Goal: Task Accomplishment & Management: Complete application form

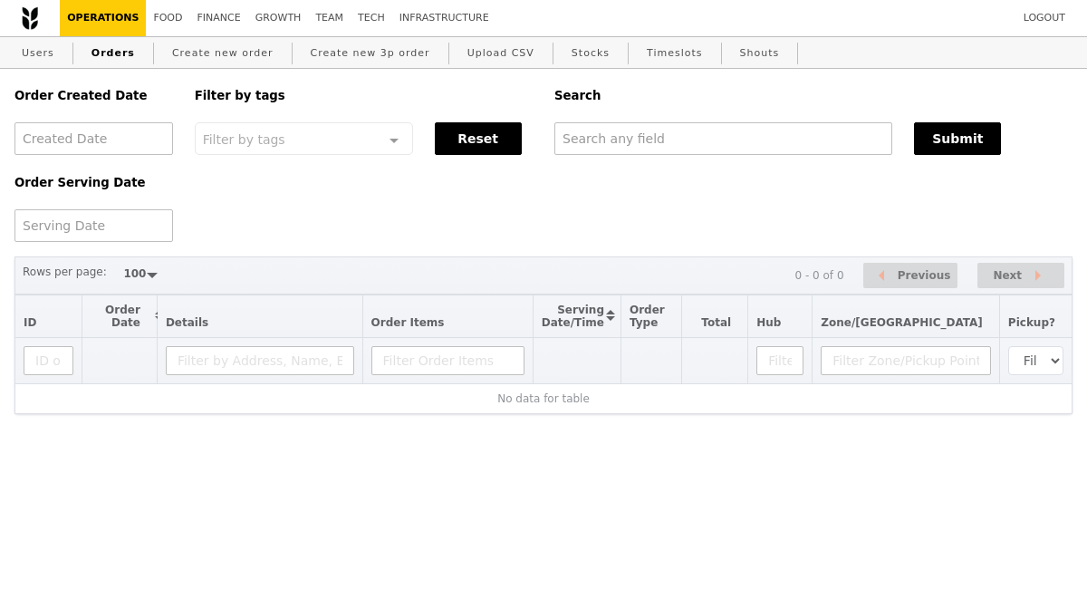
select select "100"
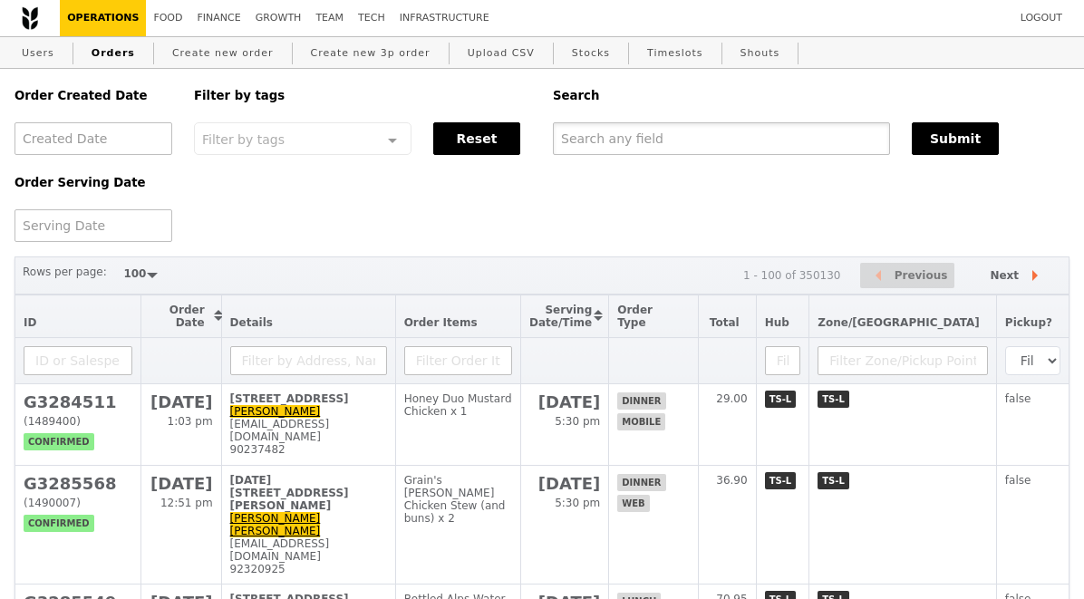
click at [620, 137] on input "text" at bounding box center [721, 138] width 337 height 33
paste input "[EMAIL_ADDRESS][DOMAIN_NAME]"
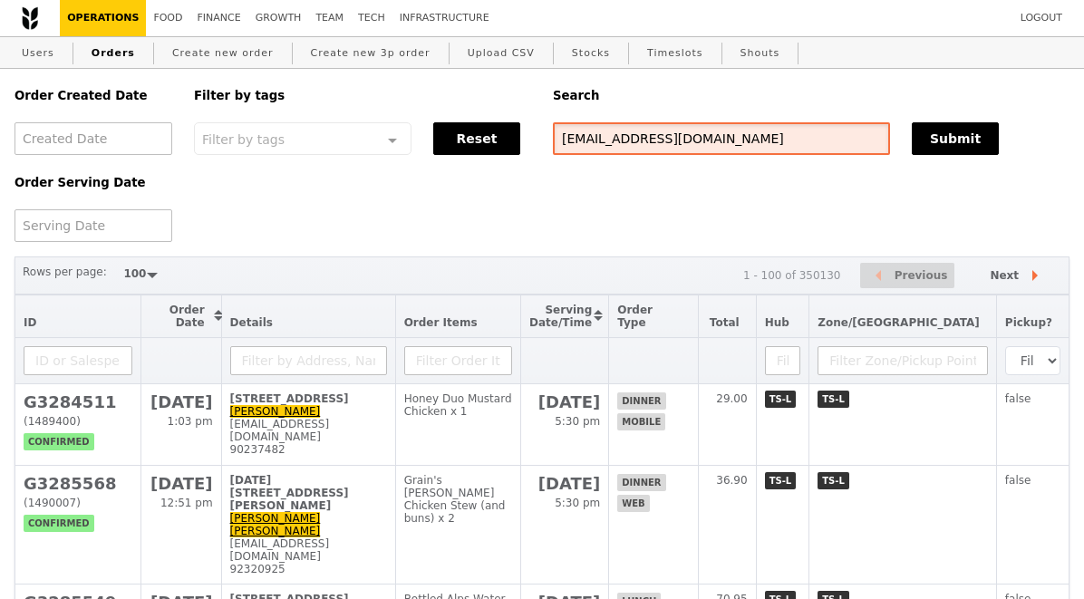
type input "[EMAIL_ADDRESS][DOMAIN_NAME]"
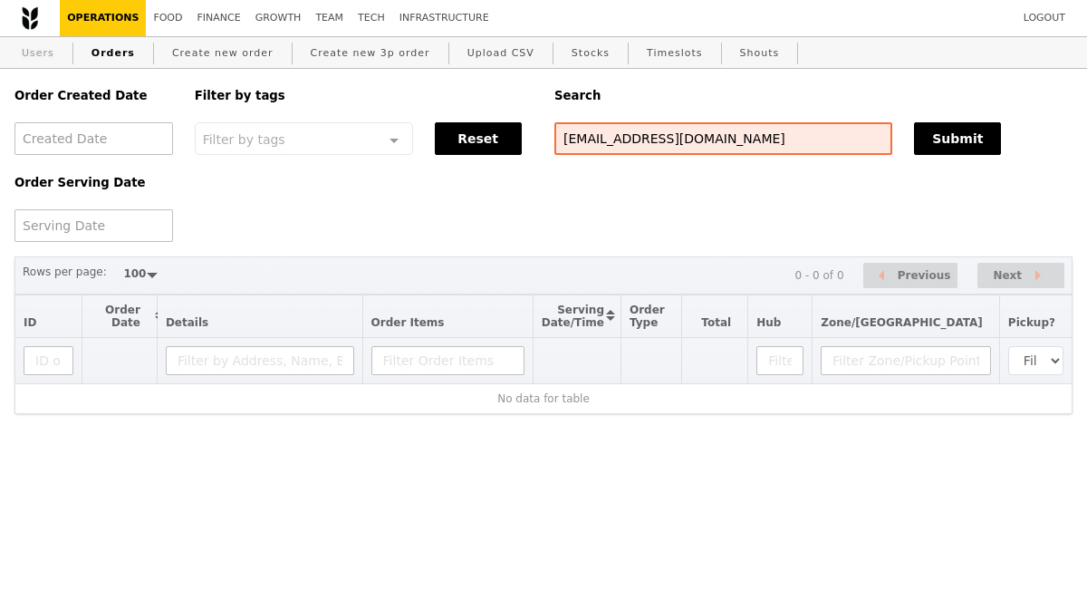
click at [32, 51] on link "Users" at bounding box center [37, 53] width 47 height 33
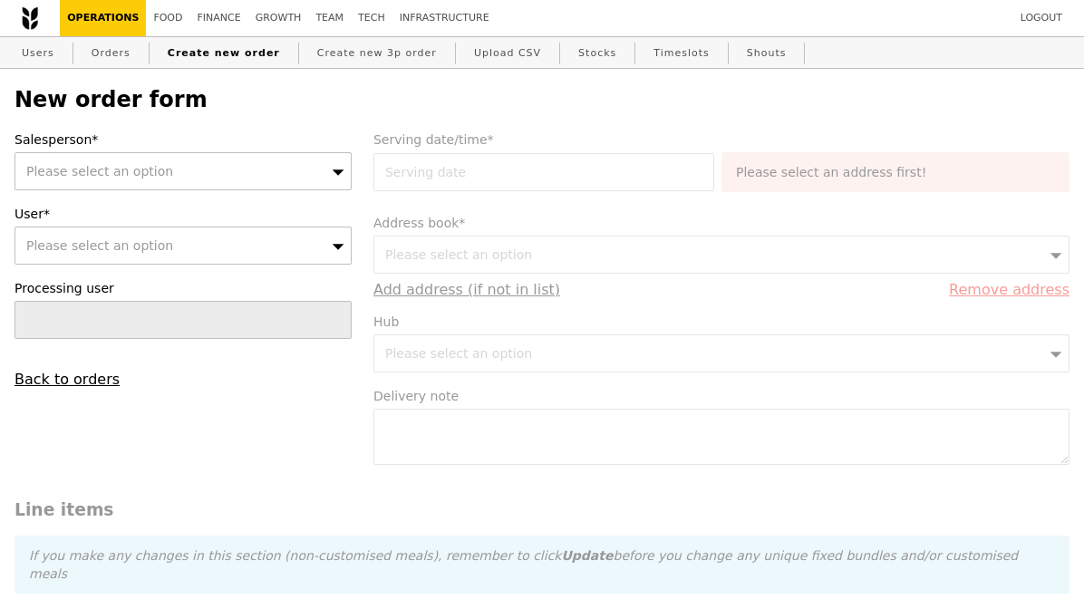
click at [137, 184] on div "Please select an option" at bounding box center [182, 171] width 337 height 38
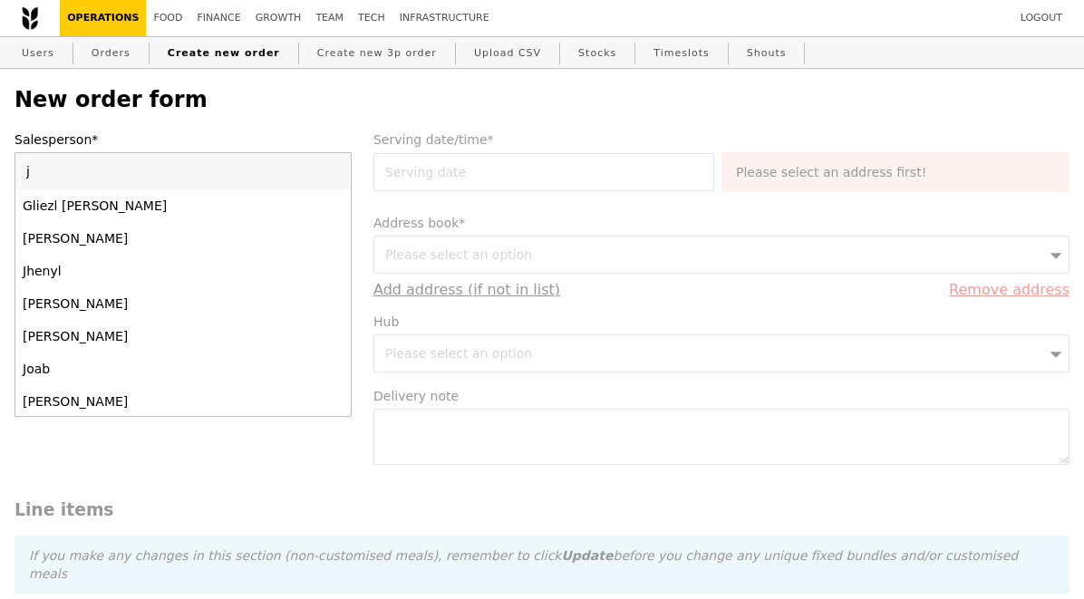
type input "jy"
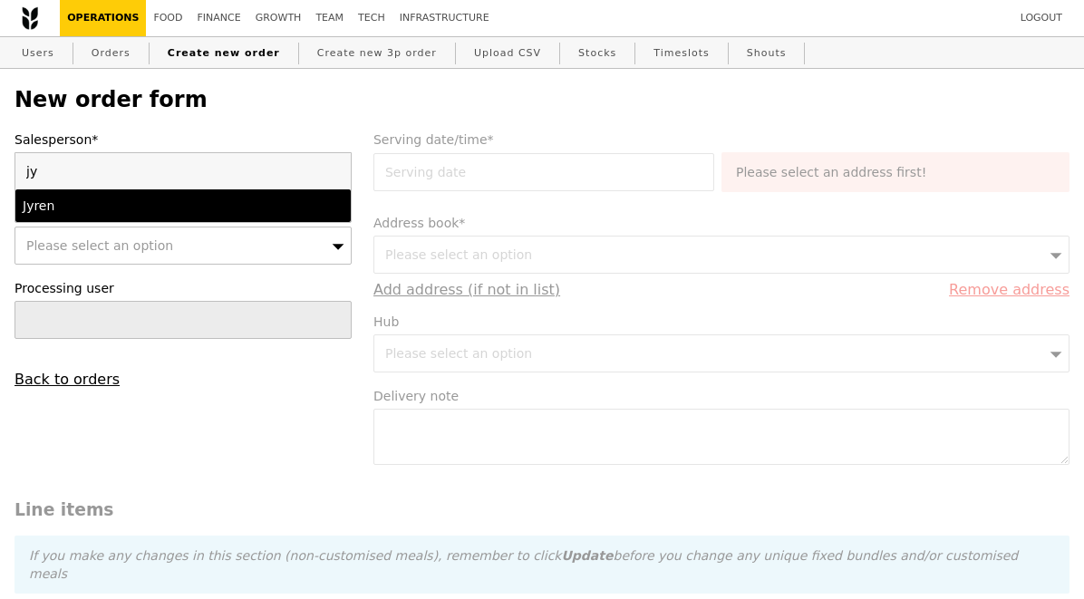
click at [143, 214] on div "Jyren" at bounding box center [143, 206] width 240 height 18
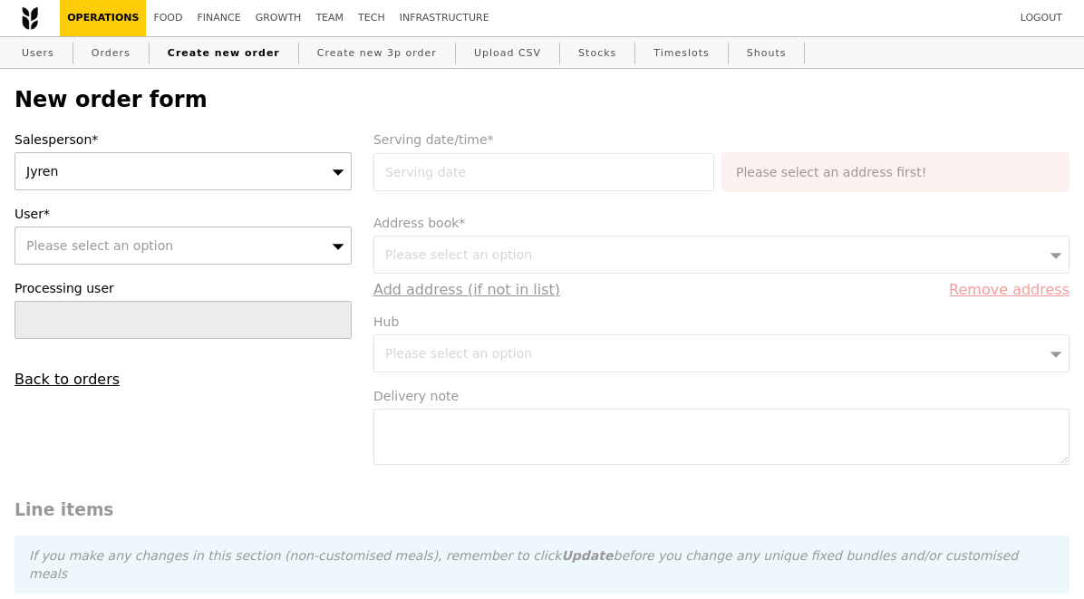
click at [143, 238] on span "Please select an option" at bounding box center [99, 245] width 147 height 14
type input "markgerald.sotto@compass-group.sg"
type input "Confirm"
type input "markgerald.sotto@compass-group.sg"
click at [180, 218] on label "User*" at bounding box center [182, 214] width 337 height 18
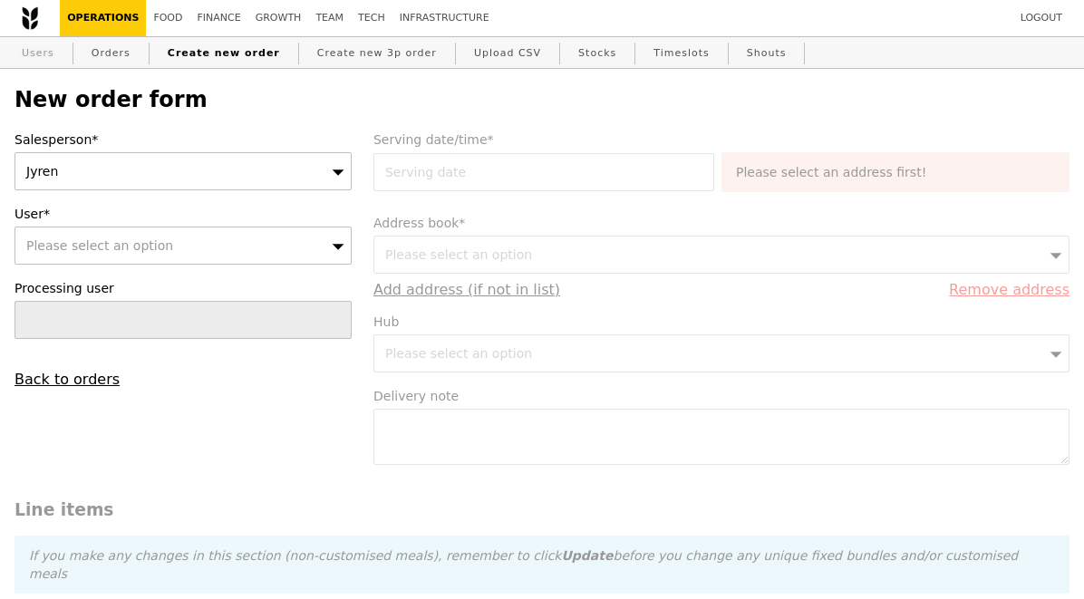
click at [45, 53] on link "Users" at bounding box center [37, 53] width 47 height 33
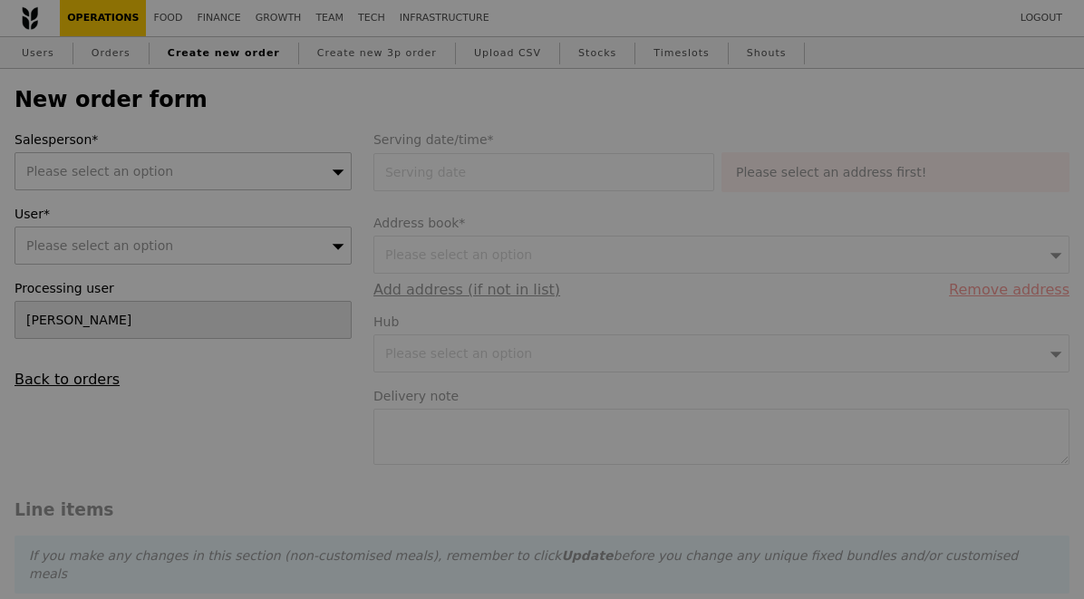
type input "Confirm"
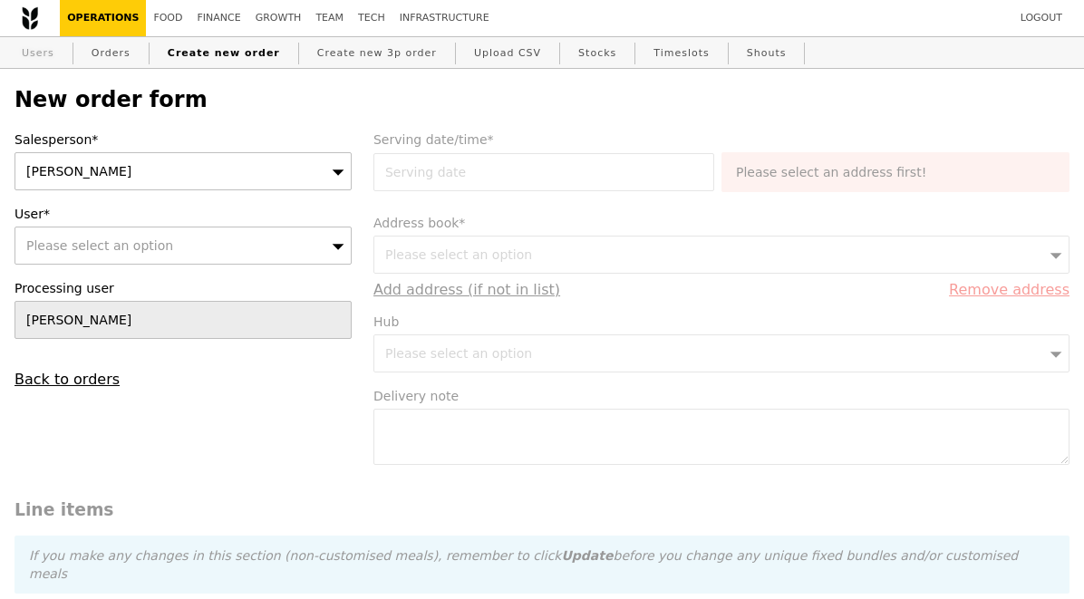
click at [36, 59] on link "Users" at bounding box center [37, 53] width 47 height 33
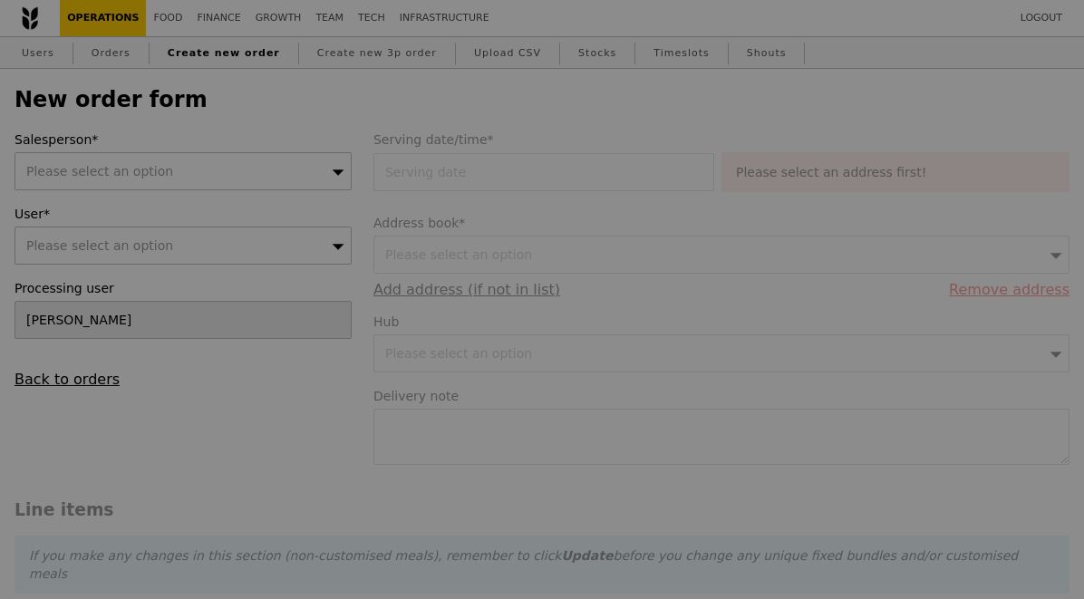
type input "Confirm"
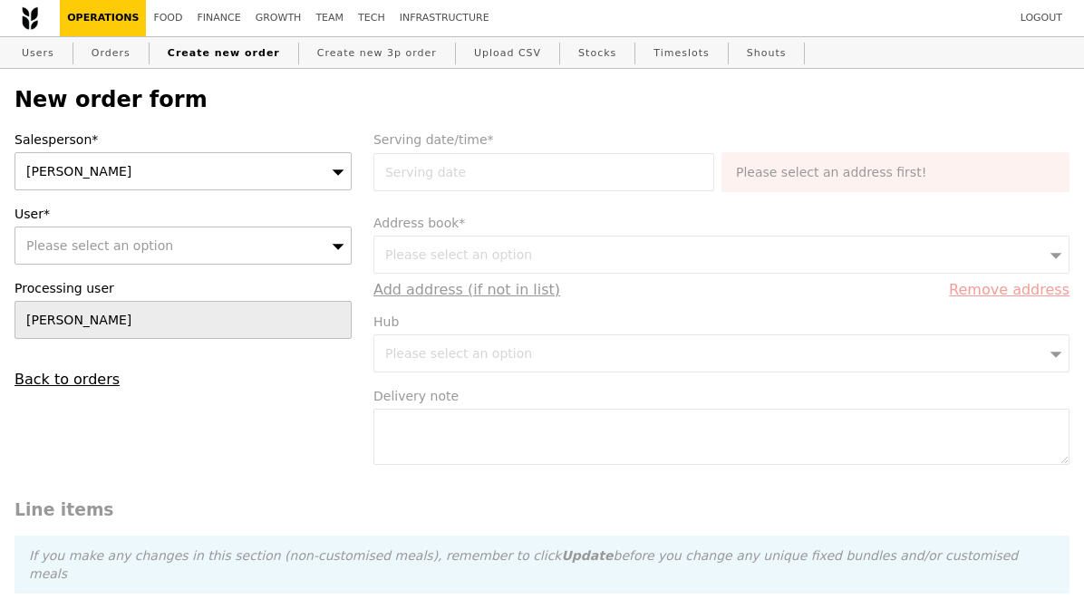
click at [188, 156] on div "[PERSON_NAME]" at bounding box center [182, 171] width 337 height 38
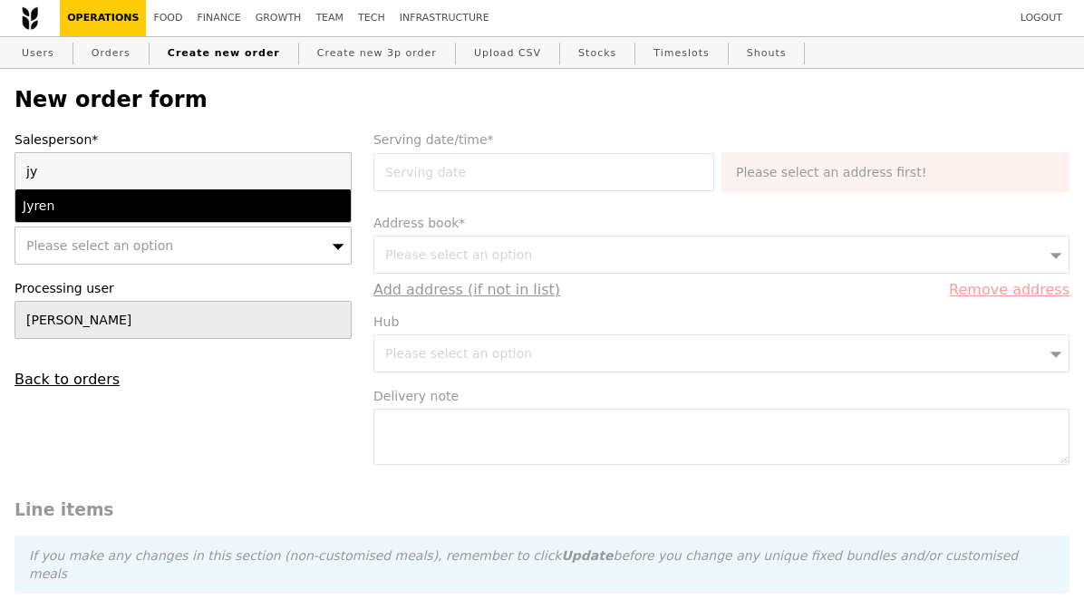
type input "jy"
click at [101, 217] on li "Jyren" at bounding box center [182, 205] width 335 height 33
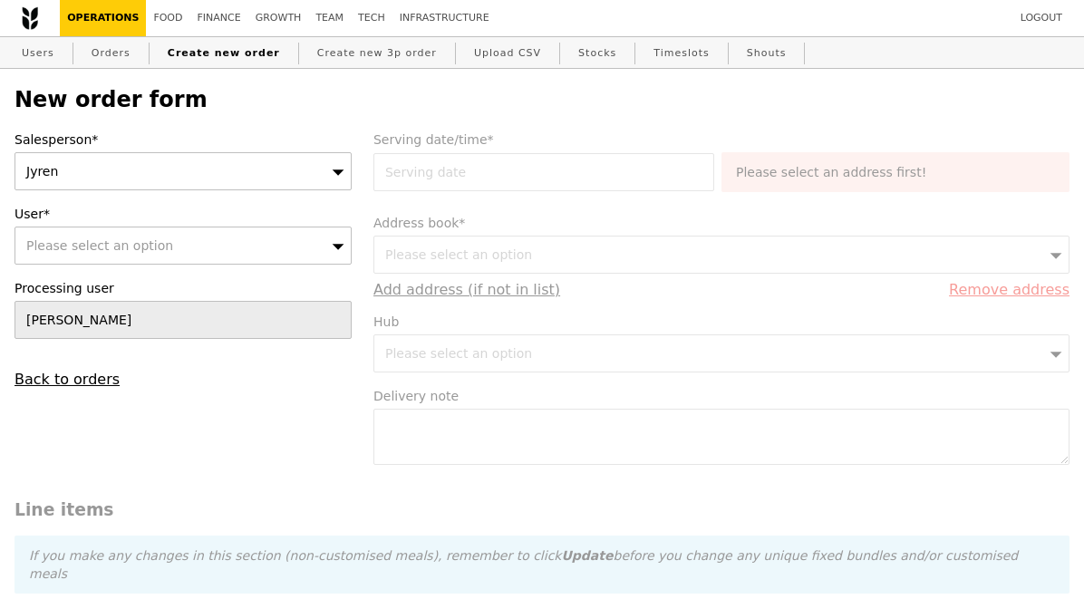
click at [106, 236] on div "Please select an option" at bounding box center [182, 246] width 337 height 38
type input "markgerald.sotto@compass-group.sg"
type input "Confirm"
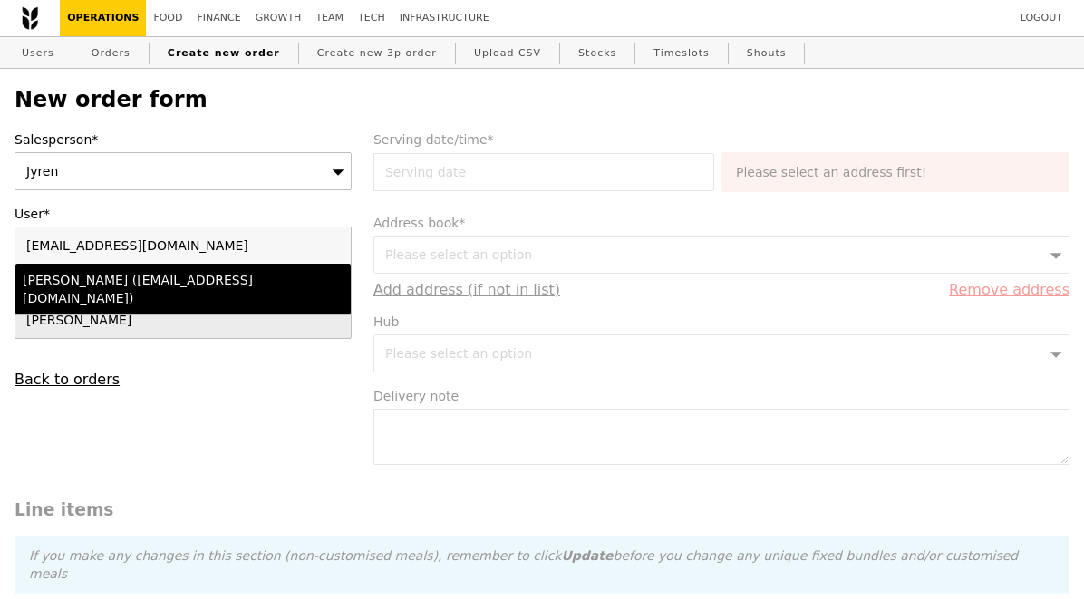
type input "markgerald.sotto@compass-group.sg"
click at [140, 281] on div "Mark Gerald Sotto (markgerald.sotto@compass-group.sg)" at bounding box center [143, 289] width 240 height 36
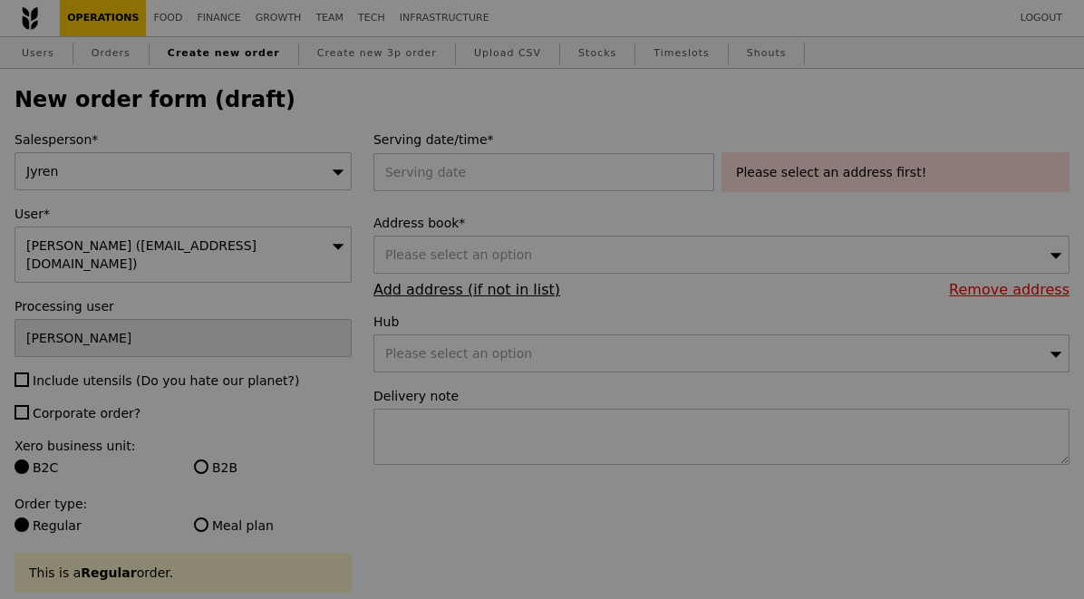
type input "Confirm"
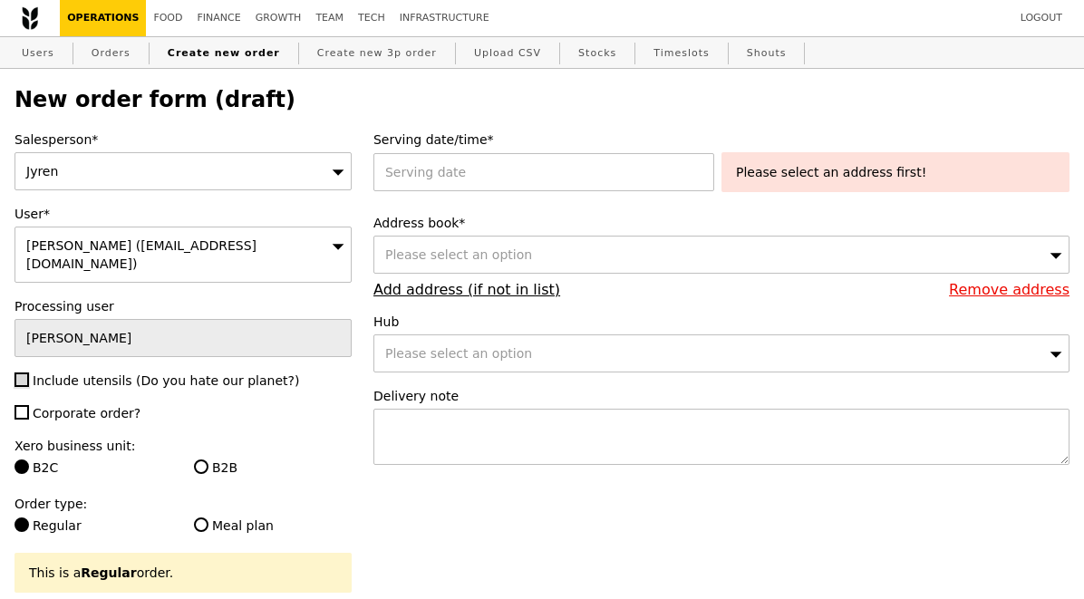
click at [26, 381] on input "Include utensils (Do you hate our planet?)" at bounding box center [21, 379] width 14 height 14
checkbox input "true"
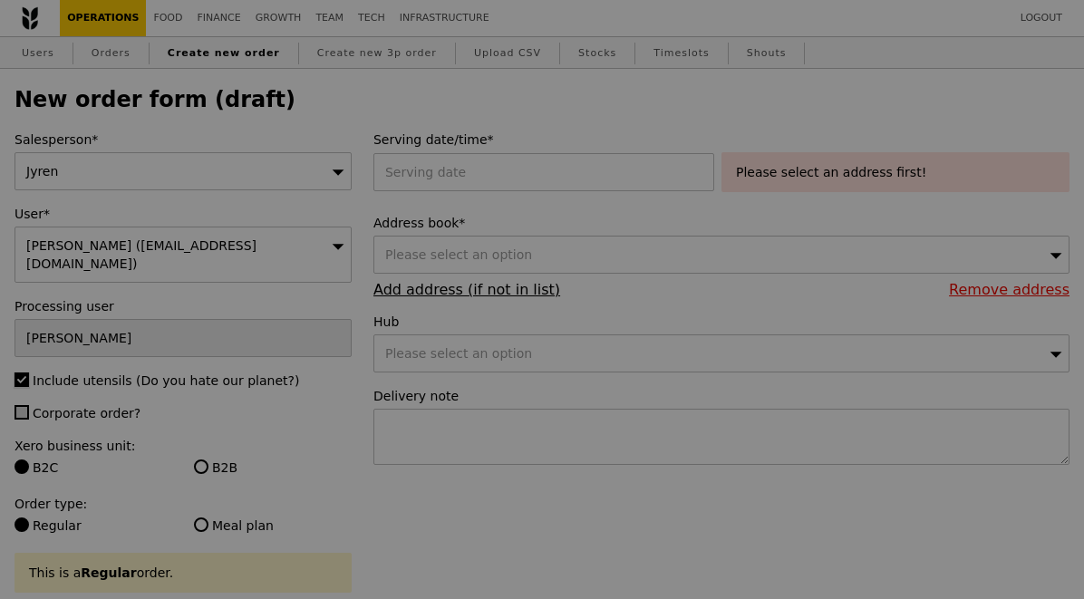
type input "Confirm"
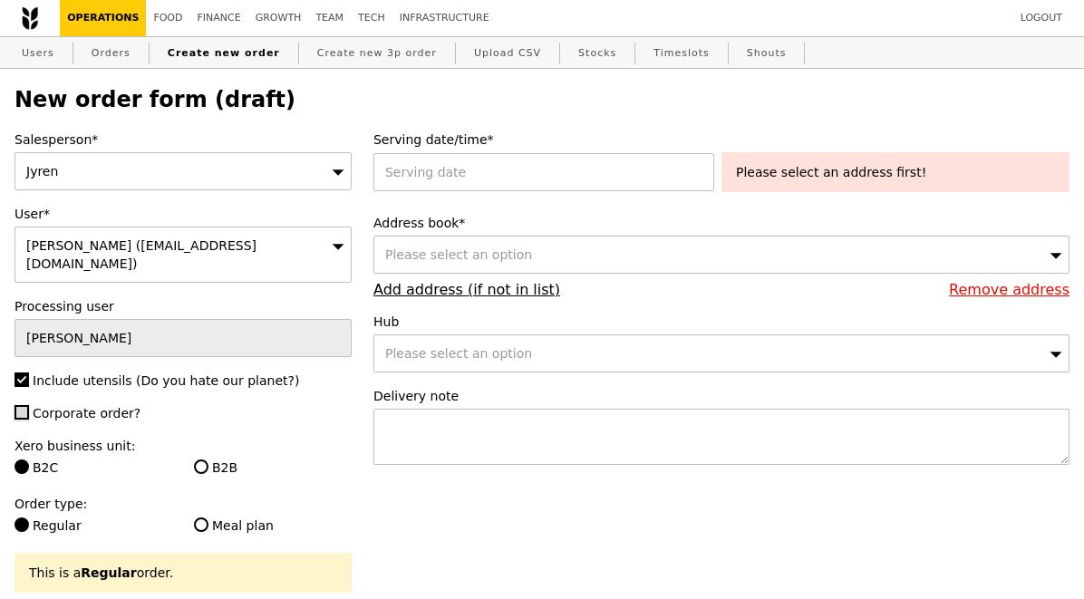
click at [20, 410] on input "Corporate order?" at bounding box center [21, 412] width 14 height 14
checkbox input "true"
click at [431, 181] on div at bounding box center [547, 172] width 348 height 38
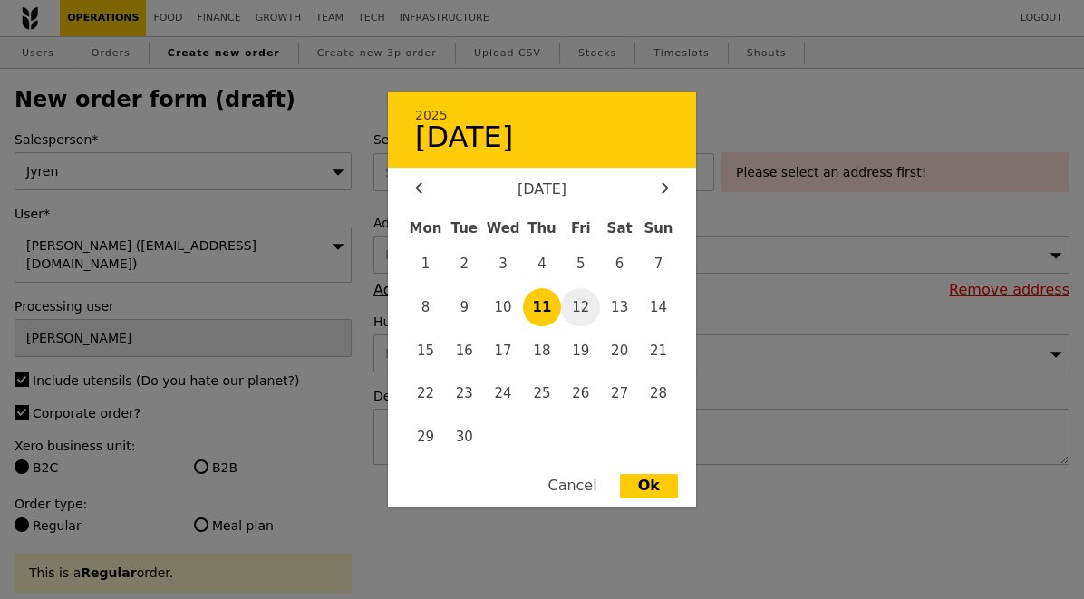
click at [574, 311] on span "12" at bounding box center [580, 307] width 39 height 39
type input "[DATE]"
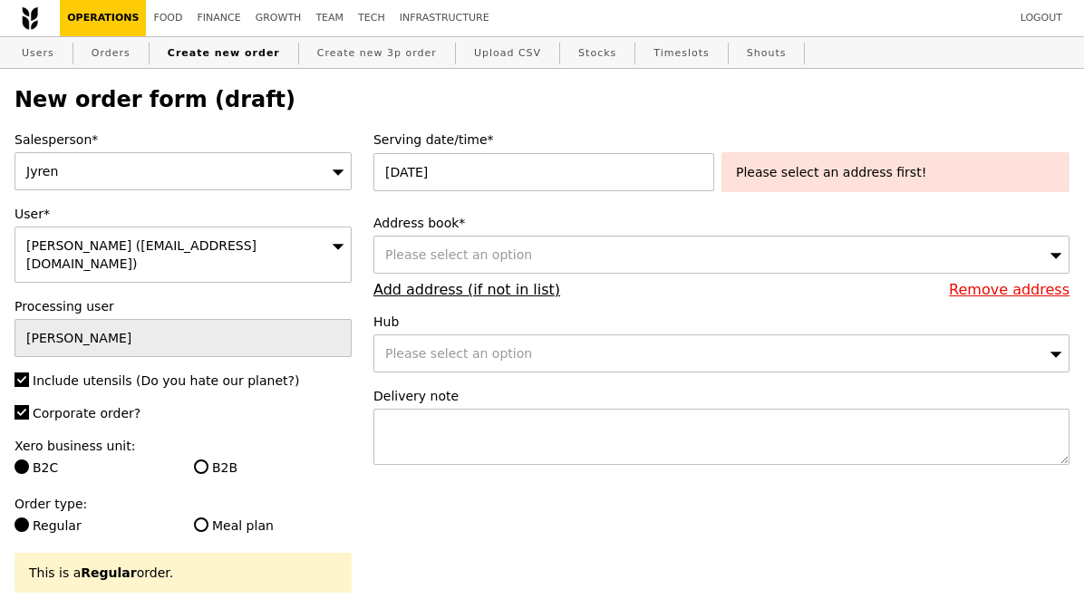
click at [521, 247] on div "Please select an option" at bounding box center [721, 255] width 696 height 38
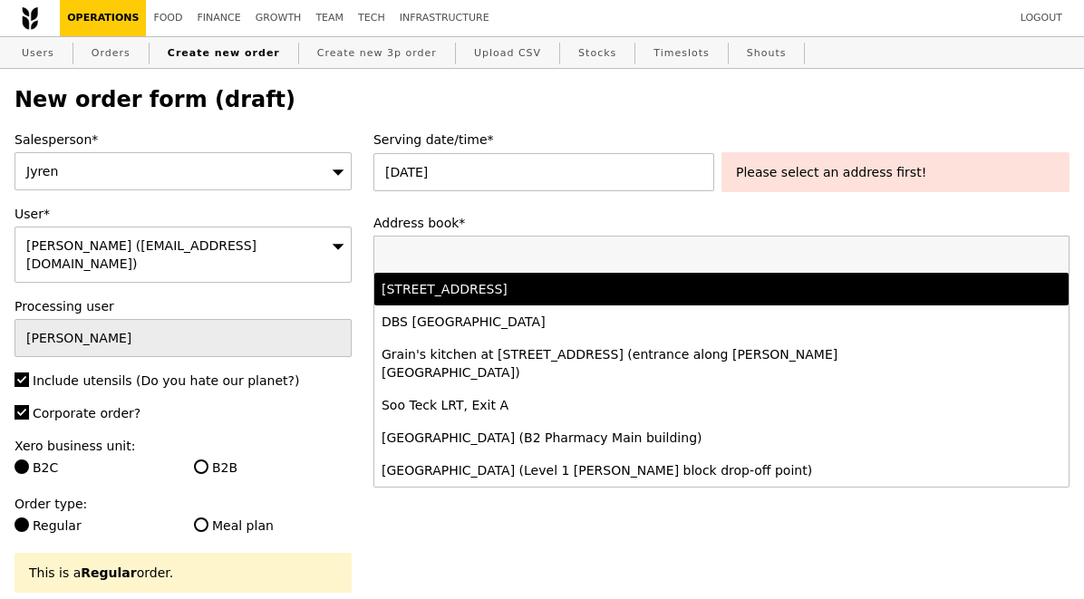
click at [513, 290] on div "[STREET_ADDRESS]" at bounding box center [636, 289] width 510 height 18
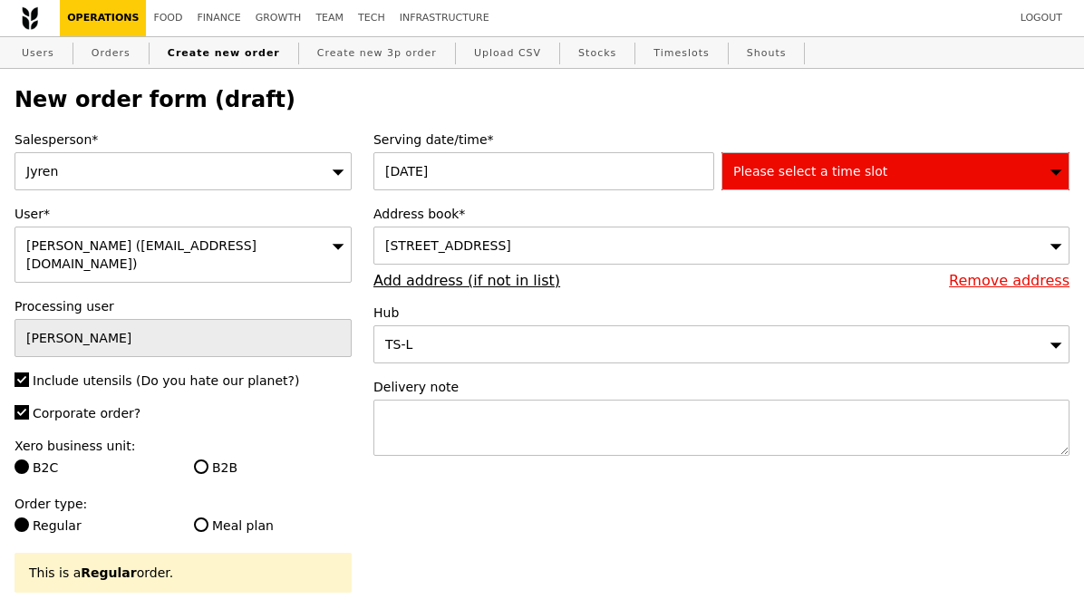
click at [802, 169] on span "Please select a time slot" at bounding box center [810, 171] width 154 height 14
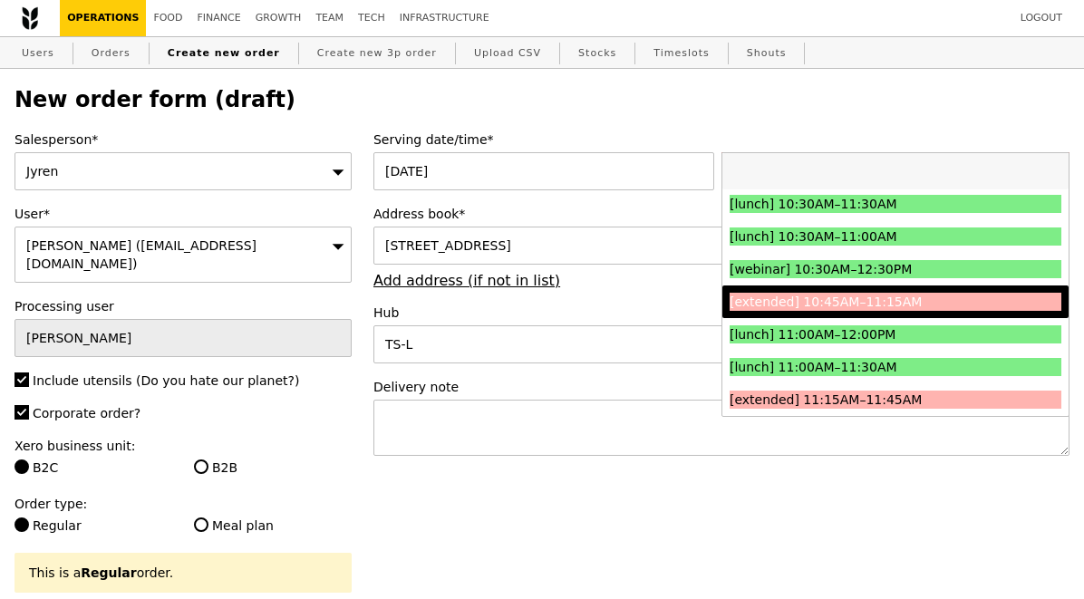
scroll to position [455, 0]
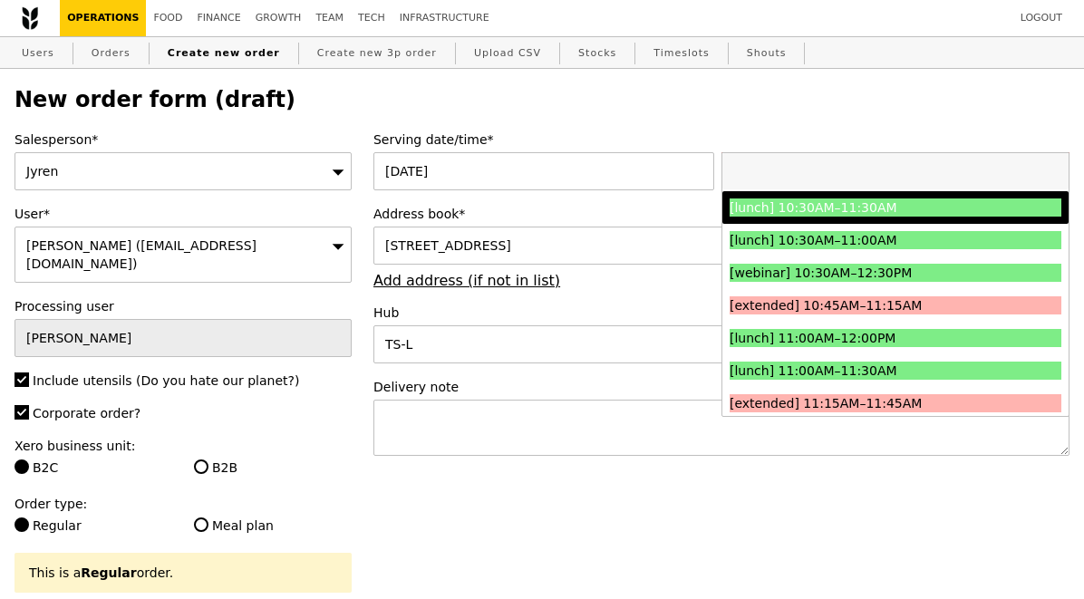
click at [840, 204] on div "[lunch] 10:30AM–11:30AM" at bounding box center [853, 207] width 249 height 18
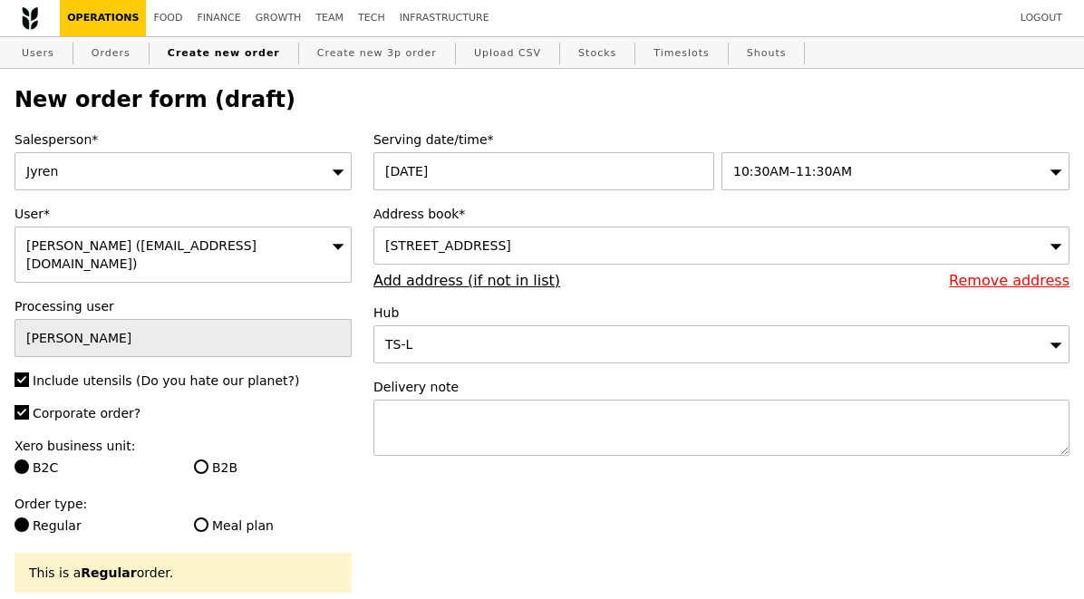
type input "Confirm"
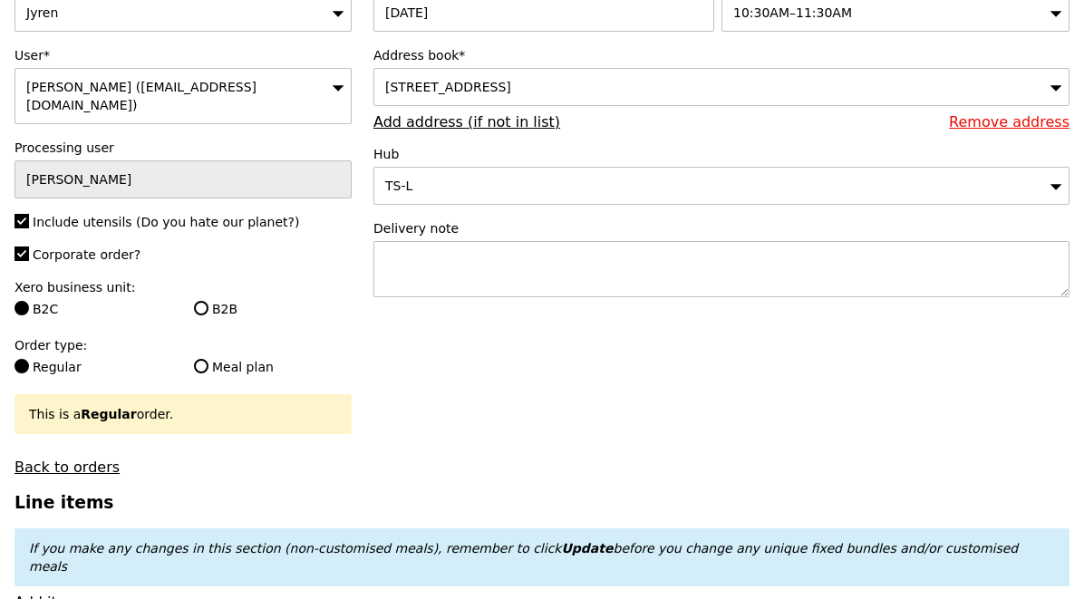
scroll to position [174, 0]
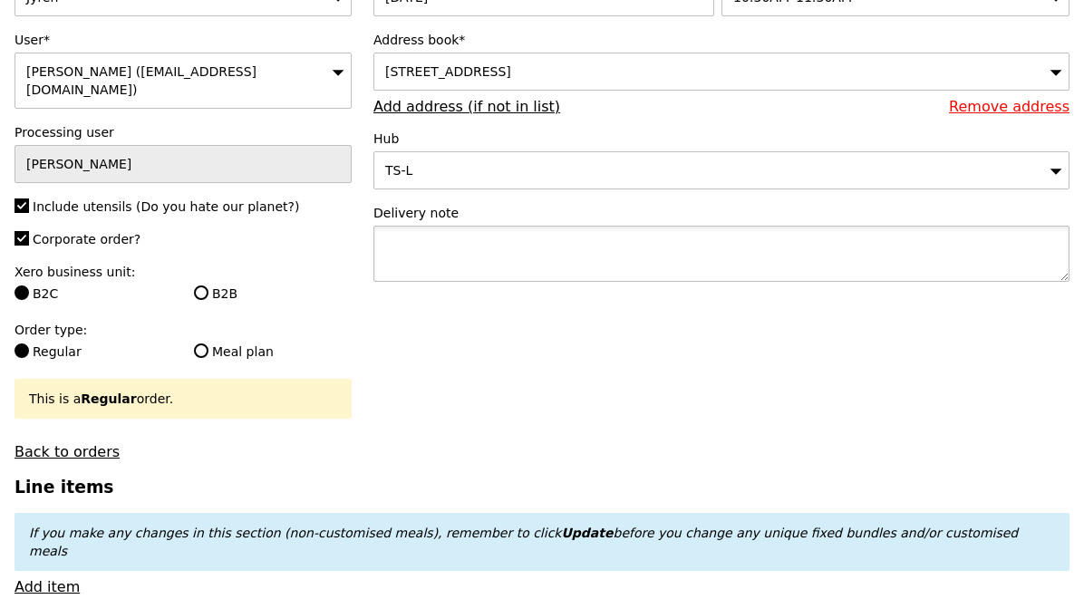
click at [440, 236] on textarea at bounding box center [721, 254] width 696 height 56
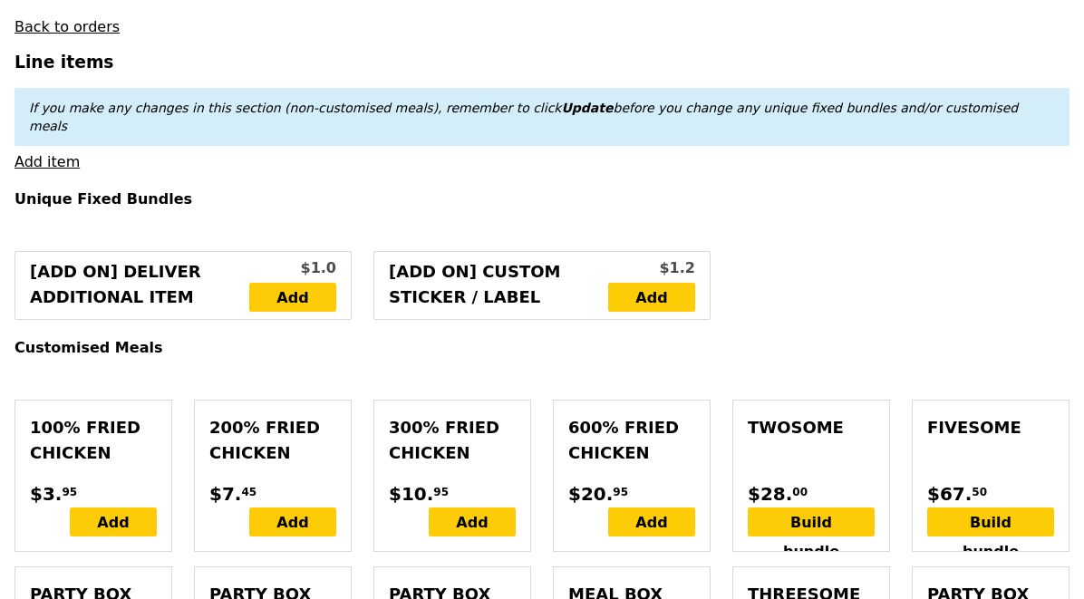
scroll to position [631, 0]
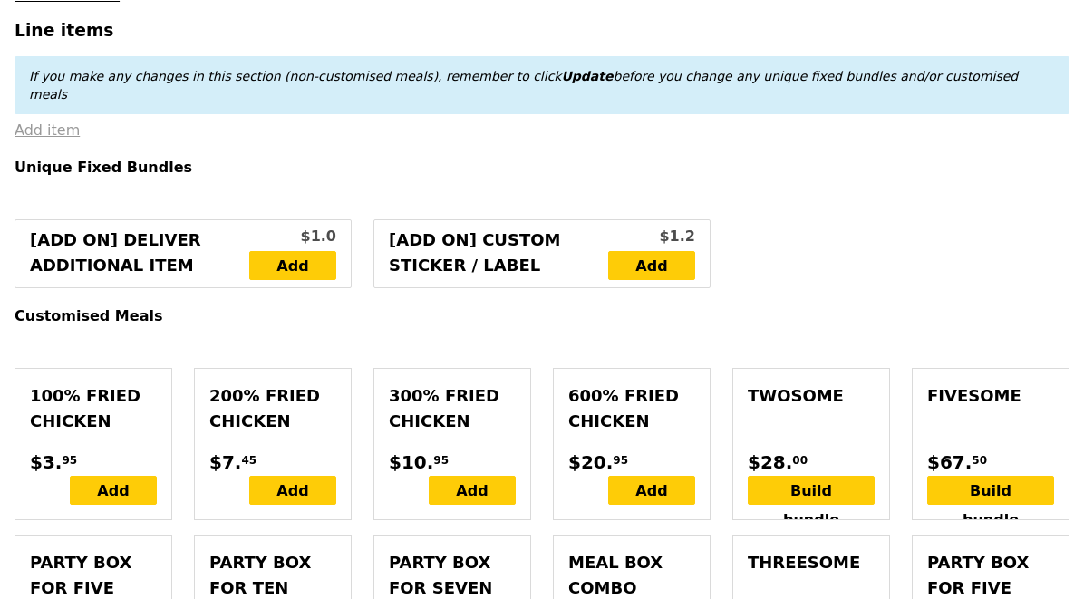
type textarea "Pls try to deliver by 11:15AM"
click at [55, 121] on link "Add item" at bounding box center [46, 129] width 65 height 17
type input "Confirm"
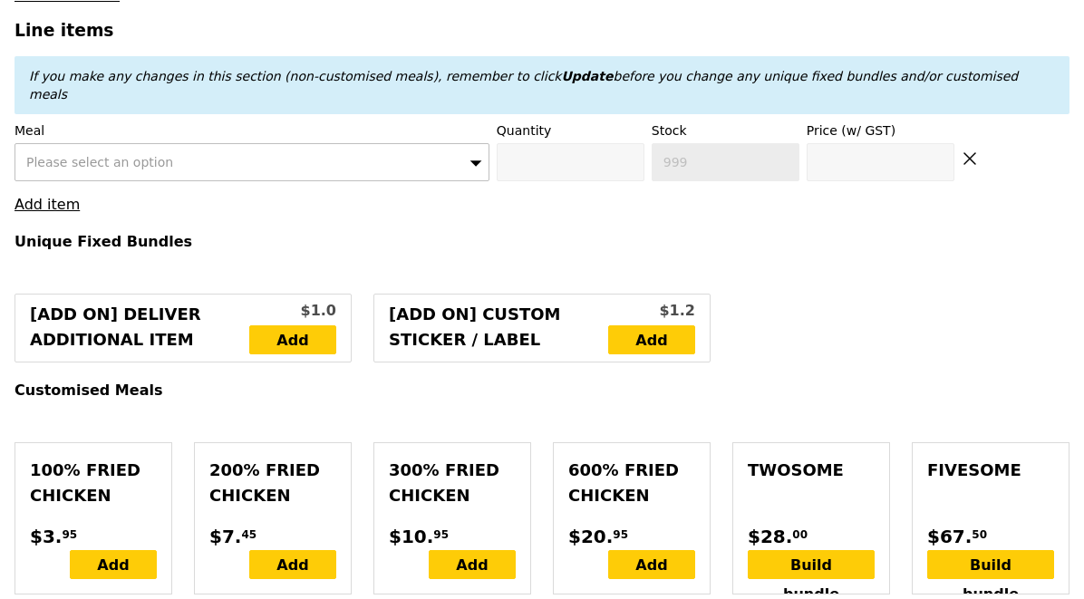
scroll to position [665, 0]
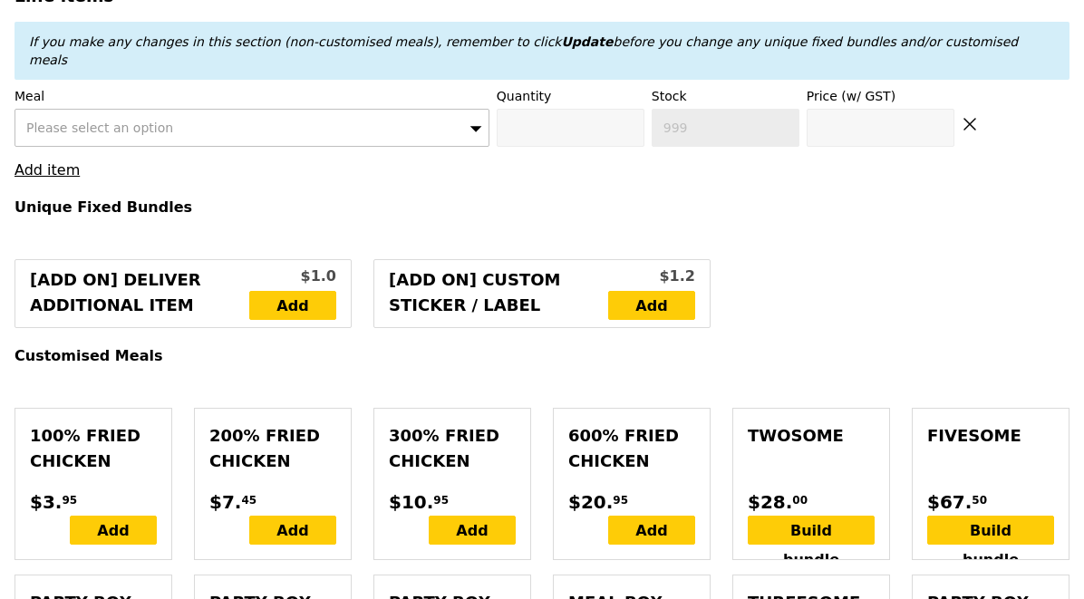
click at [275, 110] on div "Please select an option" at bounding box center [251, 128] width 475 height 38
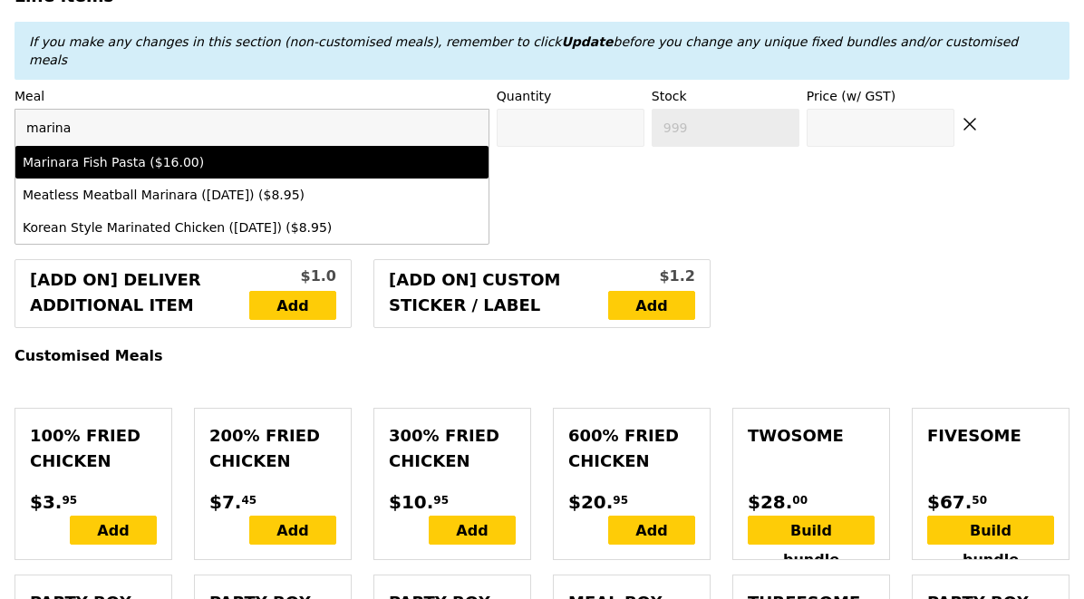
type input "marina"
click at [315, 154] on div "Marinara Fish Pasta ($16.00)" at bounding box center [194, 162] width 343 height 18
type input "Confirm anyway"
type input "0"
type input "95"
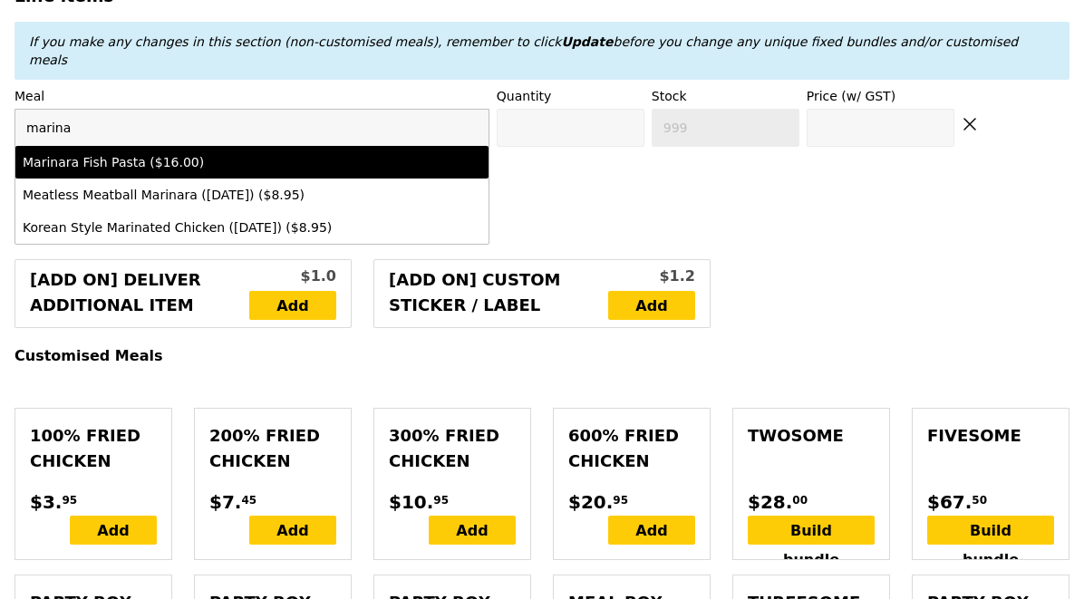
type input "16.0"
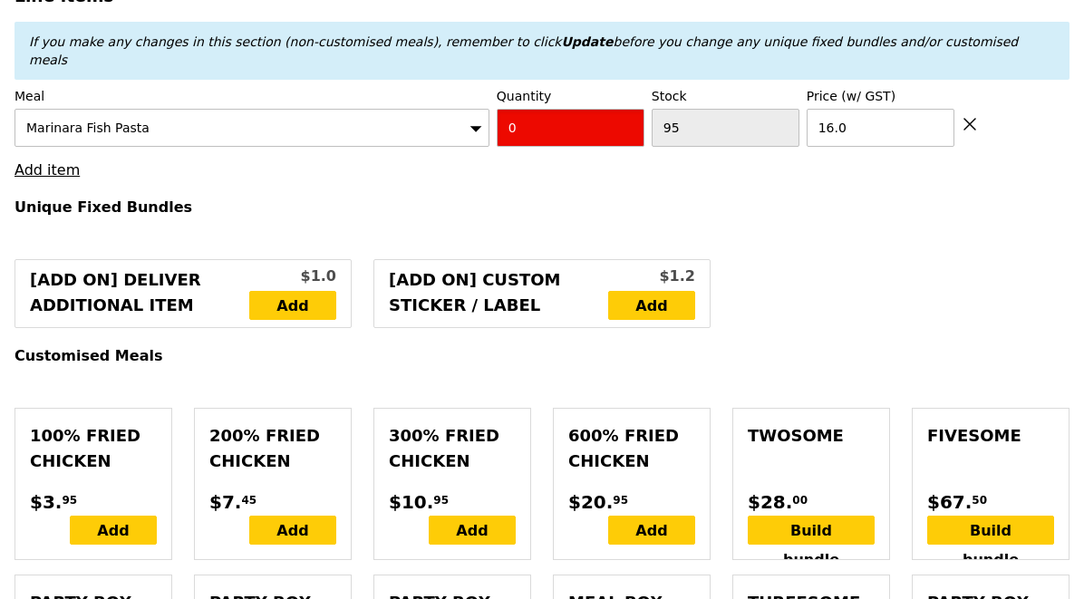
click at [608, 112] on input "0" at bounding box center [571, 128] width 148 height 38
type input "Confirm"
type input "7"
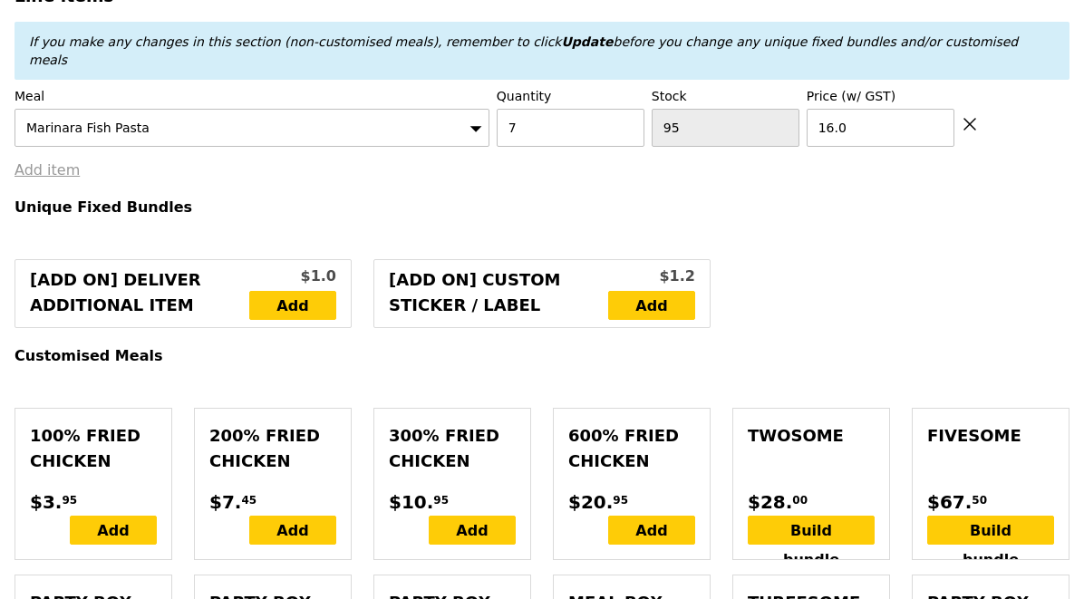
click at [51, 161] on link "Add item" at bounding box center [46, 169] width 65 height 17
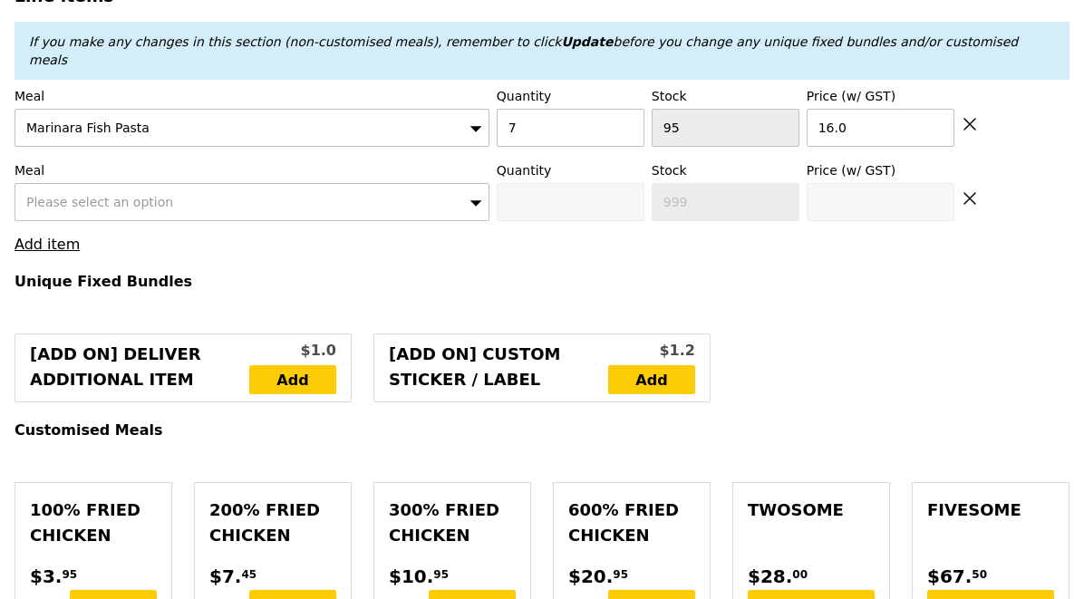
click at [74, 195] on span "Please select an option" at bounding box center [99, 202] width 147 height 14
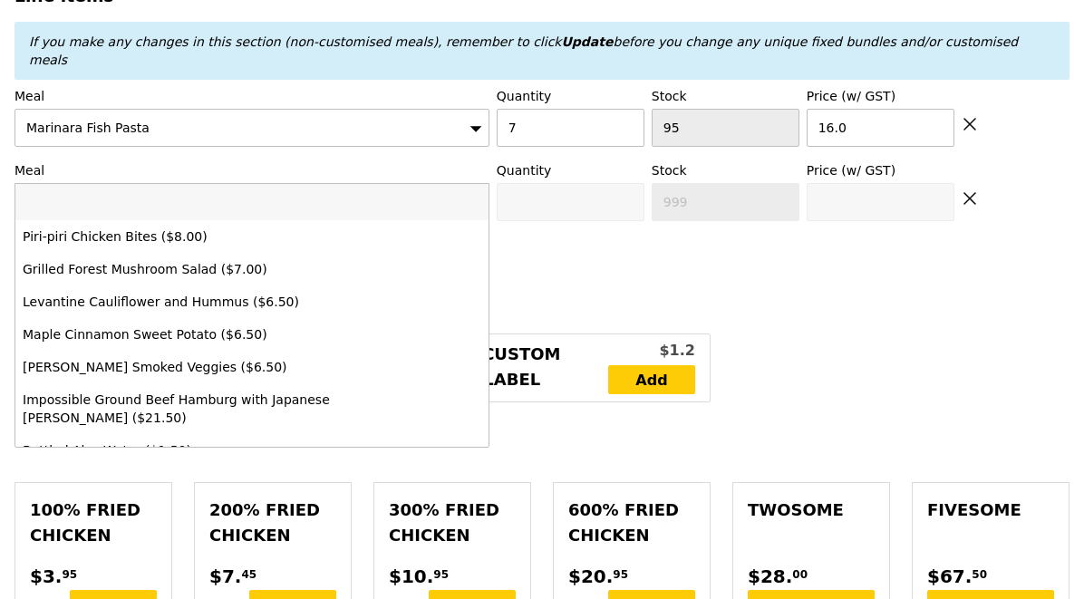
type input "Loading..."
type input "cu"
type input "112.00"
type input "1.79"
type input "1.95"
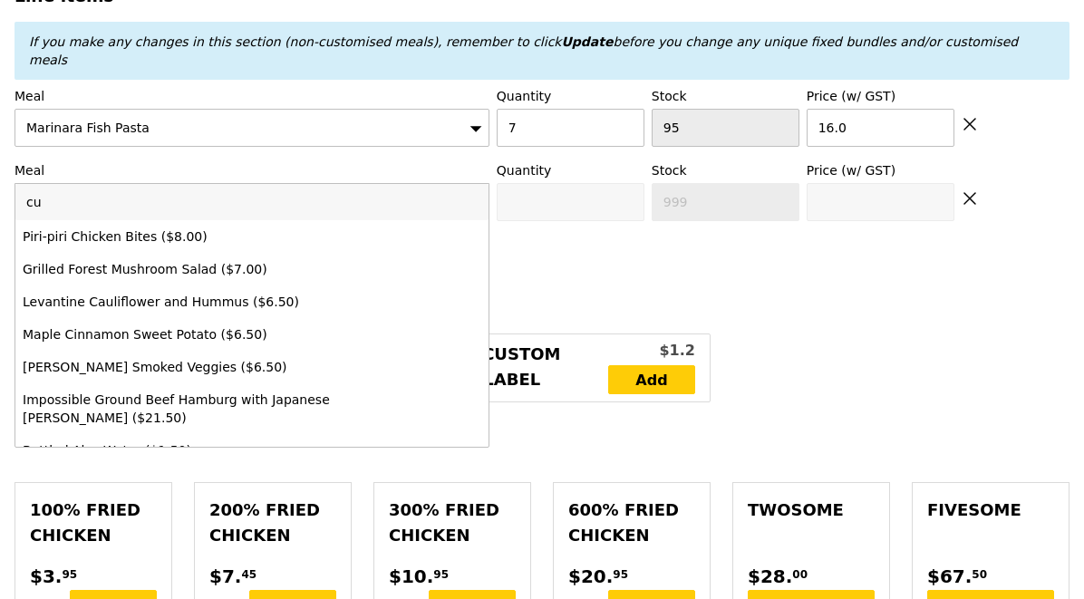
type input "3.62"
type input "3.95"
type input "117.90"
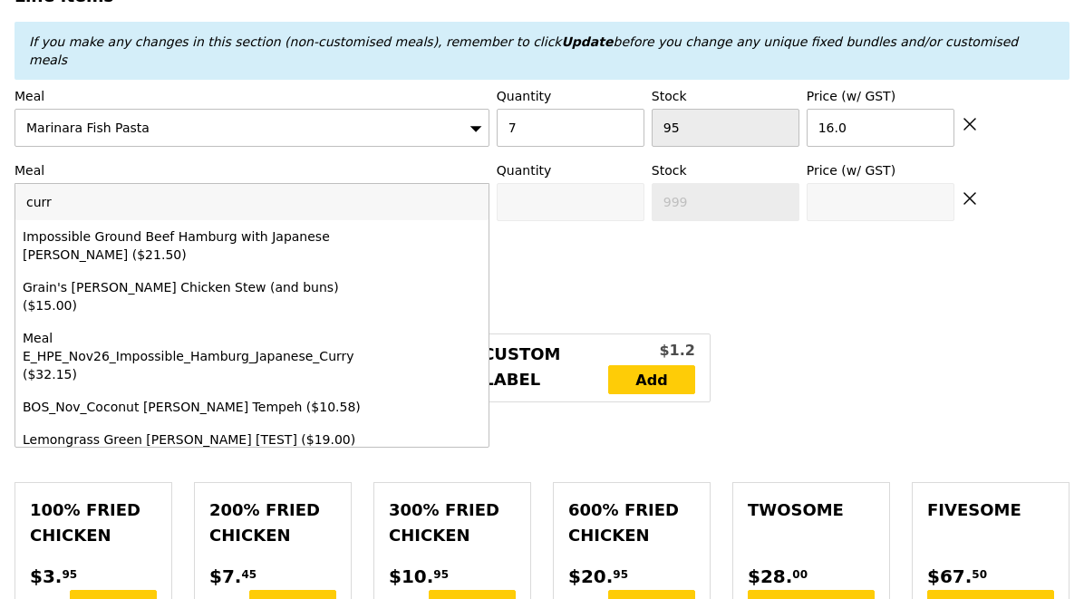
type input "curry"
type input "Confirm"
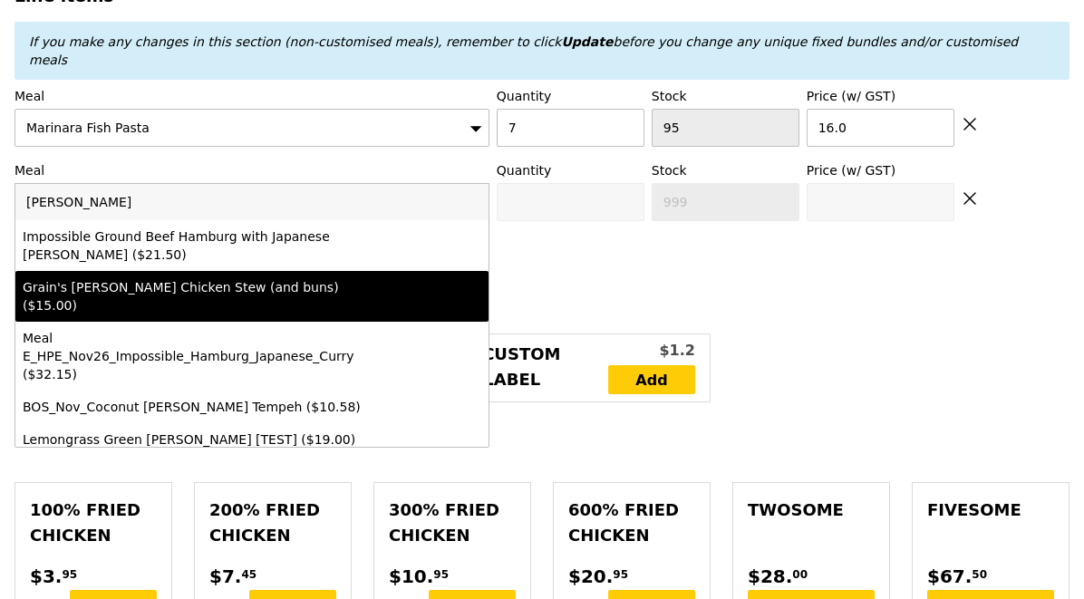
type input "curry"
click at [192, 281] on li "Grain's [PERSON_NAME] Chicken Stew (and buns) ($15.00)" at bounding box center [251, 296] width 473 height 51
type input "Confirm anyway"
type input "0"
type input "90"
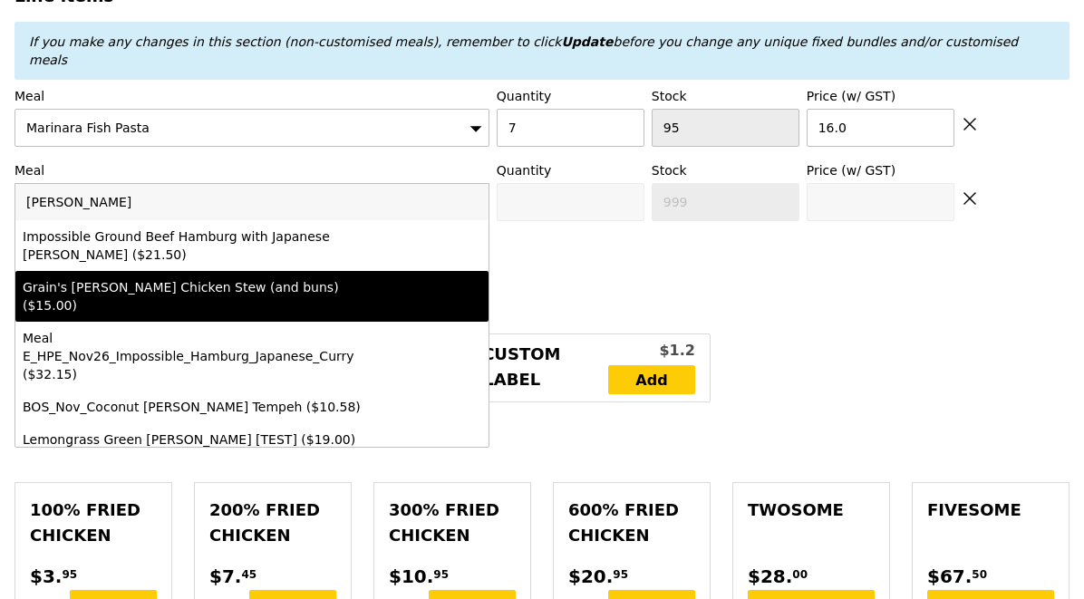
type input "15.0"
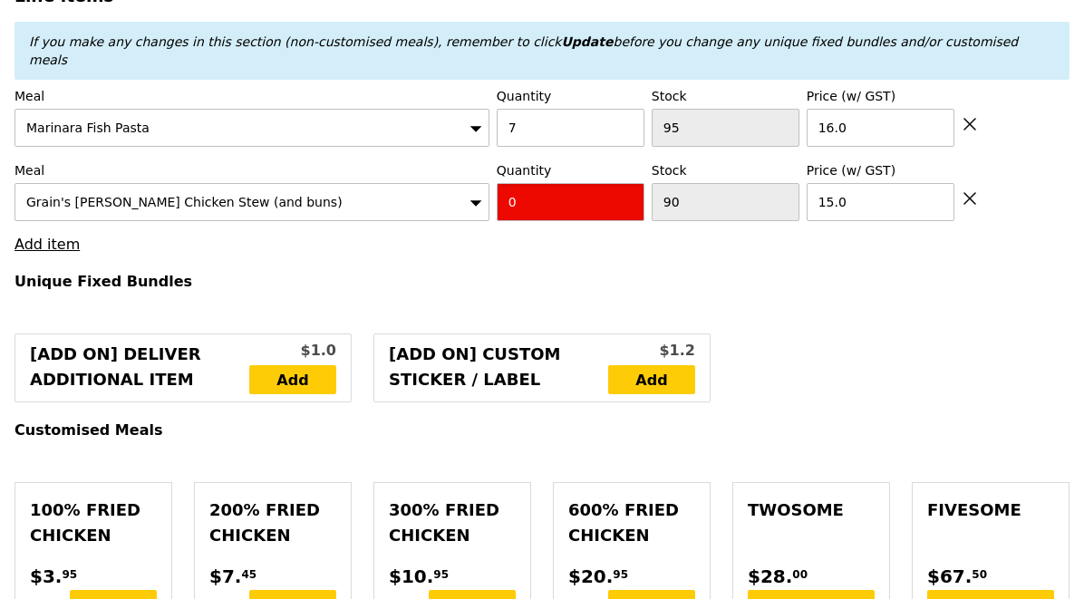
click at [536, 190] on input "0" at bounding box center [571, 202] width 148 height 38
type input "Confirm"
type input "6"
click at [61, 236] on link "Add item" at bounding box center [46, 244] width 65 height 17
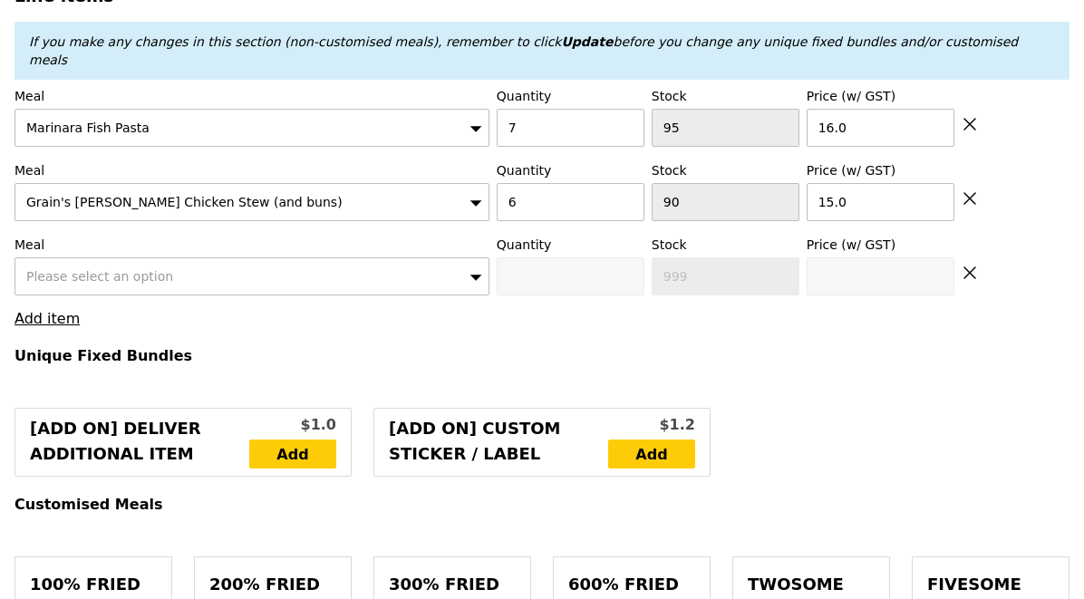
type input "Loading..."
type input "202.00"
type input "207.90"
type input "Confirm"
click at [96, 257] on div "Please select an option" at bounding box center [251, 276] width 475 height 38
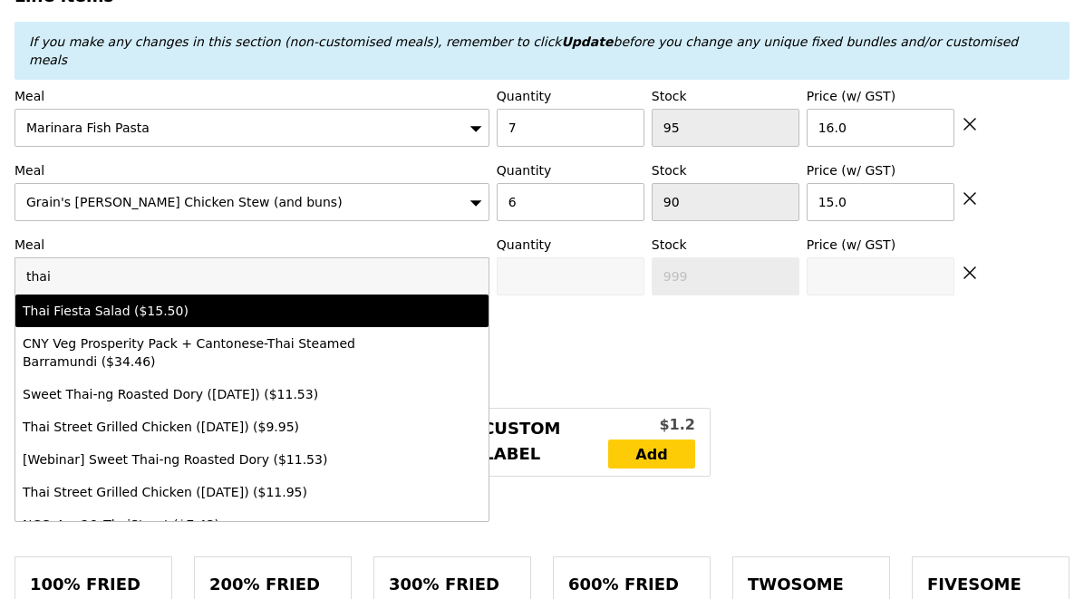
type input "thai"
click at [146, 302] on div "Thai Fiesta Salad ($15.50)" at bounding box center [194, 311] width 343 height 18
type input "Confirm anyway"
type input "0"
type input "100"
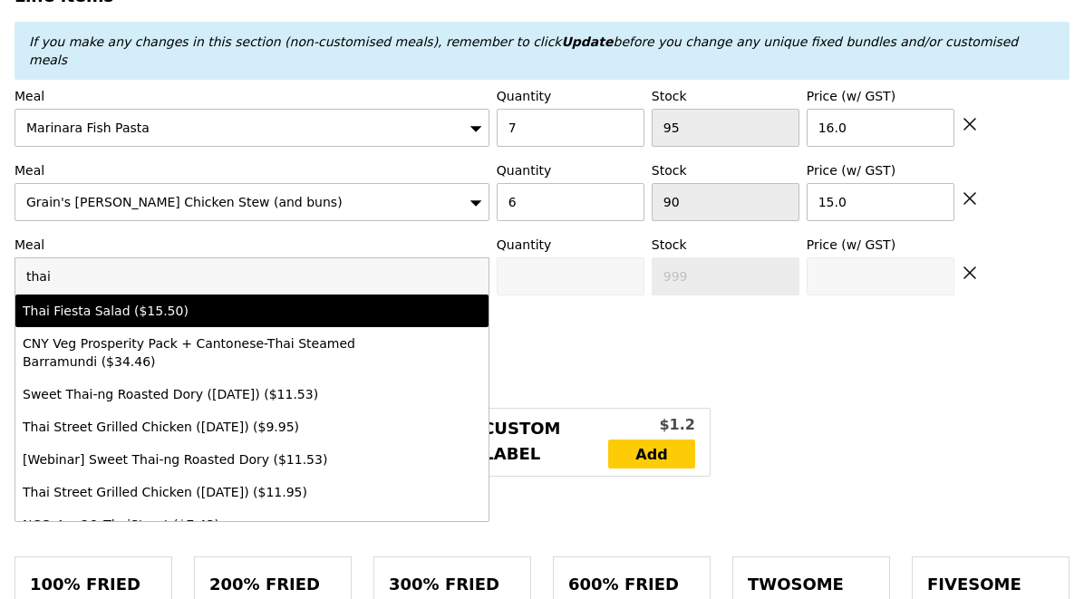
type input "15.5"
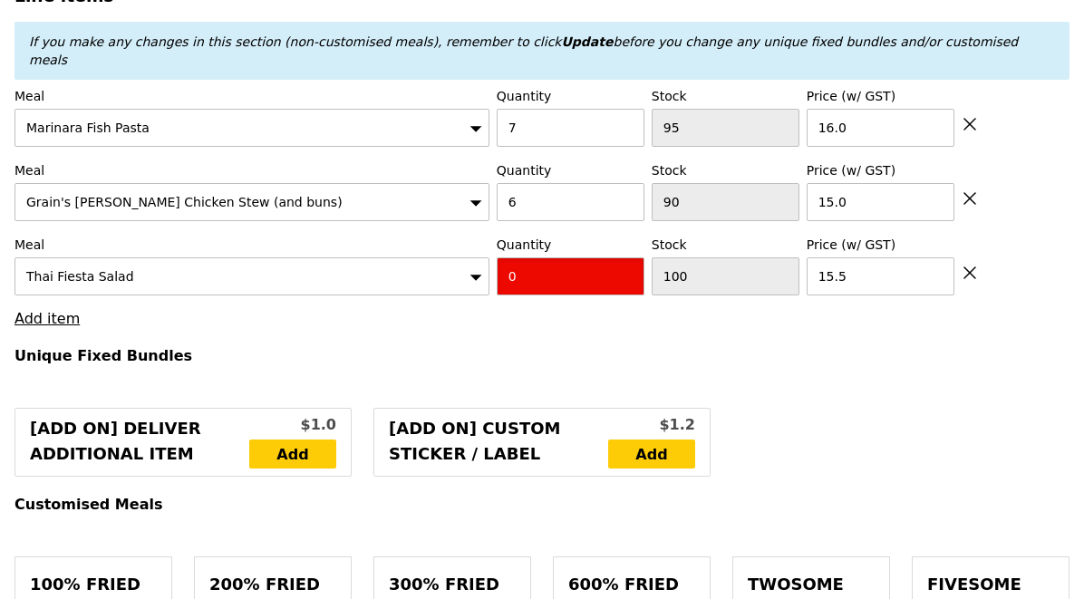
click at [568, 264] on input "0" at bounding box center [571, 276] width 148 height 38
type input "Confirm"
type input "5"
type input "Loading..."
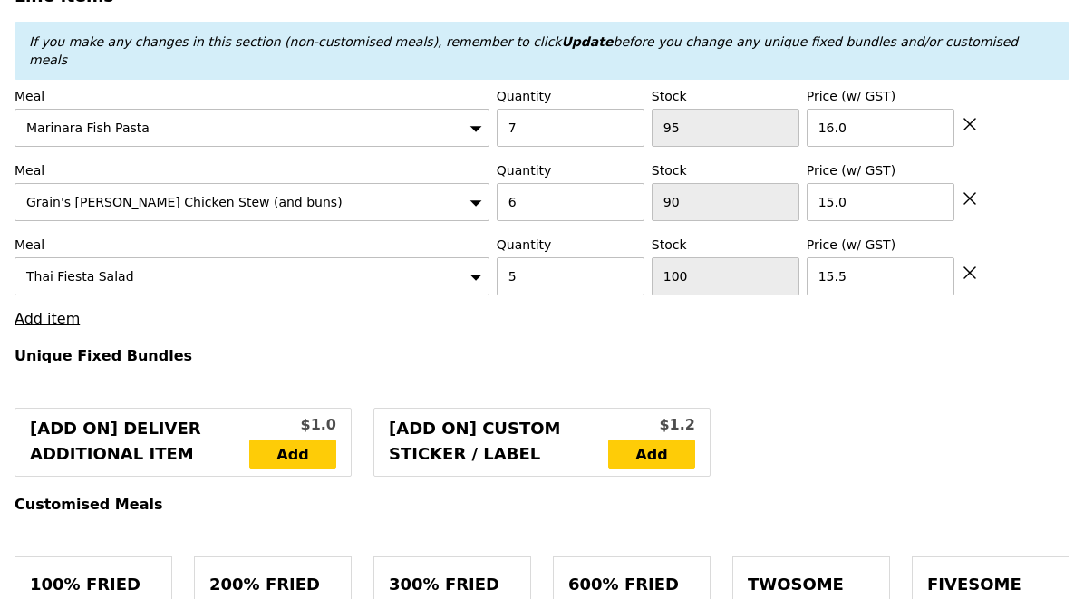
type input "279.50"
type input "285.40"
click at [50, 310] on link "Add item" at bounding box center [46, 318] width 65 height 17
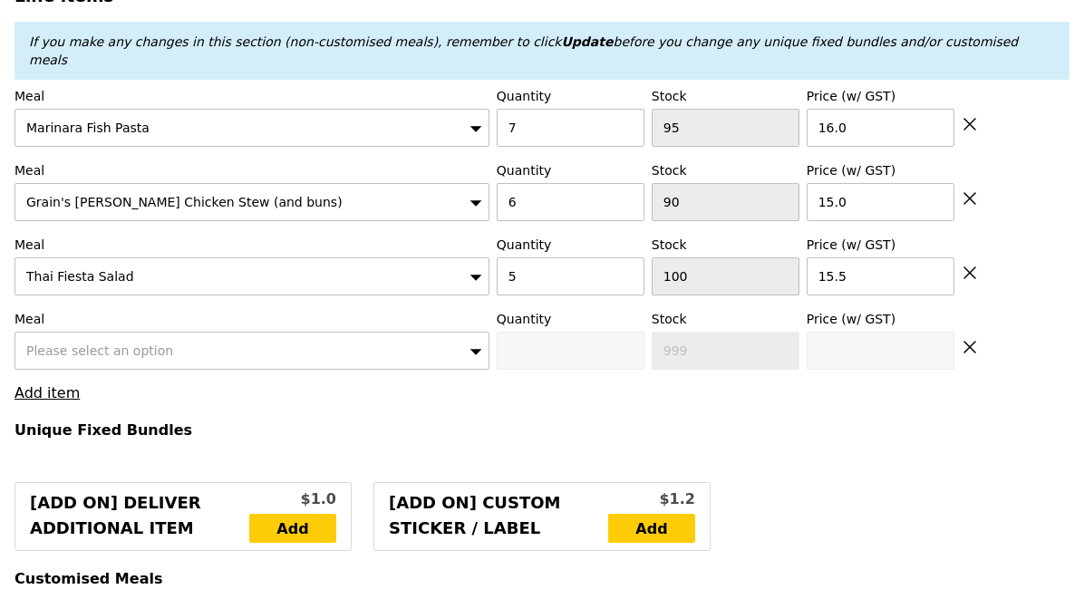
click at [96, 342] on div "Please select an option" at bounding box center [251, 351] width 475 height 38
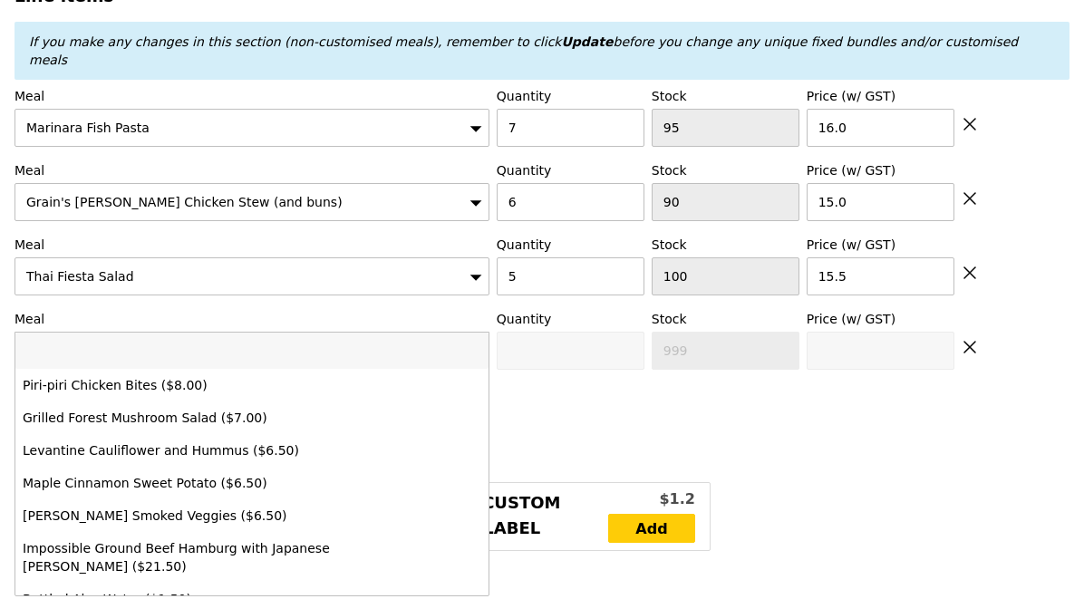
type input "Loading..."
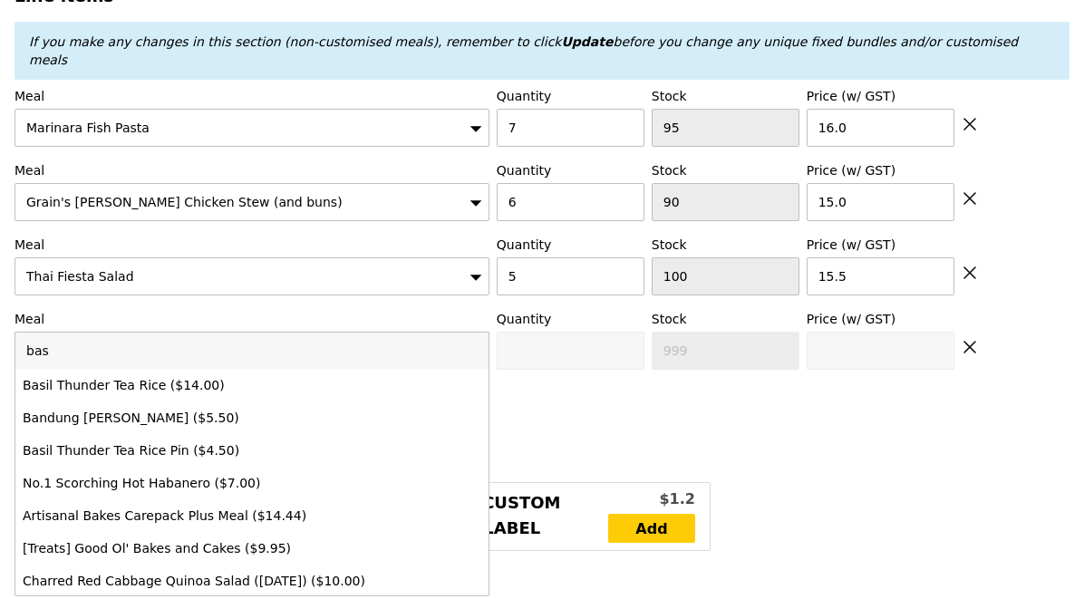
type input "basi"
type input "Confirm"
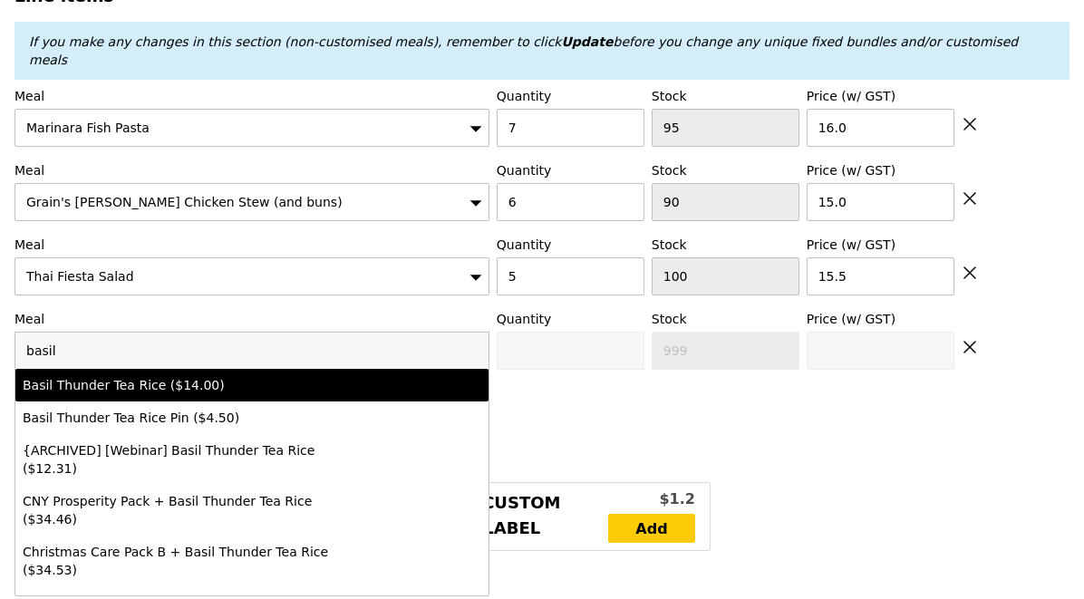
type input "basil"
click at [156, 376] on div "Basil Thunder Tea Rice ($14.00)" at bounding box center [194, 385] width 343 height 18
type input "Confirm anyway"
type input "0"
type input "93"
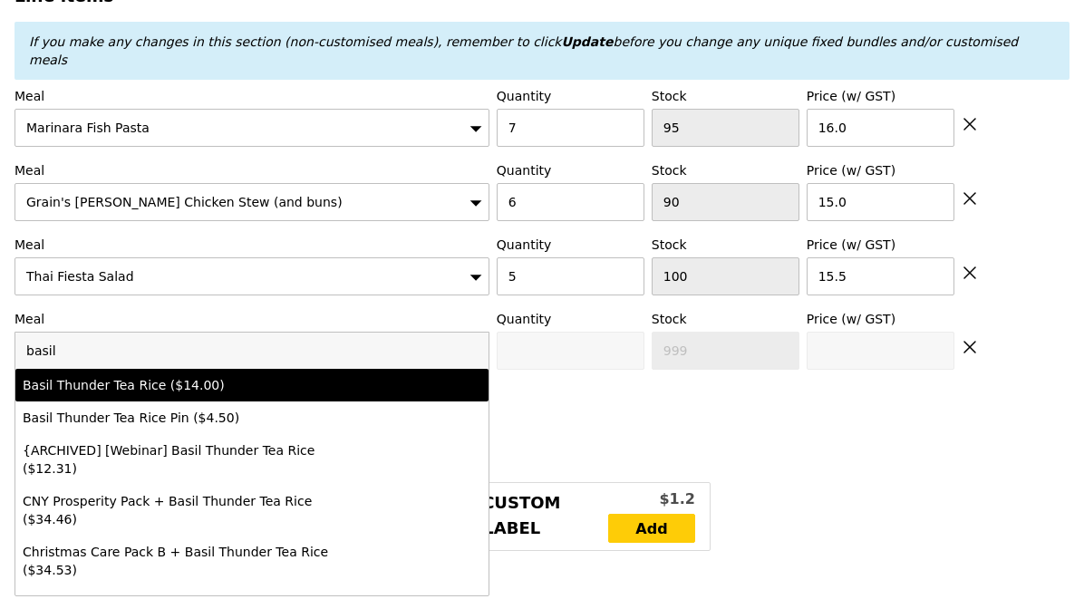
type input "14.0"
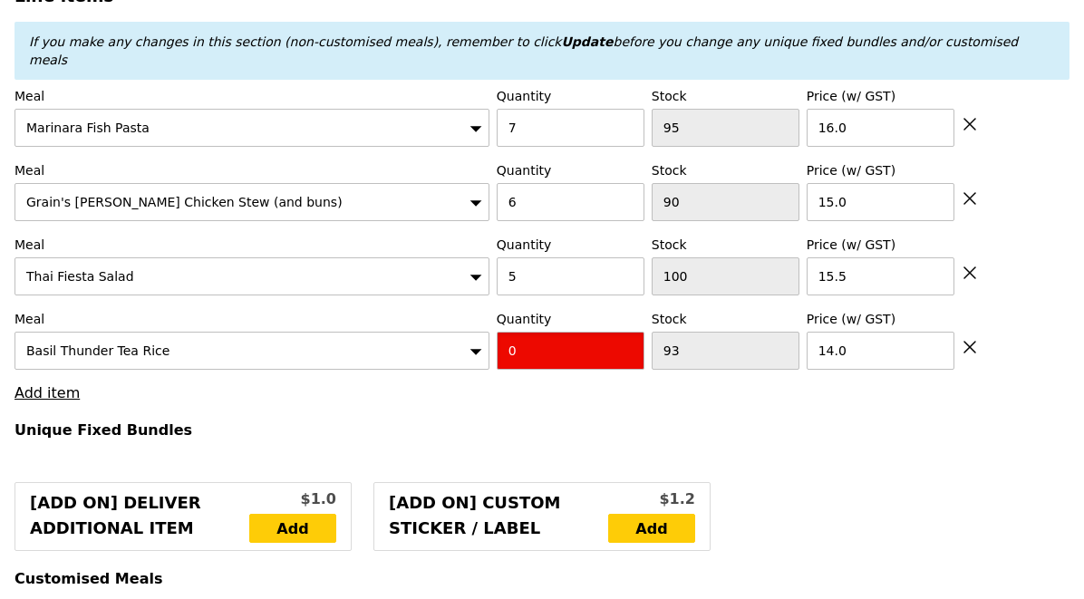
click at [535, 332] on input "0" at bounding box center [571, 351] width 148 height 38
type input "Confirm"
type input "5"
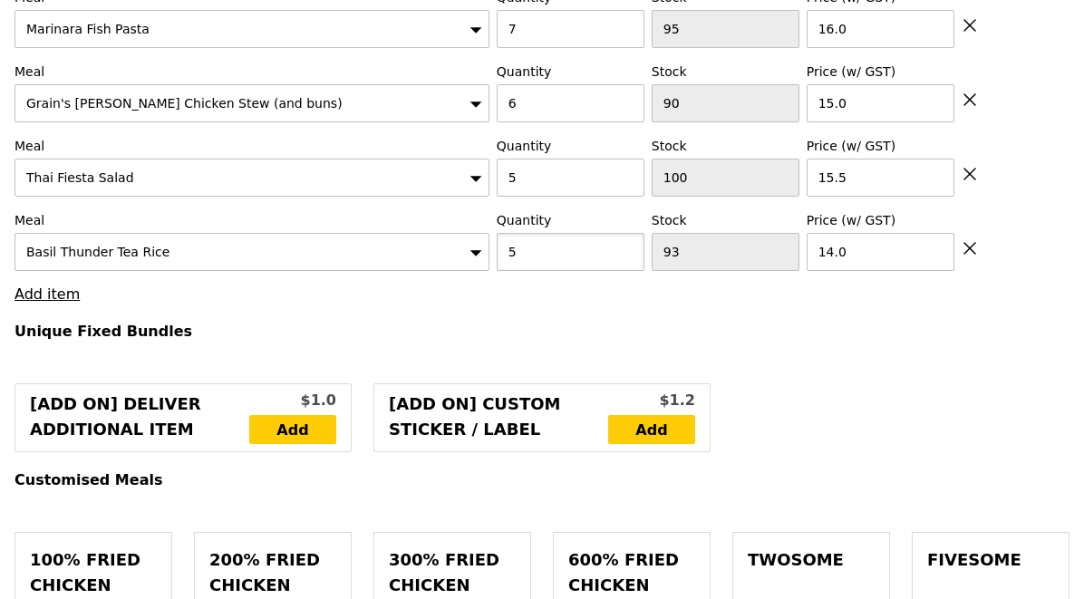
scroll to position [788, 0]
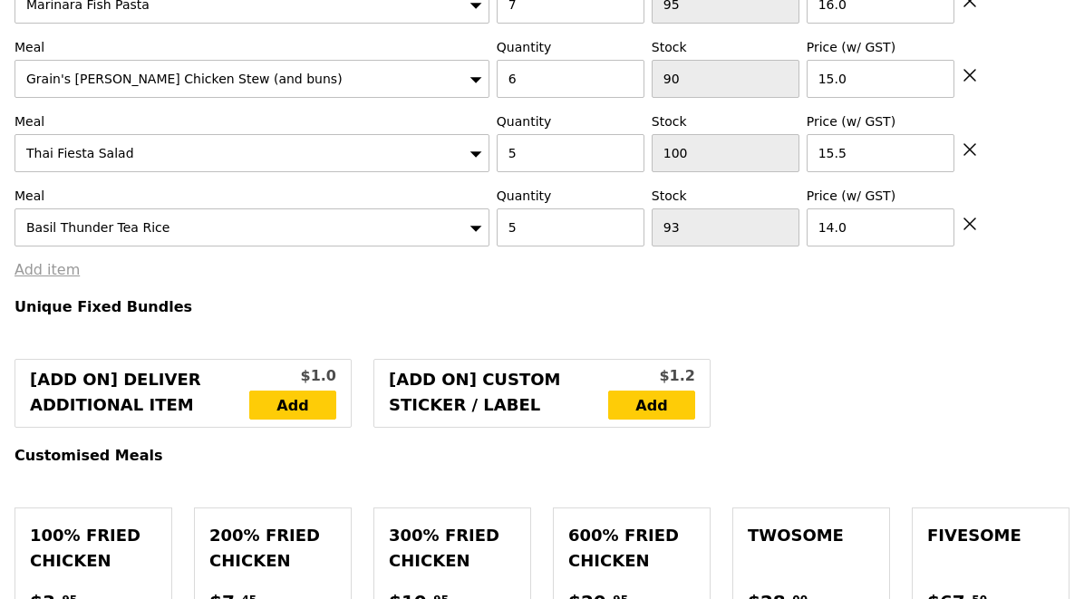
click at [63, 261] on link "Add item" at bounding box center [46, 269] width 65 height 17
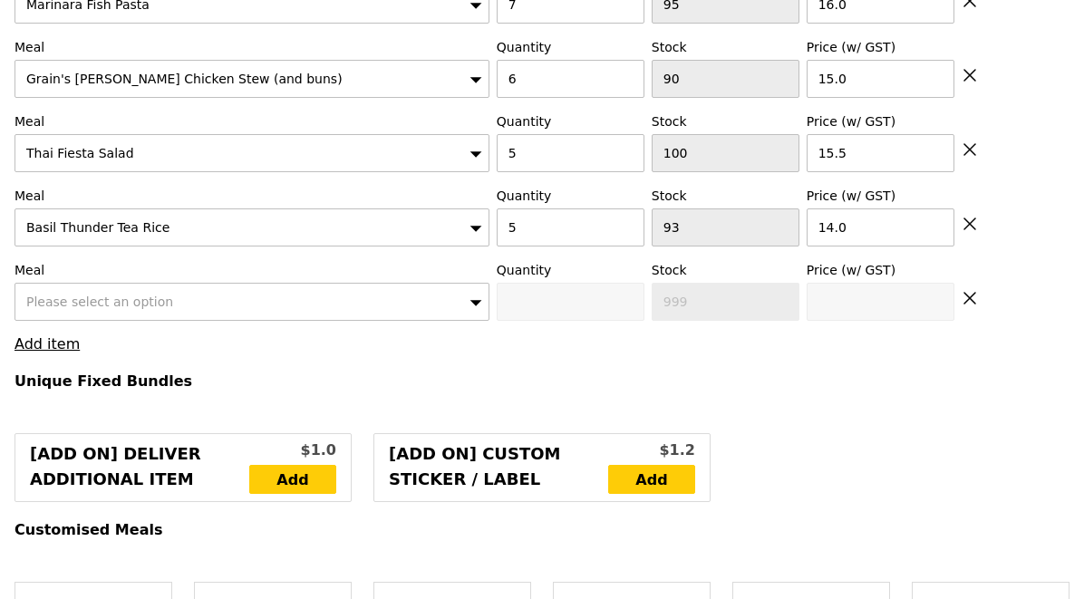
click at [96, 283] on div "Please select an option" at bounding box center [251, 302] width 475 height 38
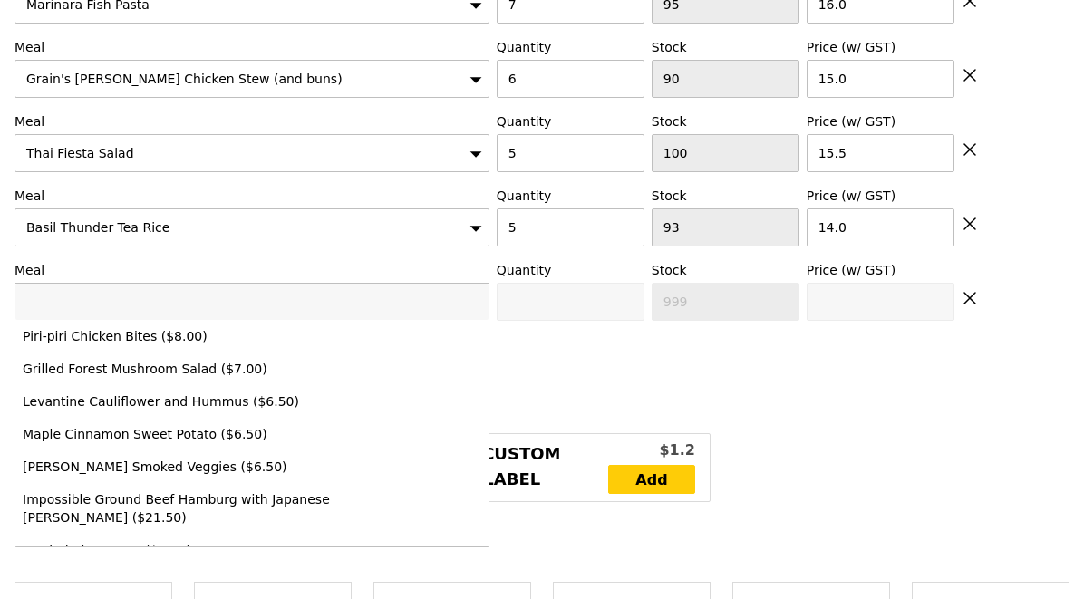
type input "Loading..."
type input "349.50"
type input "355.40"
type input "Confirm"
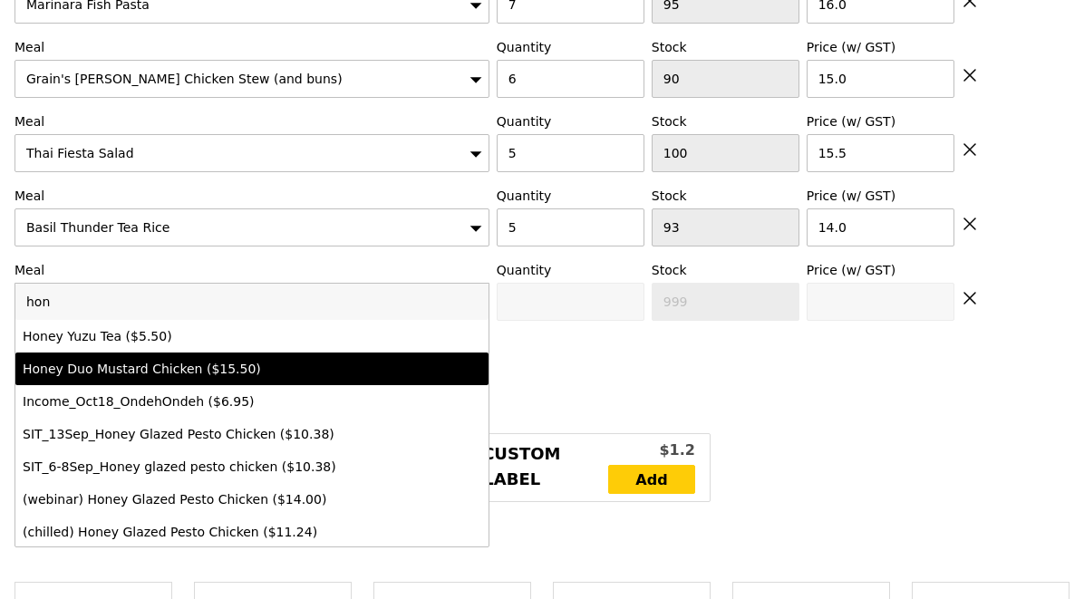
type input "hon"
click at [159, 360] on div "Honey Duo Mustard Chicken ($15.50)" at bounding box center [194, 369] width 343 height 18
type input "Confirm anyway"
type input "0"
type input "64"
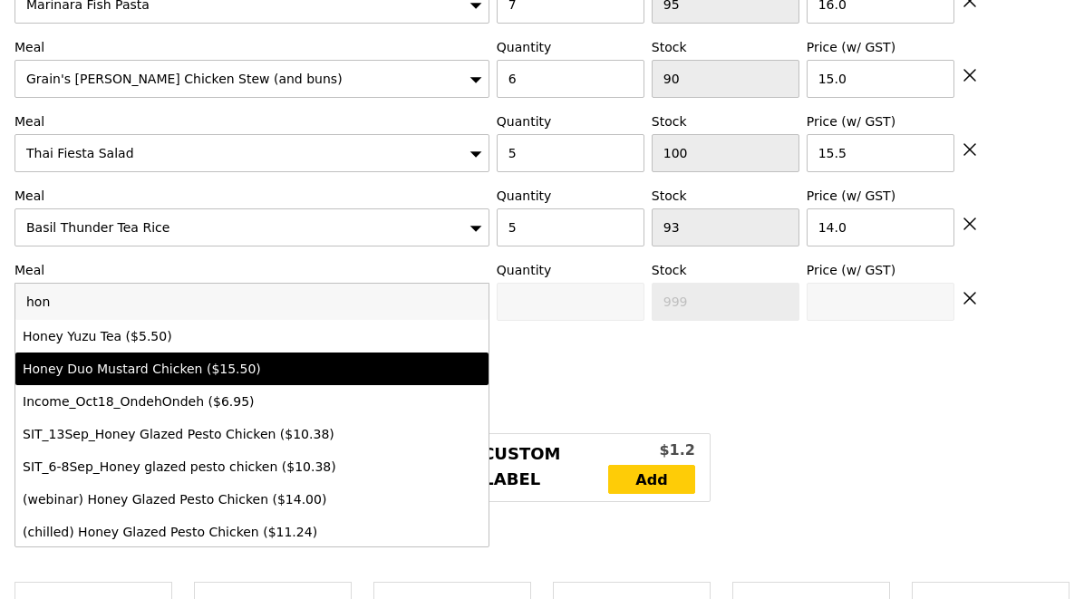
type input "15.5"
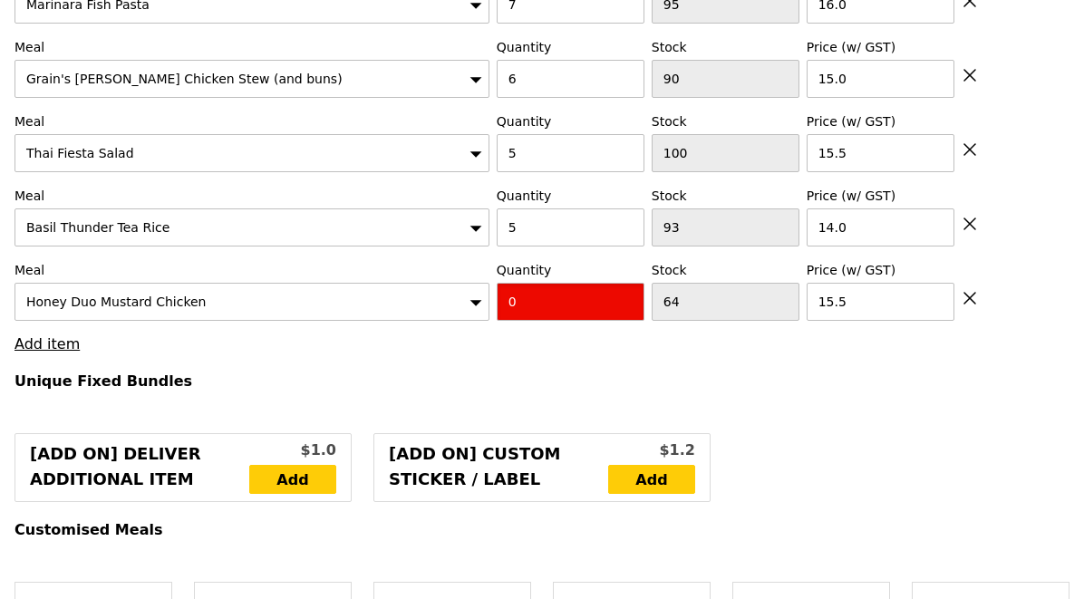
click at [526, 286] on input "0" at bounding box center [571, 302] width 148 height 38
type input "Confirm"
type input "6"
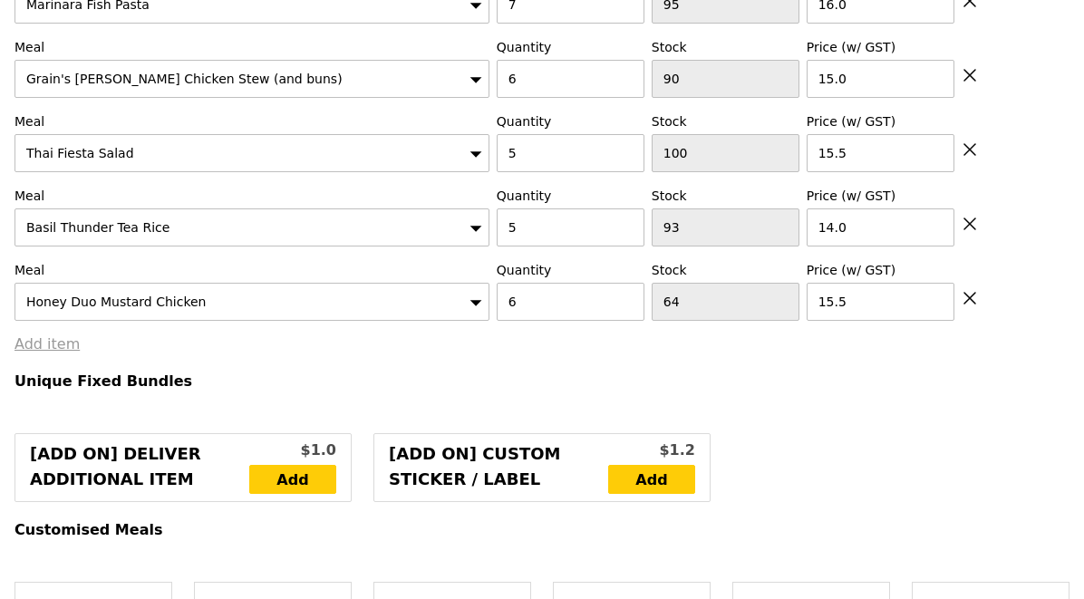
click at [57, 335] on link "Add item" at bounding box center [46, 343] width 65 height 17
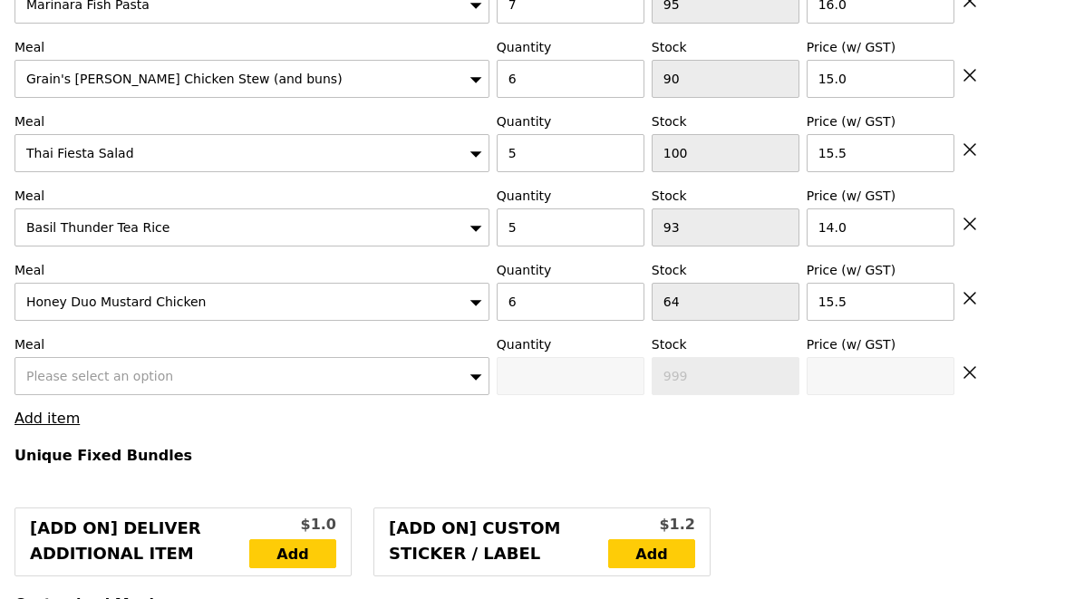
click at [93, 369] on span "Please select an option" at bounding box center [99, 376] width 147 height 14
type input "Loading..."
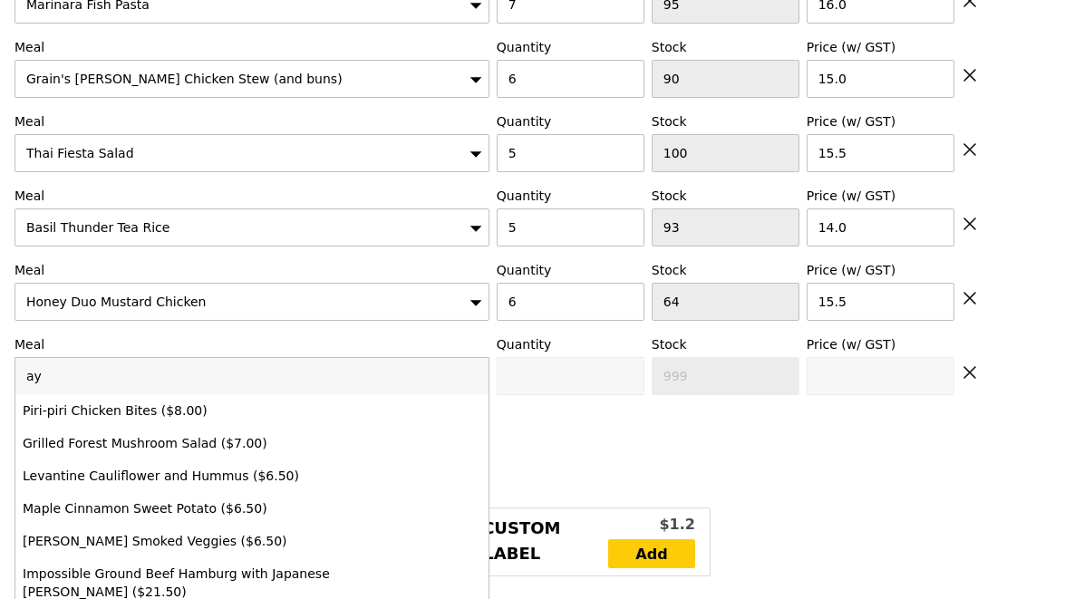
type input "aya"
type input "442.50"
type input "448.40"
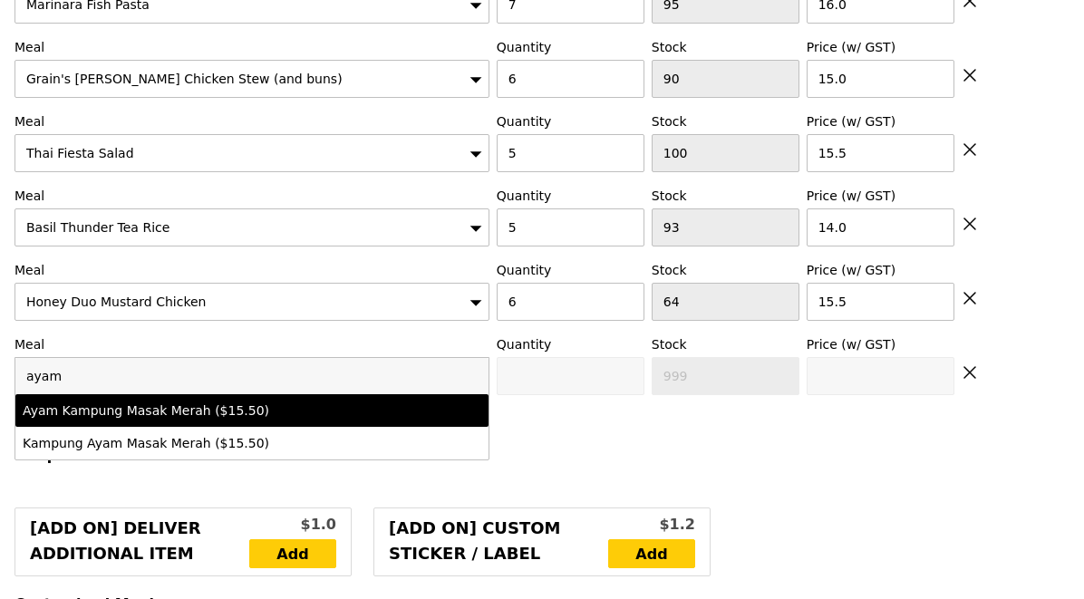
type input "ayam"
click at [147, 401] on div "Ayam Kampung Masak Merah ($15.50)" at bounding box center [194, 410] width 343 height 18
type input "0"
type input "85"
type input "15.5"
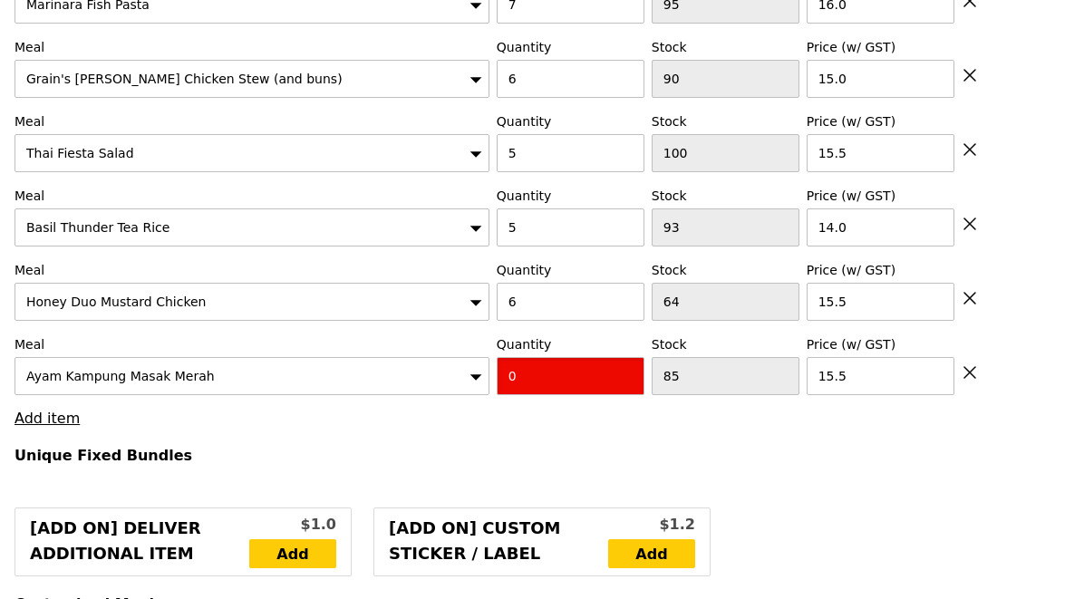
click at [516, 357] on input "0" at bounding box center [571, 376] width 148 height 38
type input "7"
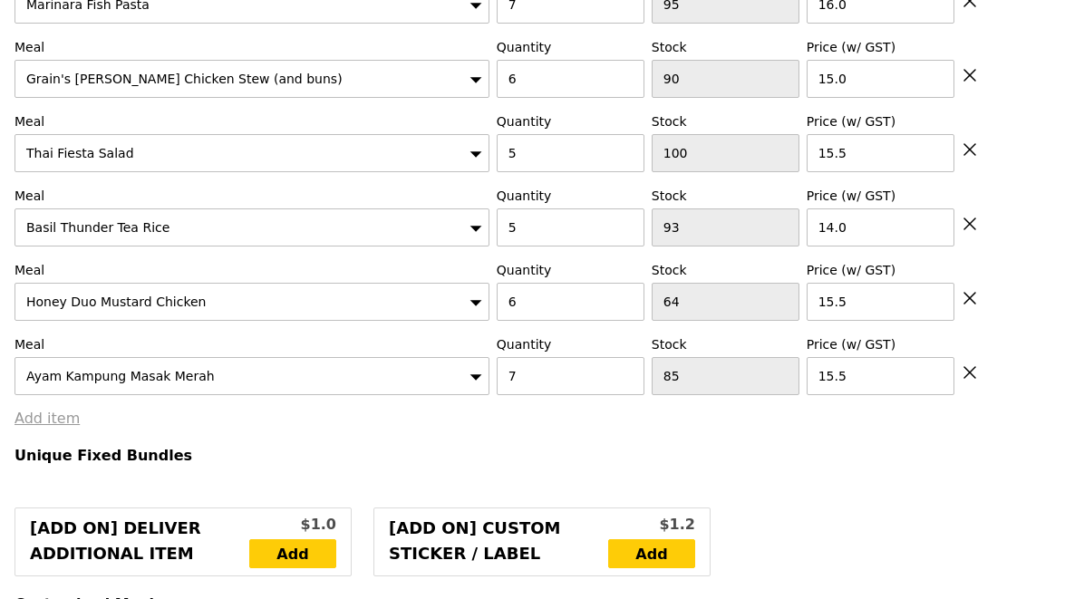
click at [55, 410] on link "Add item" at bounding box center [46, 418] width 65 height 17
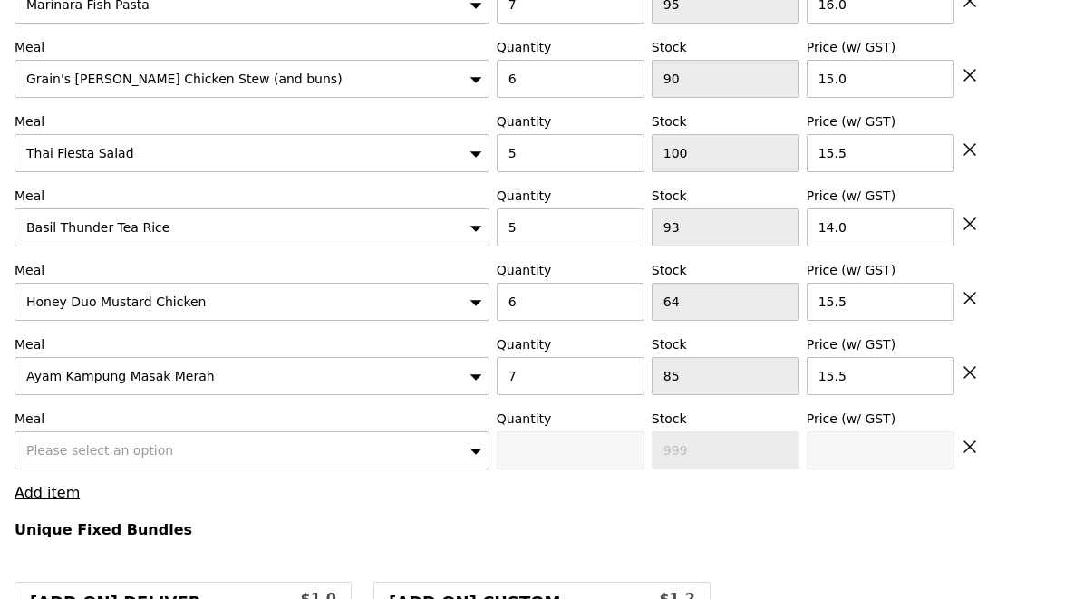
click at [90, 443] on span "Please select an option" at bounding box center [99, 450] width 147 height 14
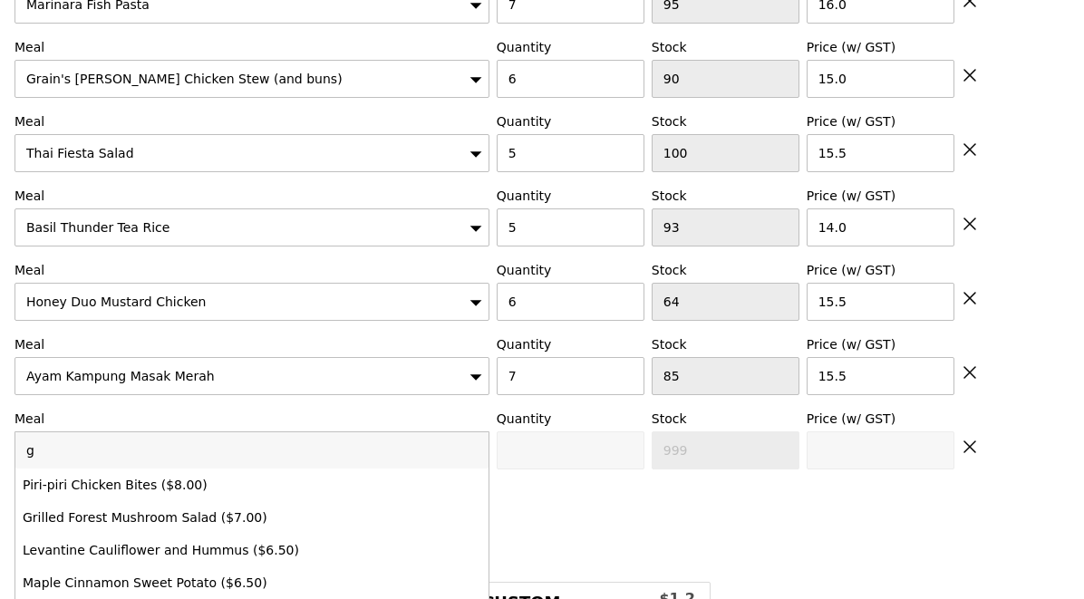
type input "gr"
type input "551.00"
type input "556.90"
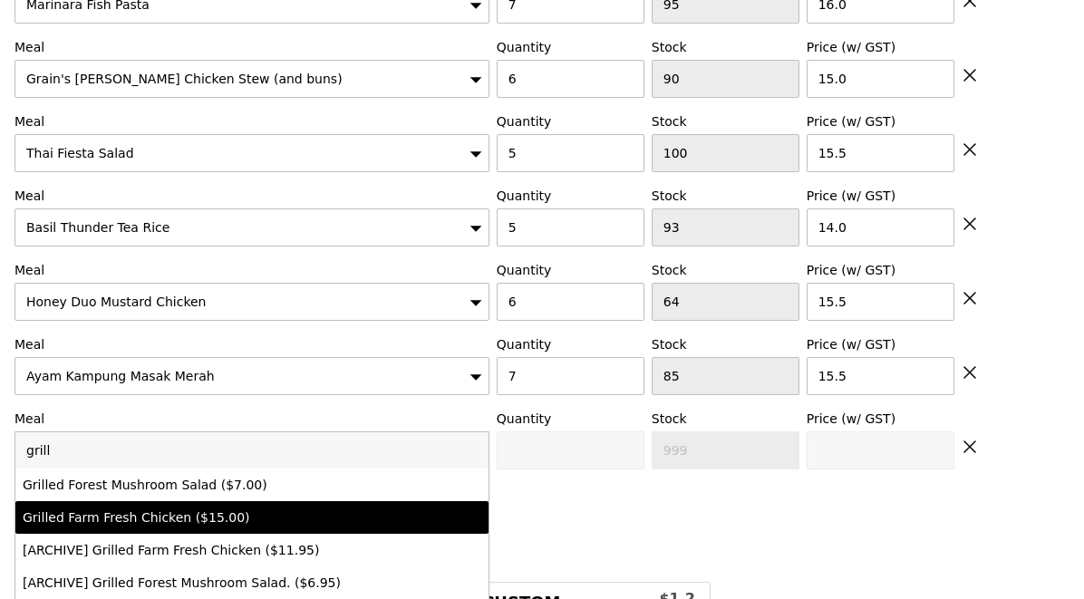
type input "grill"
click at [169, 508] on div "Grilled Farm Fresh Chicken ($15.00)" at bounding box center [194, 517] width 343 height 18
type input "0"
type input "72"
type input "15.0"
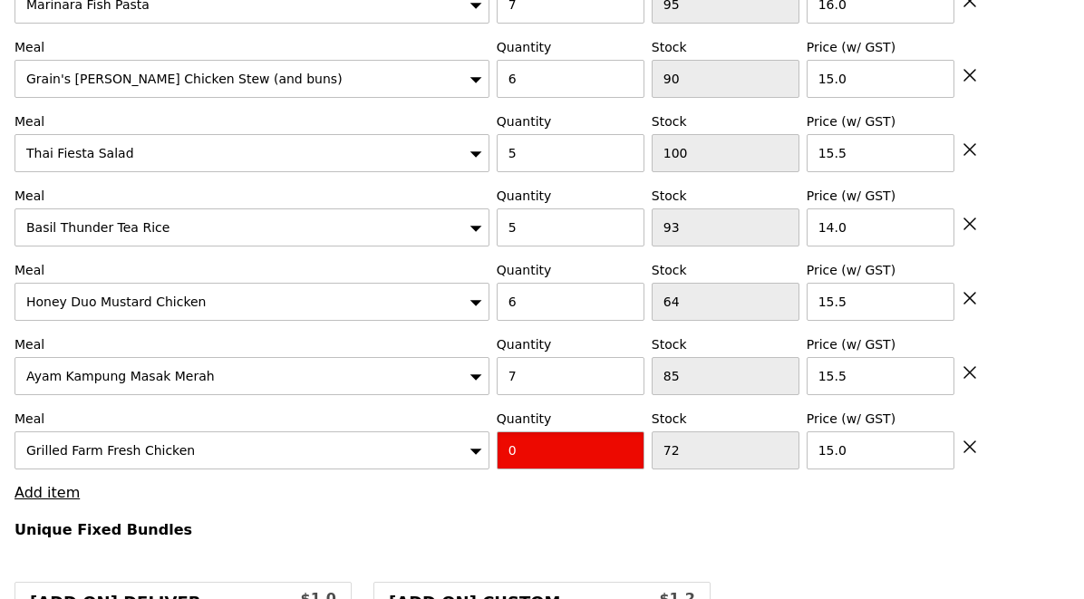
click at [523, 448] on input "0" at bounding box center [571, 450] width 148 height 38
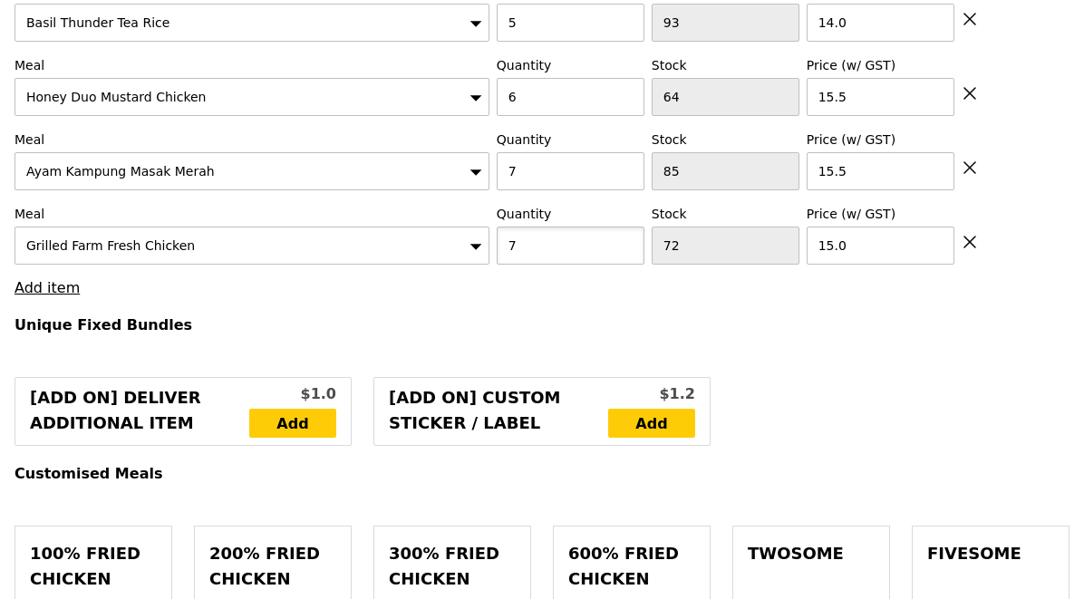
scroll to position [998, 0]
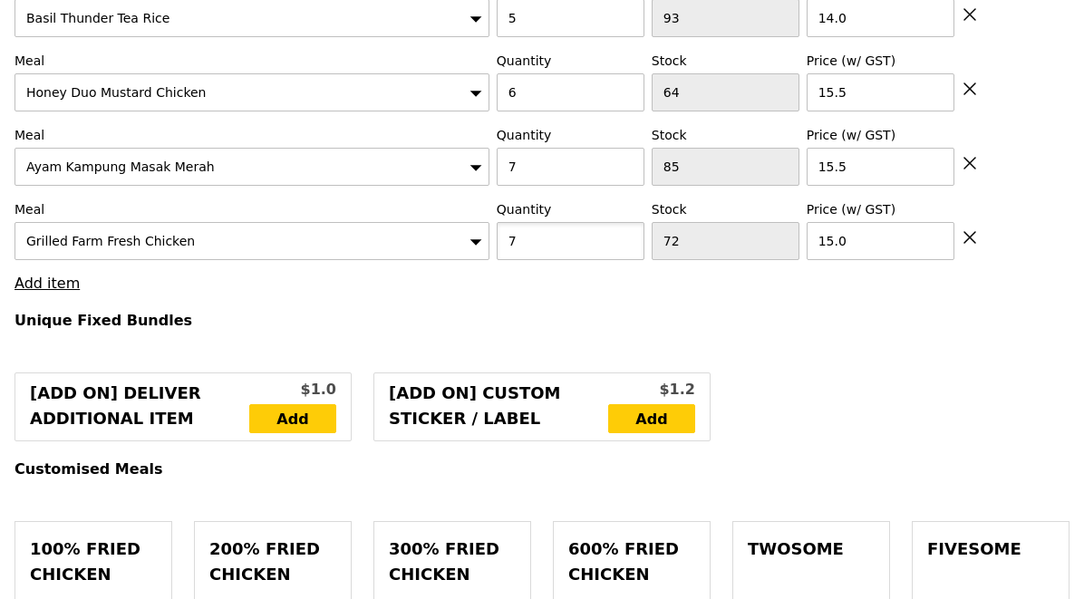
type input "7"
type input "656.00"
type input "661.90"
click at [61, 275] on link "Add item" at bounding box center [46, 283] width 65 height 17
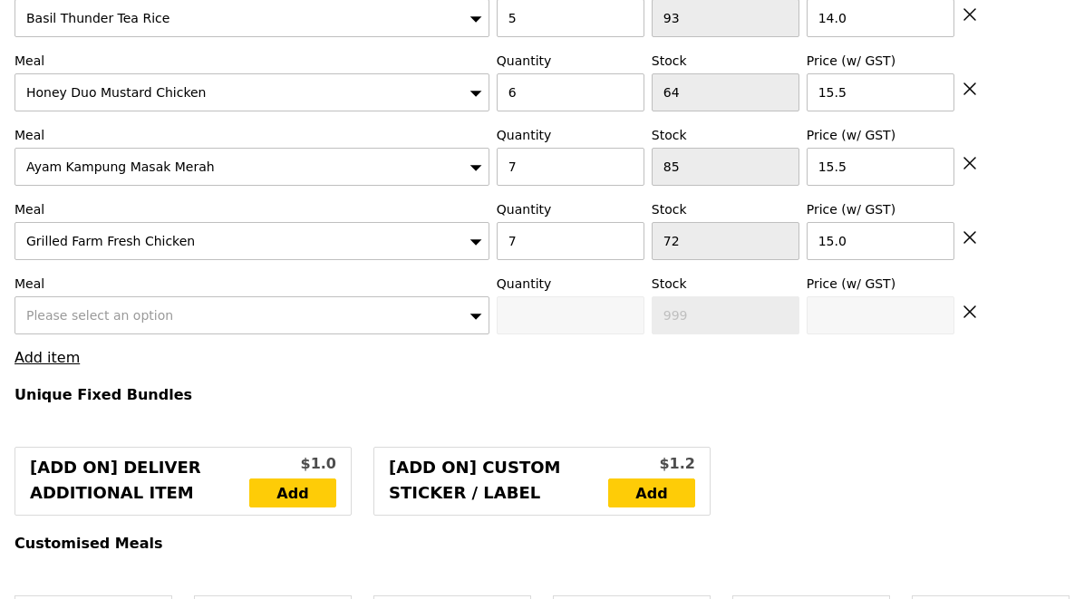
click at [95, 308] on span "Please select an option" at bounding box center [99, 315] width 147 height 14
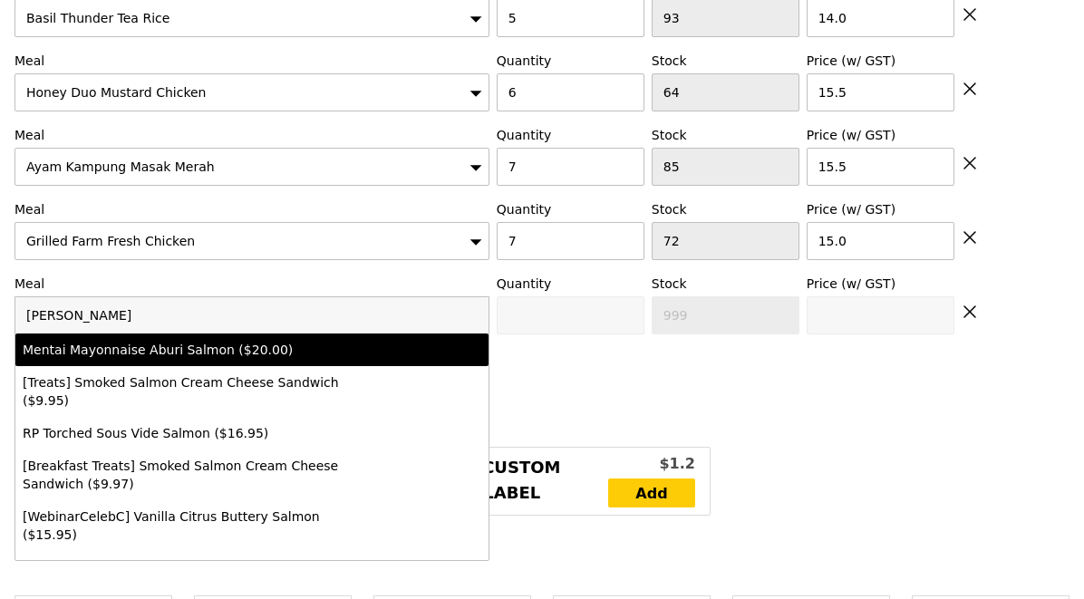
type input "salm"
click at [133, 342] on li "Mentai Mayonnaise Aburi Salmon ($20.00)" at bounding box center [251, 349] width 473 height 33
type input "0"
type input "73"
type input "20.0"
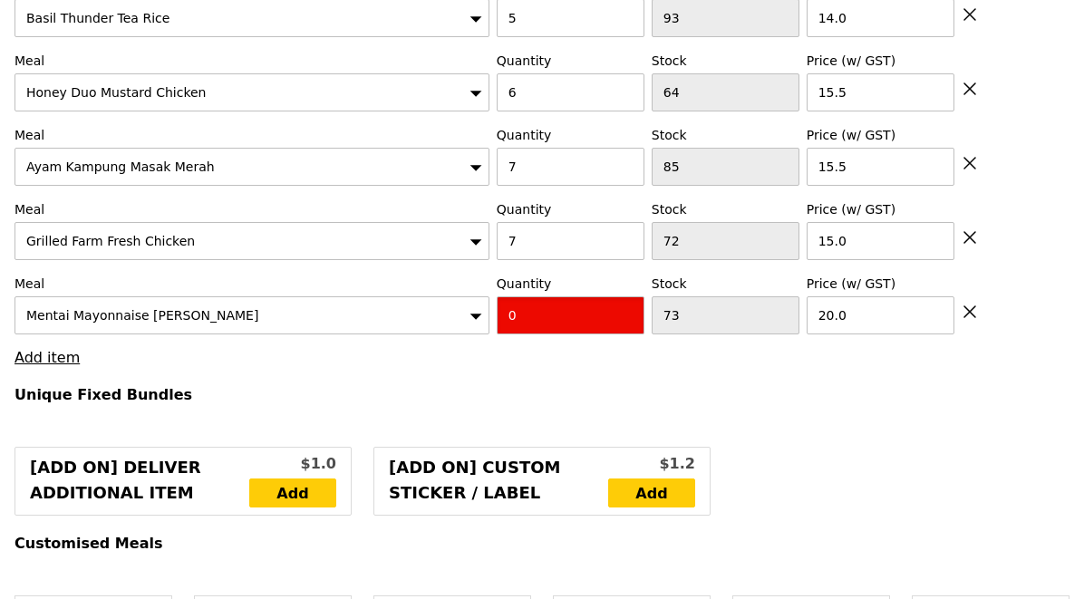
click at [574, 300] on input "0" at bounding box center [571, 315] width 148 height 38
type input "7"
type input "796.00"
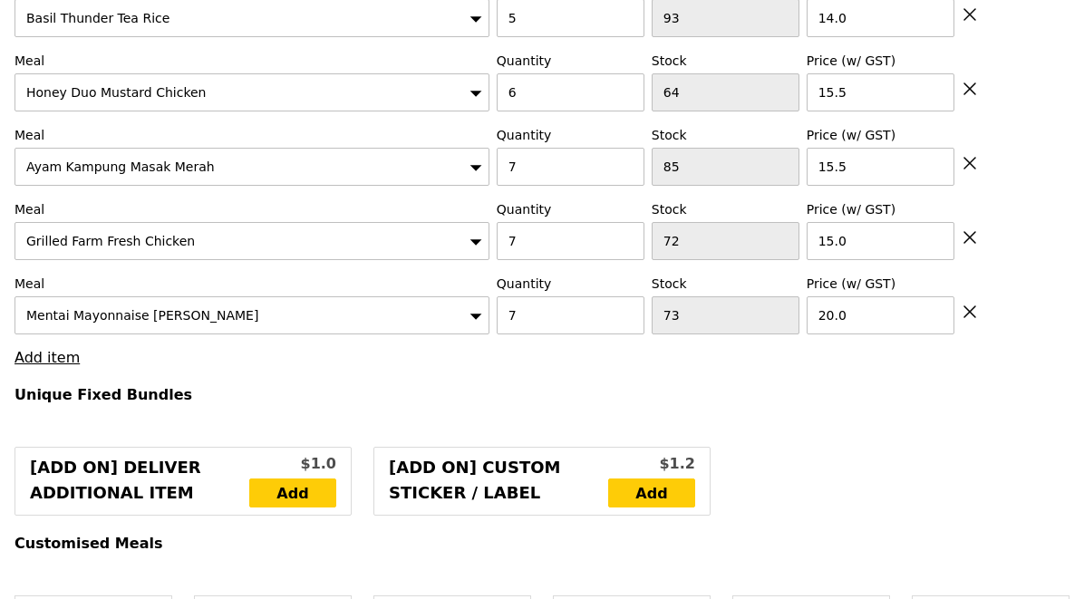
type input "801.90"
type input "Confirm"
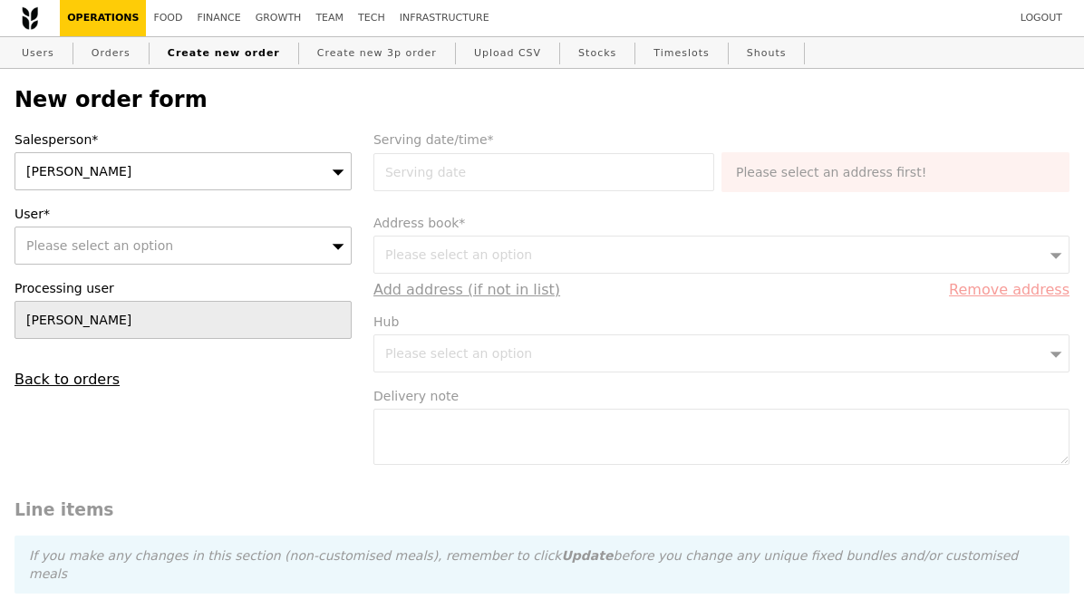
click at [133, 169] on div "[PERSON_NAME]" at bounding box center [182, 171] width 337 height 38
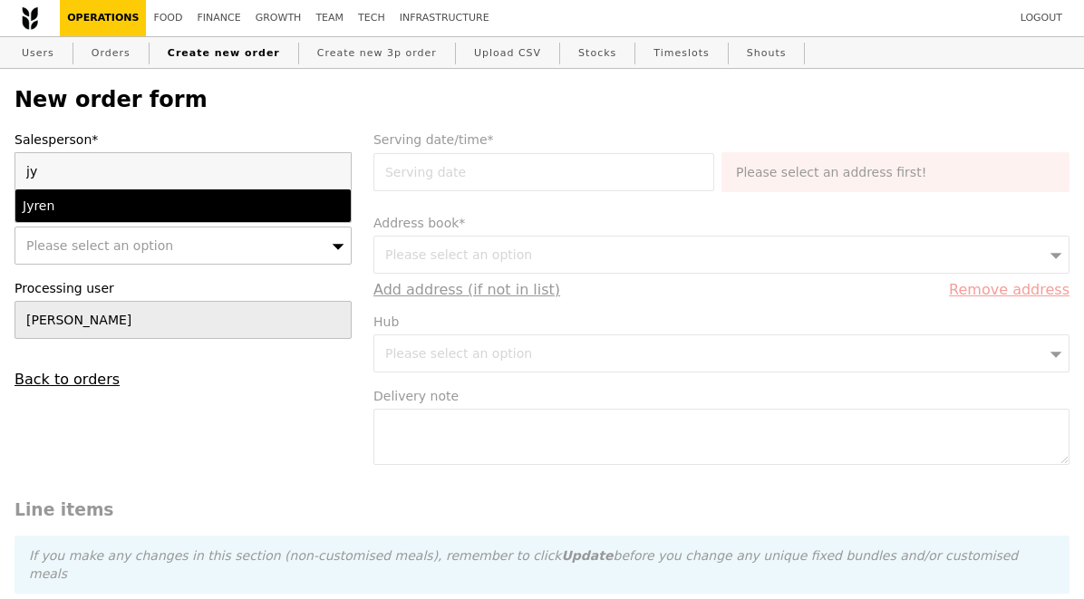
type input "jy"
click at [161, 209] on div "Jyren" at bounding box center [143, 206] width 240 height 18
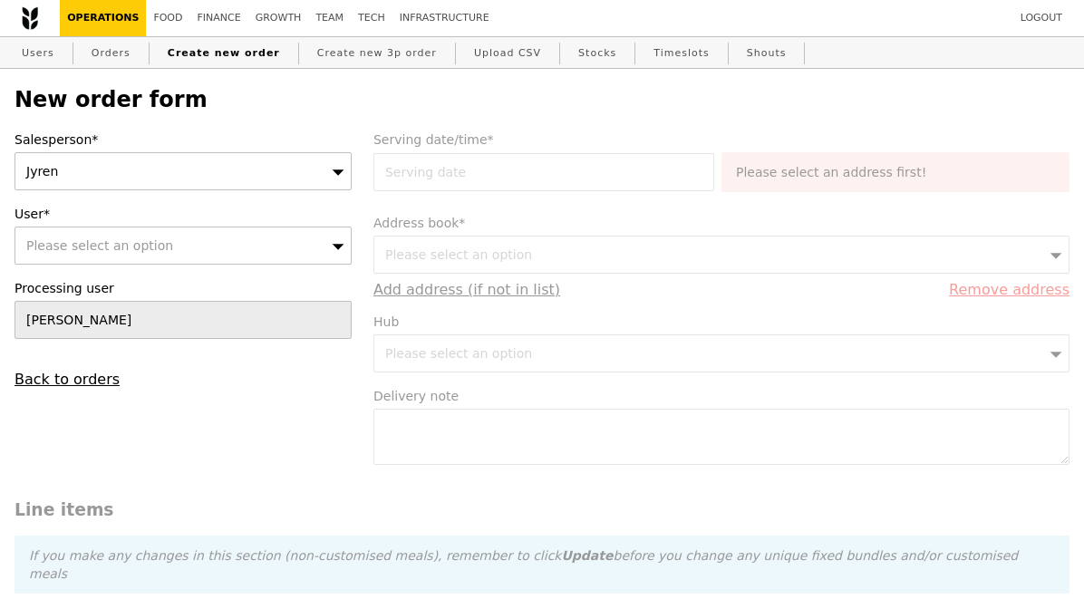
click at [167, 236] on div "Please select an option" at bounding box center [182, 246] width 337 height 38
type input "[EMAIL_ADDRESS][DOMAIN_NAME]"
type input "Confirm"
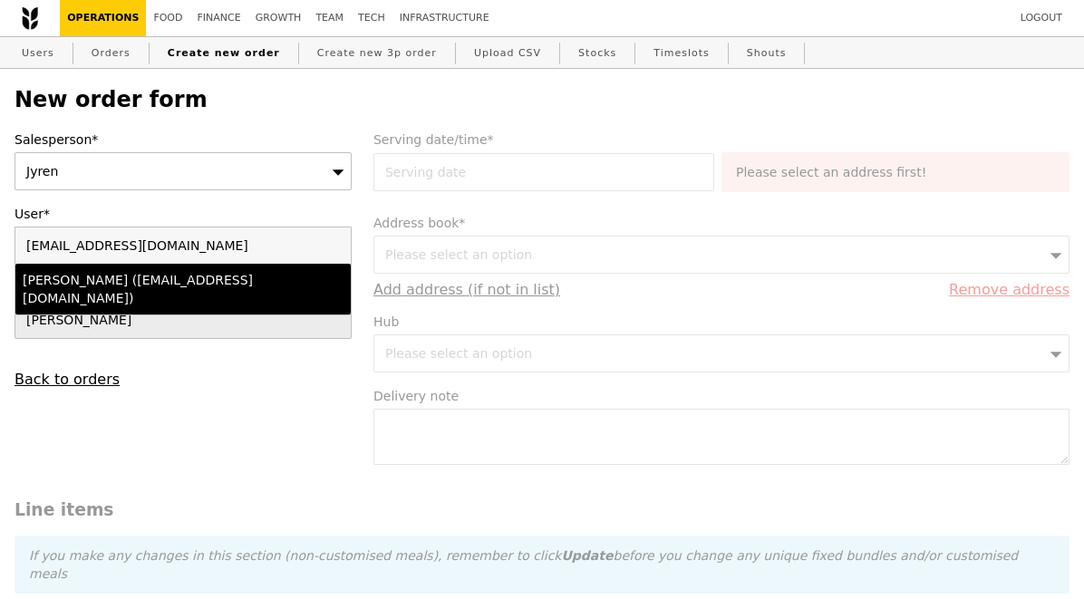
type input "[EMAIL_ADDRESS][DOMAIN_NAME]"
click at [205, 294] on div "[PERSON_NAME] ([EMAIL_ADDRESS][DOMAIN_NAME])" at bounding box center [143, 289] width 240 height 36
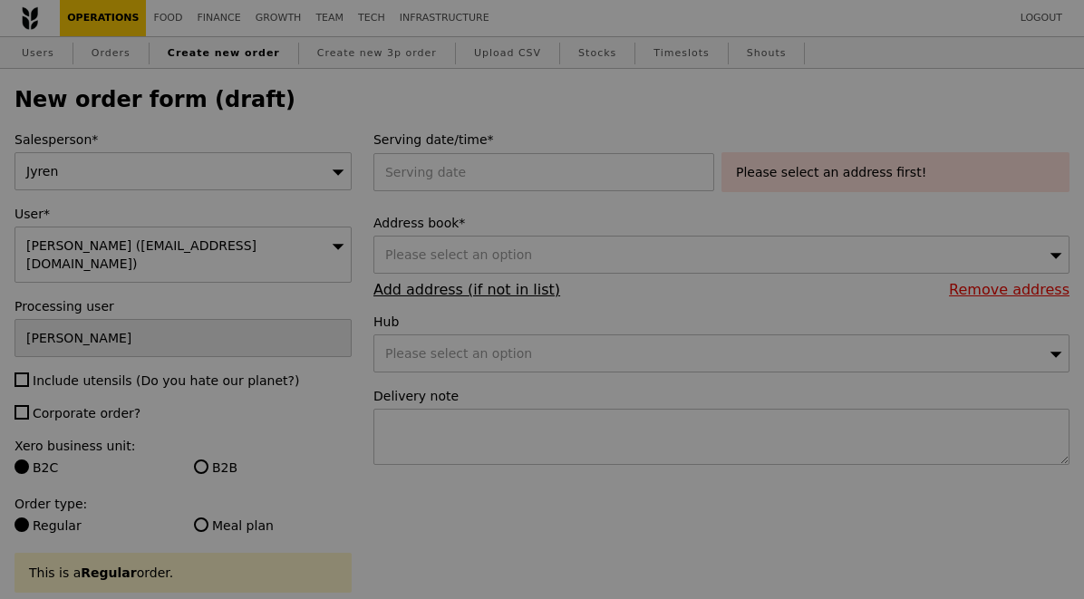
type input "Confirm"
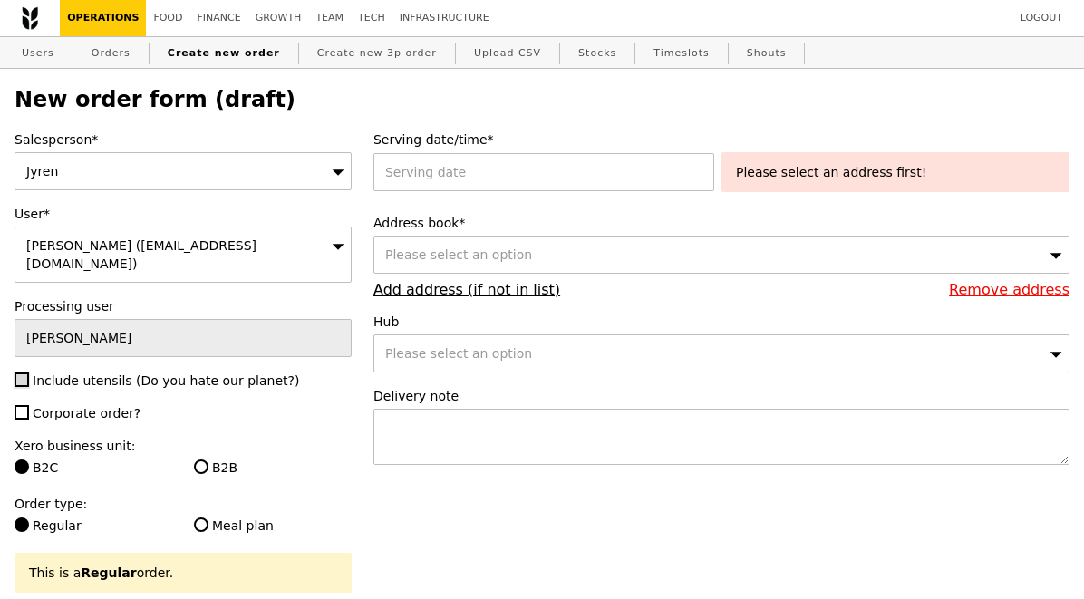
click at [24, 381] on input "Include utensils (Do you hate our planet?)" at bounding box center [21, 379] width 14 height 14
checkbox input "true"
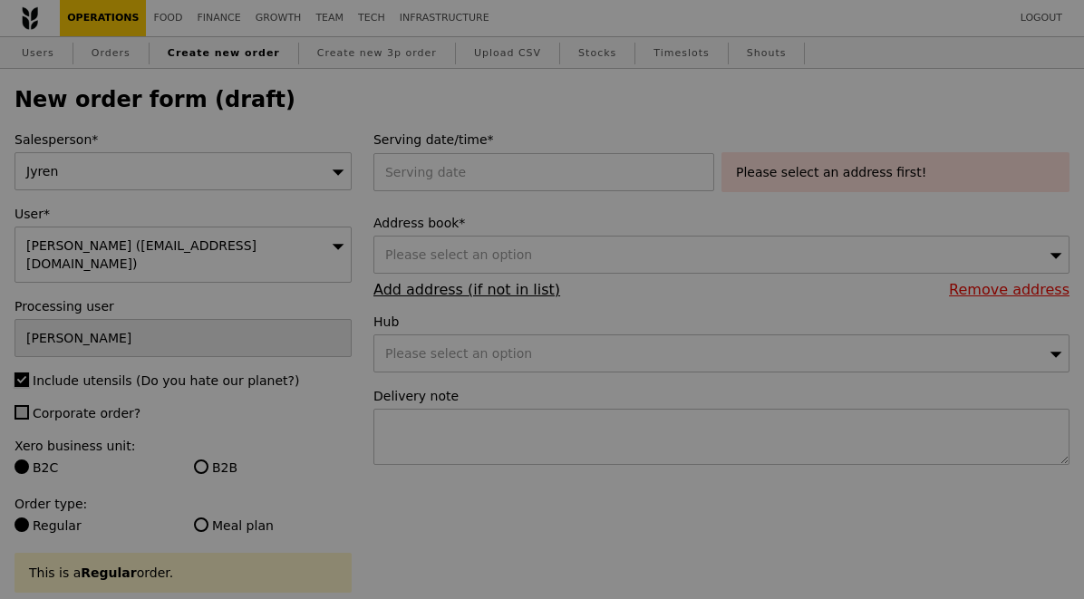
type input "Confirm"
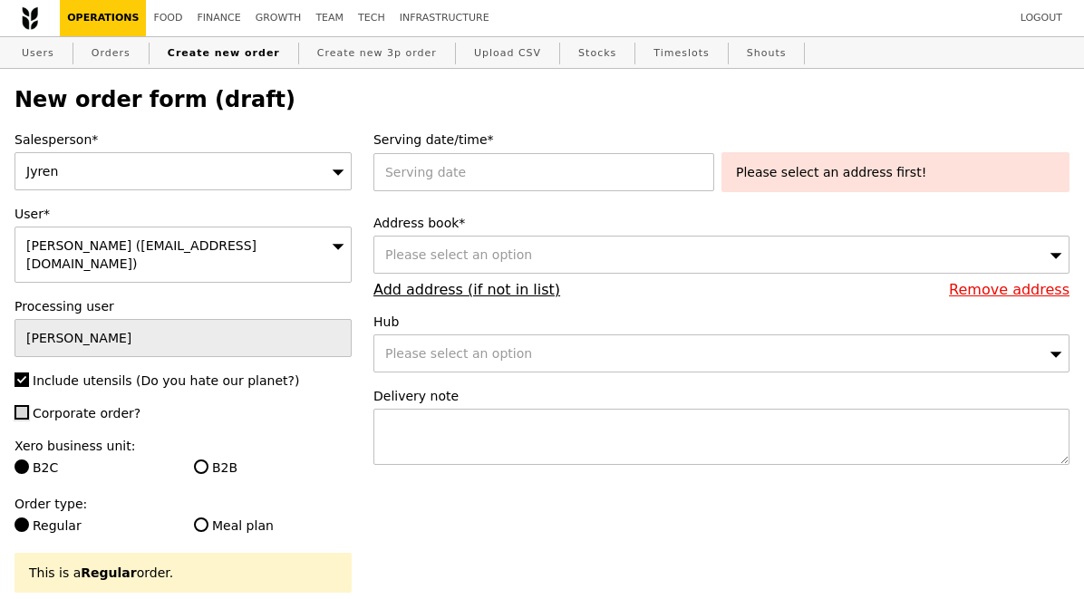
click at [21, 418] on input "Corporate order?" at bounding box center [21, 412] width 14 height 14
checkbox input "true"
click at [462, 247] on span "Please select an option" at bounding box center [458, 254] width 147 height 14
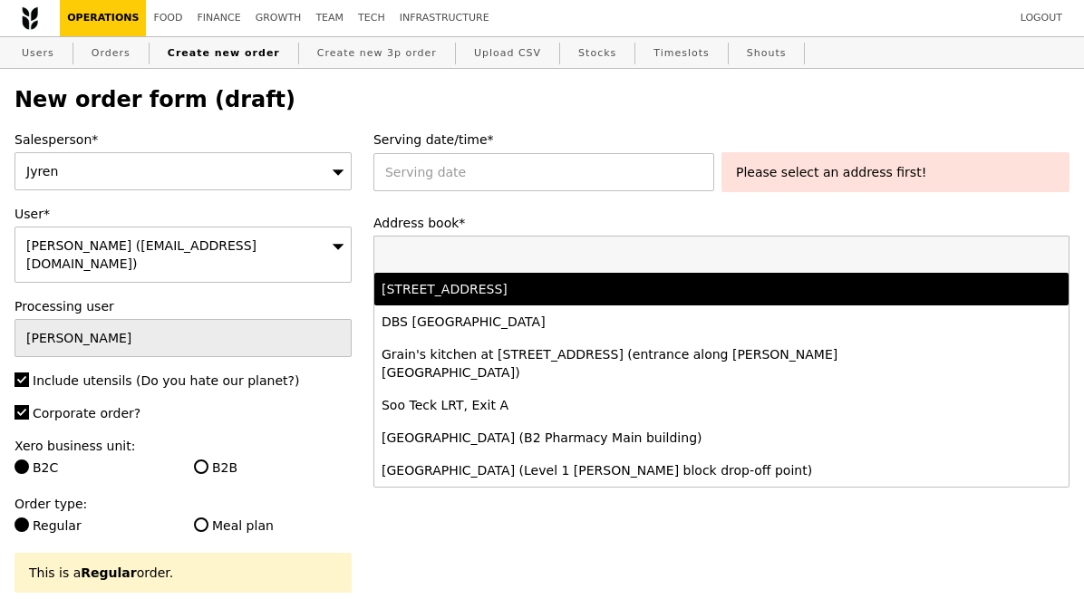
click at [472, 293] on div "[STREET_ADDRESS]" at bounding box center [636, 289] width 510 height 18
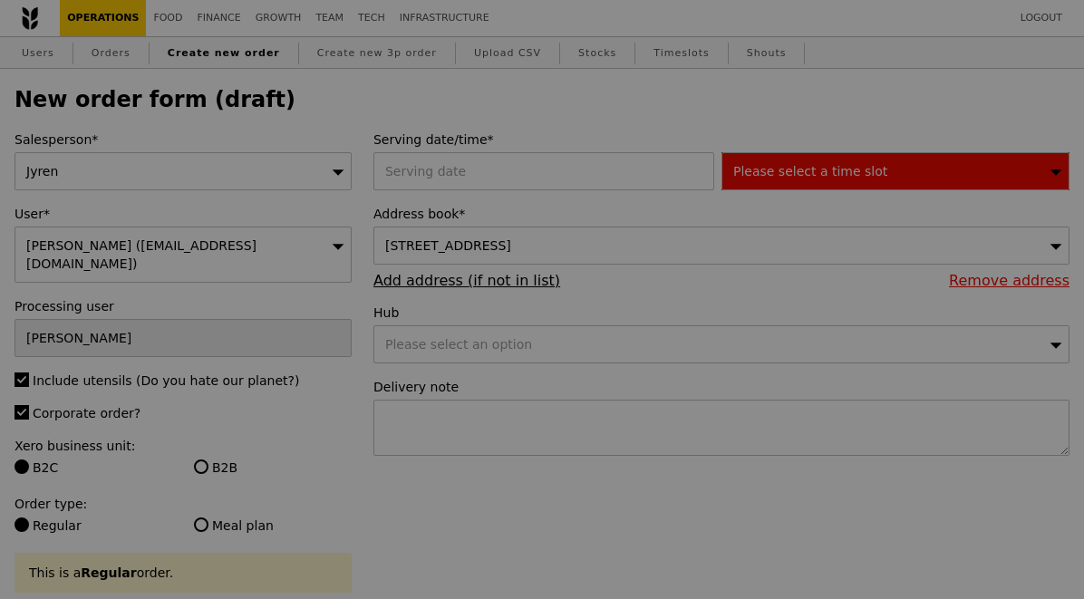
type input "Confirm"
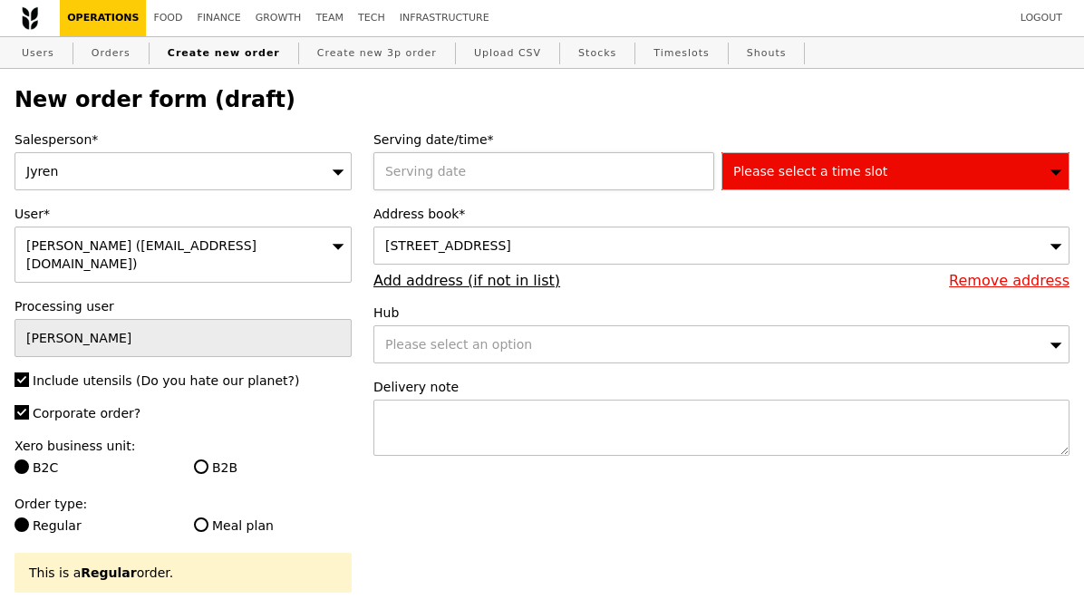
click at [482, 178] on div at bounding box center [547, 171] width 348 height 38
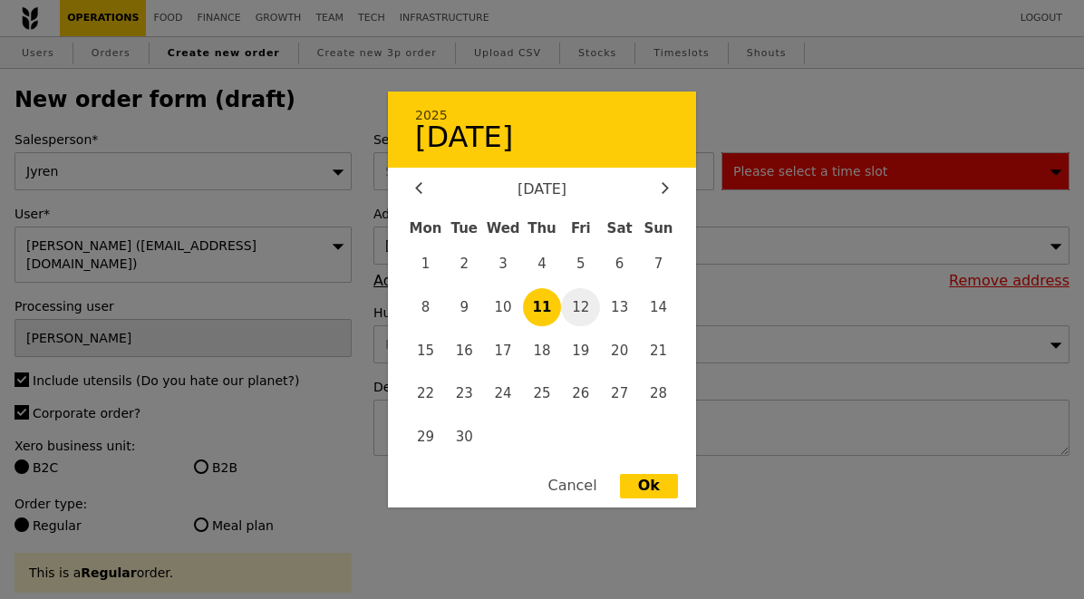
click at [579, 302] on span "12" at bounding box center [580, 307] width 39 height 39
type input "[DATE]"
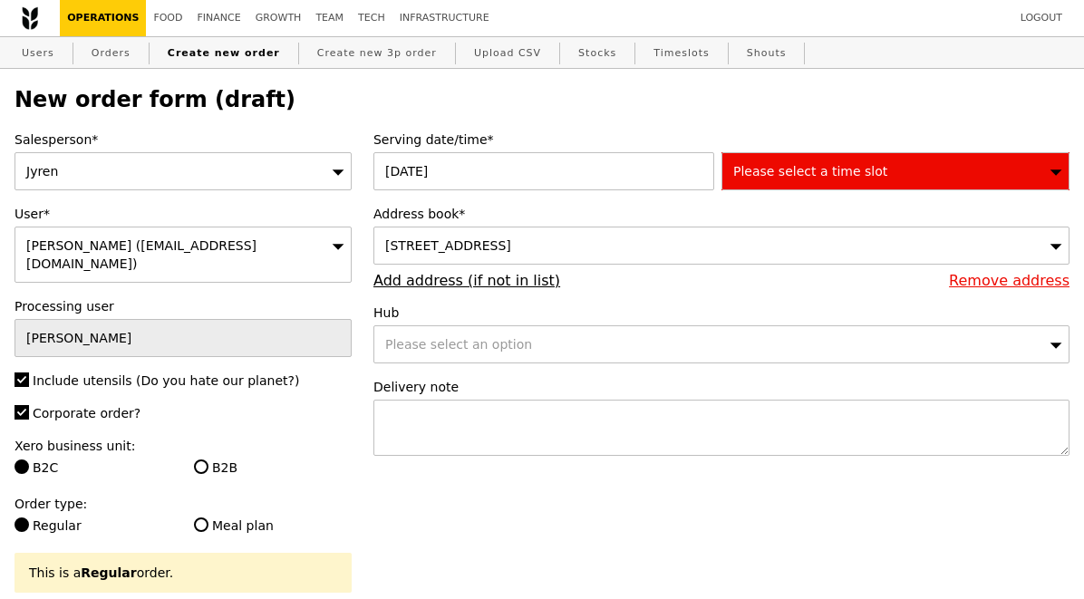
click at [857, 182] on div "Please select a time slot" at bounding box center [895, 171] width 348 height 38
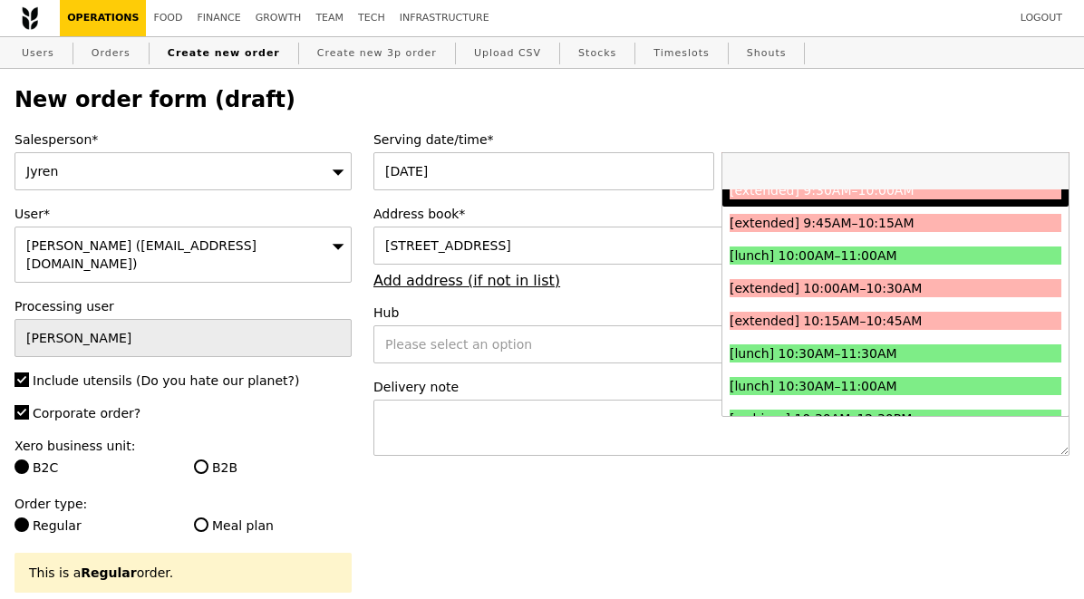
scroll to position [320, 0]
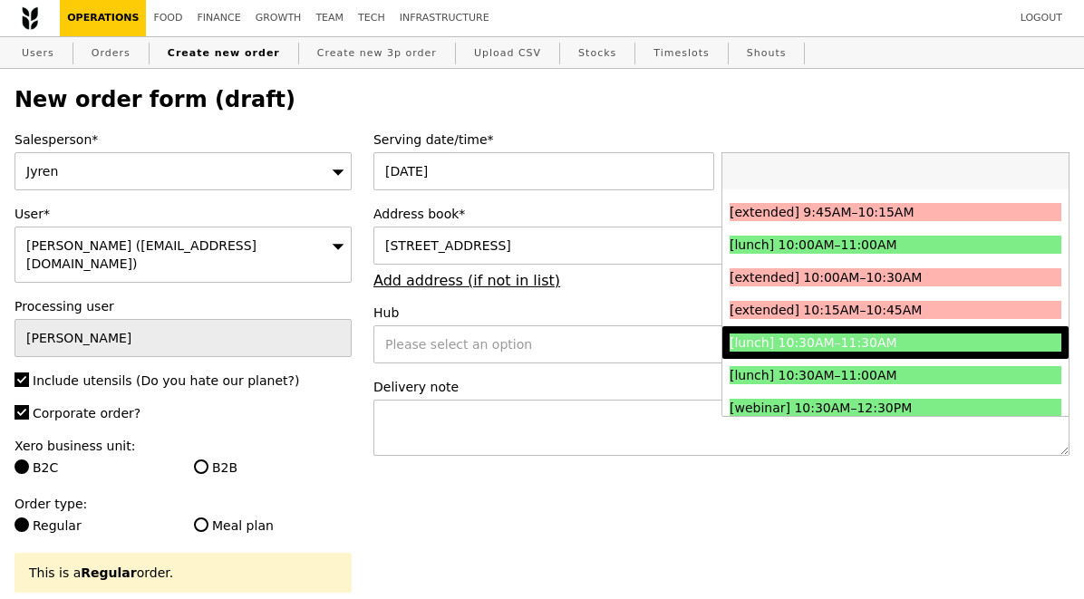
click at [882, 335] on div "[lunch] 10:30AM–11:30AM" at bounding box center [853, 342] width 249 height 18
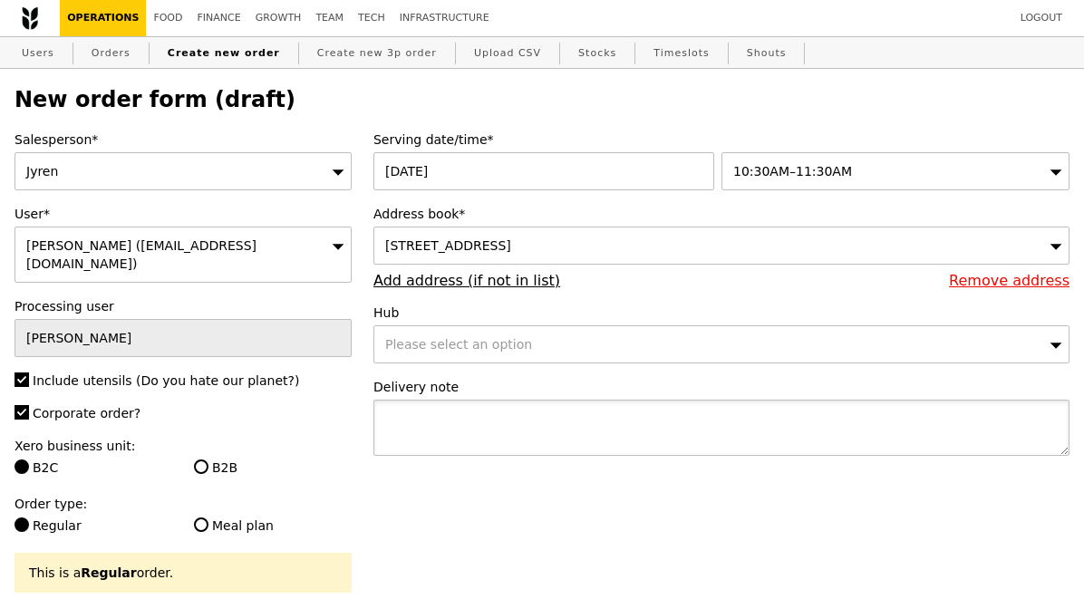
click at [611, 428] on textarea at bounding box center [721, 428] width 696 height 56
type input "Confirm"
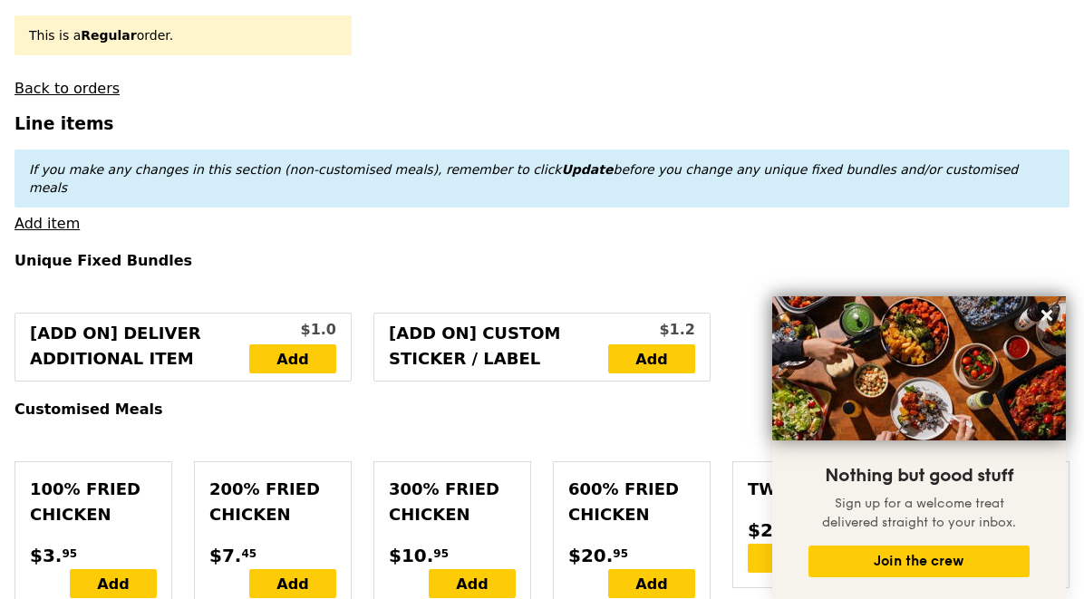
scroll to position [555, 0]
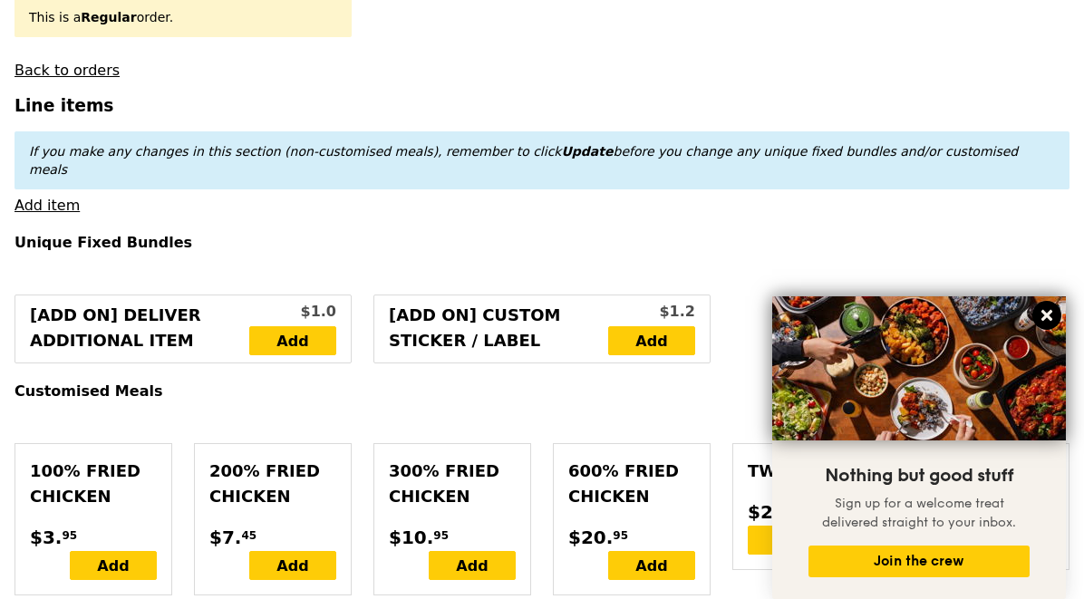
type textarea "Pls try to deliver by 11:15AMM"
click at [1047, 309] on icon at bounding box center [1046, 315] width 16 height 16
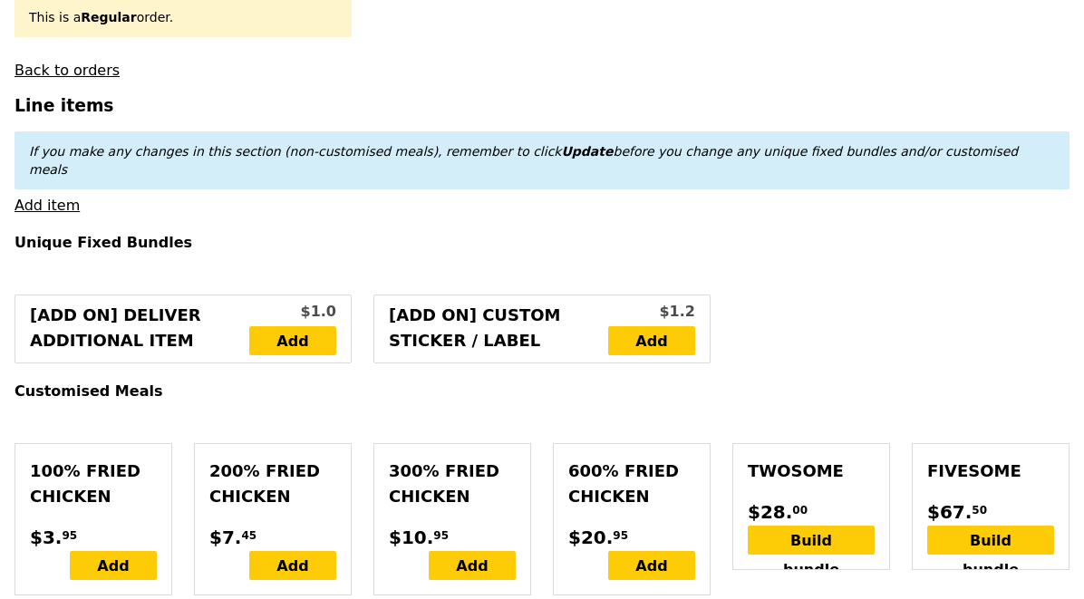
type input "Confirm"
click at [41, 197] on link "Add item" at bounding box center [46, 205] width 65 height 17
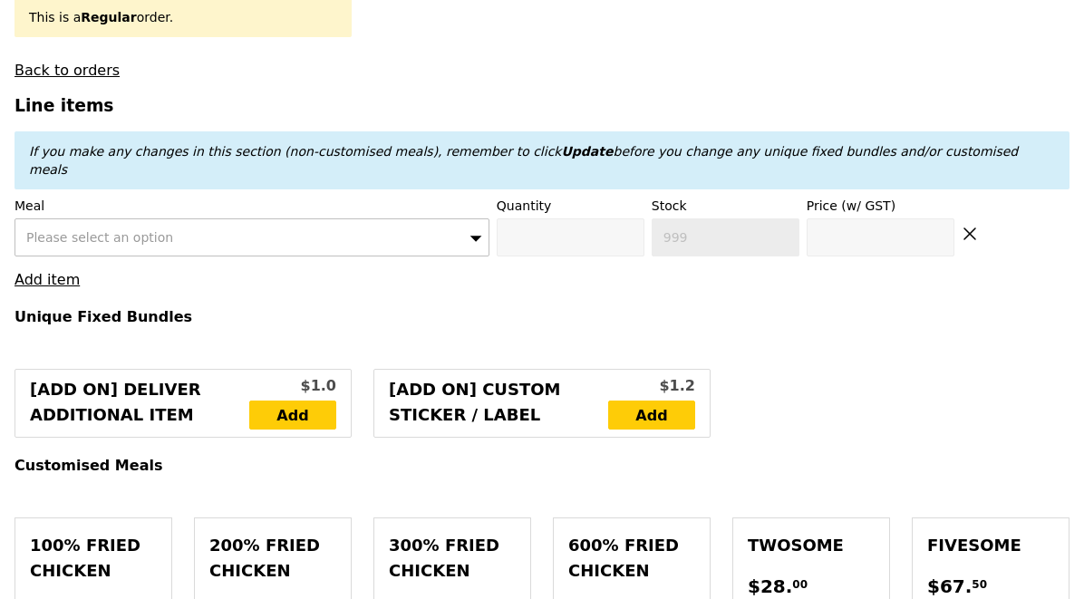
click at [190, 218] on div "Please select an option" at bounding box center [251, 237] width 475 height 38
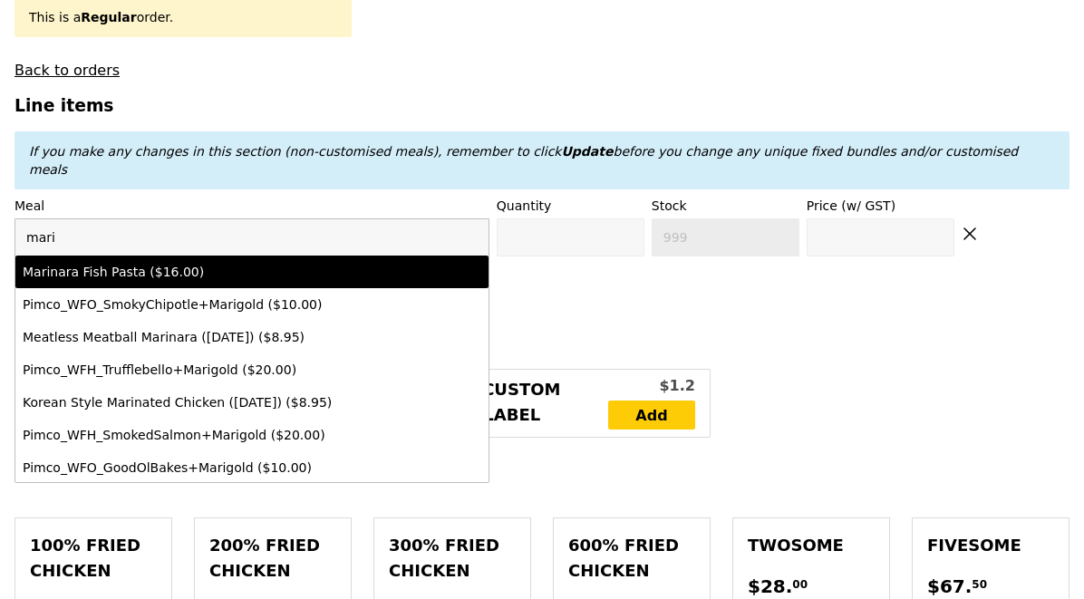
type input "mari"
click at [208, 263] on div "Marinara Fish Pasta ($16.00)" at bounding box center [194, 272] width 343 height 18
type input "Confirm anyway"
type input "0"
type input "95"
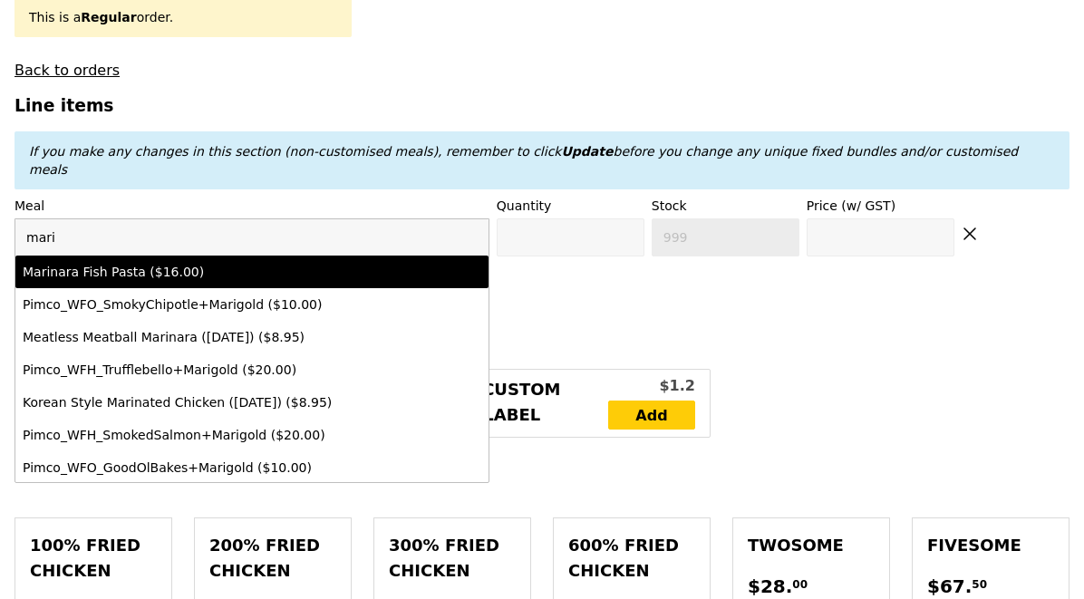
type input "16.0"
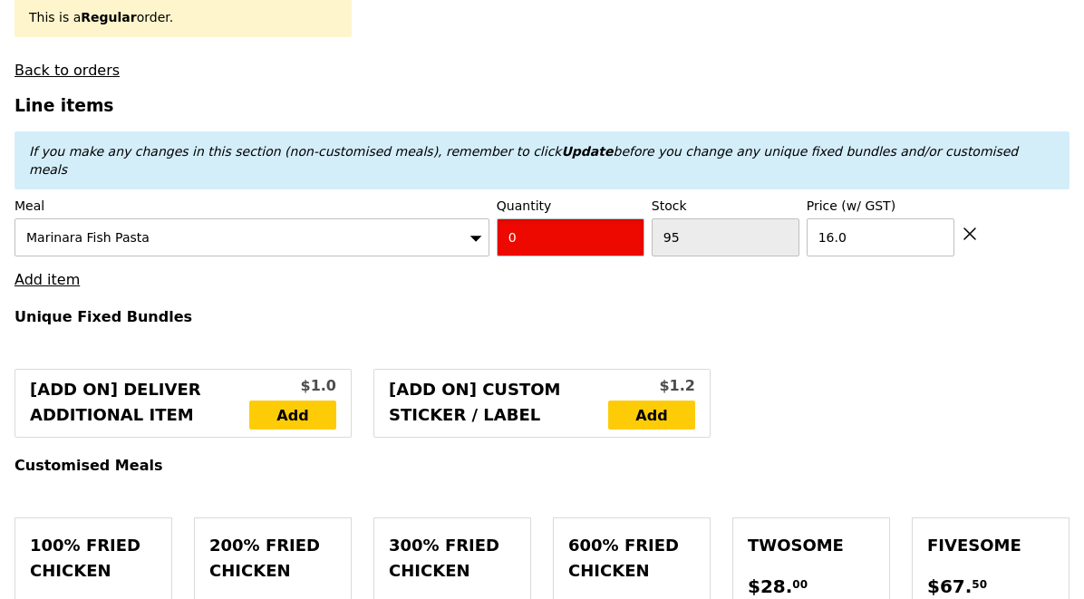
click at [572, 218] on input "0" at bounding box center [571, 237] width 148 height 38
type input "Confirm"
type input "7"
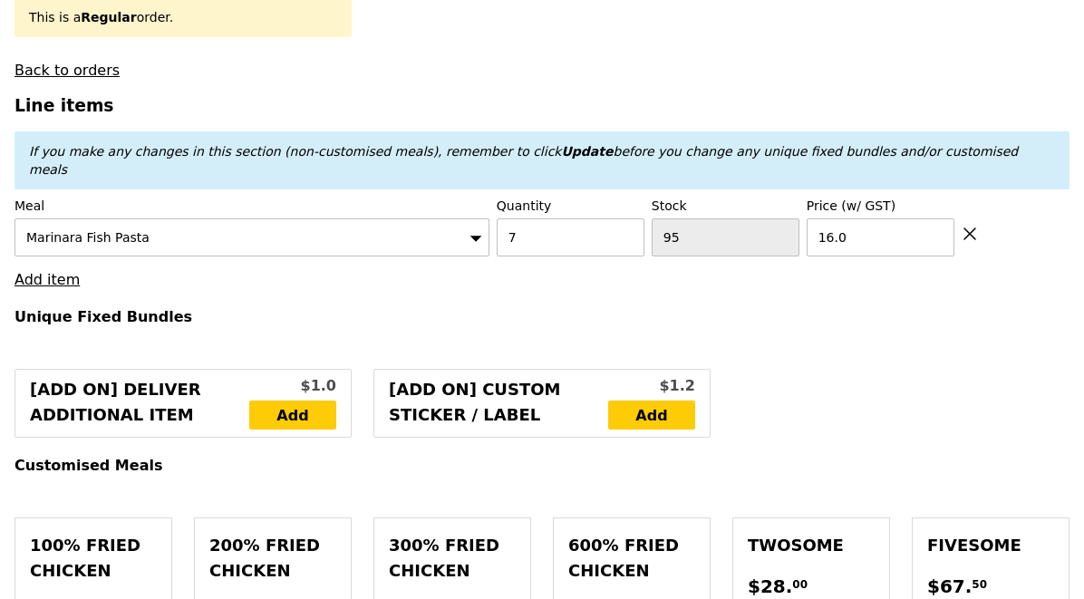
type input "Loading..."
type input "112.00"
type input "1.79"
type input "1.95"
type input "3.62"
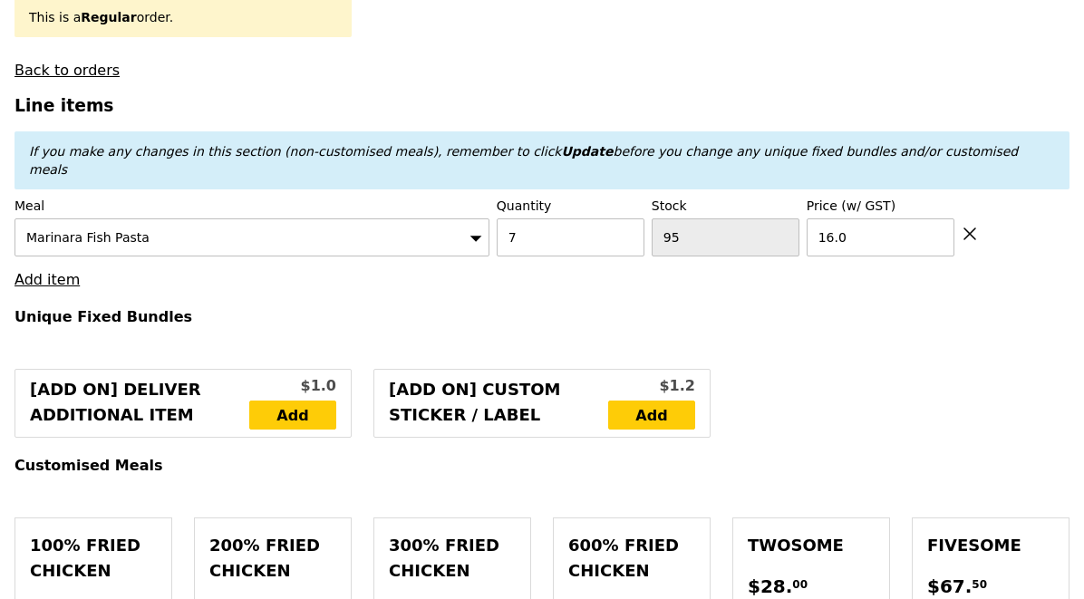
type input "3.95"
type input "117.90"
type input "Confirm"
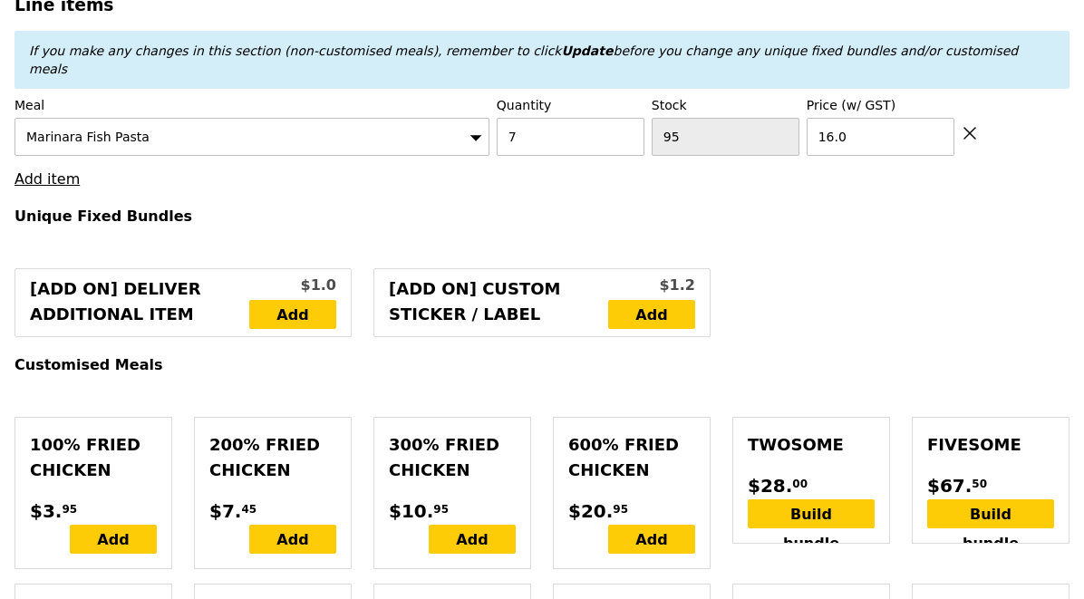
scroll to position [662, 0]
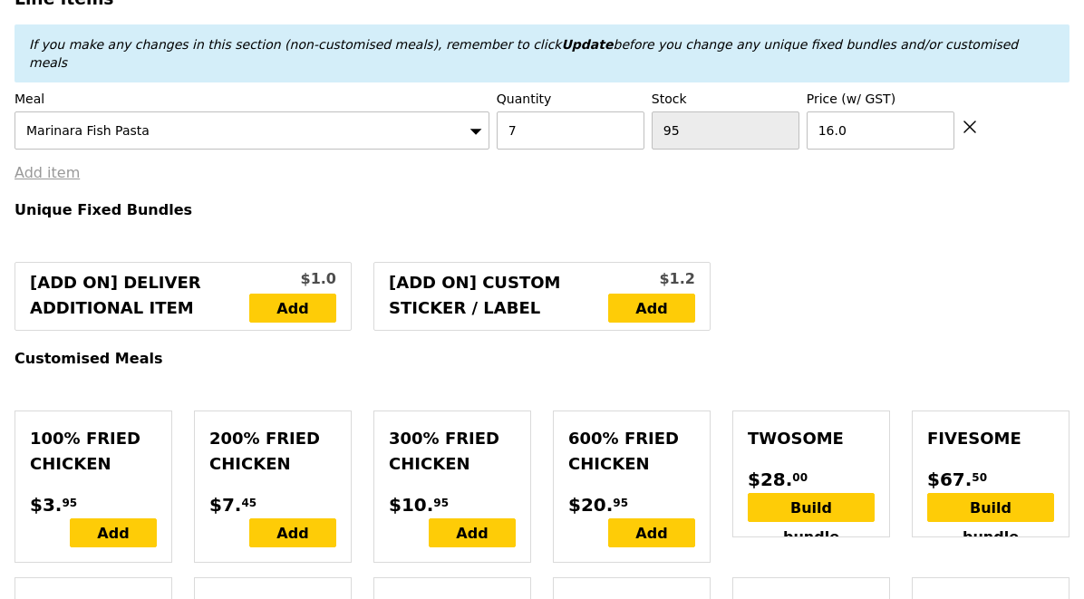
click at [53, 164] on link "Add item" at bounding box center [46, 172] width 65 height 17
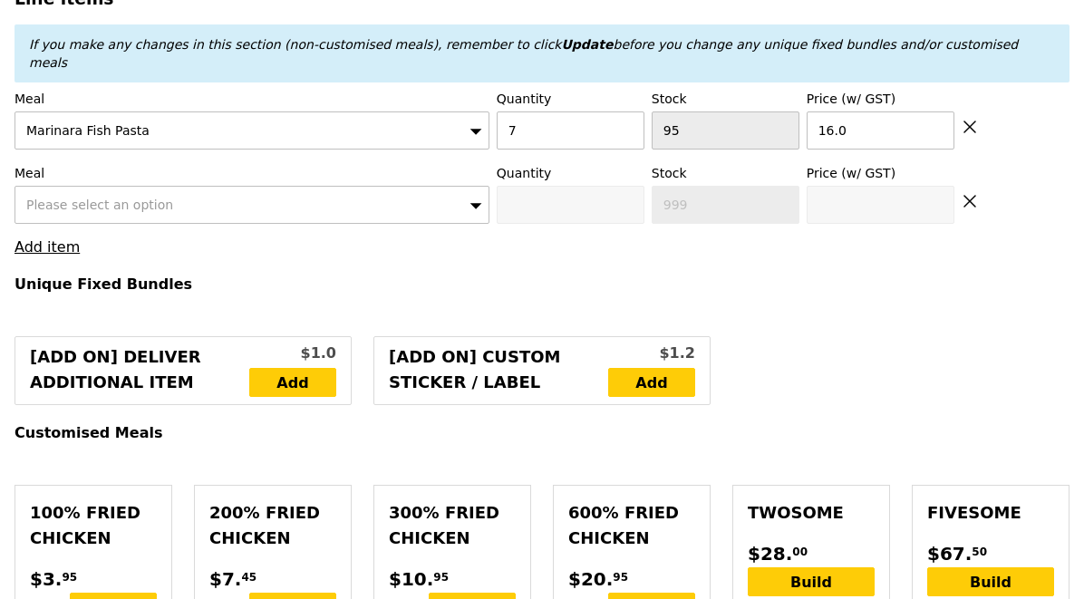
click at [86, 198] on span "Please select an option" at bounding box center [99, 205] width 147 height 14
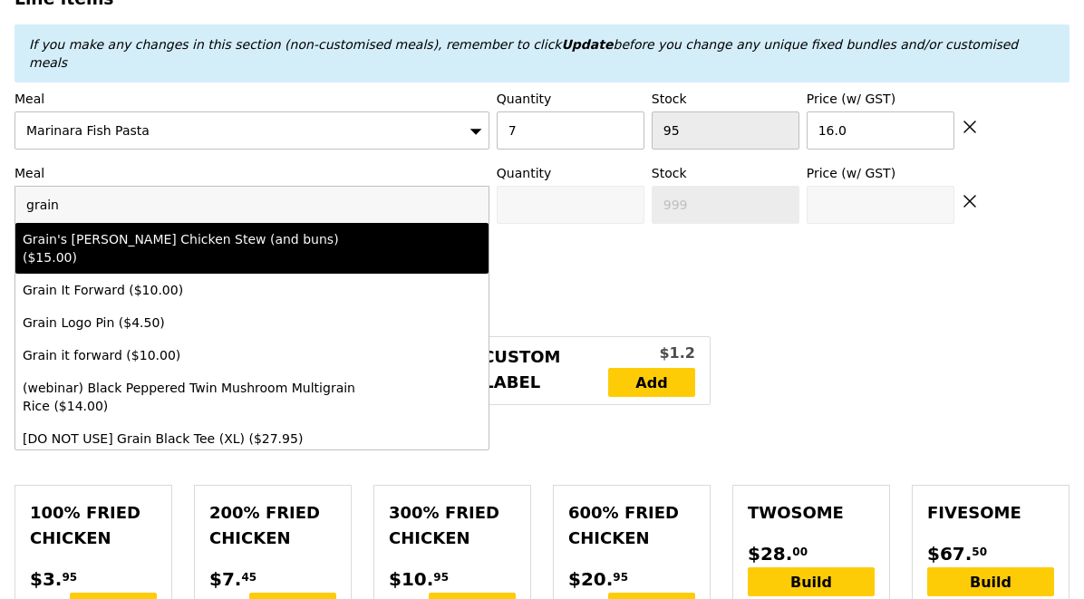
type input "grain"
click at [152, 230] on div "Grain's [PERSON_NAME] Chicken Stew (and buns) ($15.00)" at bounding box center [194, 248] width 343 height 36
type input "Confirm anyway"
type input "0"
type input "90"
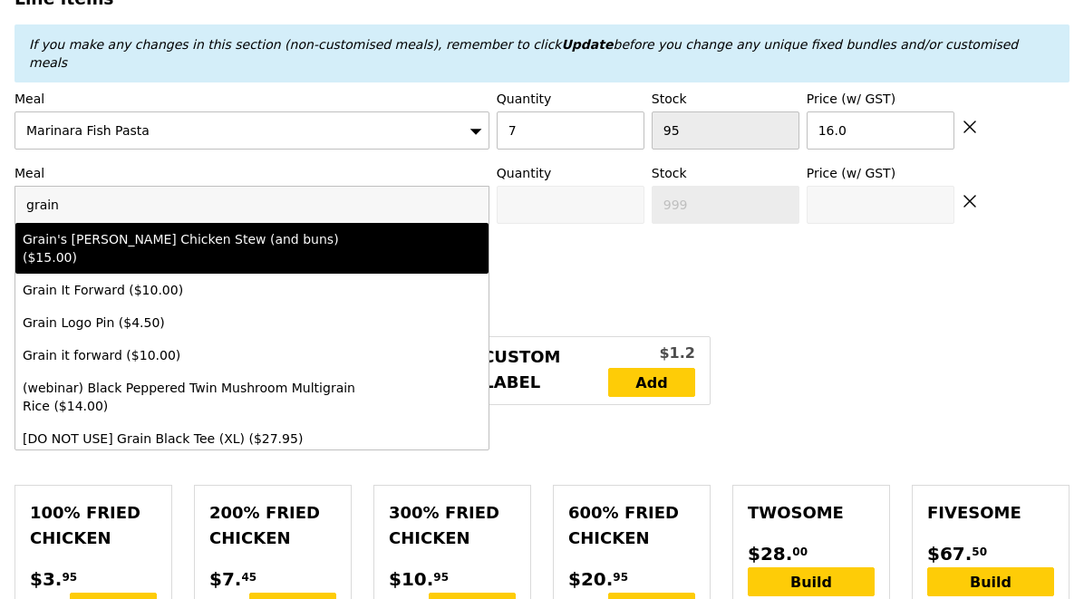
type input "15.0"
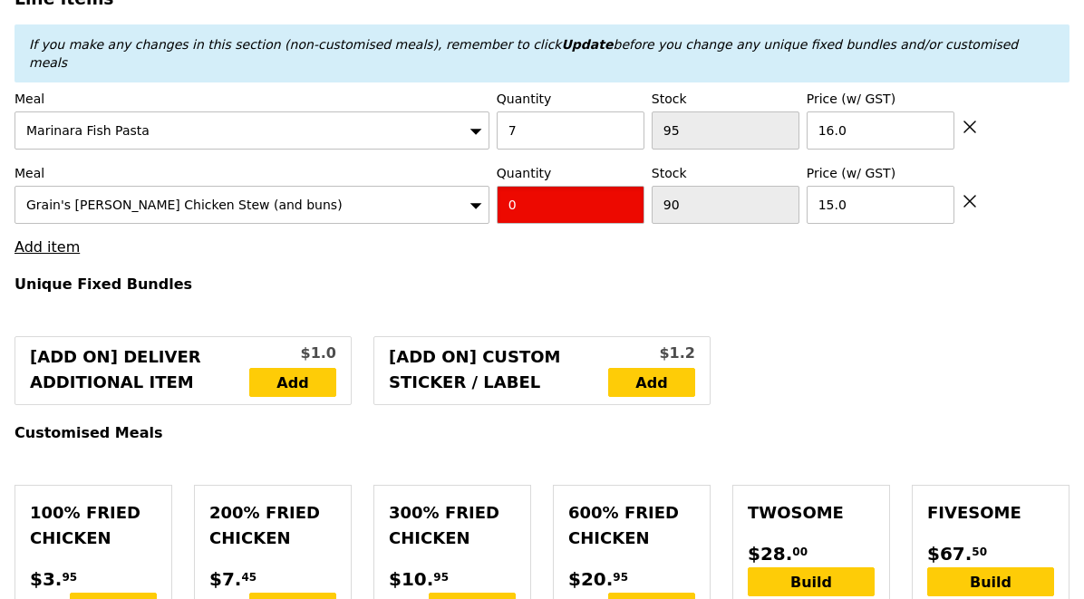
click at [535, 195] on input "0" at bounding box center [571, 205] width 148 height 38
type input "Confirm"
type input "6"
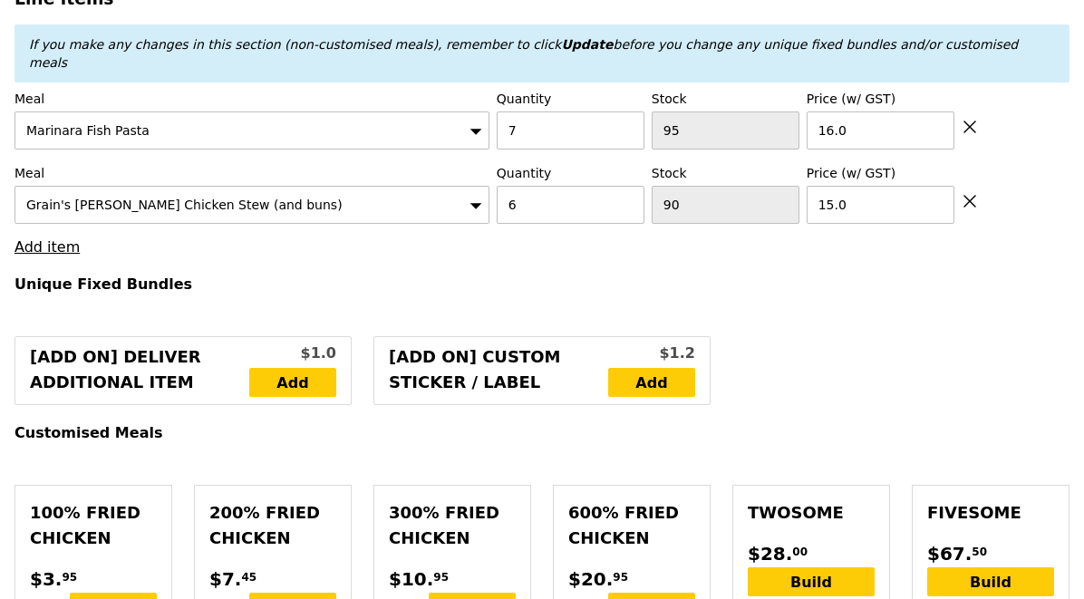
type input "Loading..."
type input "202.00"
type input "207.90"
type input "Confirm"
click at [51, 238] on link "Add item" at bounding box center [46, 246] width 65 height 17
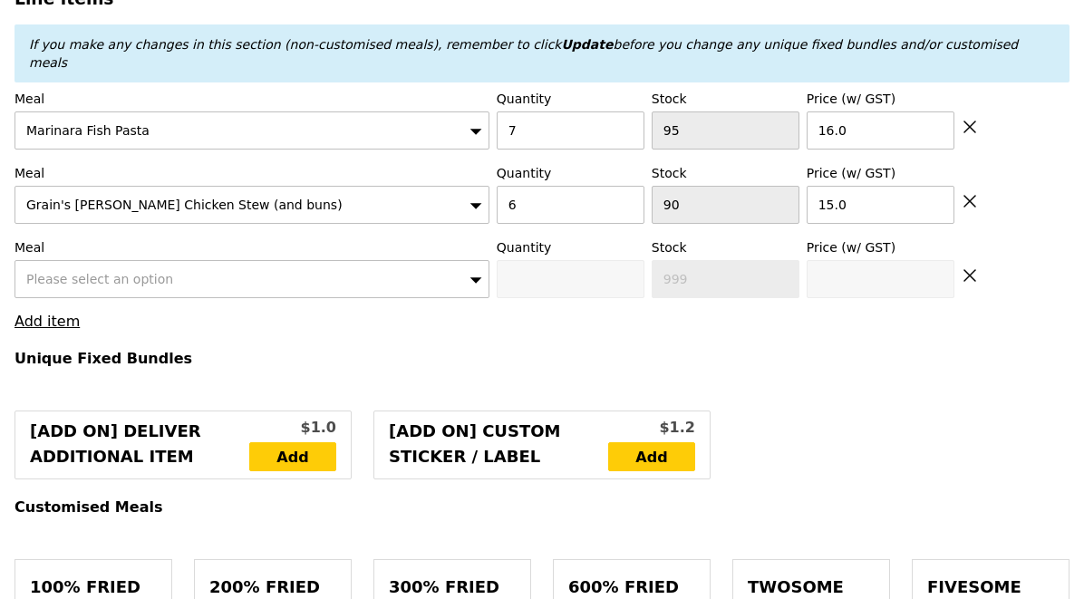
click at [78, 272] on span "Please select an option" at bounding box center [99, 279] width 147 height 14
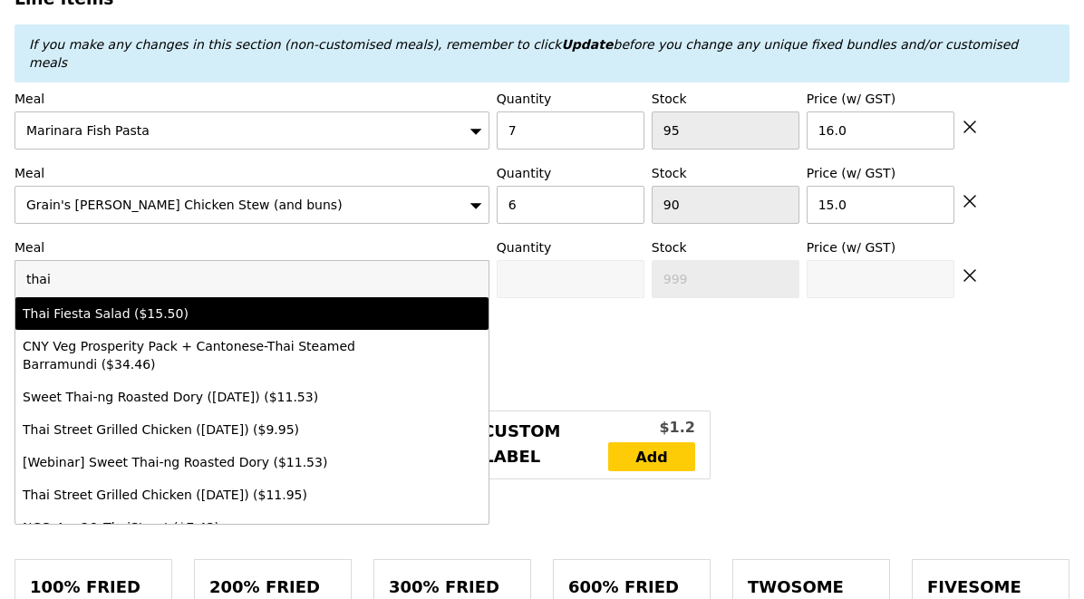
type input "thai"
click at [113, 304] on div "Thai Fiesta Salad ($15.50)" at bounding box center [194, 313] width 343 height 18
type input "Confirm anyway"
type input "0"
type input "100"
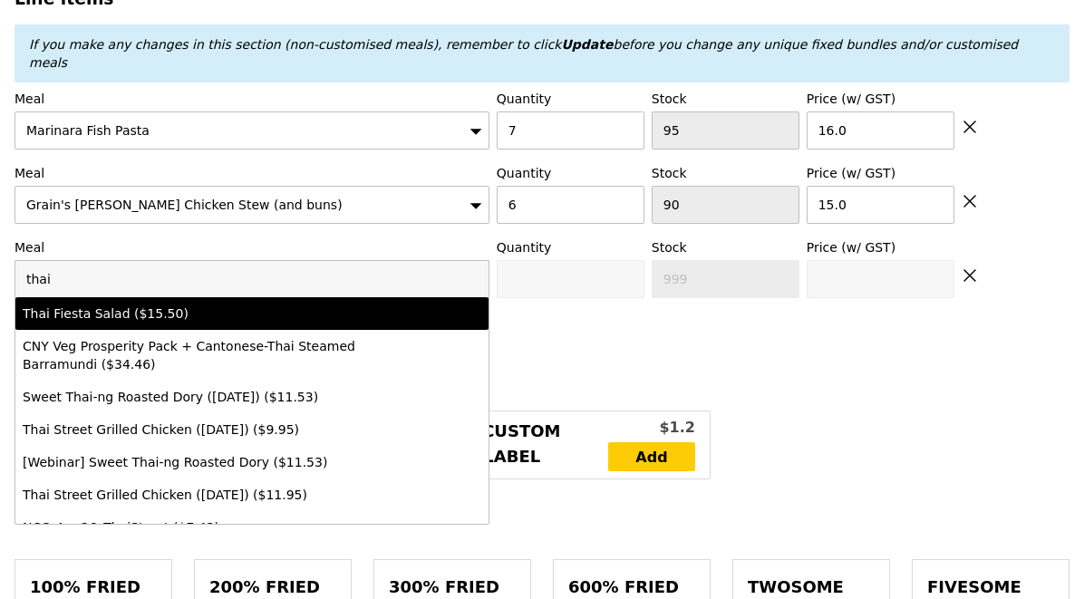
type input "15.5"
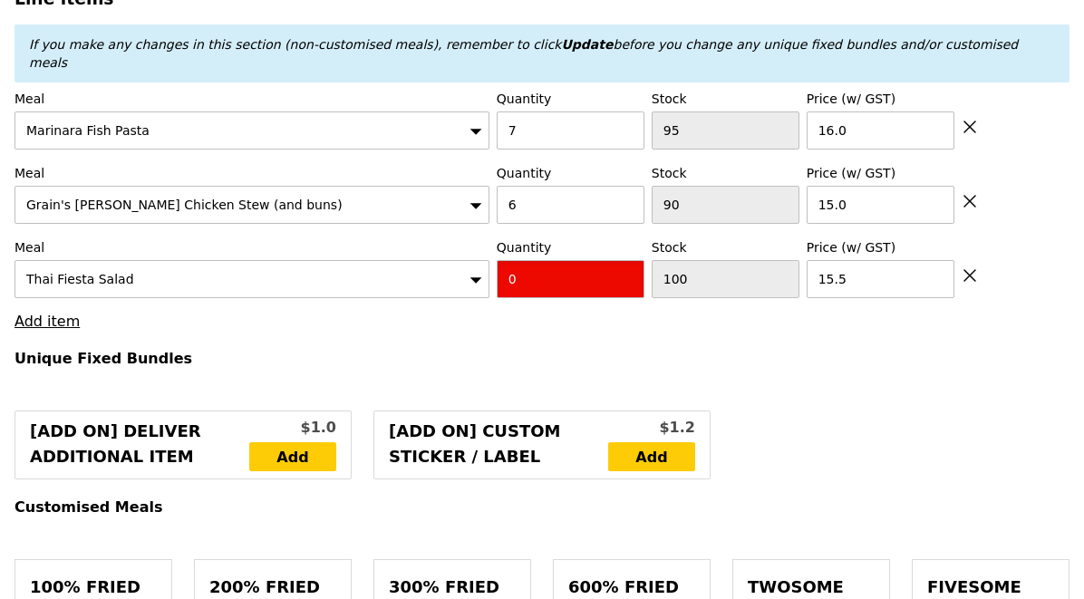
click at [538, 264] on input "0" at bounding box center [571, 279] width 148 height 38
type input "Confirm"
type input "5"
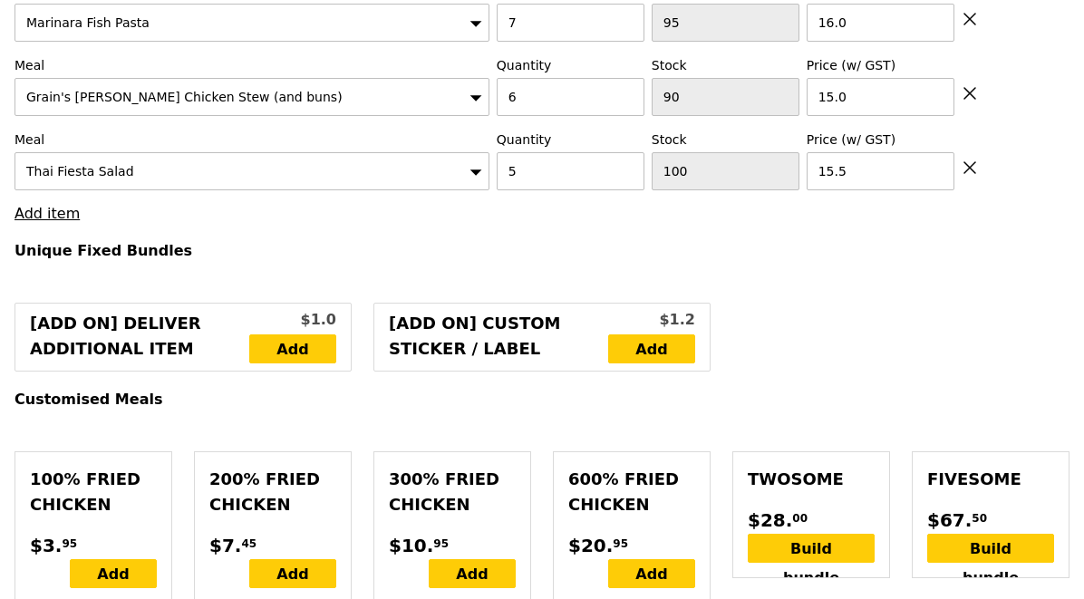
scroll to position [793, 0]
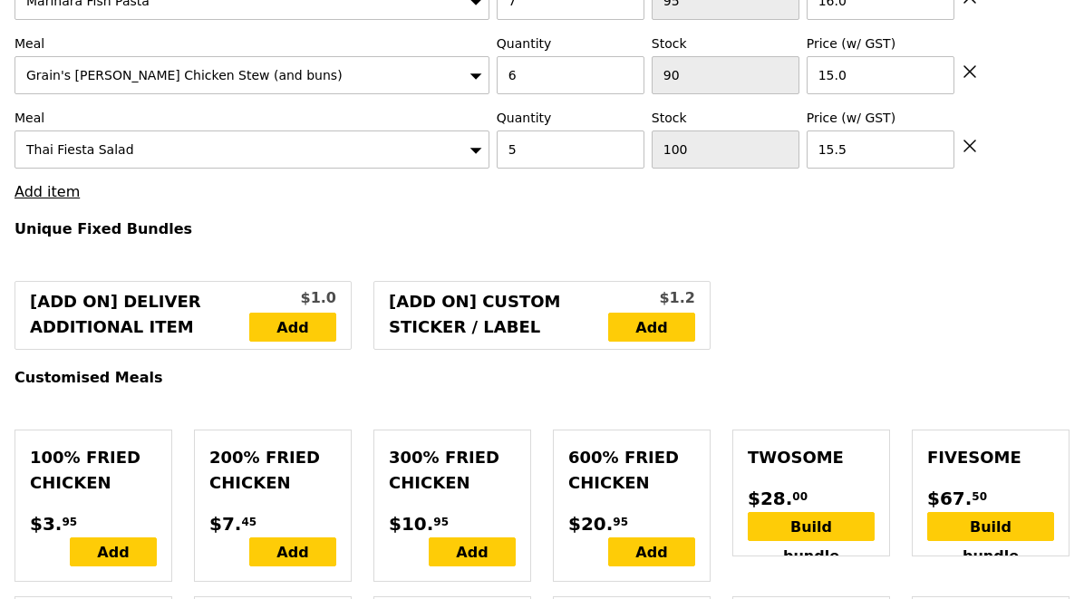
type input "Loading..."
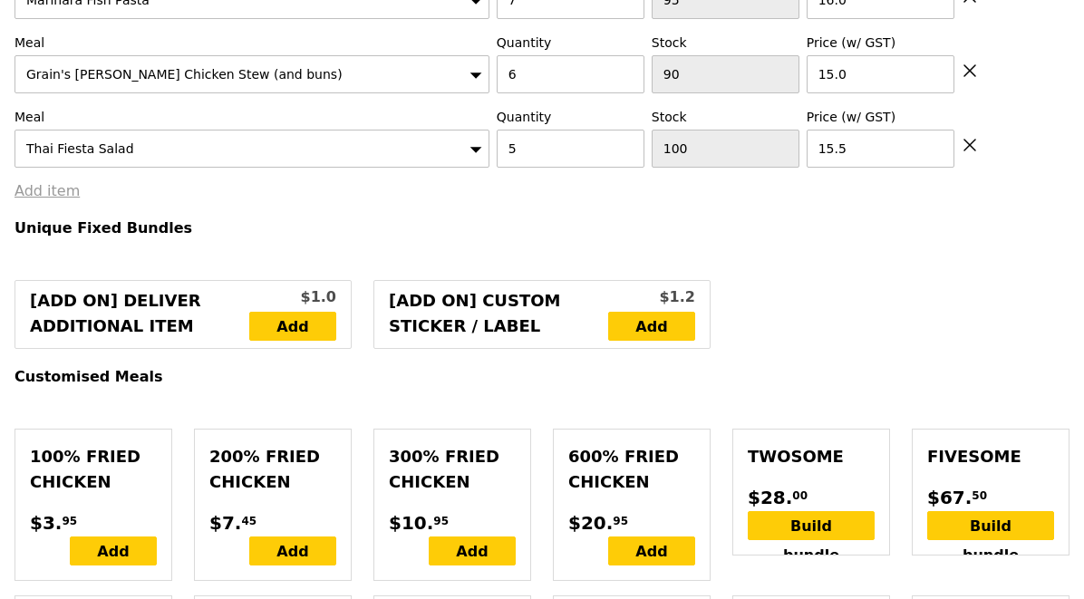
type input "279.50"
type input "285.40"
click at [53, 182] on link "Add item" at bounding box center [46, 190] width 65 height 17
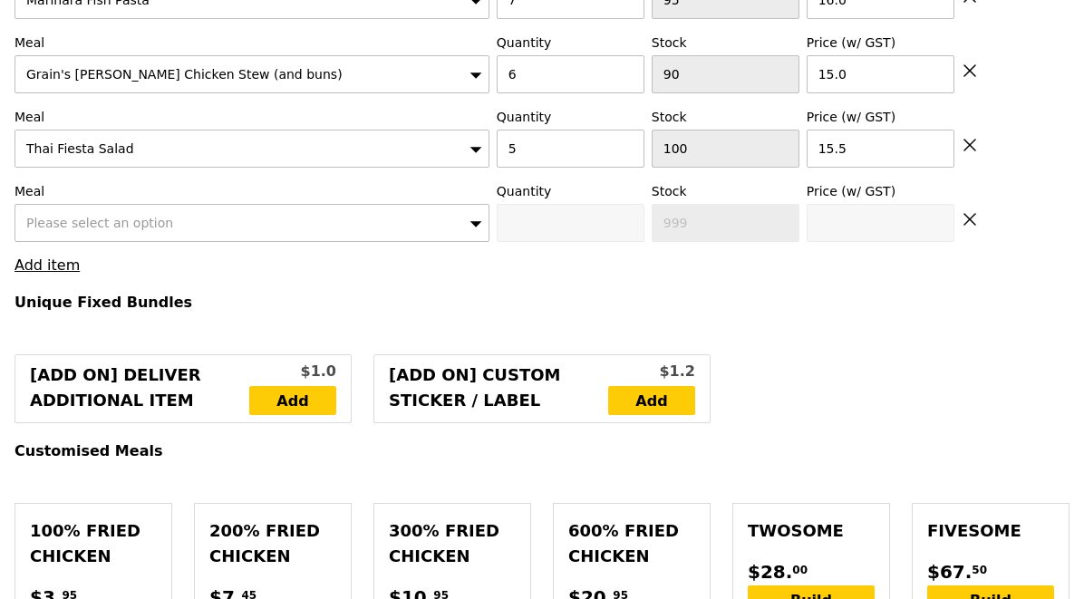
type input "Confirm"
click at [82, 216] on span "Please select an option" at bounding box center [99, 223] width 147 height 14
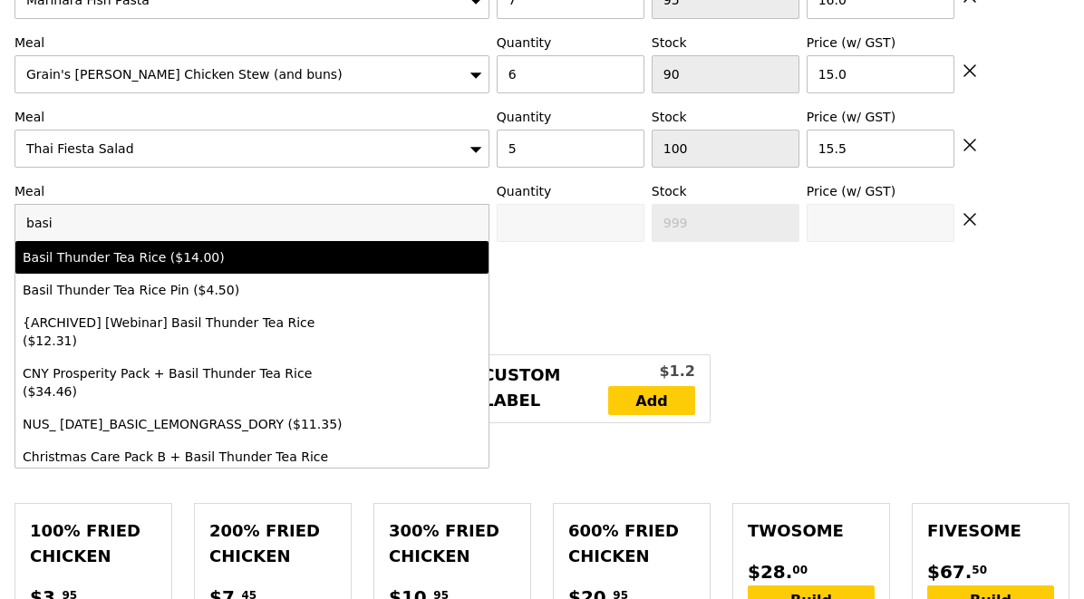
type input "basi"
click at [127, 248] on div "Basil Thunder Tea Rice ($14.00)" at bounding box center [194, 257] width 343 height 18
type input "Confirm anyway"
type input "0"
type input "93"
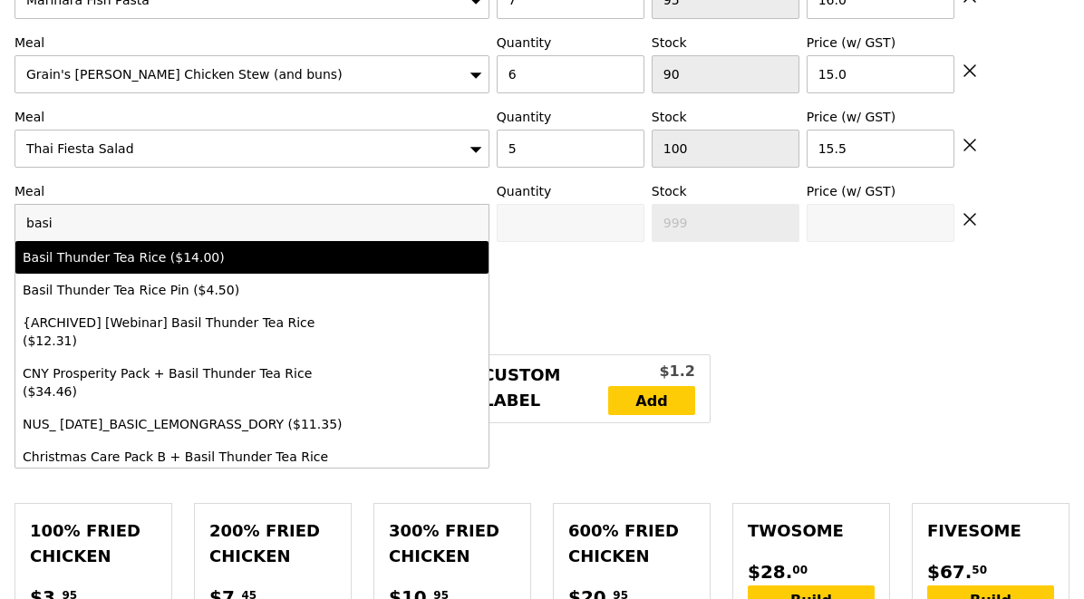
type input "14.0"
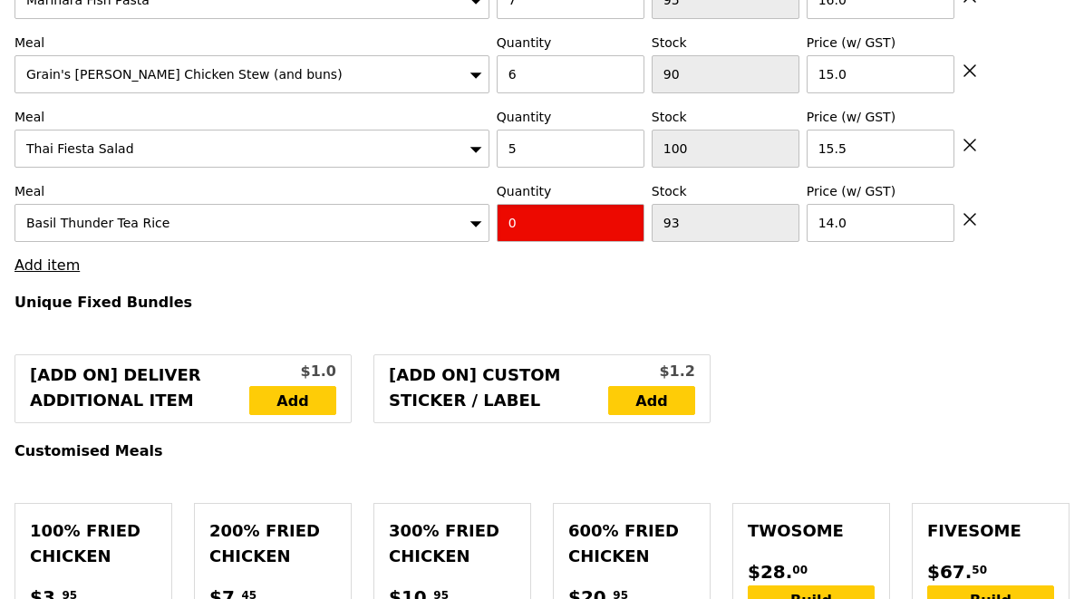
click at [527, 204] on input "0" at bounding box center [571, 223] width 148 height 38
type input "Confirm"
type input "5"
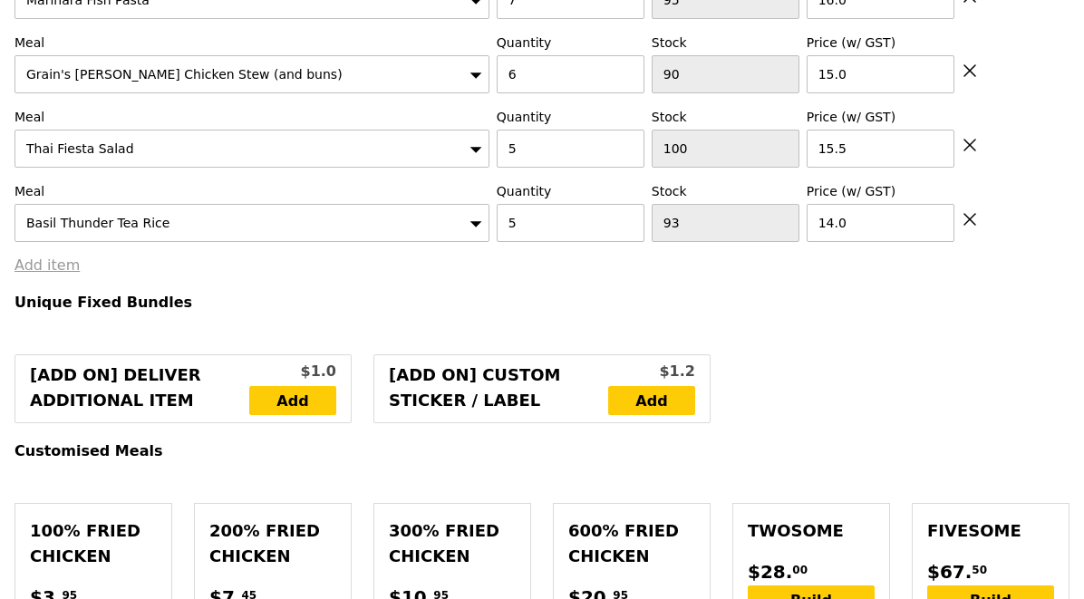
click at [54, 256] on link "Add item" at bounding box center [46, 264] width 65 height 17
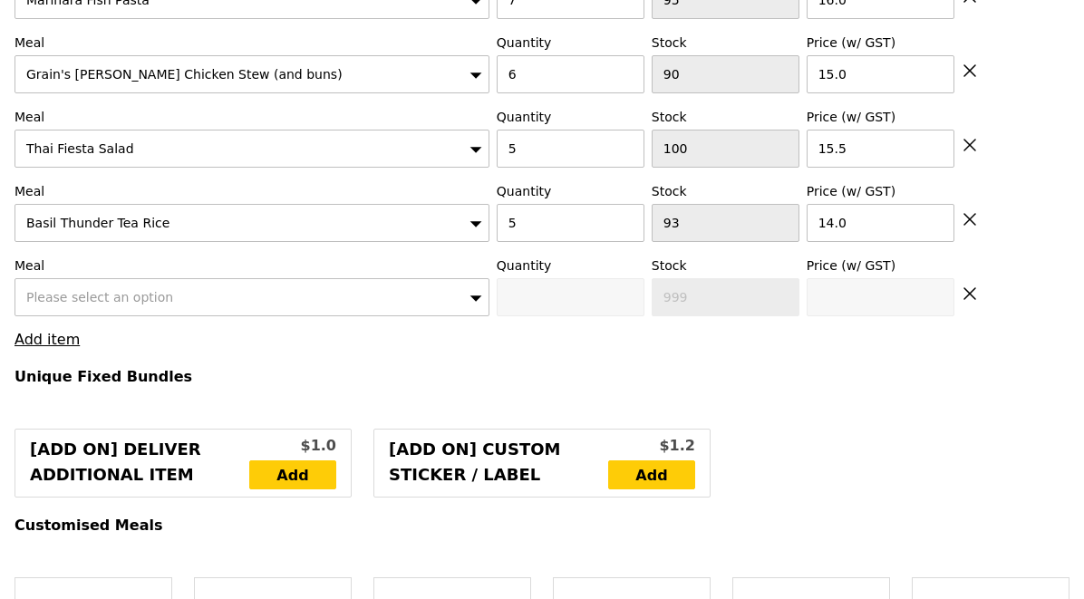
click at [111, 290] on span "Please select an option" at bounding box center [99, 297] width 147 height 14
type input "Loading..."
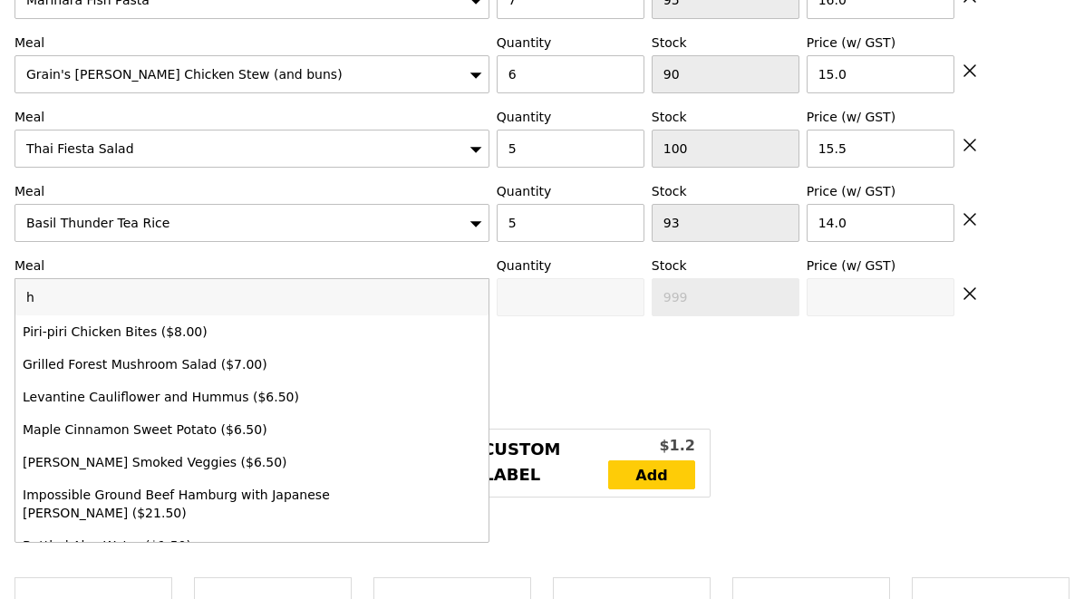
type input "ho"
type input "349.50"
type input "355.40"
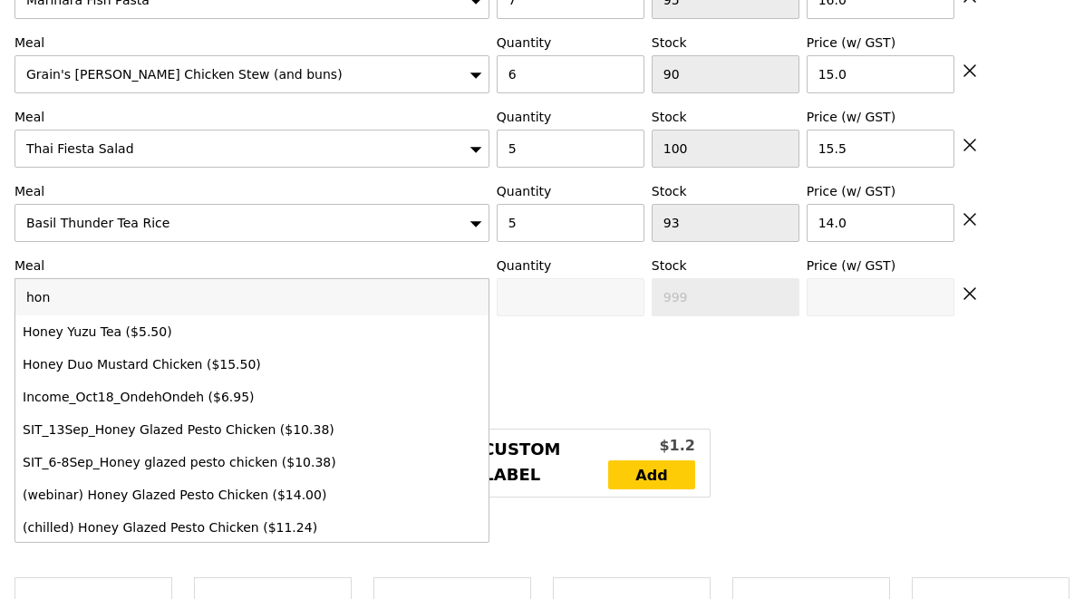
type input "hone"
type input "Confirm"
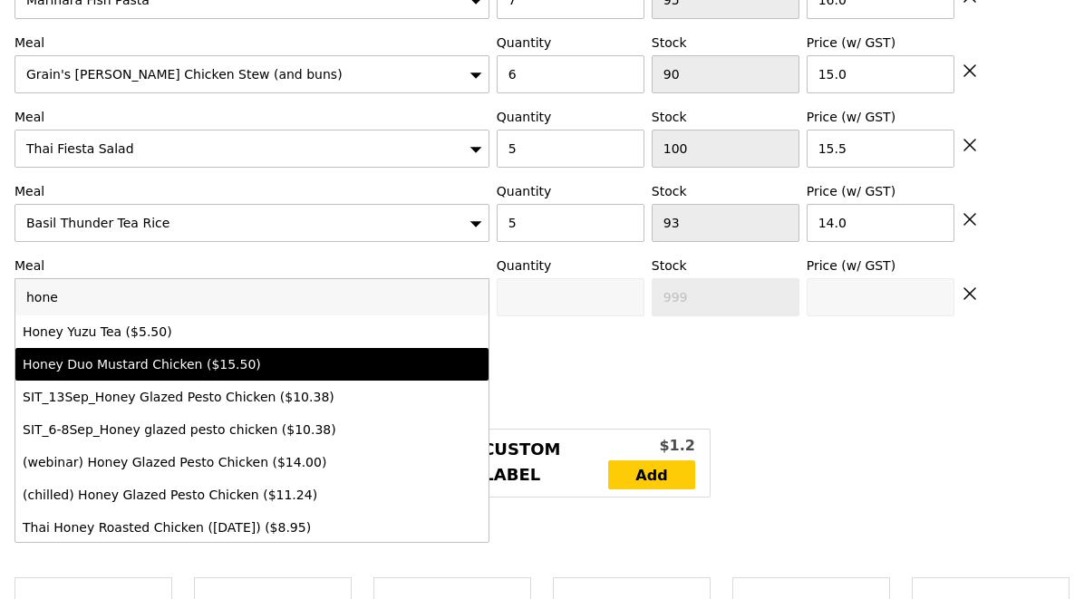
type input "hone"
click at [180, 355] on div "Honey Duo Mustard Chicken ($15.50)" at bounding box center [194, 364] width 343 height 18
type input "Confirm anyway"
type input "0"
type input "64"
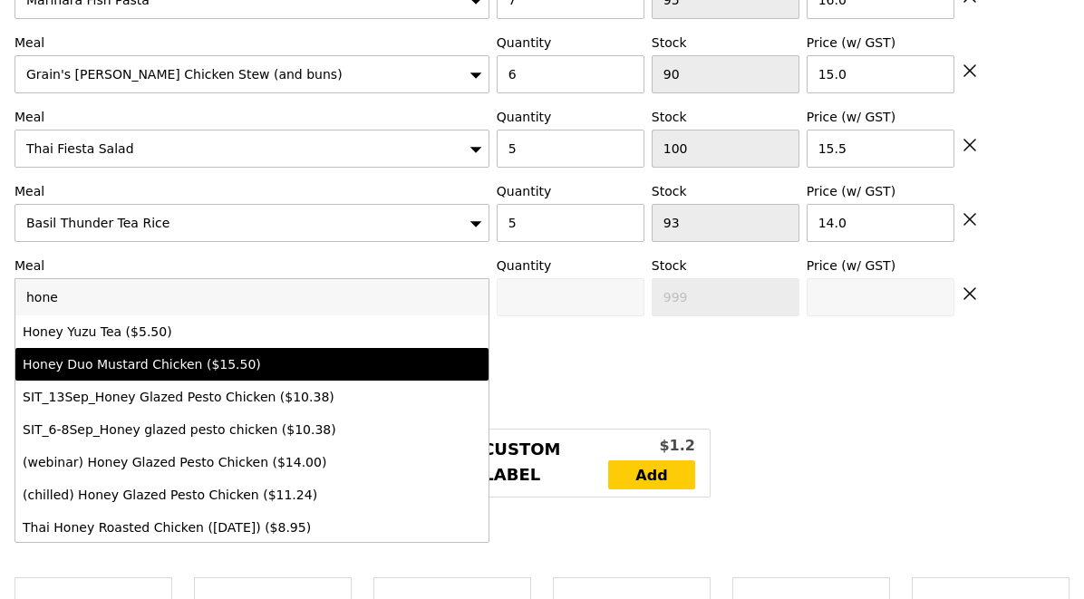
type input "15.5"
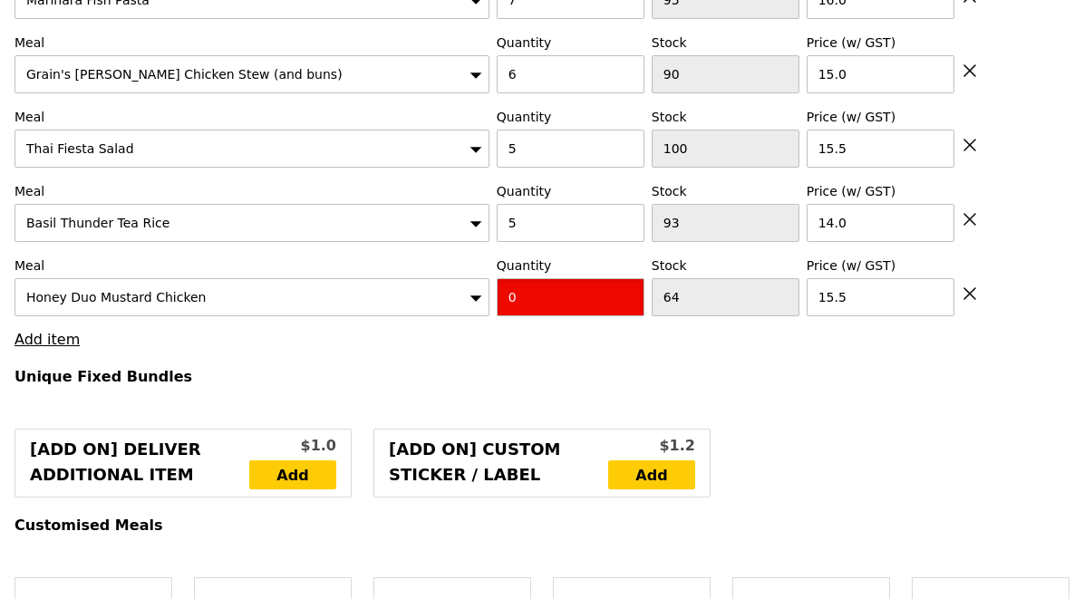
click at [526, 278] on input "0" at bounding box center [571, 297] width 148 height 38
type input "Confirm"
type input "6"
type input "Loading..."
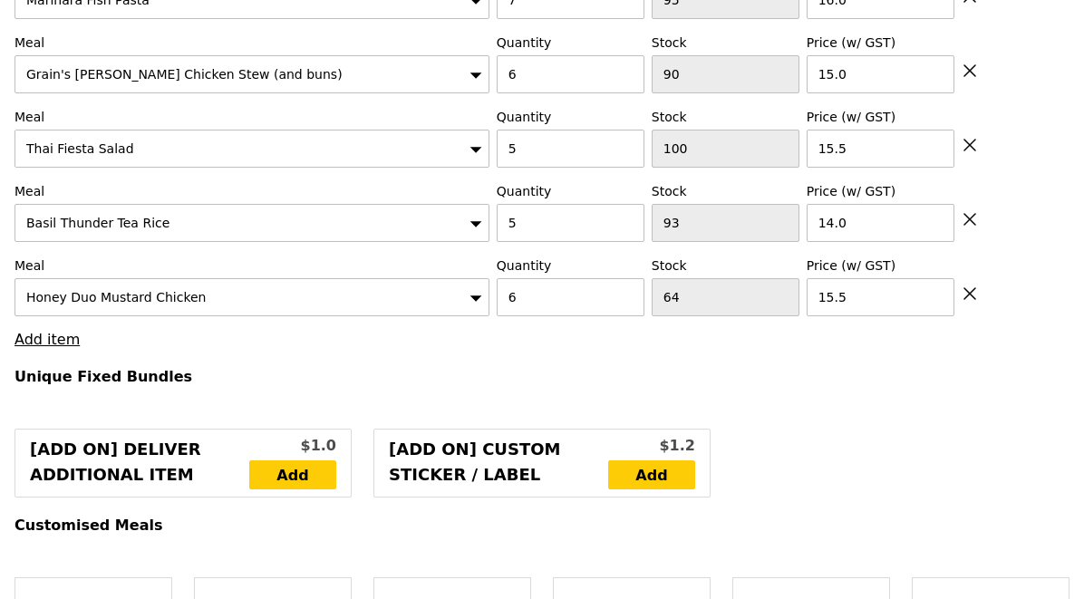
type input "442.50"
type input "448.40"
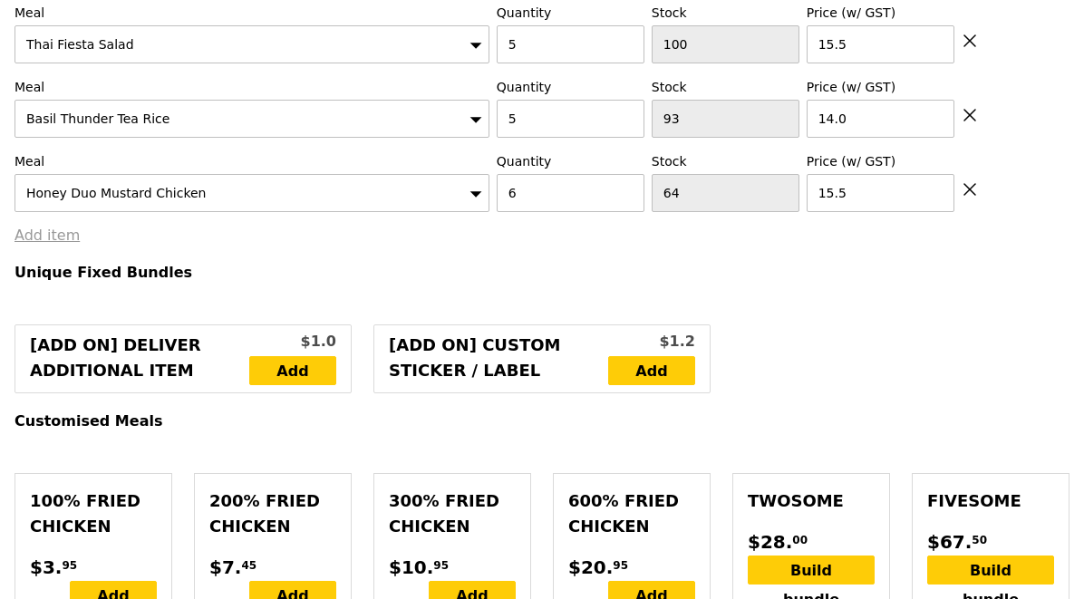
scroll to position [911, 0]
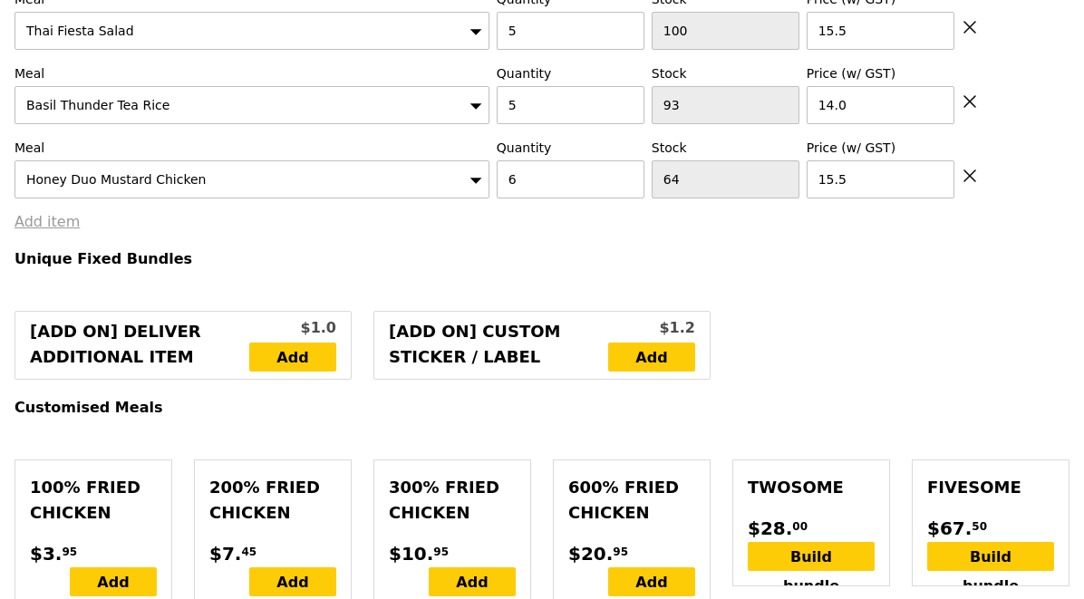
type input "Confirm"
click at [24, 213] on link "Add item" at bounding box center [46, 221] width 65 height 17
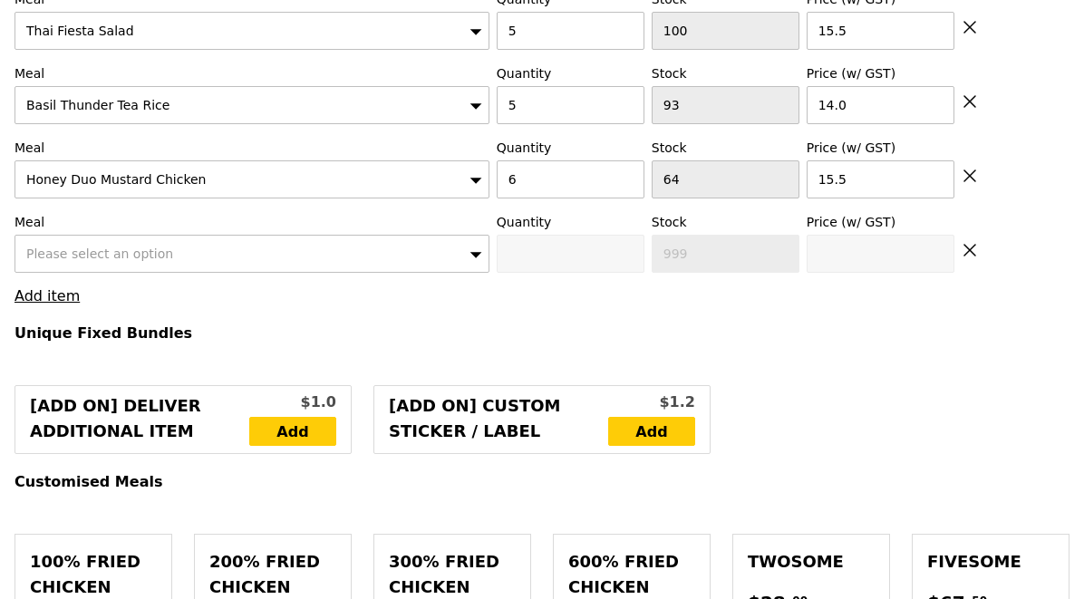
click at [63, 246] on span "Please select an option" at bounding box center [99, 253] width 147 height 14
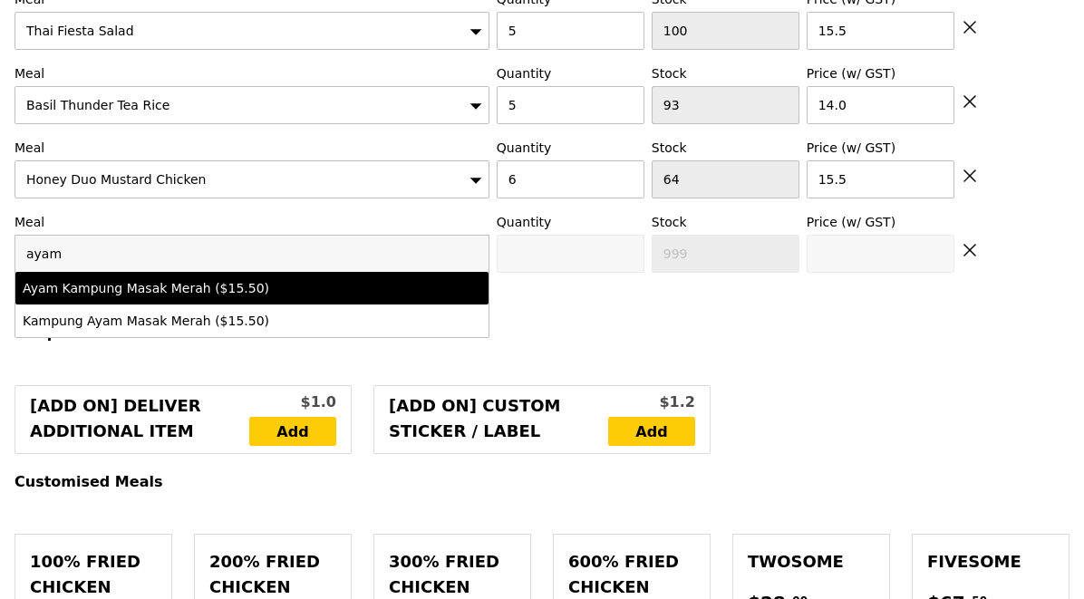
type input "ayam"
click at [124, 272] on li "Ayam Kampung Masak Merah ($15.50)" at bounding box center [251, 288] width 473 height 33
type input "Confirm anyway"
type input "0"
type input "85"
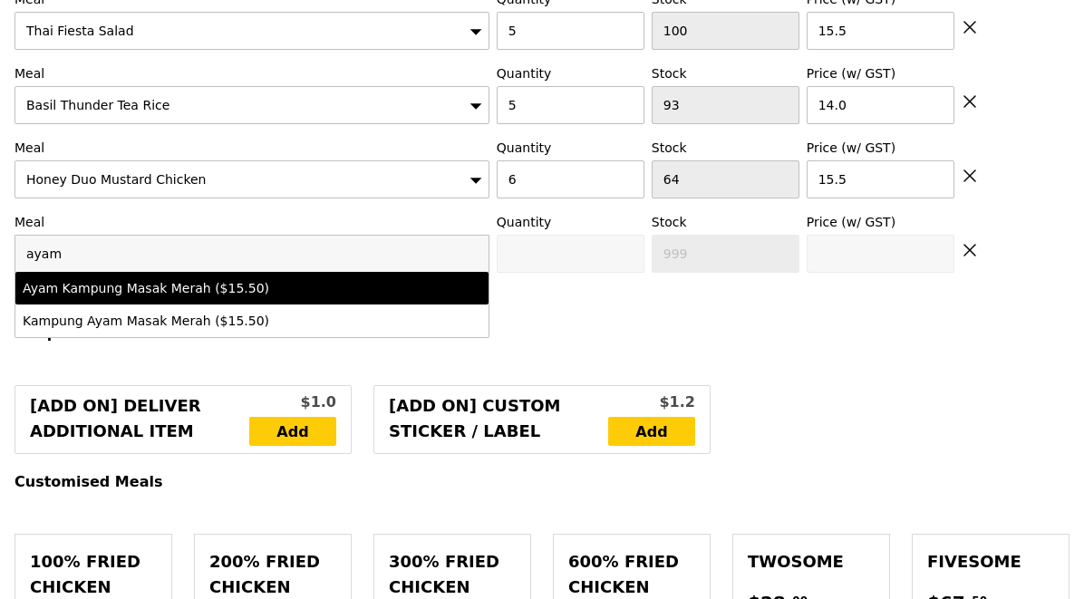
type input "15.5"
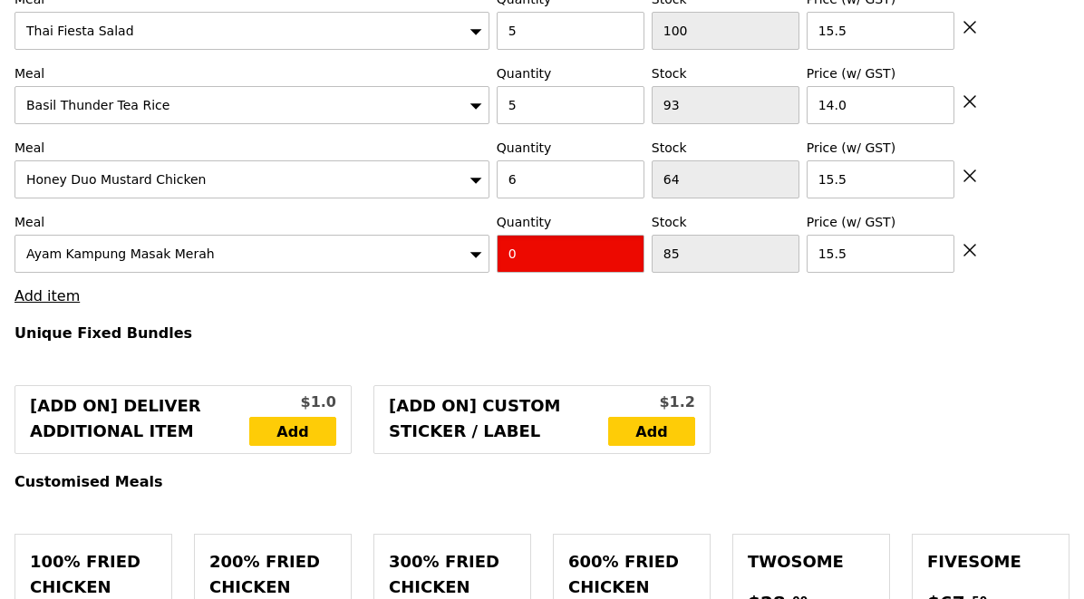
click at [537, 236] on input "0" at bounding box center [571, 254] width 148 height 38
type input "Confirm"
type input "7"
type input "Loading..."
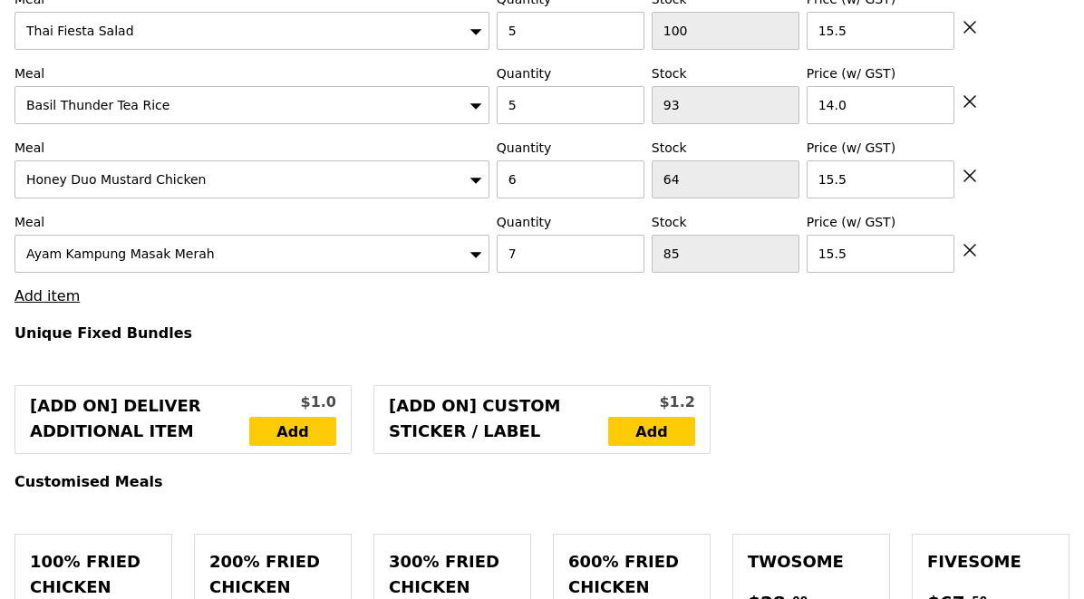
type input "551.00"
type input "556.90"
type input "Confirm"
click at [39, 287] on link "Add item" at bounding box center [46, 295] width 65 height 17
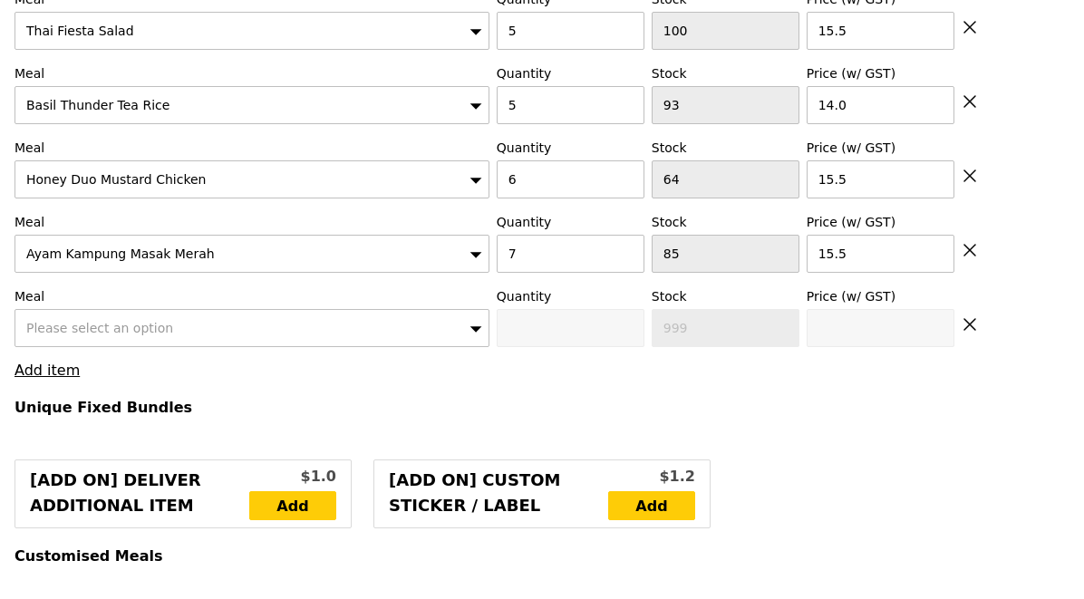
click at [72, 321] on span "Please select an option" at bounding box center [99, 328] width 147 height 14
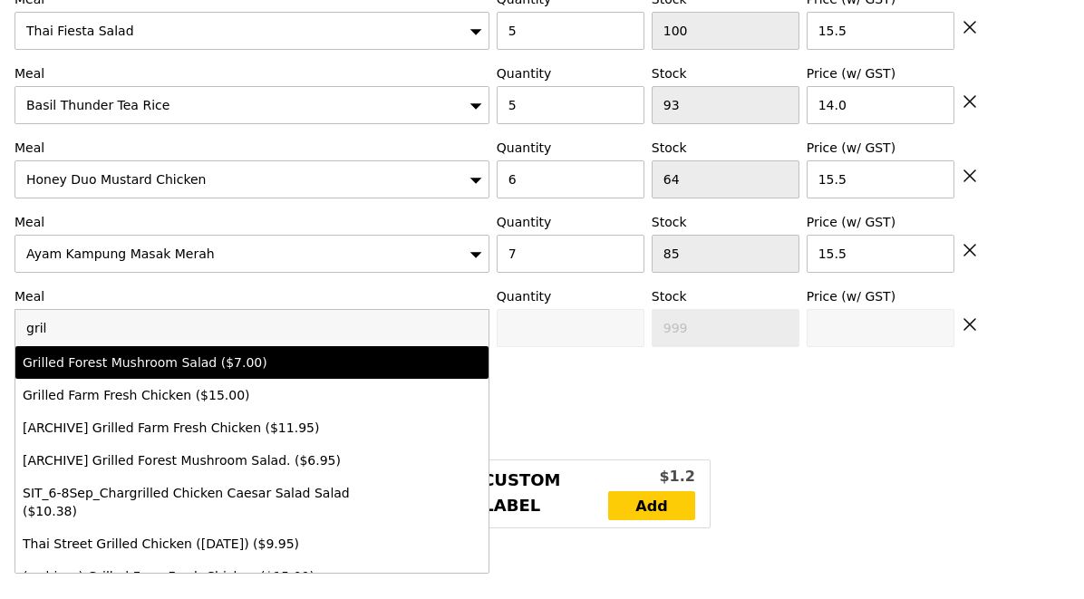
type input "gril"
click at [134, 353] on div "Grilled Forest Mushroom Salad ($7.00)" at bounding box center [194, 362] width 343 height 18
type input "Confirm anyway"
type input "0"
type input "98"
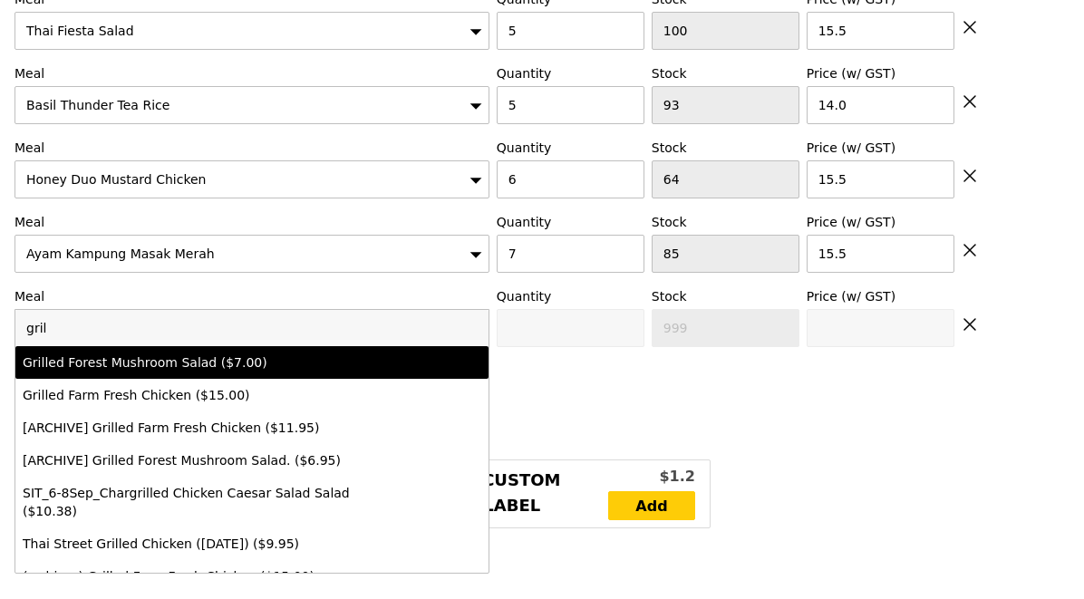
type input "7.0"
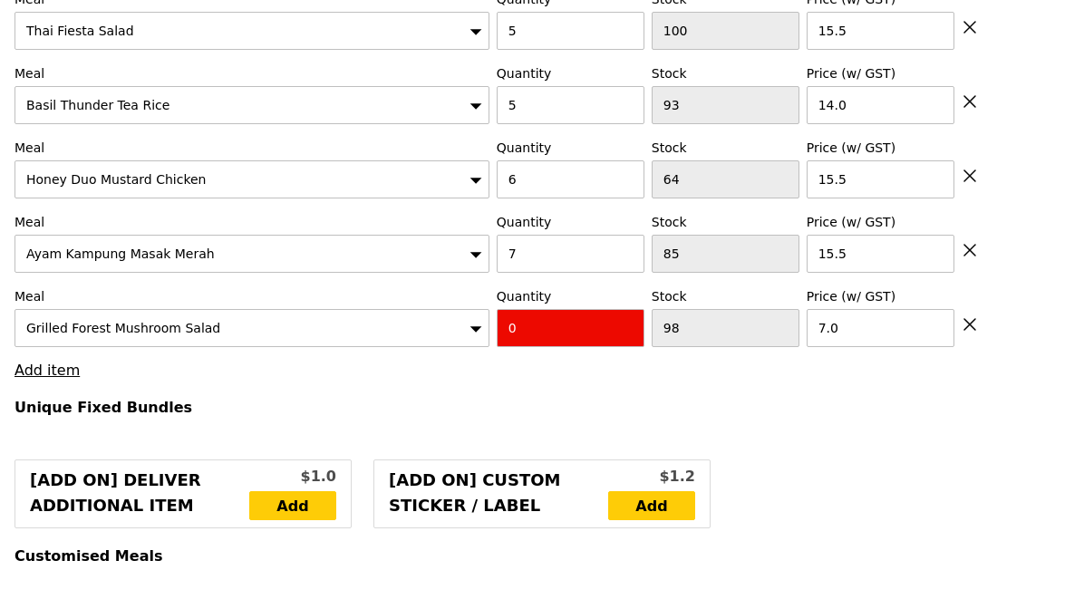
click at [967, 319] on icon at bounding box center [969, 324] width 11 height 11
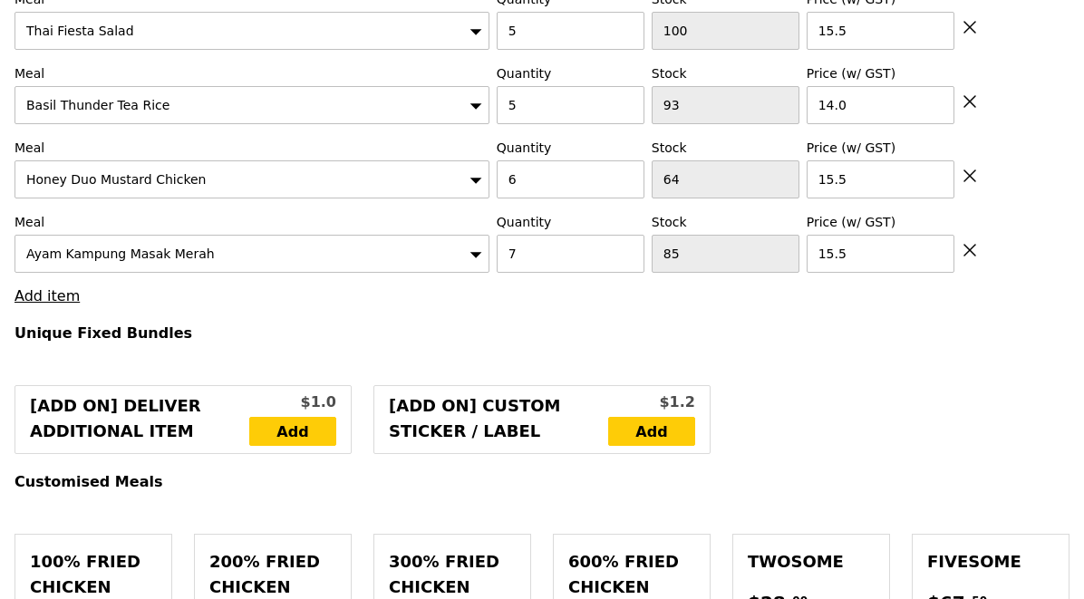
type input "Confirm"
click at [50, 287] on link "Add item" at bounding box center [46, 295] width 65 height 17
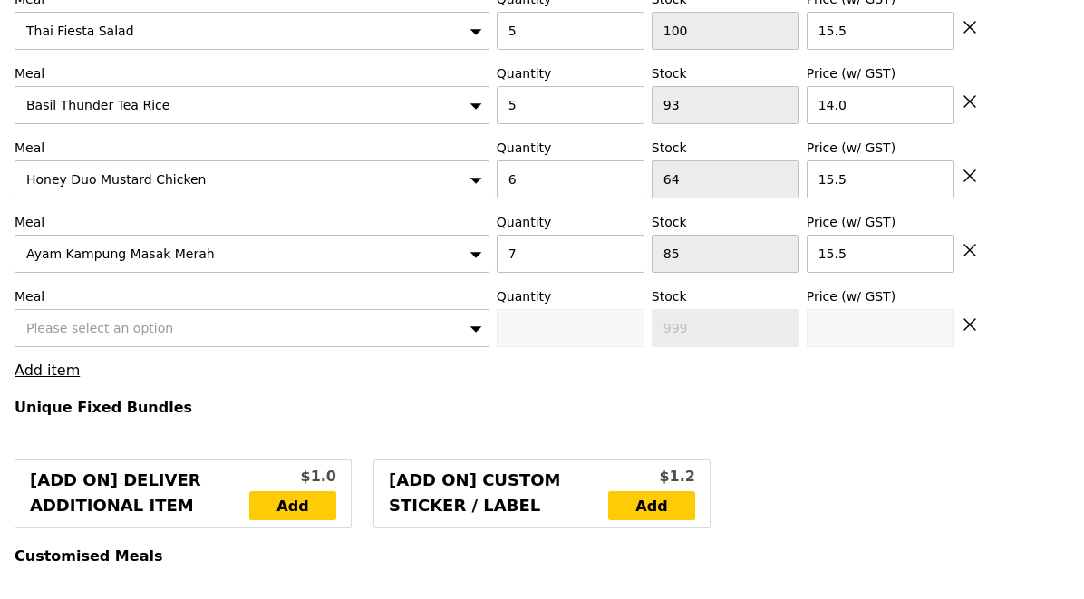
click at [82, 309] on div "Please select an option" at bounding box center [251, 328] width 475 height 38
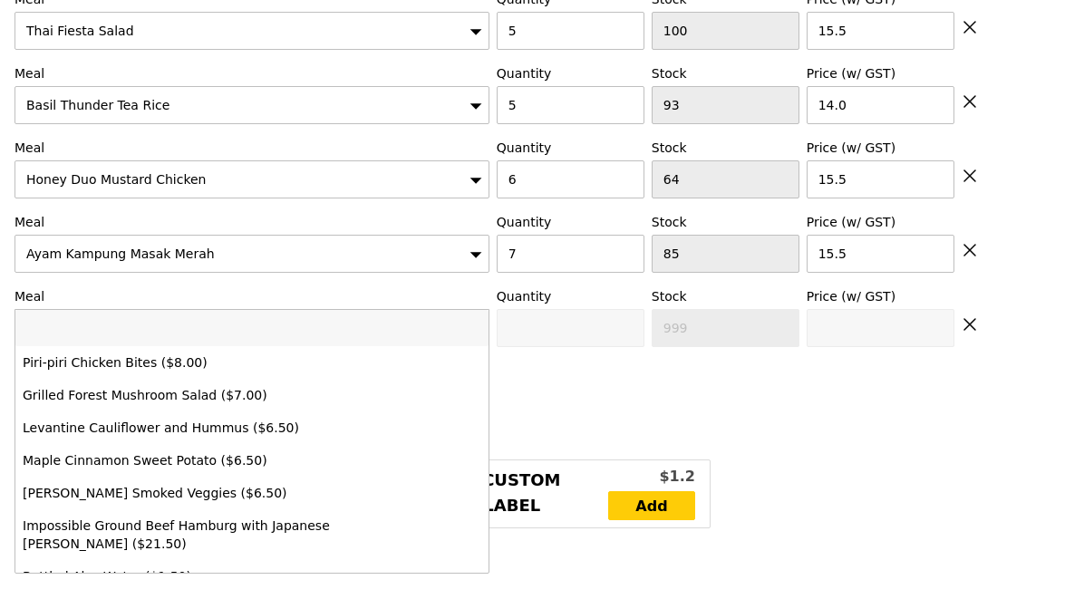
type input "f"
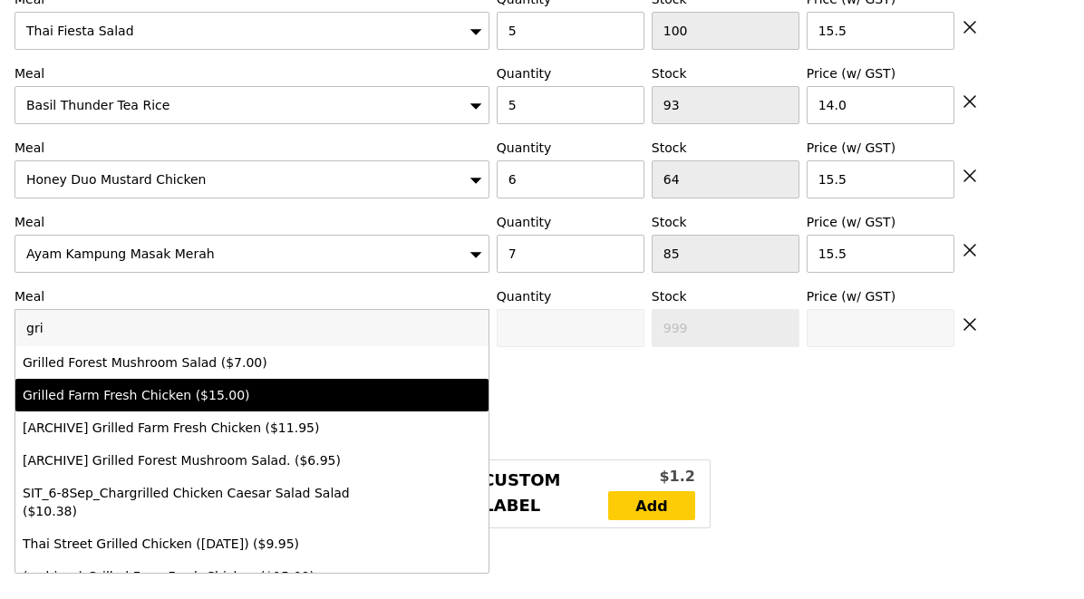
type input "gri"
click at [168, 379] on li "Grilled Farm Fresh Chicken ($15.00)" at bounding box center [251, 395] width 473 height 33
type input "Confirm anyway"
type input "0"
type input "72"
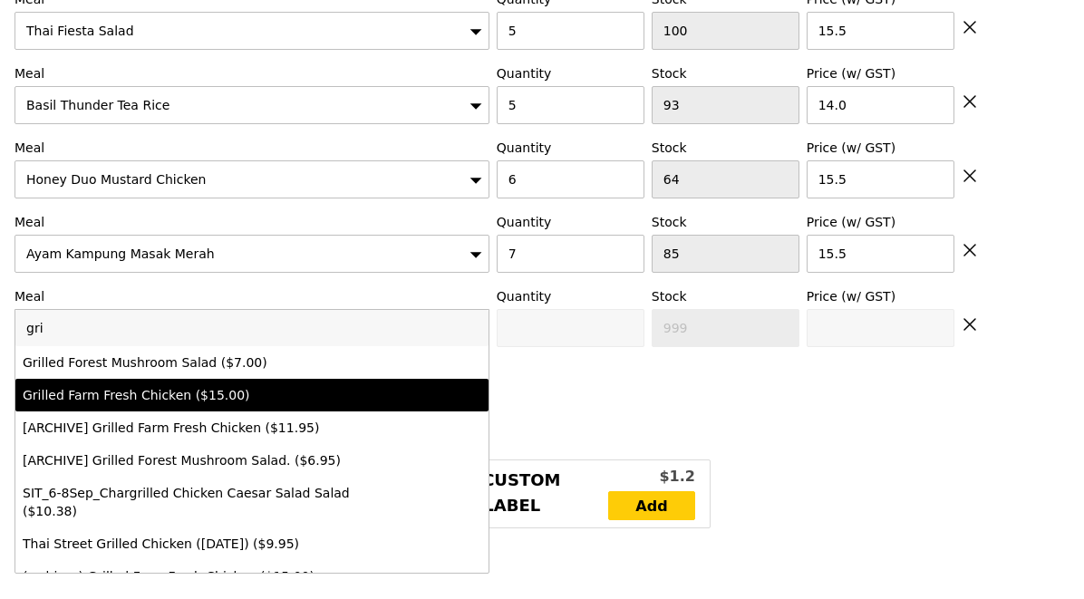
type input "15.0"
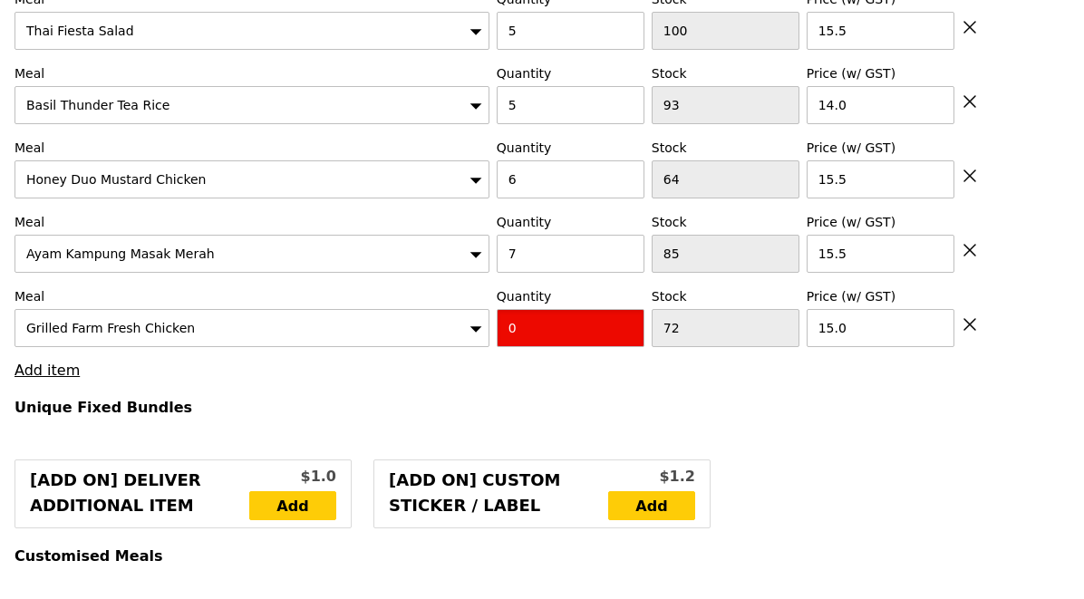
click at [567, 317] on input "0" at bounding box center [571, 328] width 148 height 38
type input "Confirm"
type input "7"
type input "Loading..."
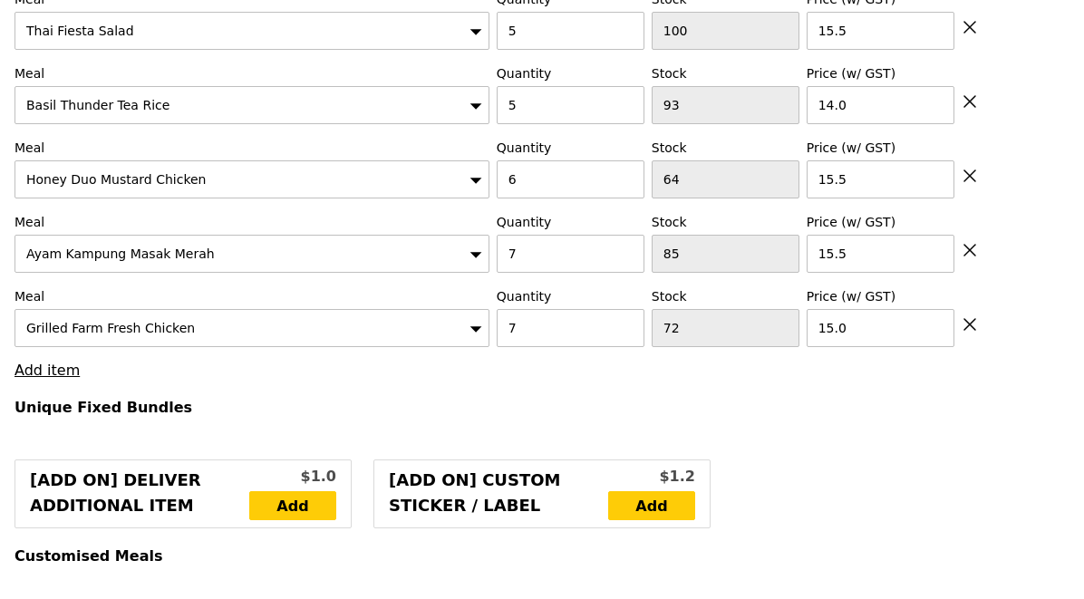
type input "656.00"
type input "661.90"
type input "Confirm"
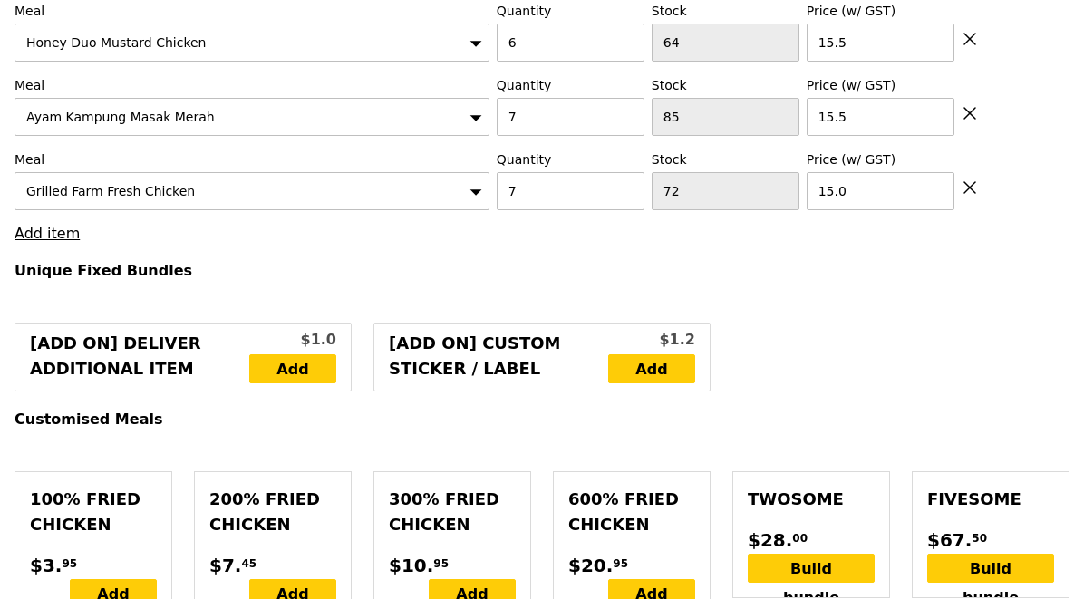
scroll to position [1092, 0]
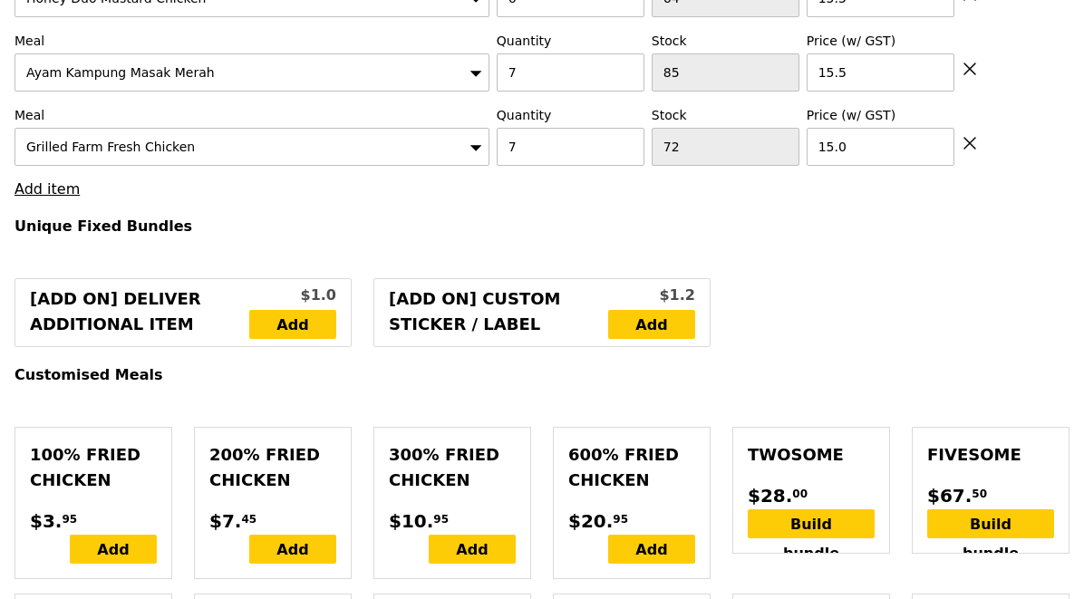
click at [46, 180] on link "Add item" at bounding box center [46, 188] width 65 height 17
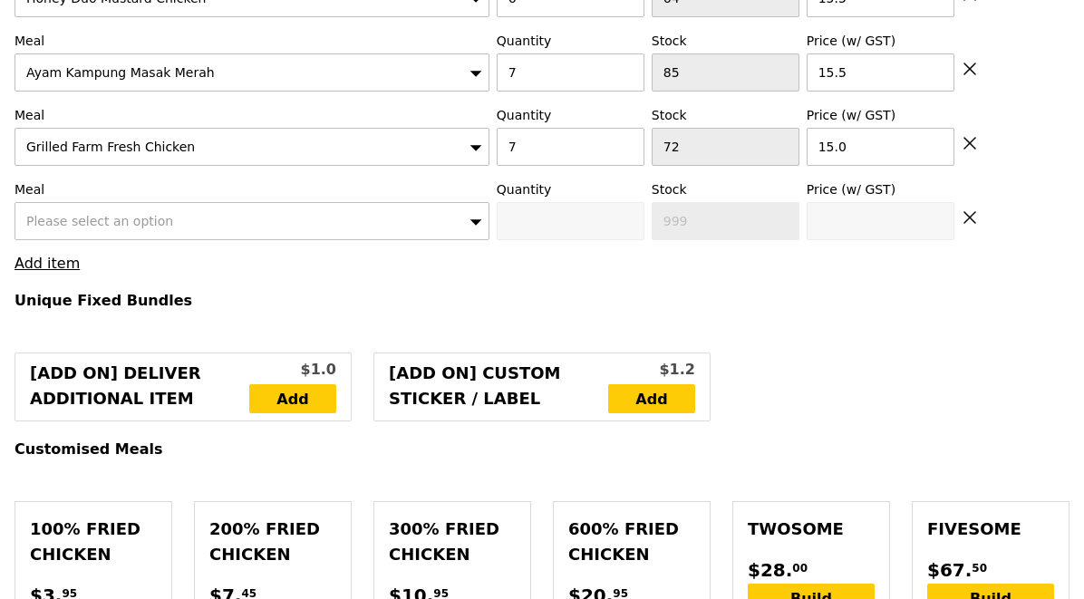
click at [53, 202] on div "Please select an option" at bounding box center [251, 221] width 475 height 38
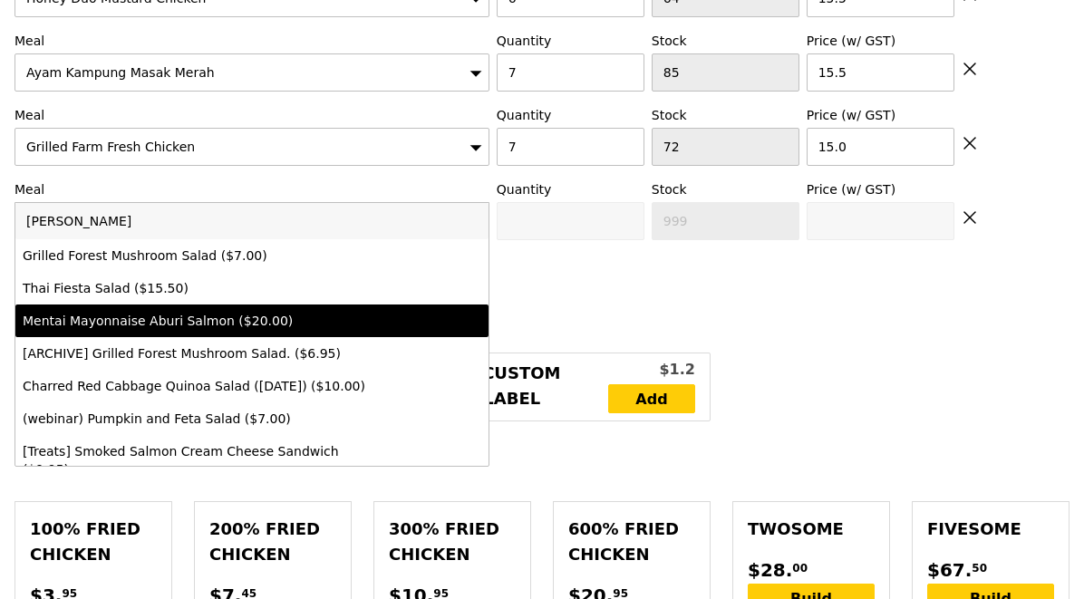
type input "[PERSON_NAME]"
click at [171, 304] on li "Mentai Mayonnaise Aburi Salmon ($20.00)" at bounding box center [251, 320] width 473 height 33
type input "Confirm anyway"
type input "0"
type input "73"
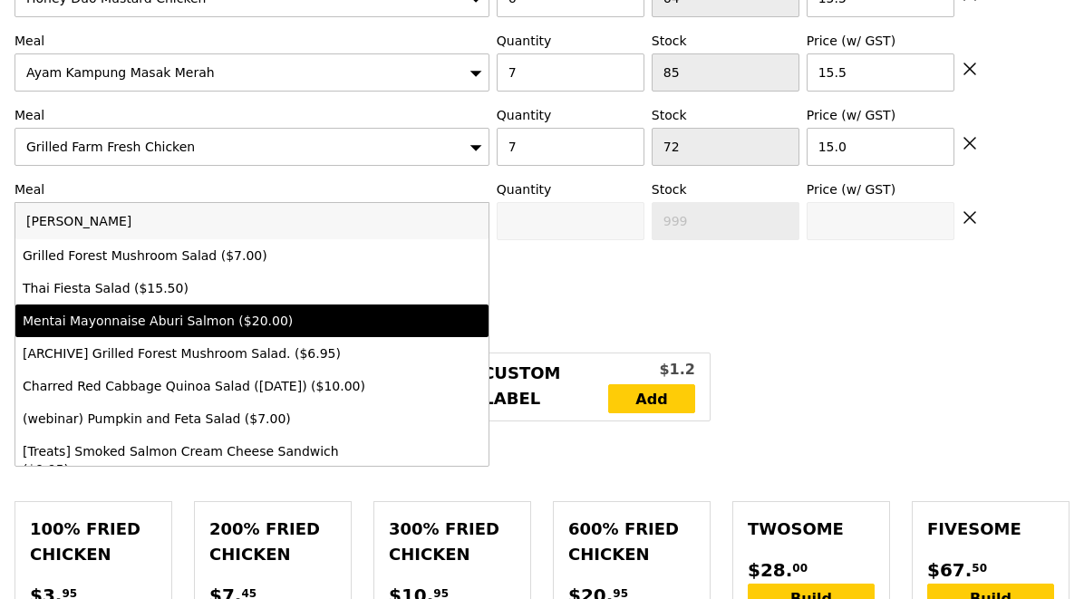
type input "20.0"
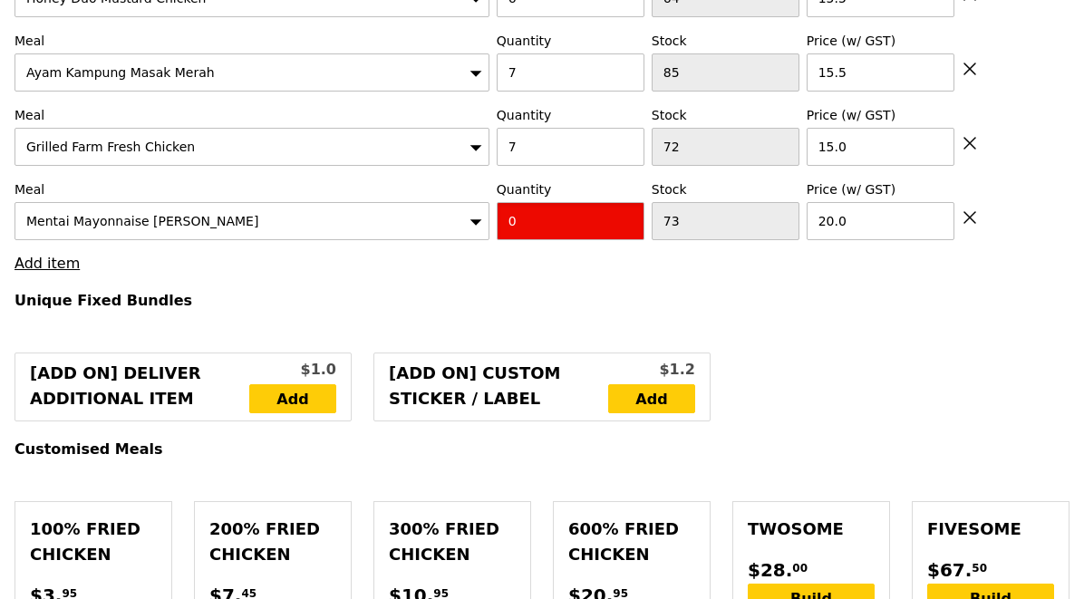
click at [578, 207] on input "0" at bounding box center [571, 221] width 148 height 38
type input "Confirm"
type input "7"
type input "Loading..."
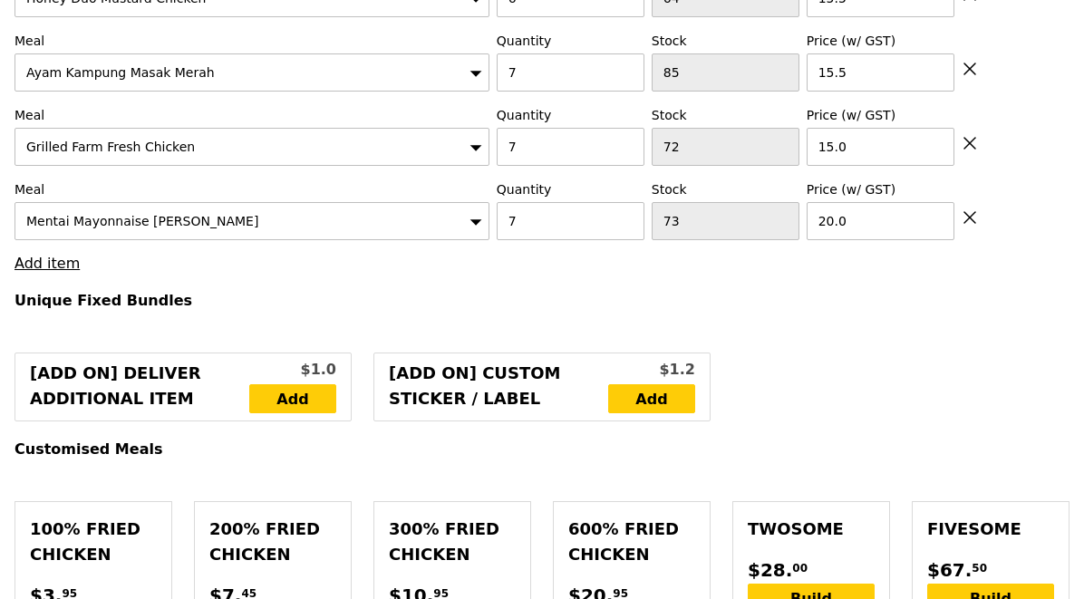
type input "796.00"
type input "801.90"
type input "Confirm"
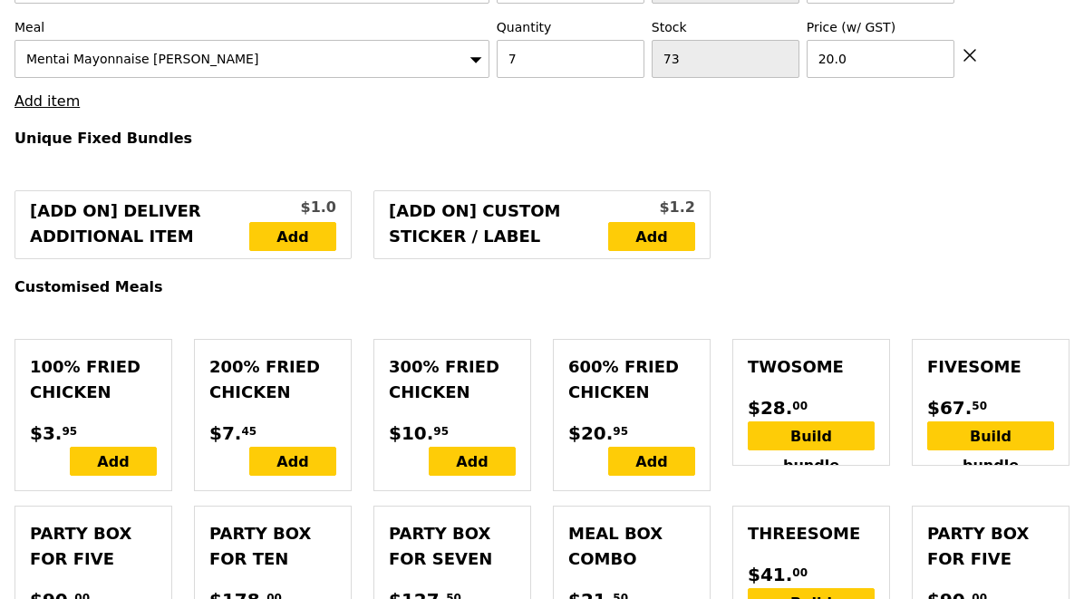
scroll to position [1233, 0]
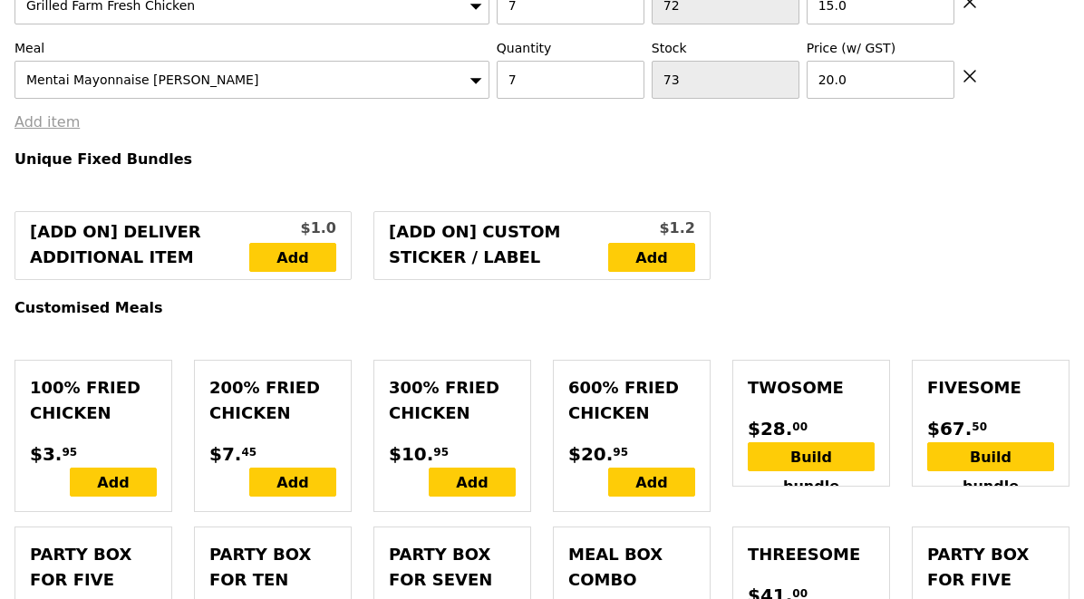
click at [48, 113] on link "Add item" at bounding box center [46, 121] width 65 height 17
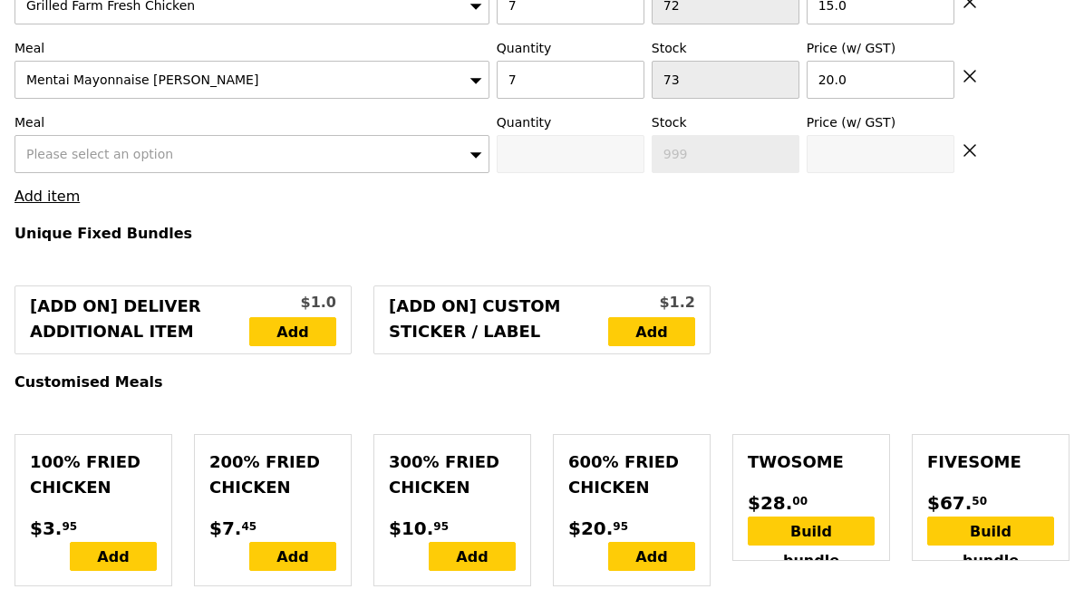
click at [179, 135] on div "Please select an option" at bounding box center [251, 154] width 475 height 38
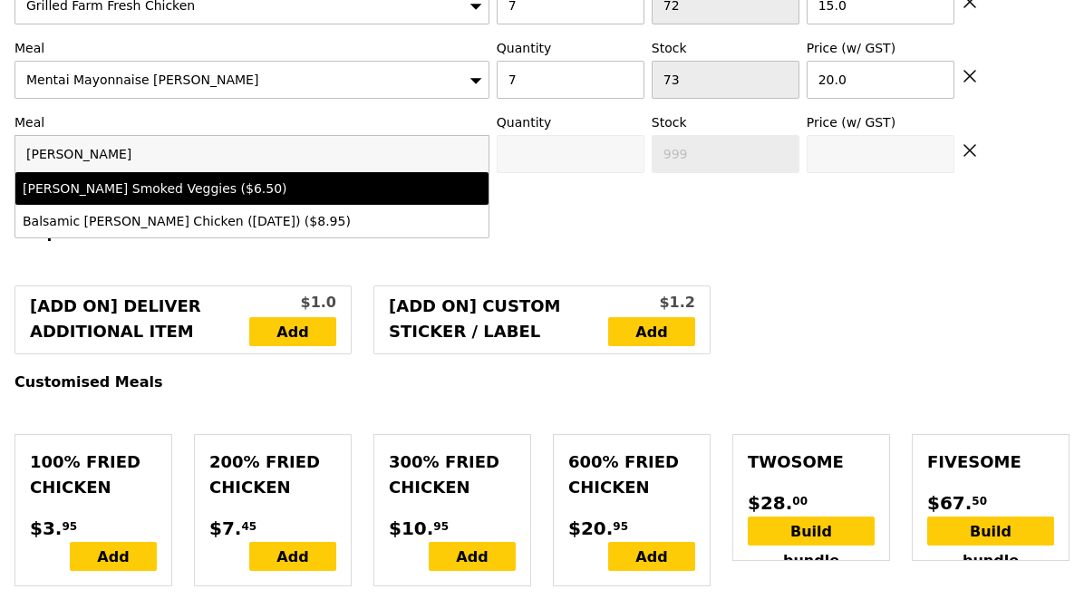
type input "[PERSON_NAME]"
click at [244, 179] on div "[PERSON_NAME] Smoked Veggies ($6.50)" at bounding box center [194, 188] width 343 height 18
type input "Confirm anyway"
type input "0"
type input "97"
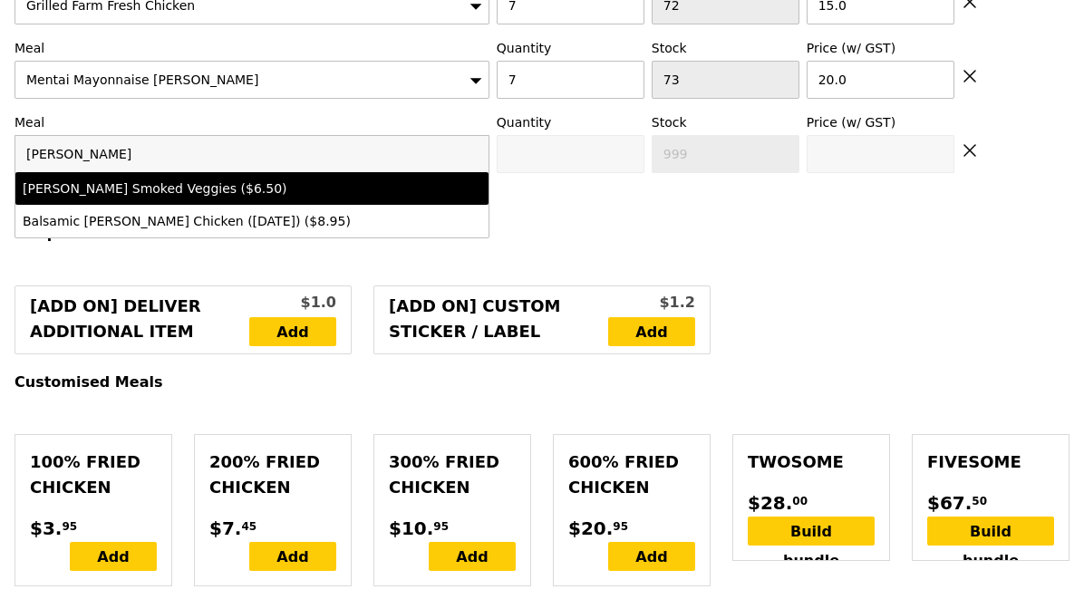
type input "6.5"
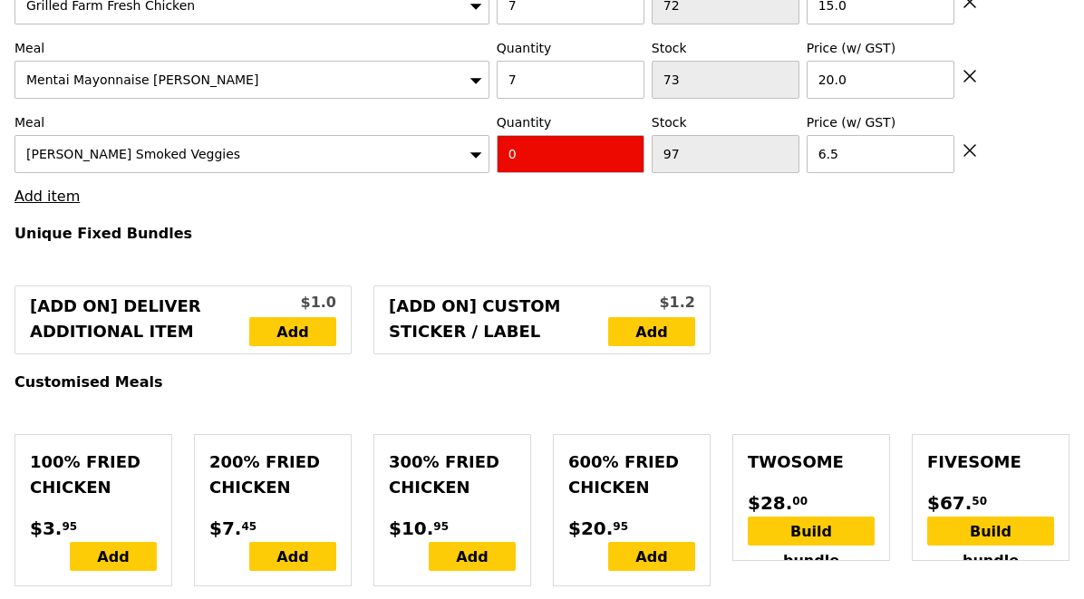
click at [581, 145] on input "0" at bounding box center [571, 154] width 148 height 38
type input "Confirm"
type input "8"
type input "Loading..."
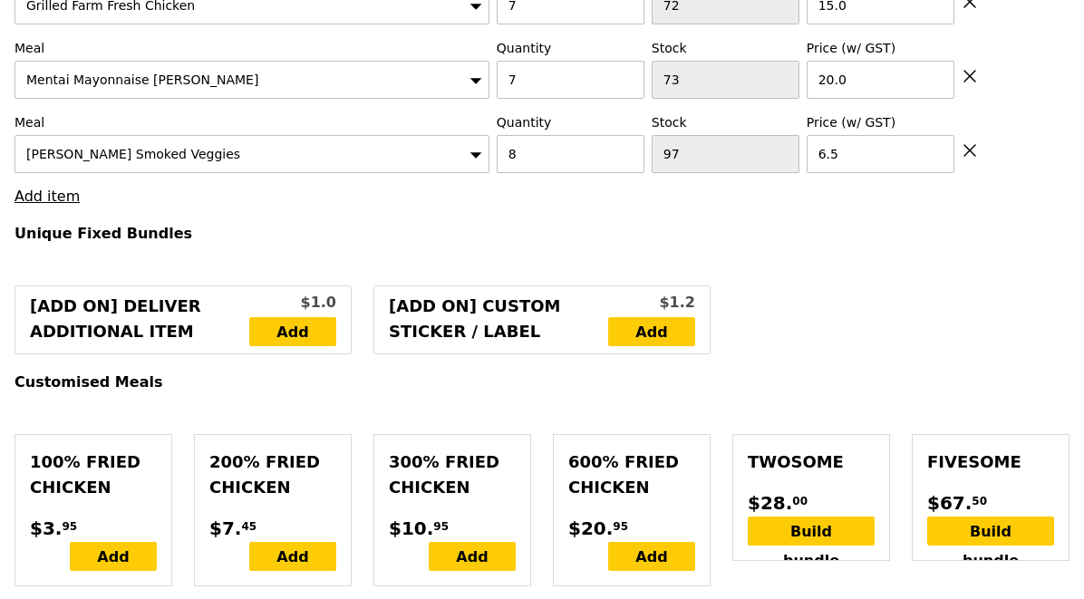
type input "848.00"
type input "853.90"
type input "Confirm"
click at [57, 188] on link "Add item" at bounding box center [46, 196] width 65 height 17
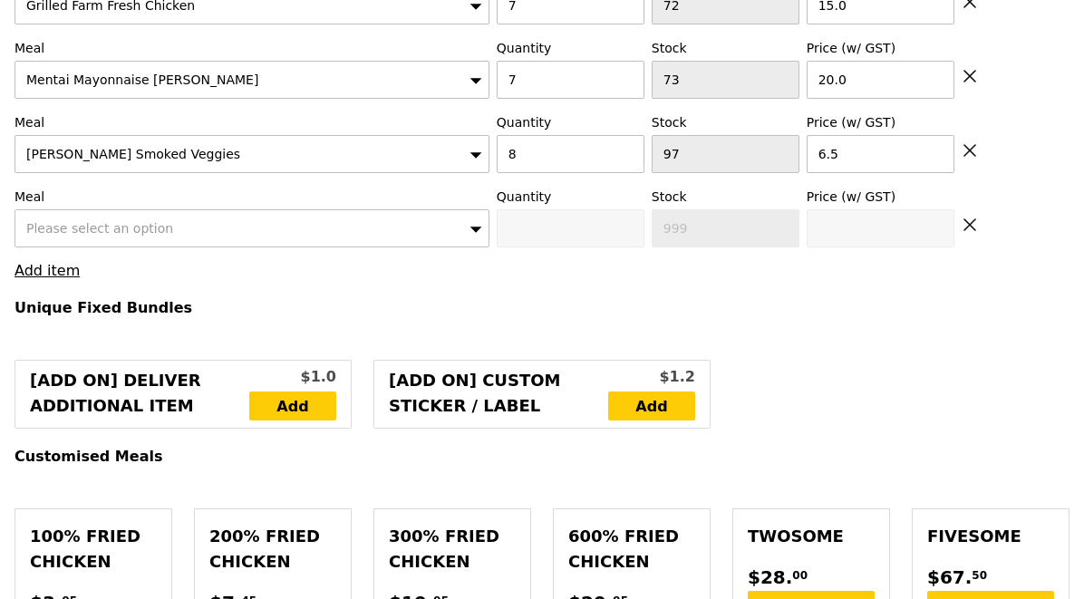
click at [67, 221] on span "Please select an option" at bounding box center [99, 228] width 147 height 14
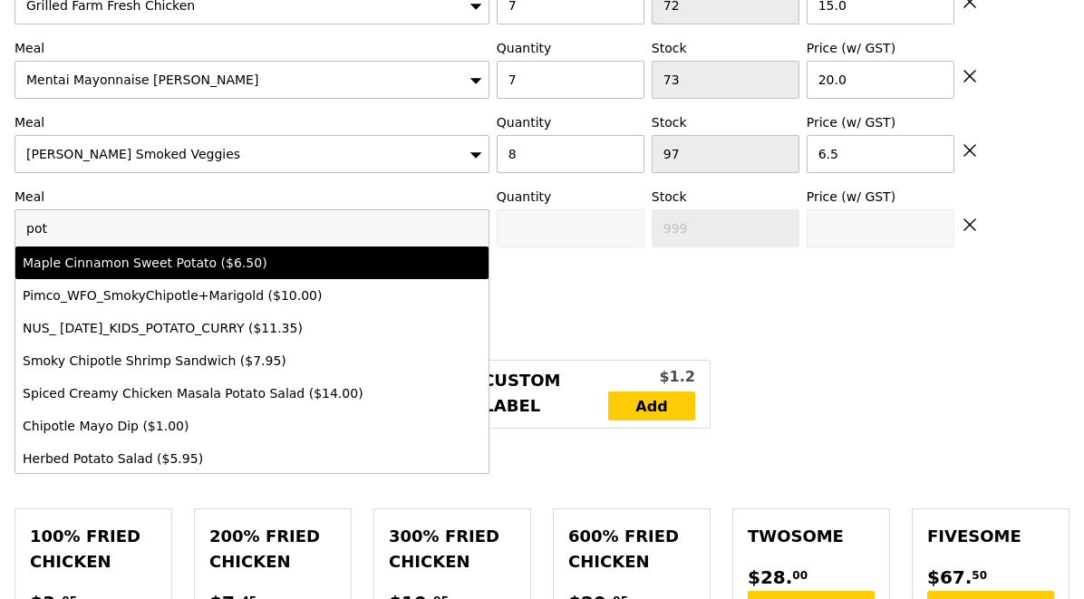
type input "pot"
click at [107, 254] on div "Maple Cinnamon Sweet Potato ($6.50)" at bounding box center [194, 263] width 343 height 18
type input "Confirm anyway"
type input "0"
type input "87"
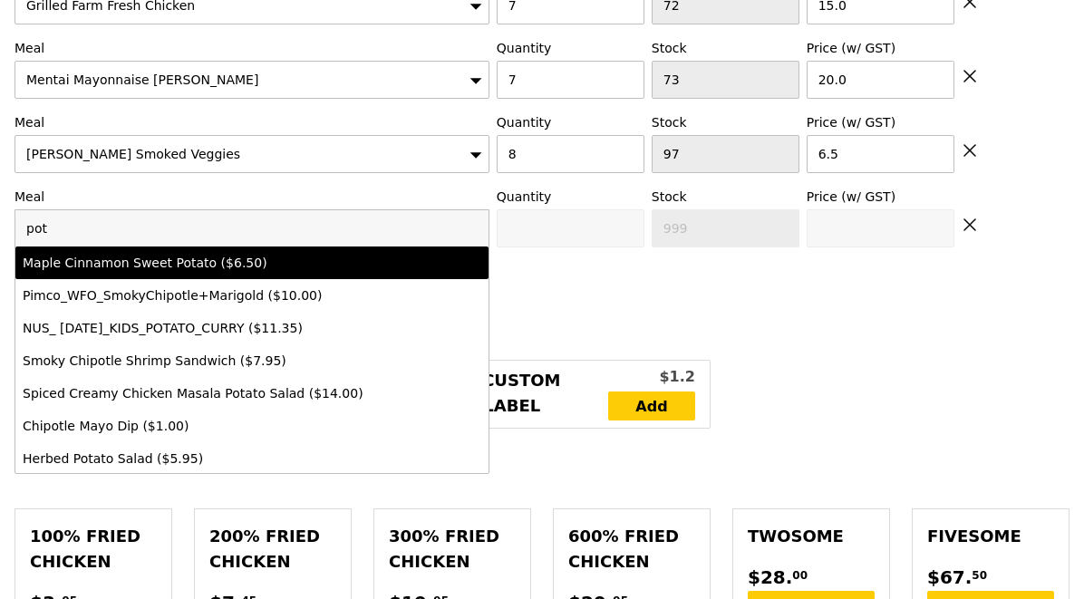
type input "6.5"
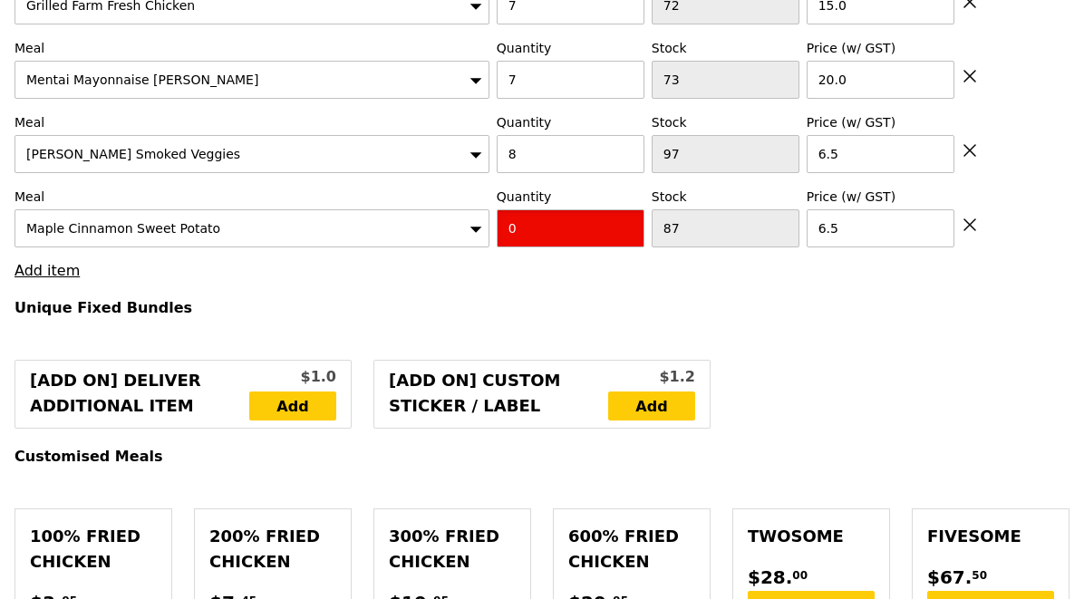
click at [572, 211] on input "0" at bounding box center [571, 228] width 148 height 38
type input "Confirm"
type input "8"
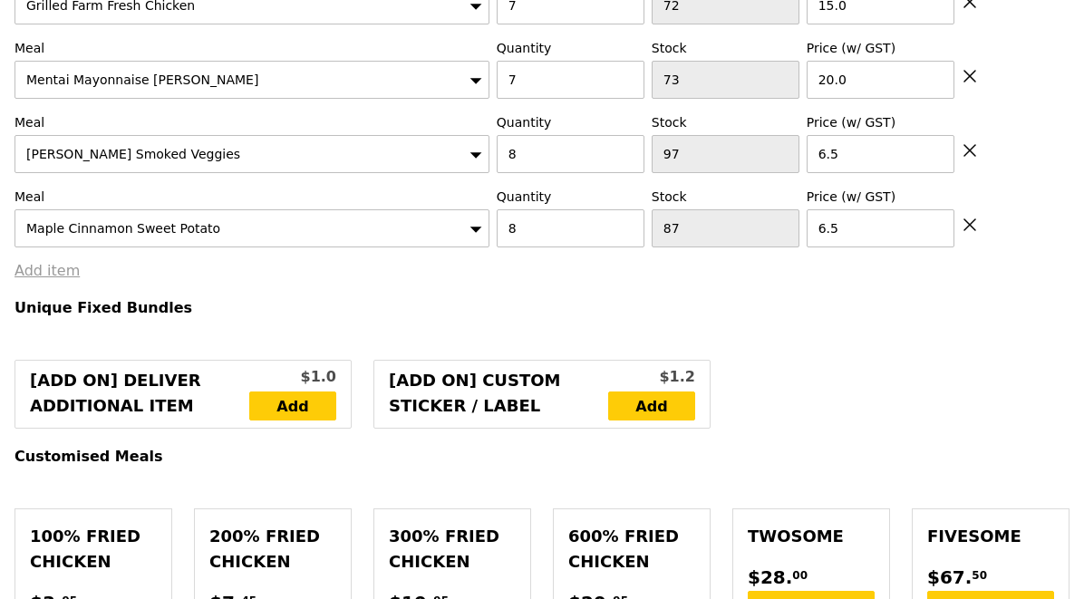
click at [47, 262] on link "Add item" at bounding box center [46, 270] width 65 height 17
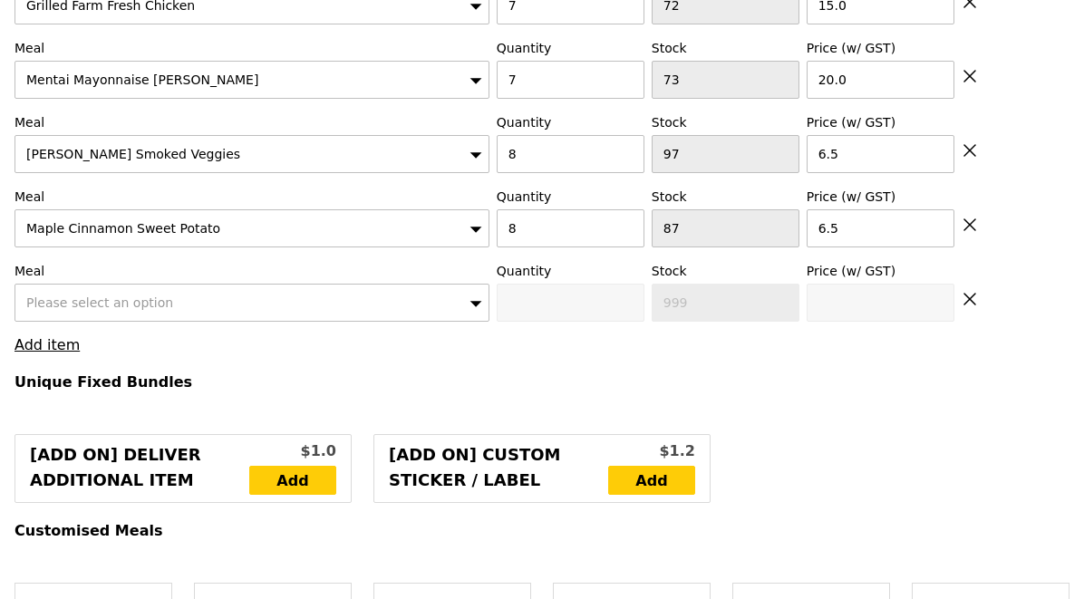
click at [72, 295] on span "Please select an option" at bounding box center [99, 302] width 147 height 14
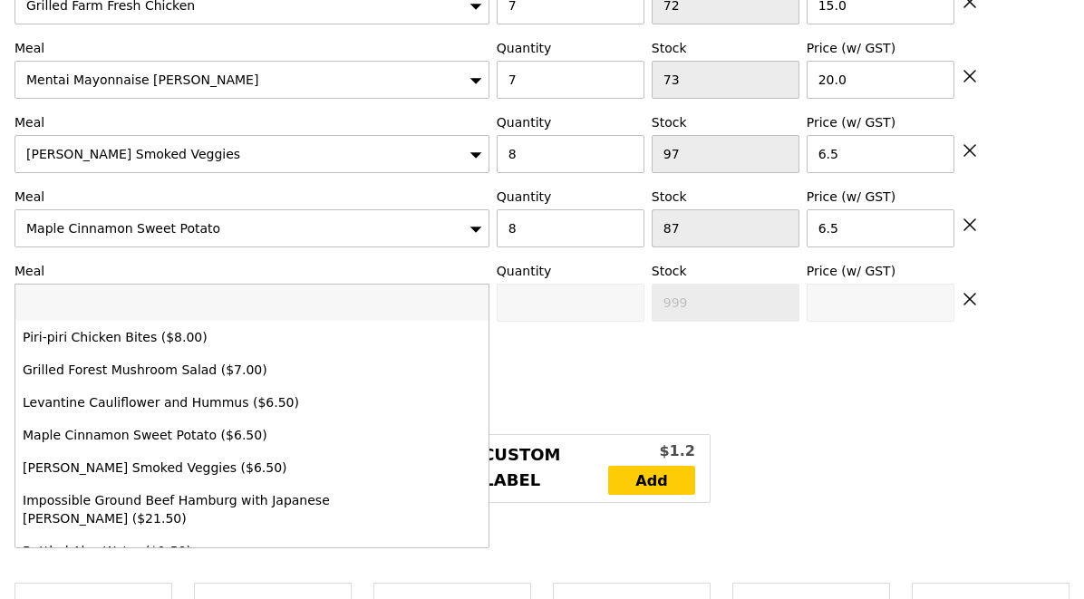
type input "Loading..."
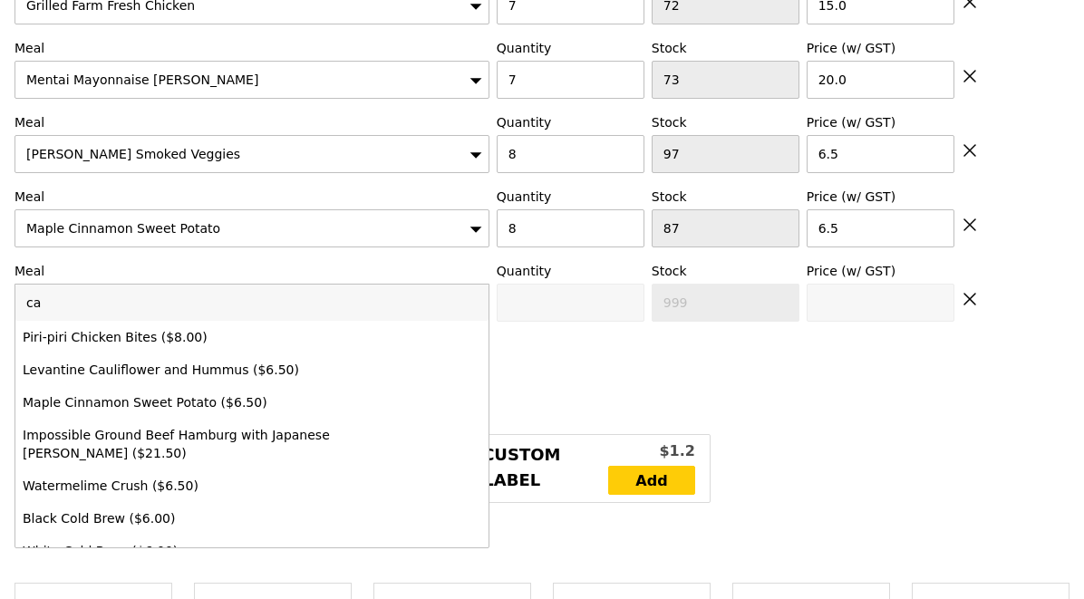
type input "cau"
type input "900.00"
type input "905.90"
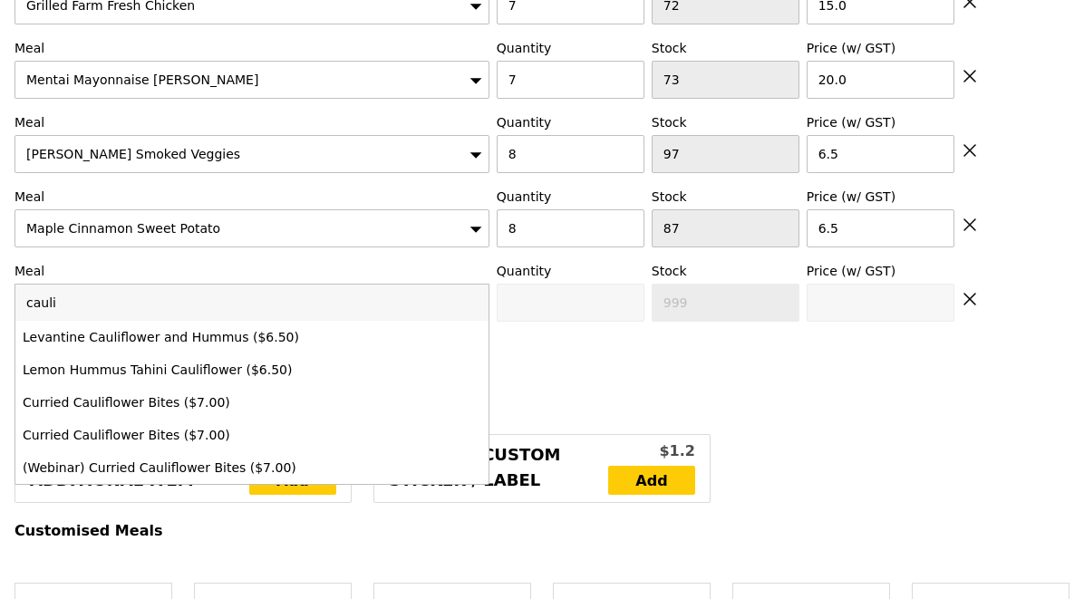
type input "caulif"
type input "Confirm"
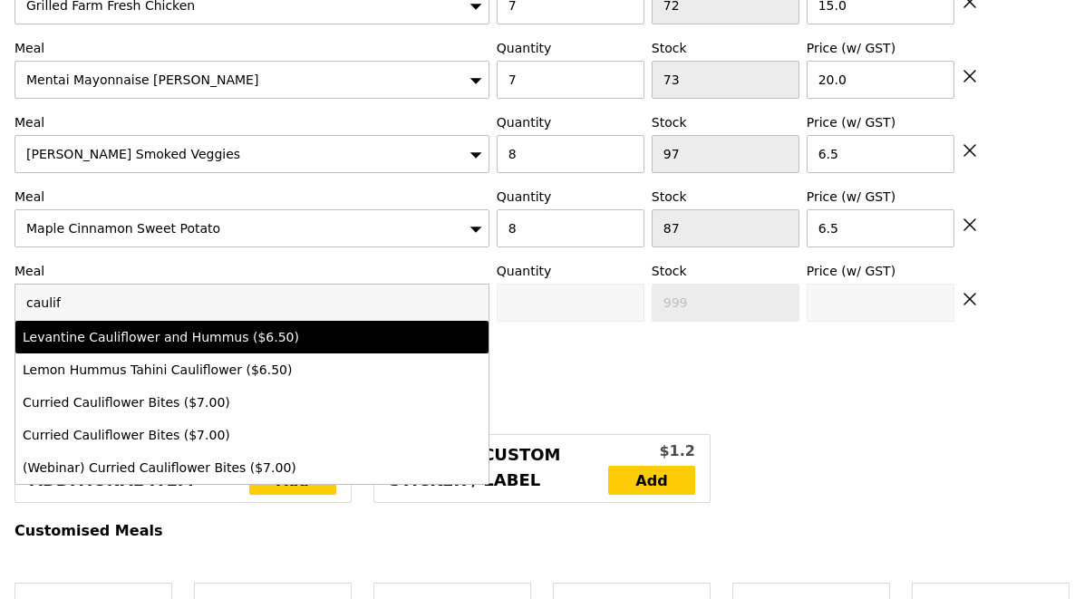
type input "caulif"
click at [160, 328] on div "Levantine Cauliflower and Hummus ($6.50)" at bounding box center [194, 337] width 343 height 18
type input "Confirm anyway"
type input "0"
type input "97"
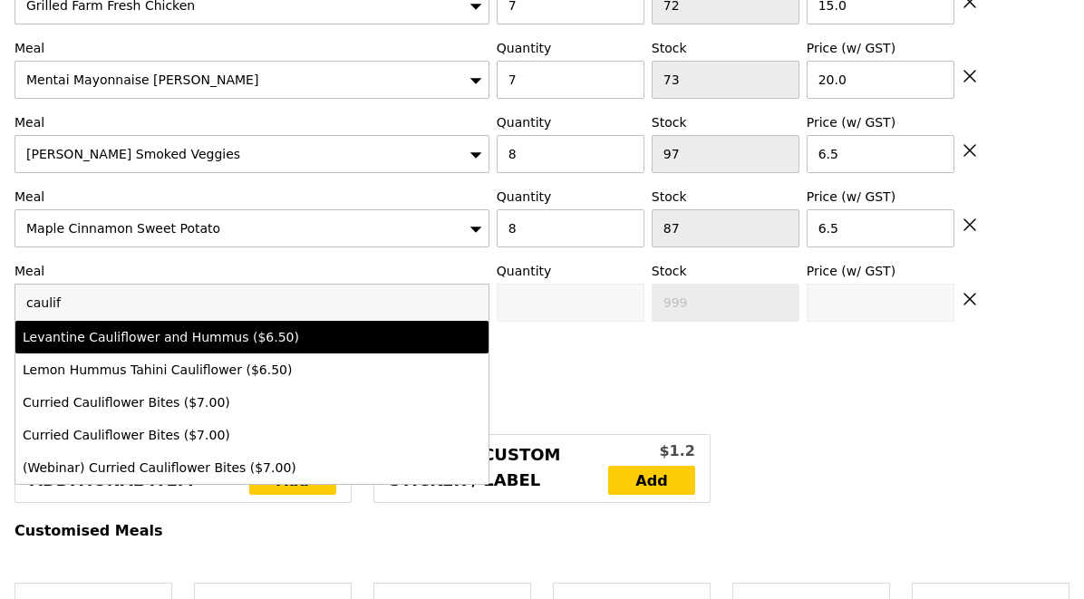
type input "6.5"
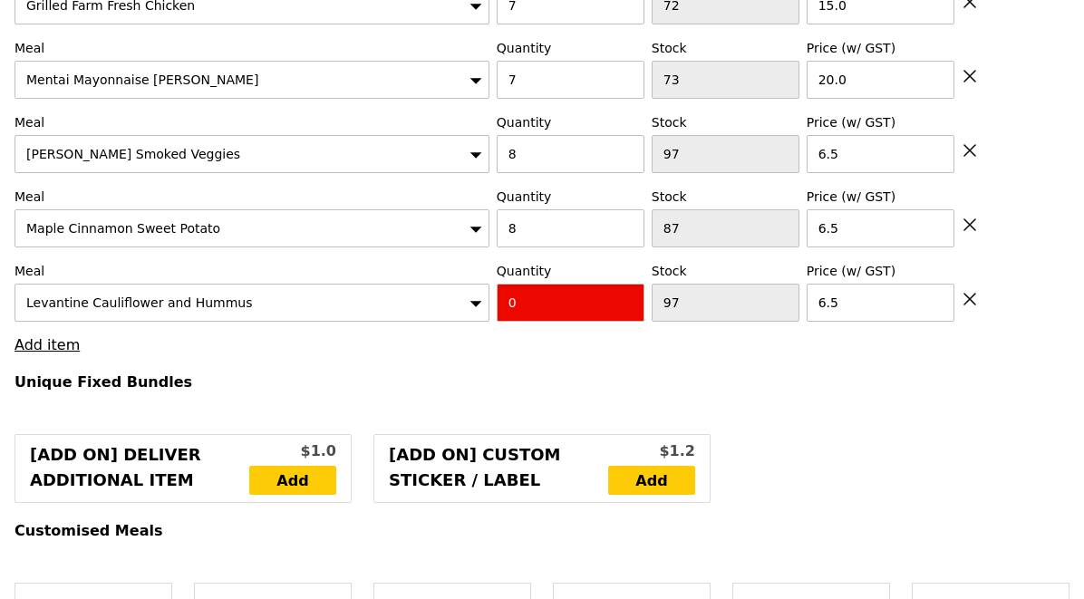
click at [564, 293] on input "0" at bounding box center [571, 303] width 148 height 38
type input "Confirm"
type input "8"
type input "Loading..."
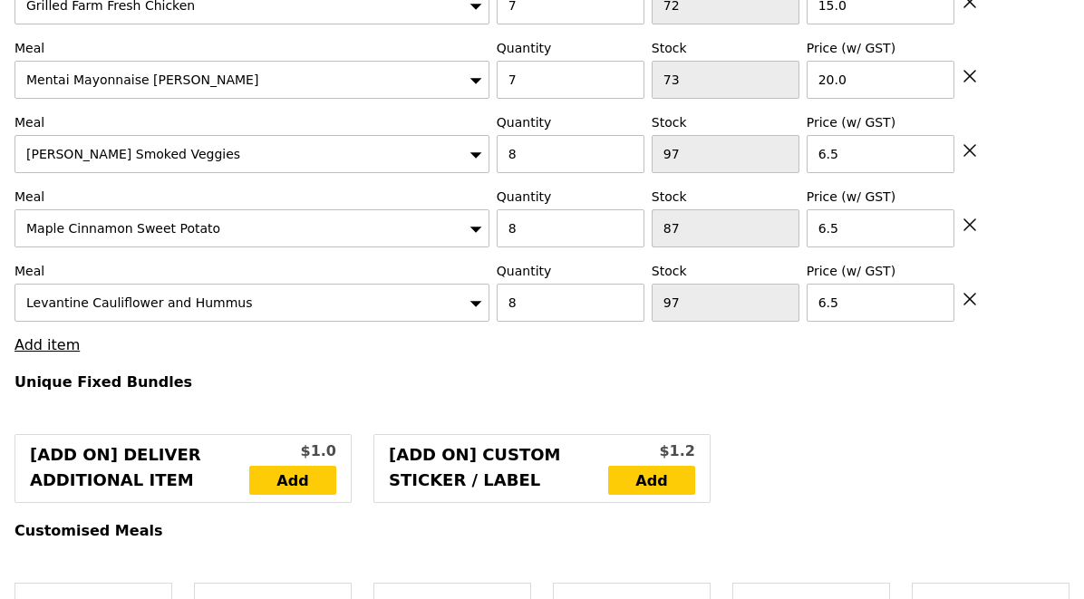
type input "952.00"
type input "957.90"
type input "Confirm"
click at [41, 336] on link "Add item" at bounding box center [46, 344] width 65 height 17
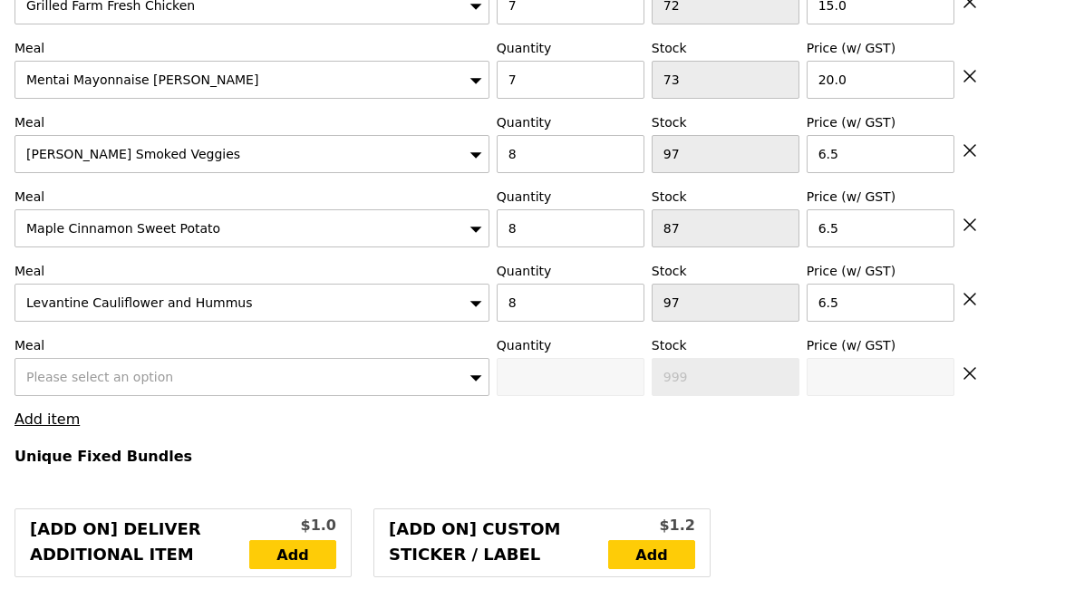
click at [75, 358] on div "Please select an option" at bounding box center [251, 377] width 475 height 38
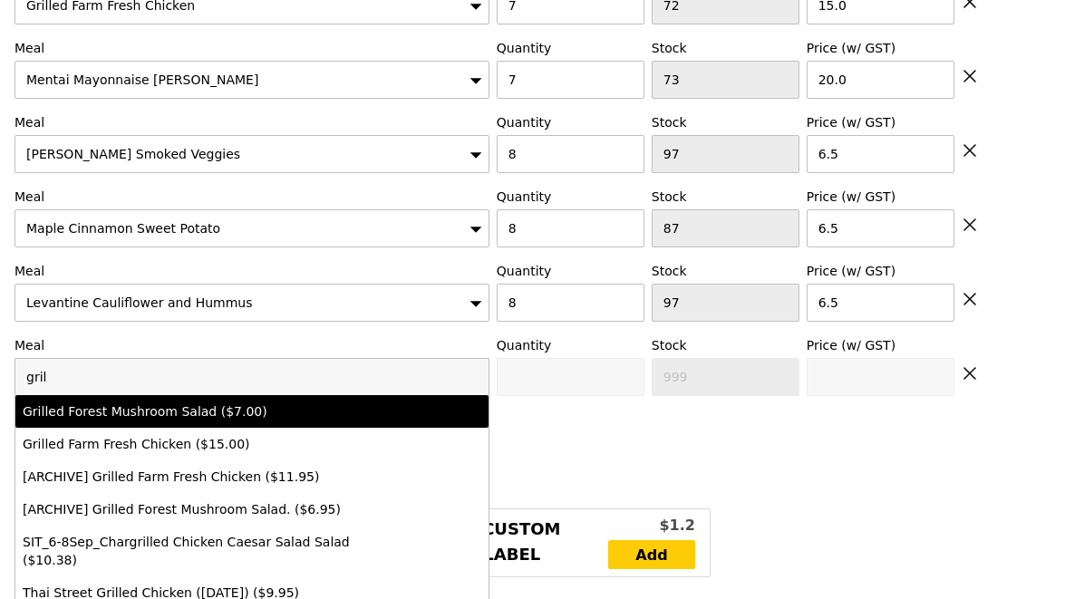
type input "gril"
click at [126, 402] on div "Grilled Forest Mushroom Salad ($7.00)" at bounding box center [194, 411] width 343 height 18
type input "Confirm anyway"
type input "0"
type input "98"
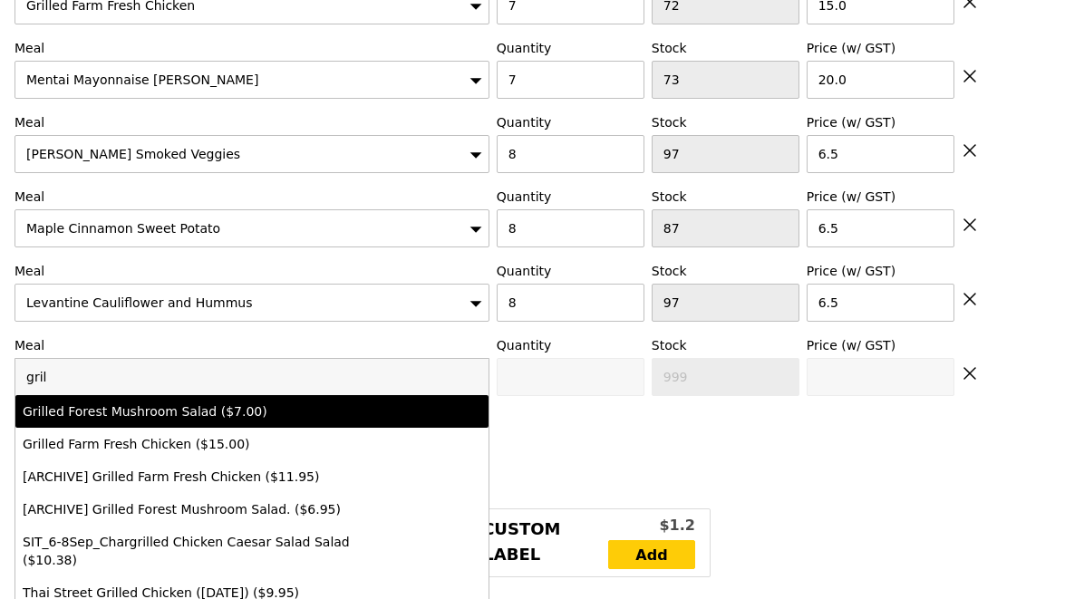
type input "7.0"
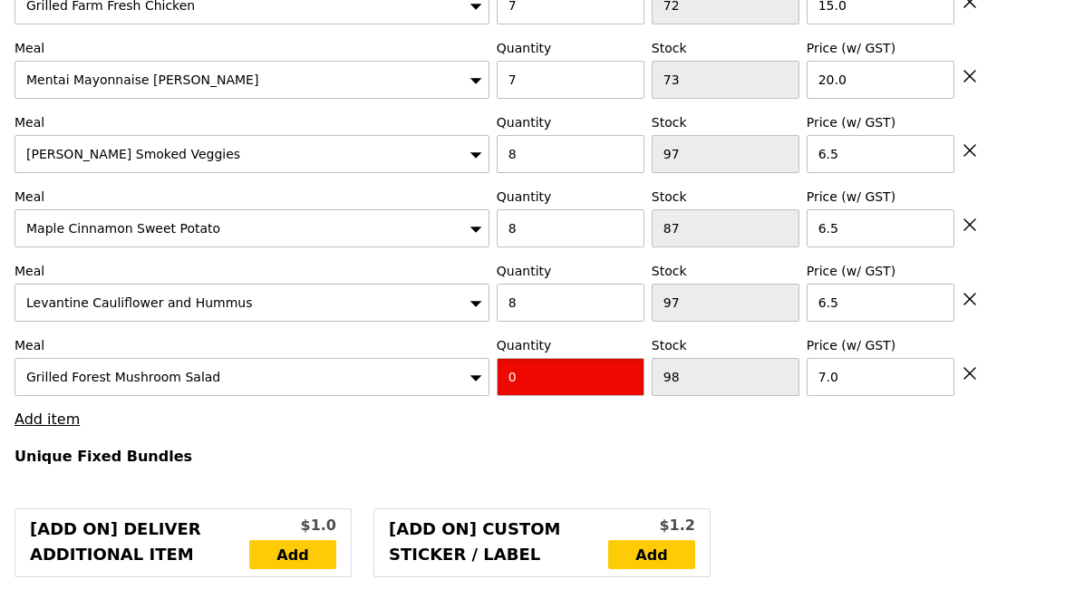
click at [524, 363] on input "0" at bounding box center [571, 377] width 148 height 38
type input "Confirm"
type input "8"
type input "Loading..."
type input "1008.00"
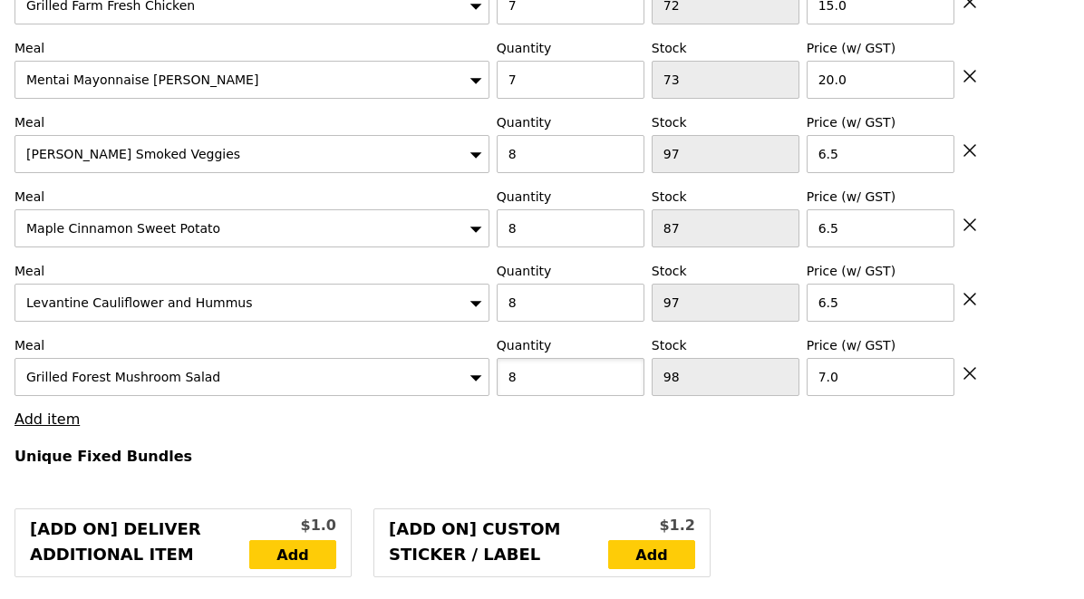
type input "1013.90"
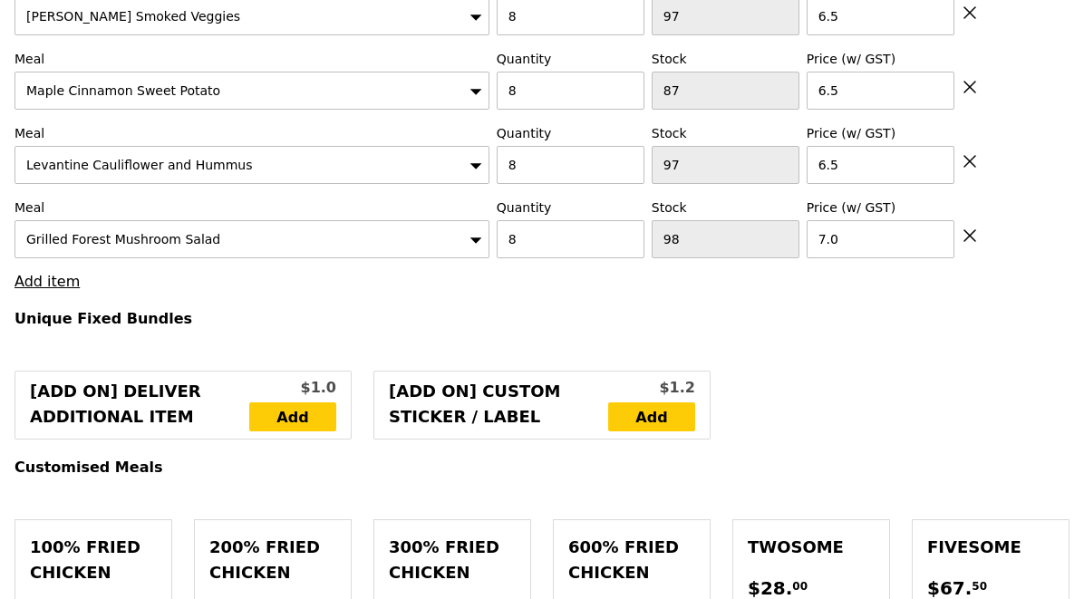
click at [58, 273] on link "Add item" at bounding box center [46, 281] width 65 height 17
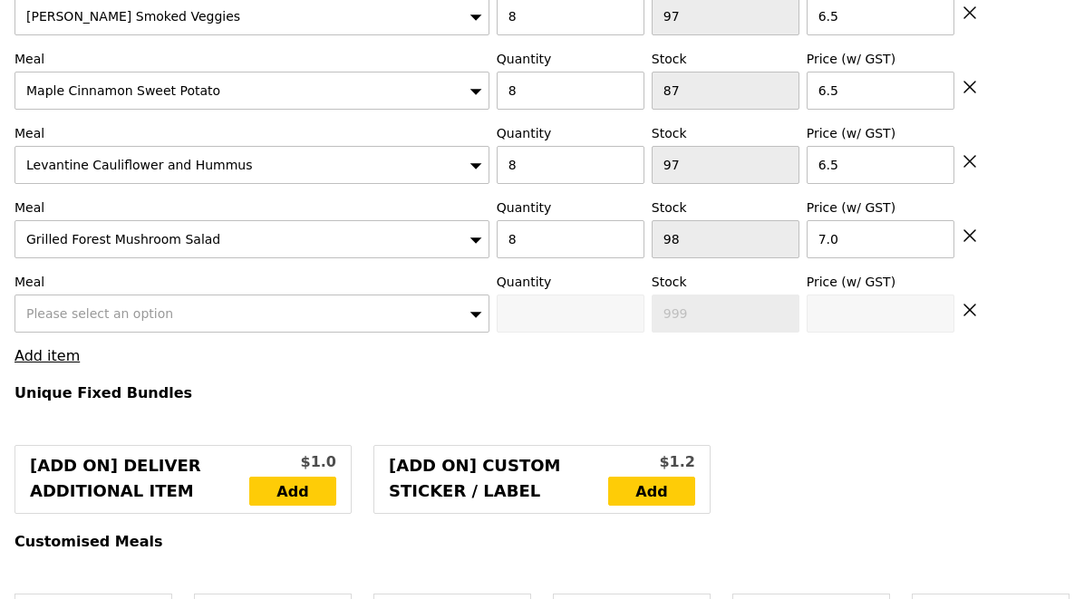
type input "Loading..."
click at [80, 294] on div "Please select an option" at bounding box center [251, 313] width 475 height 38
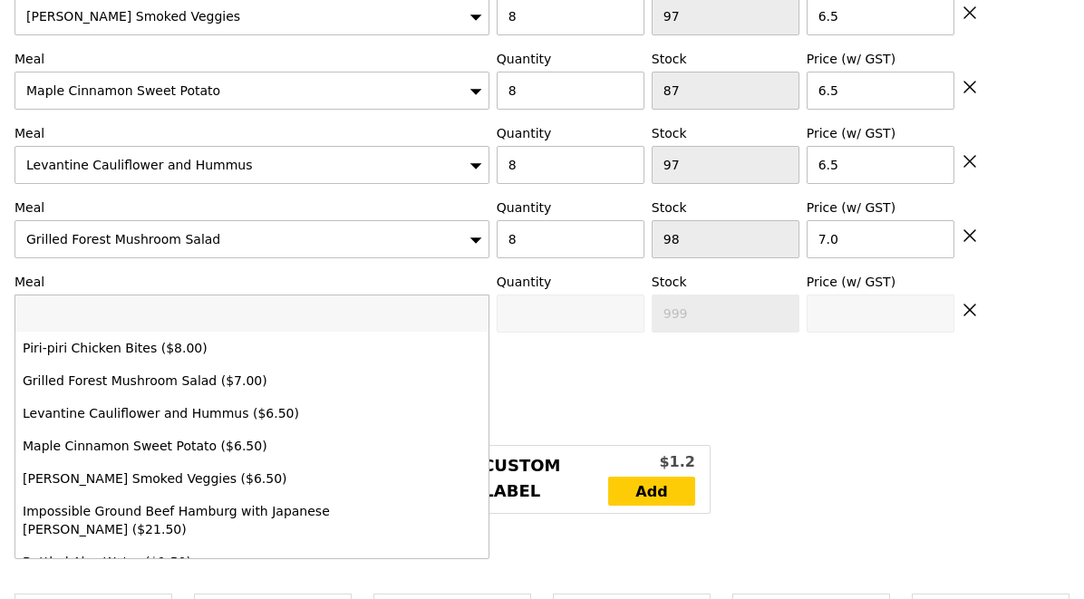
type input "p"
type input "Confirm"
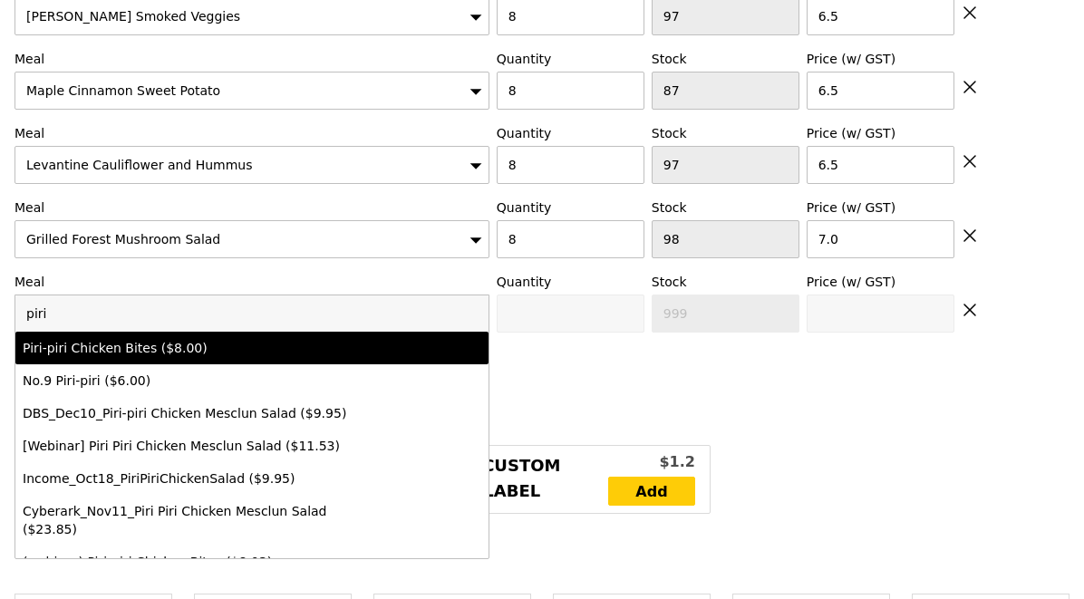
type input "piri"
click at [139, 339] on div "Piri-piri Chicken Bites ($8.00)" at bounding box center [194, 348] width 343 height 18
type input "Confirm anyway"
type input "0"
type input "95"
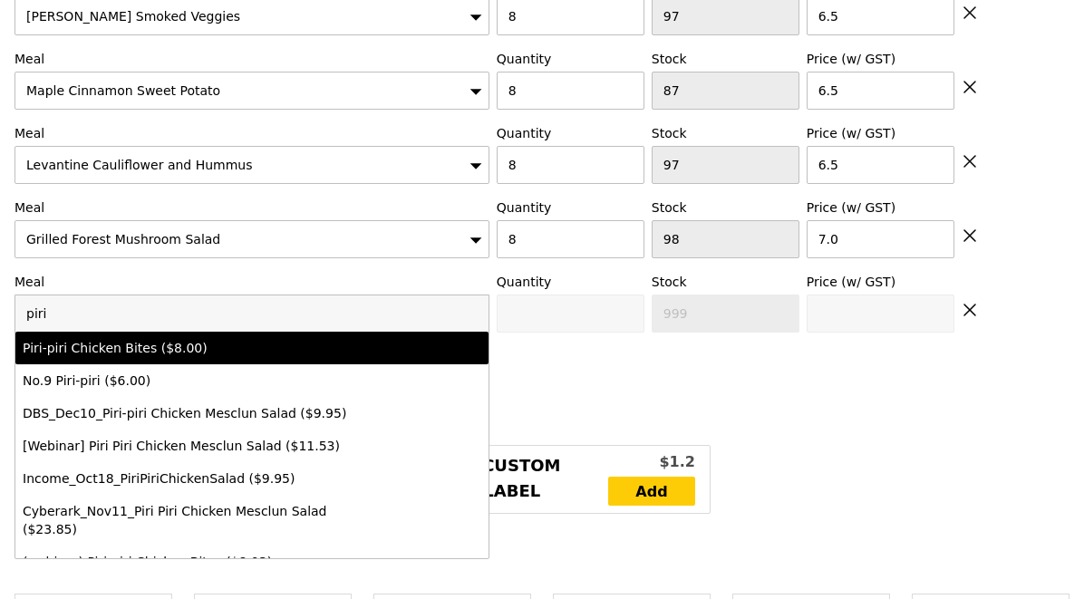
type input "8.0"
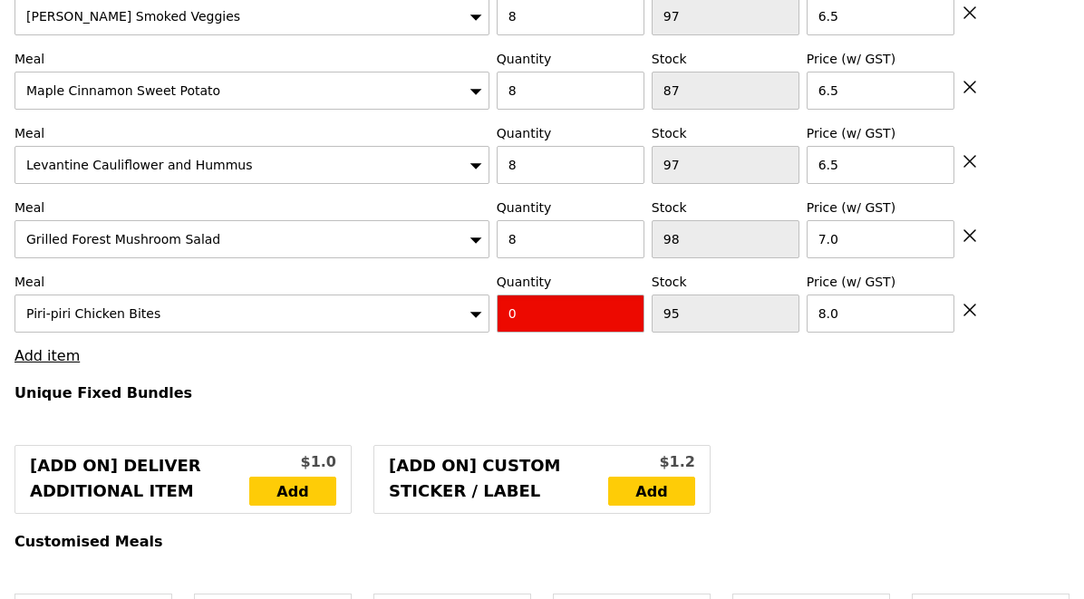
click at [525, 304] on input "0" at bounding box center [571, 313] width 148 height 38
type input "Confirm"
type input "8"
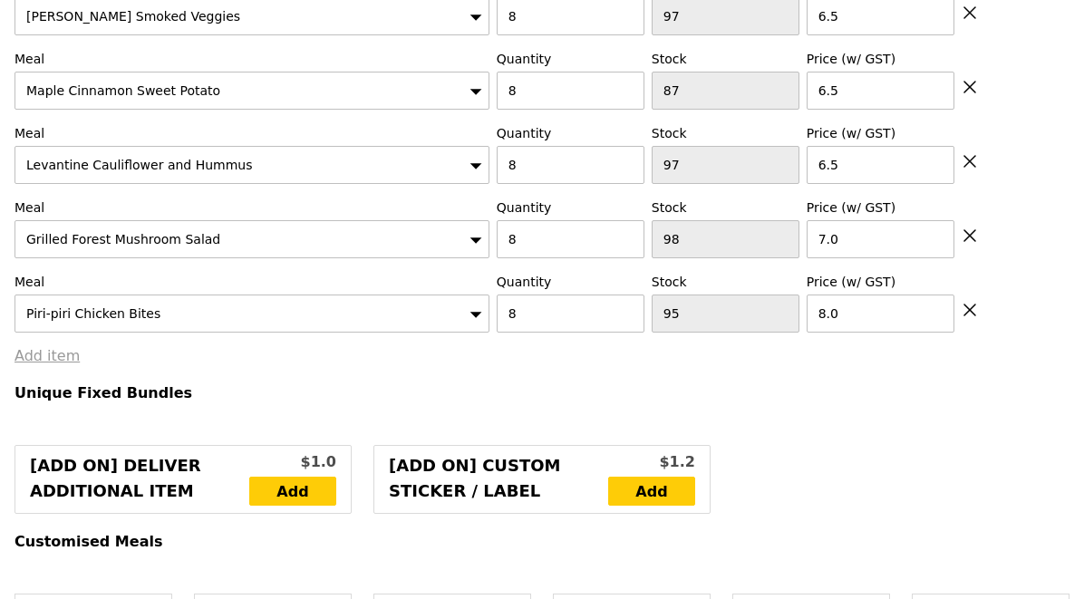
click at [49, 347] on link "Add item" at bounding box center [46, 355] width 65 height 17
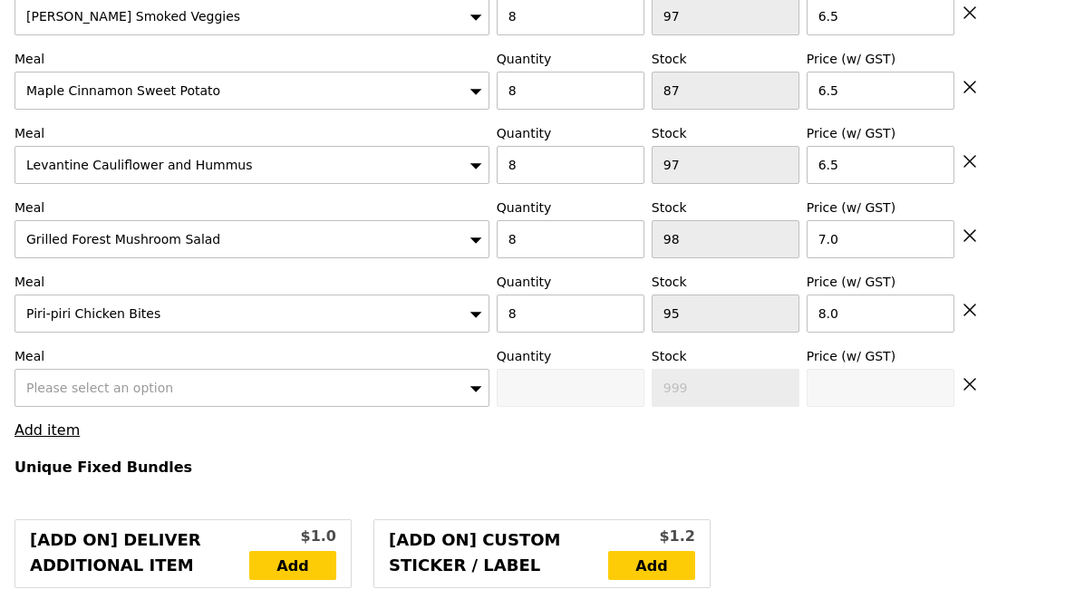
click at [94, 369] on div "Please select an option" at bounding box center [251, 388] width 475 height 38
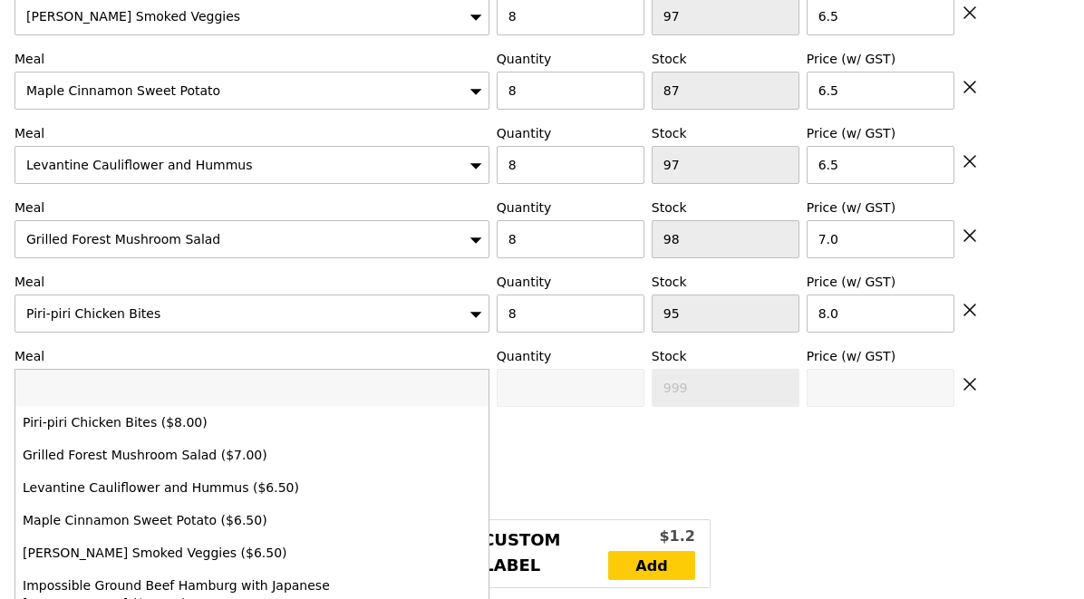
type input "Loading..."
type input "o"
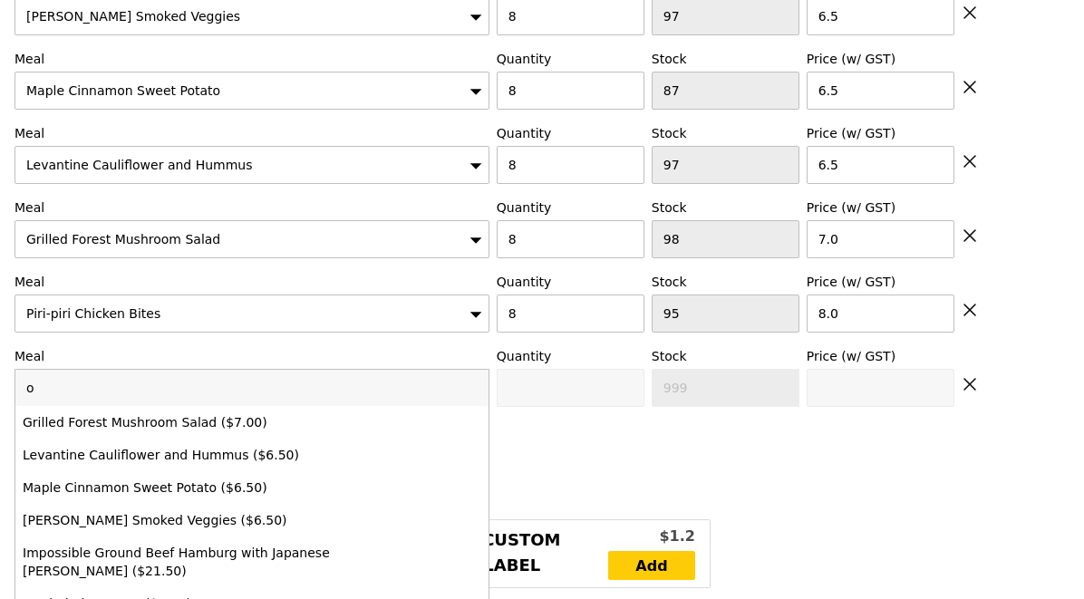
type input "1072.00"
type input "1077.90"
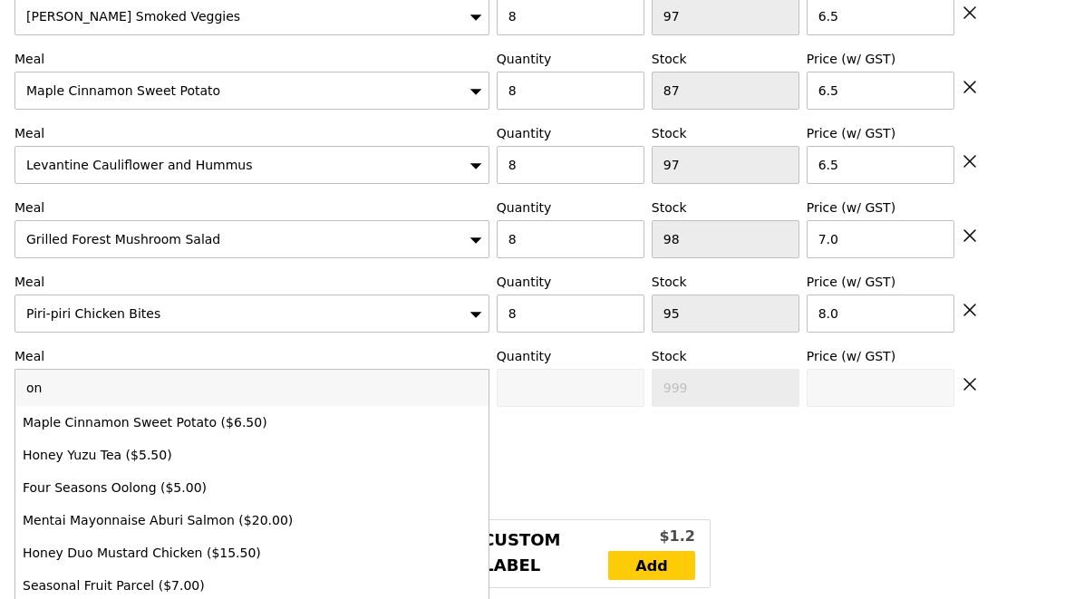
type input "ond"
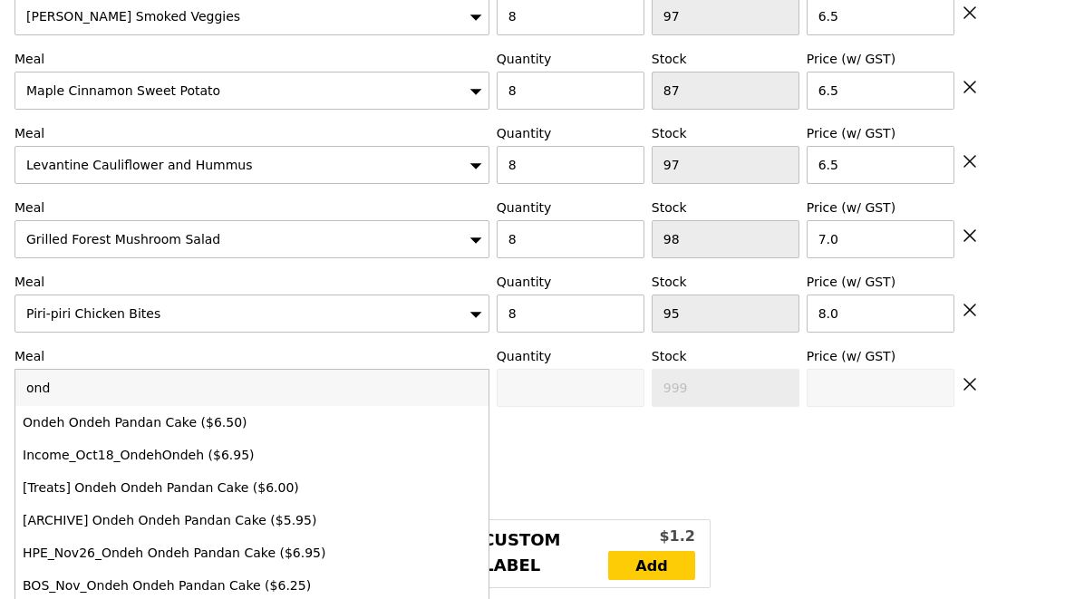
type input "Confirm"
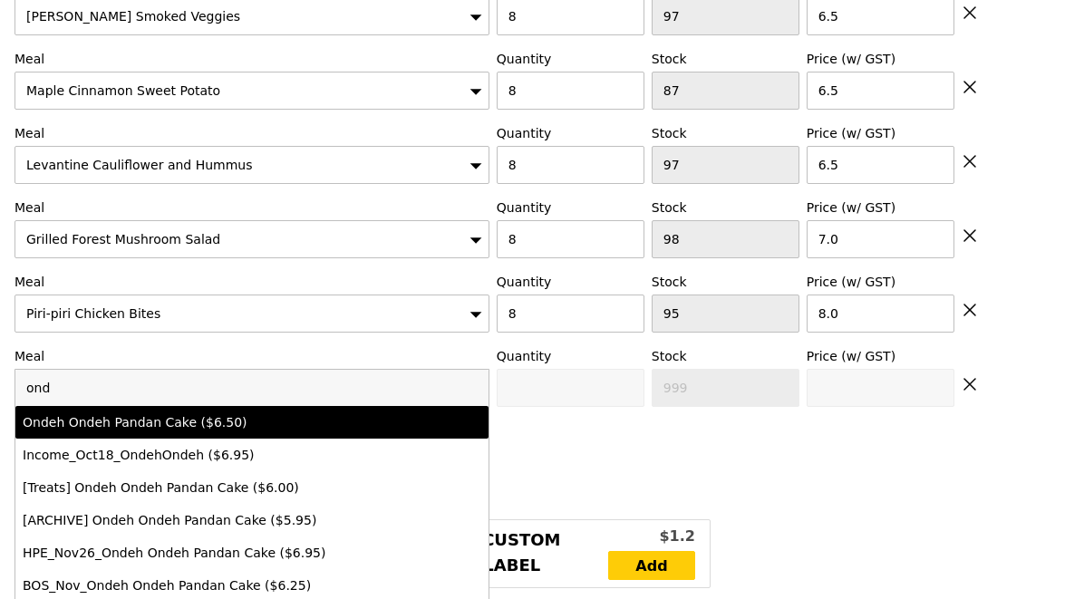
type input "ond"
click at [144, 413] on div "Ondeh Ondeh Pandan Cake ($6.50)" at bounding box center [194, 422] width 343 height 18
type input "Confirm anyway"
type input "0"
type input "86"
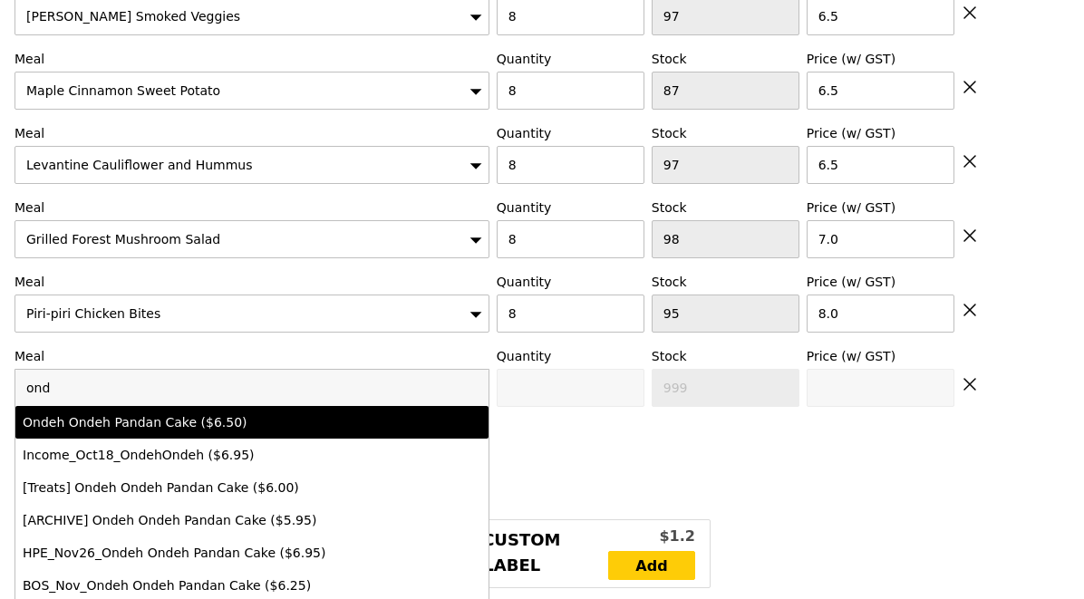
type input "6.5"
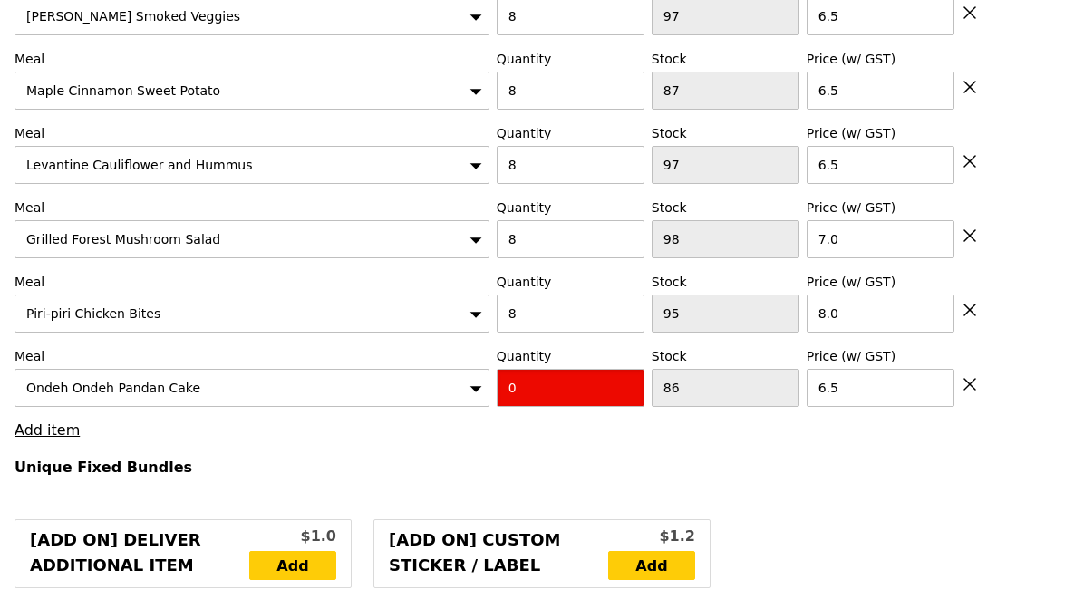
click at [522, 370] on input "0" at bounding box center [571, 388] width 148 height 38
type input "Confirm"
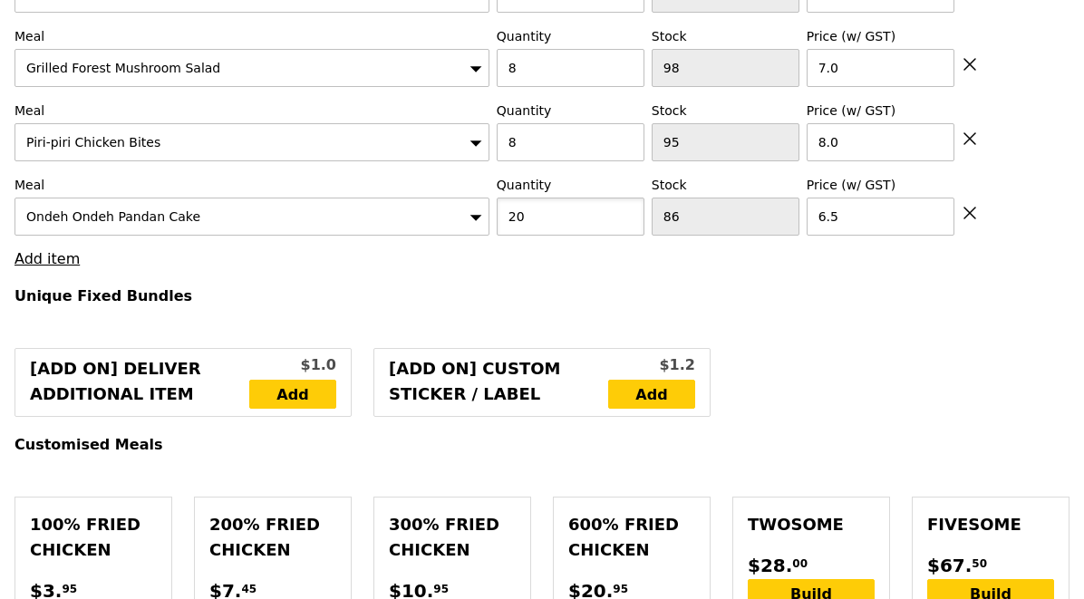
scroll to position [1556, 0]
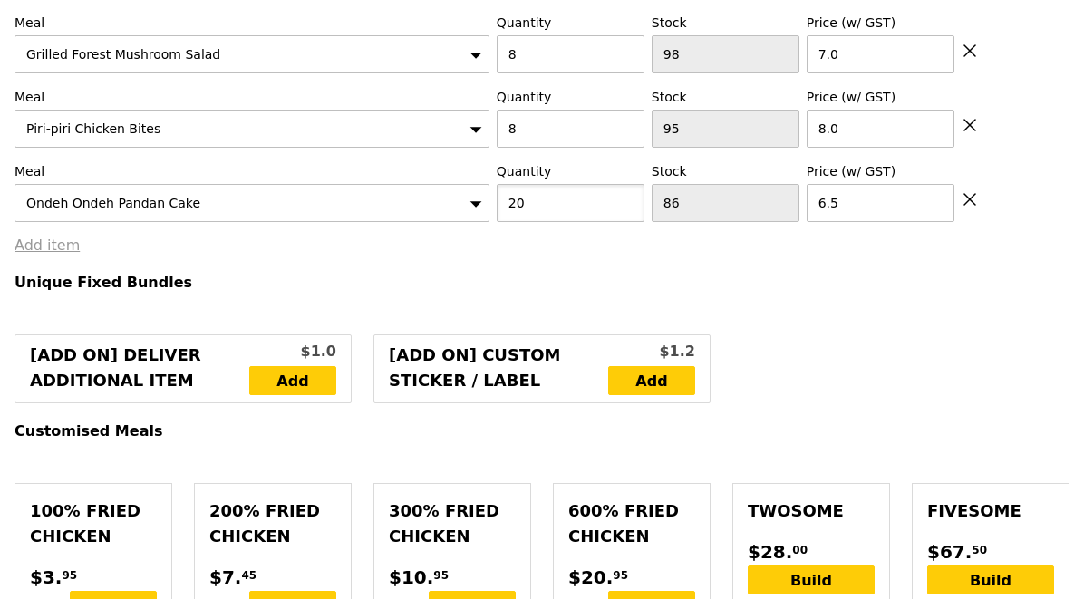
type input "20"
click at [68, 236] on link "Add item" at bounding box center [46, 244] width 65 height 17
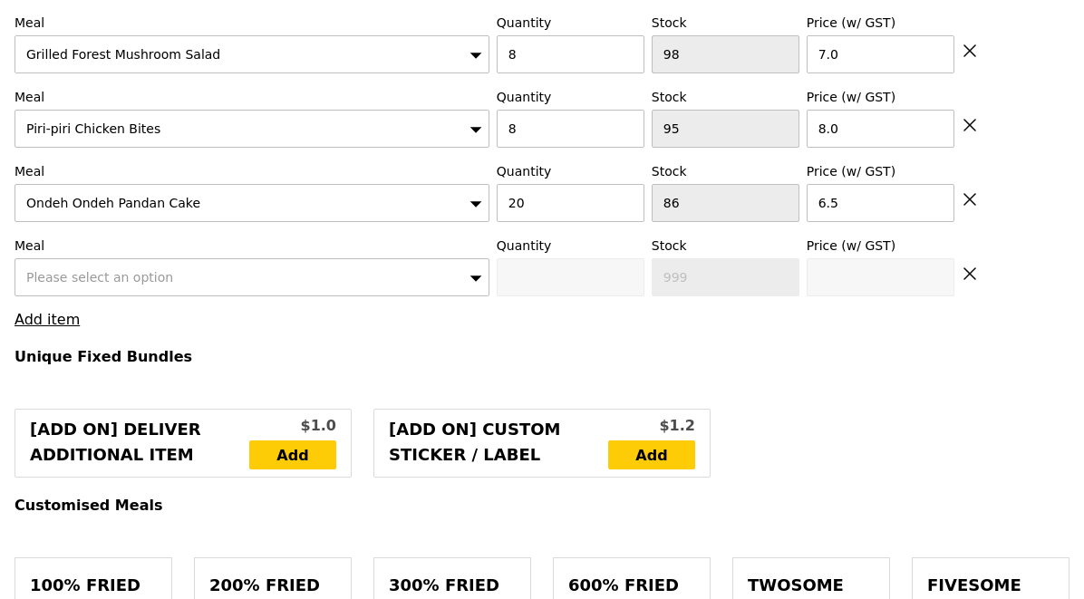
type input "Loading..."
type input "1202.00"
type input "1207.90"
type input "Confirm"
click at [156, 267] on div "Please select an option" at bounding box center [251, 277] width 475 height 38
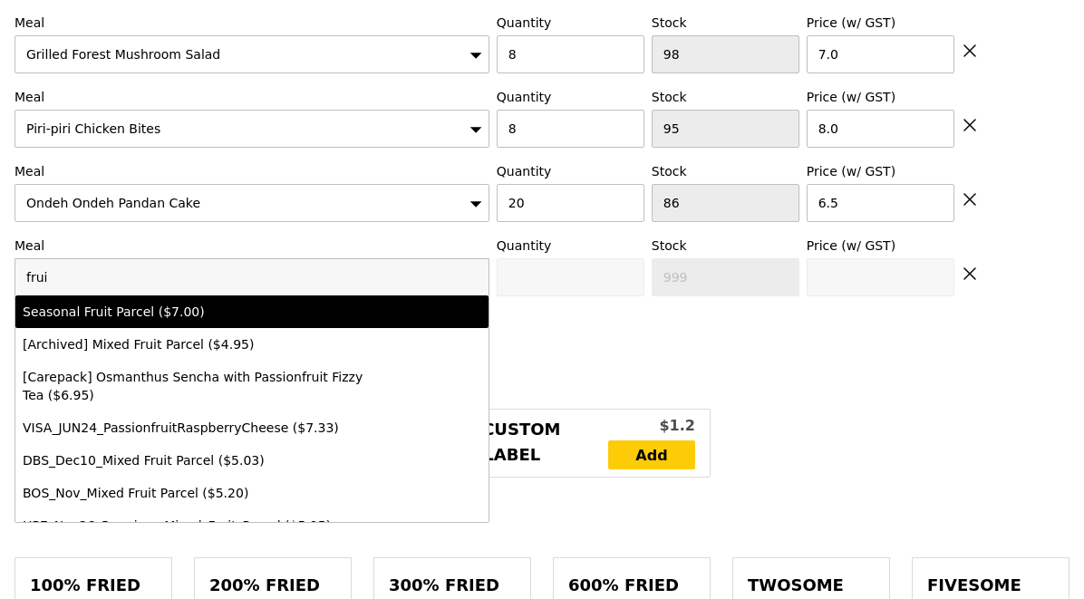
type input "frui"
click at [251, 303] on div "Seasonal Fruit Parcel ($7.00)" at bounding box center [194, 312] width 343 height 18
type input "Confirm anyway"
type input "0"
type input "72"
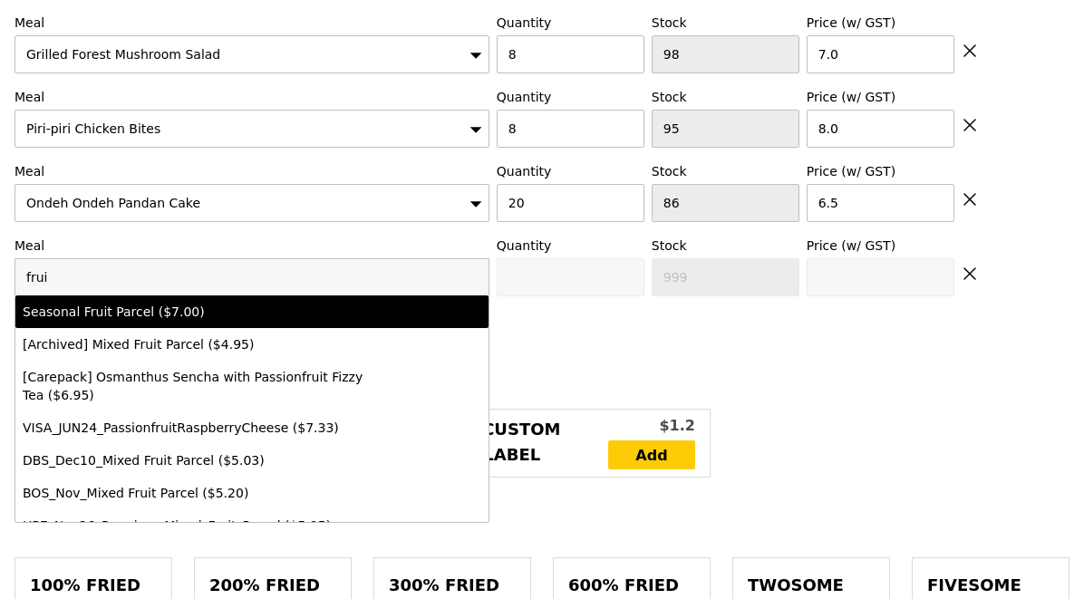
type input "7.0"
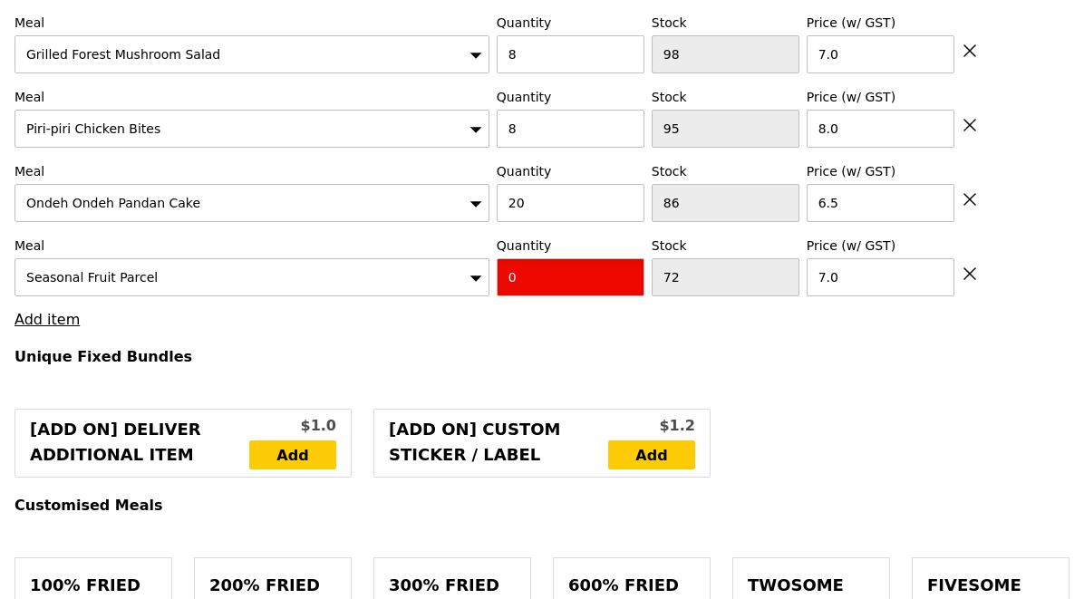
click at [539, 258] on input "0" at bounding box center [571, 277] width 148 height 38
type input "Confirm"
type input "16"
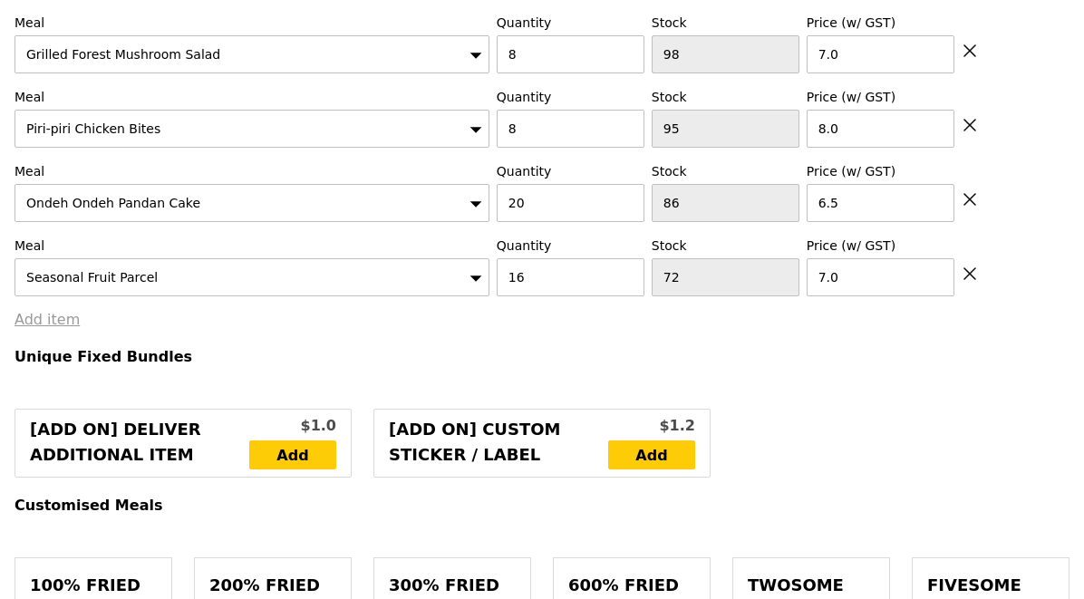
click at [49, 311] on link "Add item" at bounding box center [46, 319] width 65 height 17
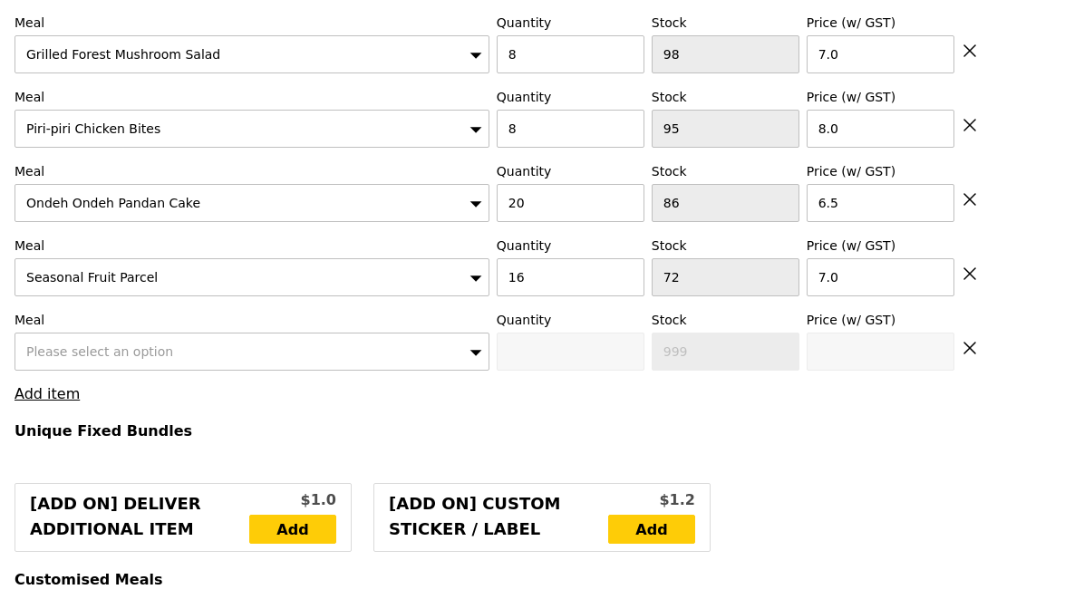
type input "Loading..."
click at [201, 333] on div "Please select an option" at bounding box center [251, 352] width 475 height 38
type input "1314.00"
type input "1319.90"
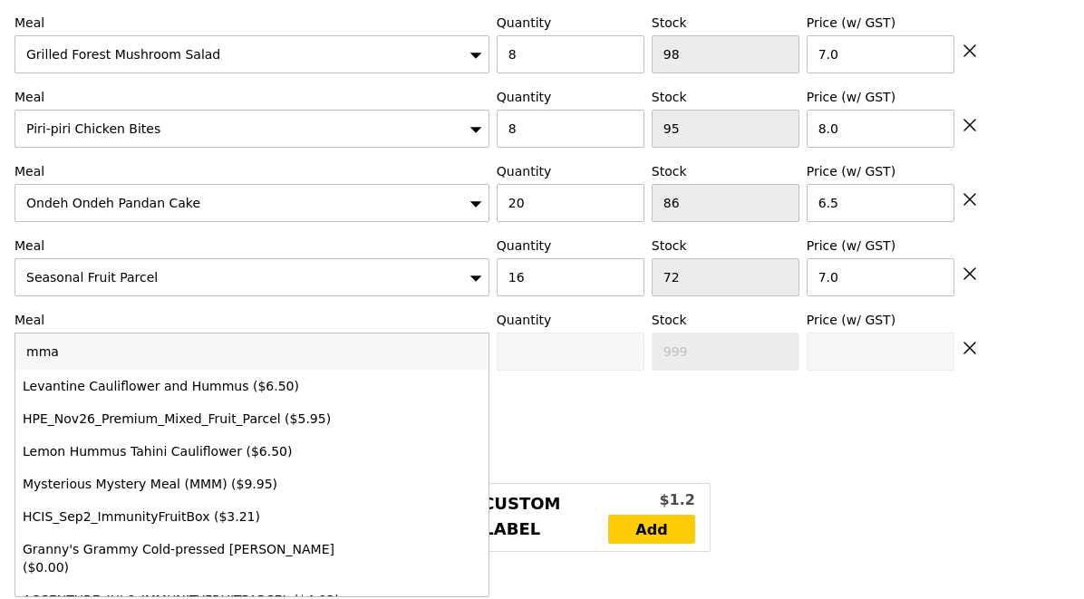
type input "mmat"
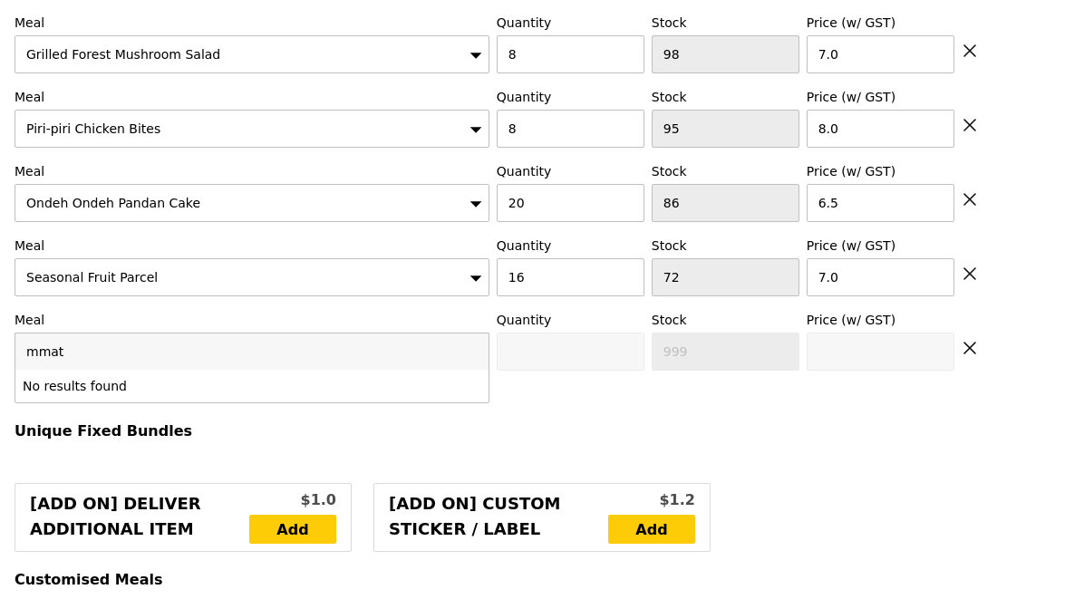
type input "Confirm"
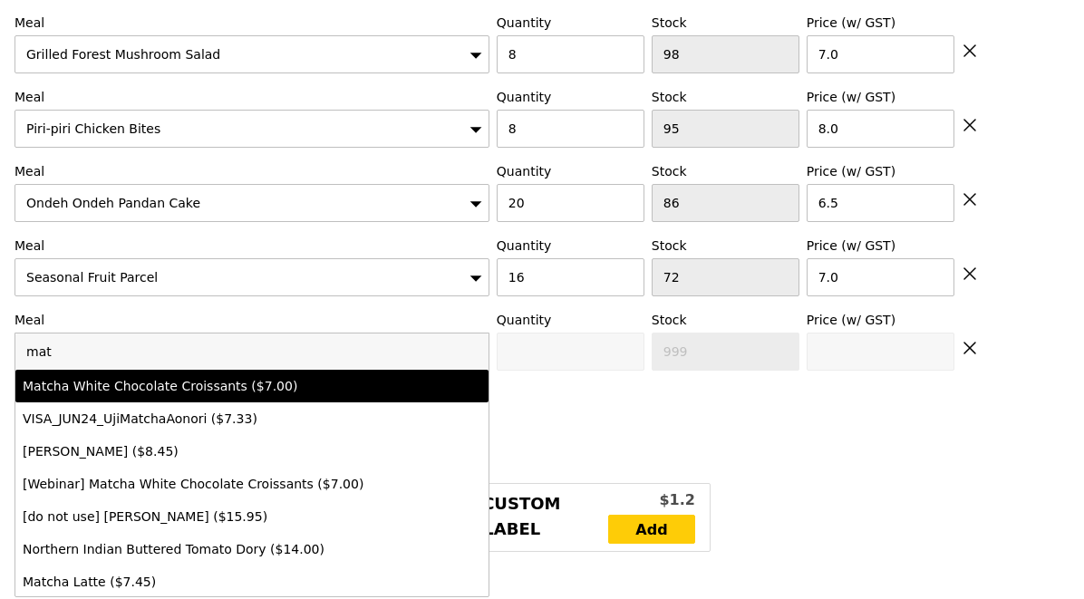
type input "mat"
click at [257, 377] on div "Matcha White Chocolate Croissants ($7.00)" at bounding box center [194, 386] width 343 height 18
type input "Confirm anyway"
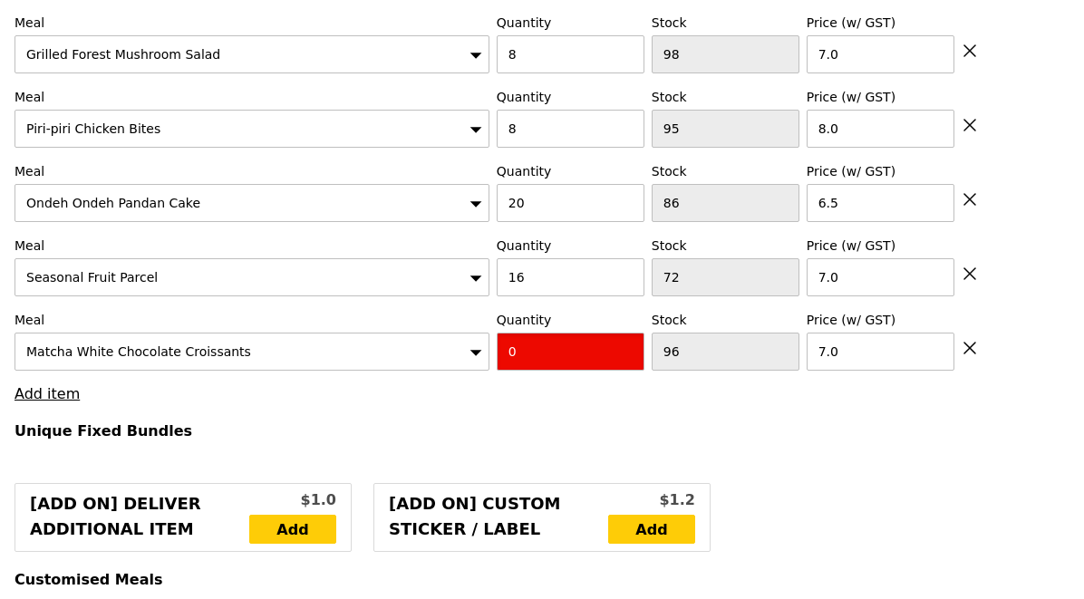
click at [542, 344] on input "0" at bounding box center [571, 352] width 148 height 38
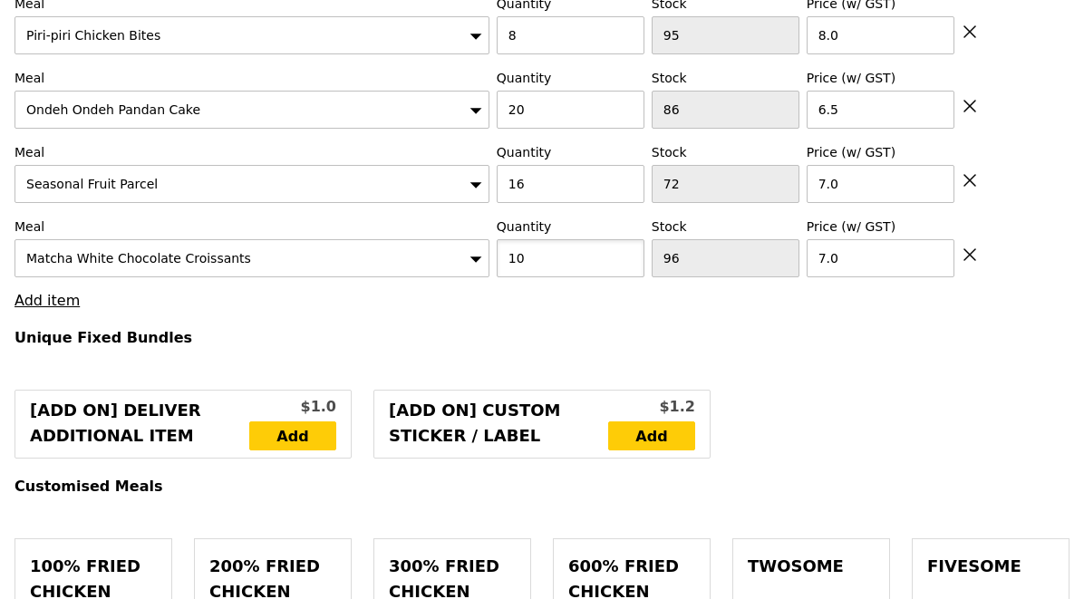
scroll to position [1666, 0]
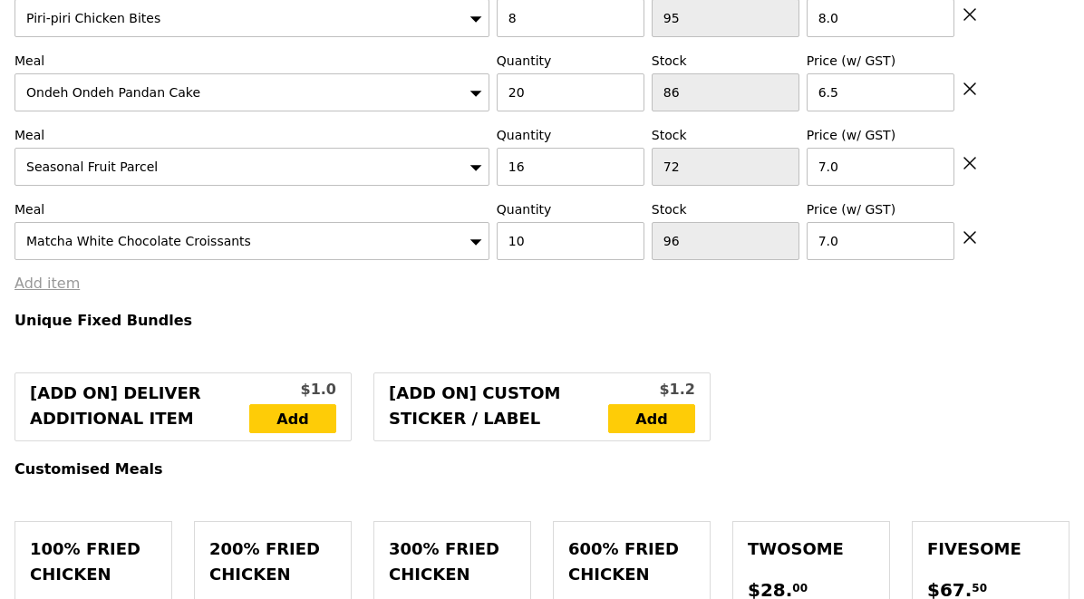
click at [58, 275] on link "Add item" at bounding box center [46, 283] width 65 height 17
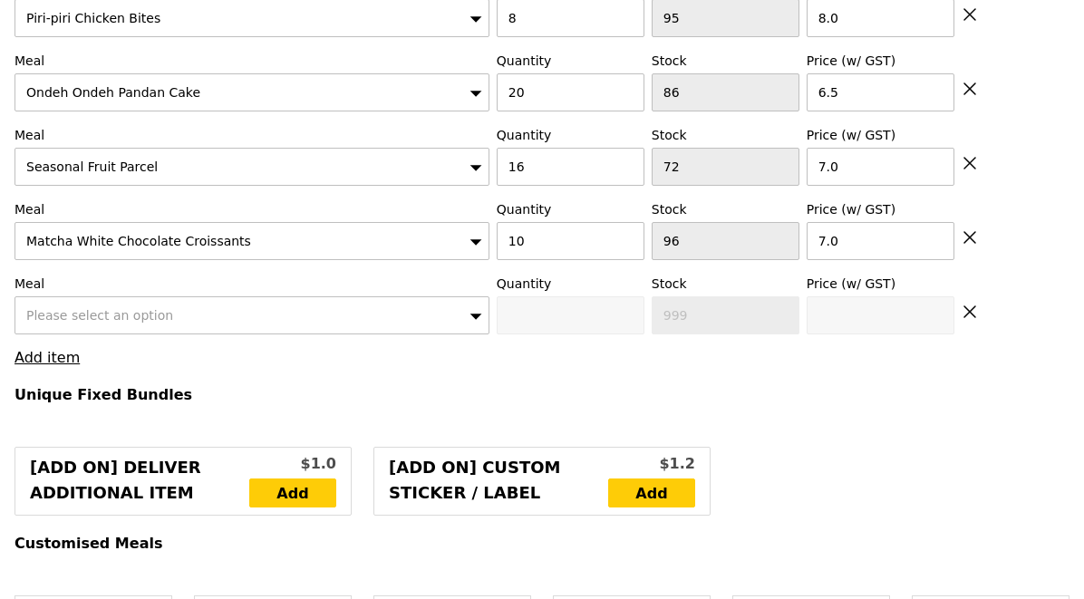
click at [71, 296] on div "Please select an option" at bounding box center [251, 315] width 475 height 38
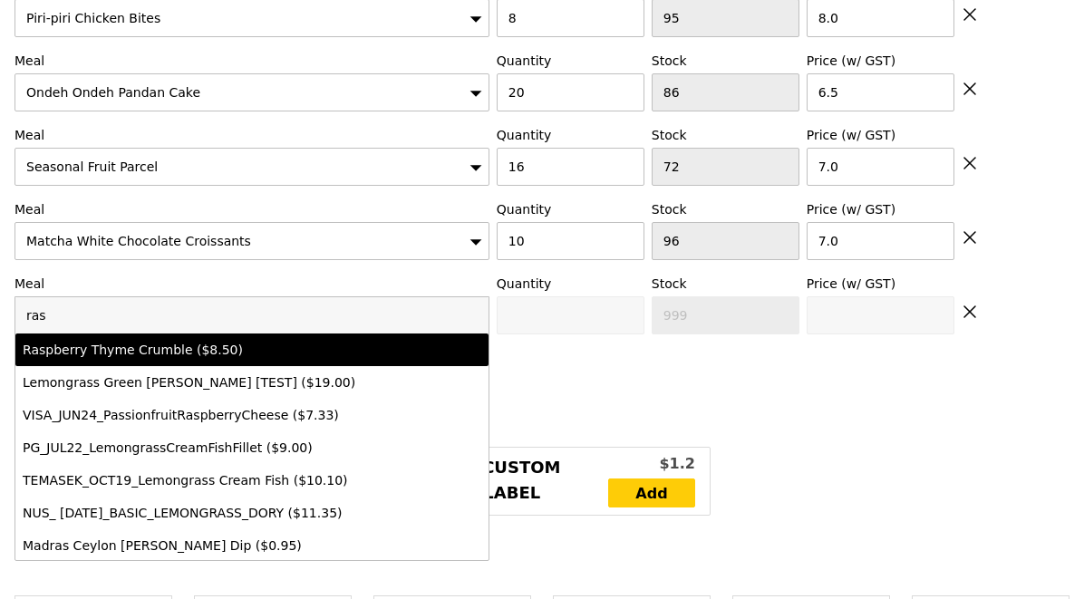
click at [114, 341] on div "Raspberry Thyme Crumble ($8.50)" at bounding box center [194, 350] width 343 height 18
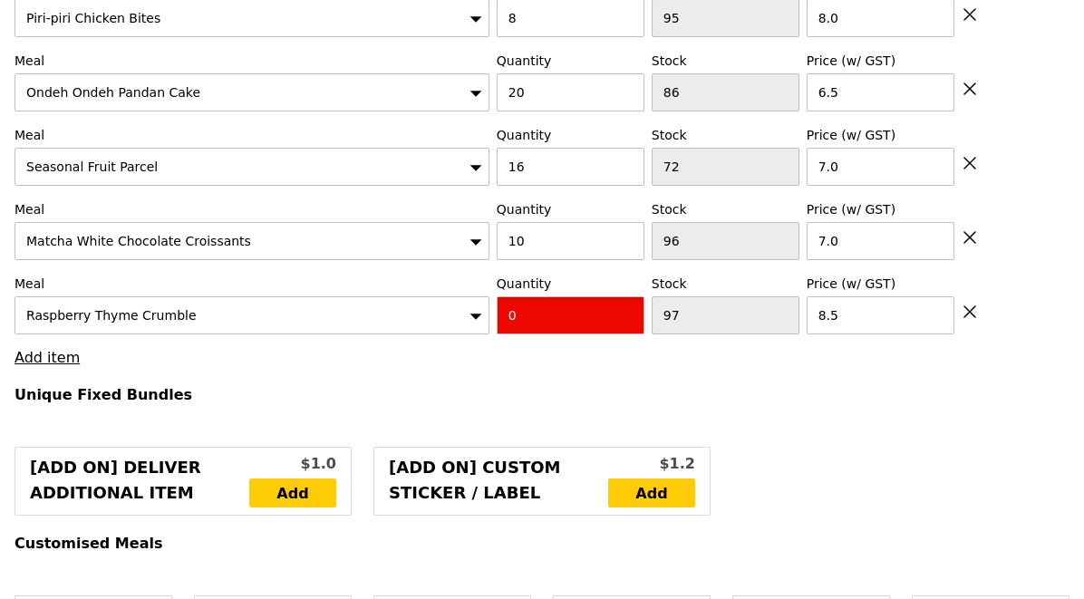
click at [532, 302] on input "0" at bounding box center [571, 315] width 148 height 38
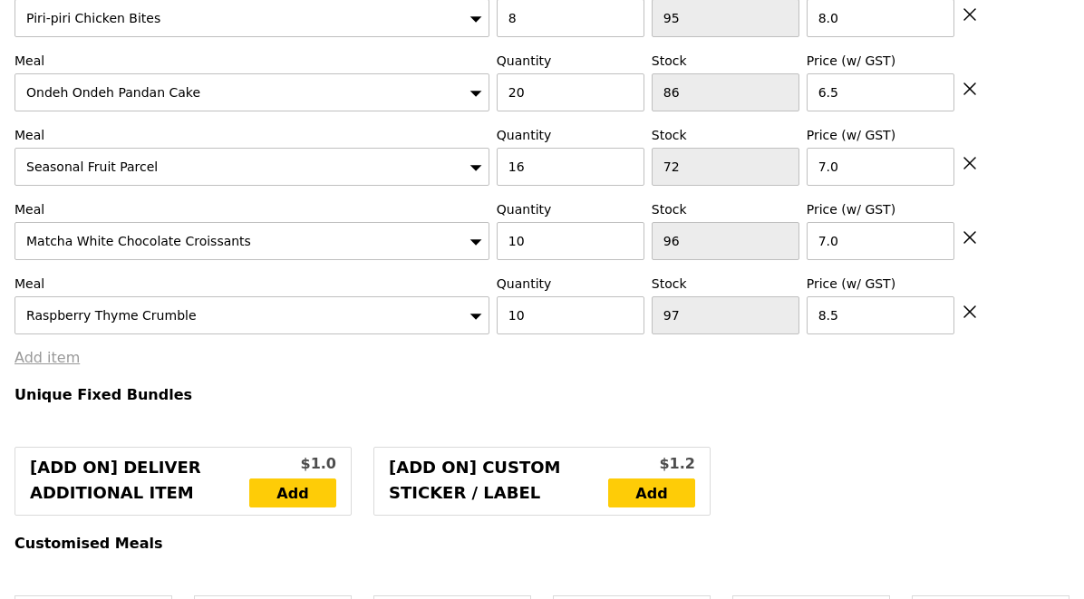
click at [53, 349] on link "Add item" at bounding box center [46, 357] width 65 height 17
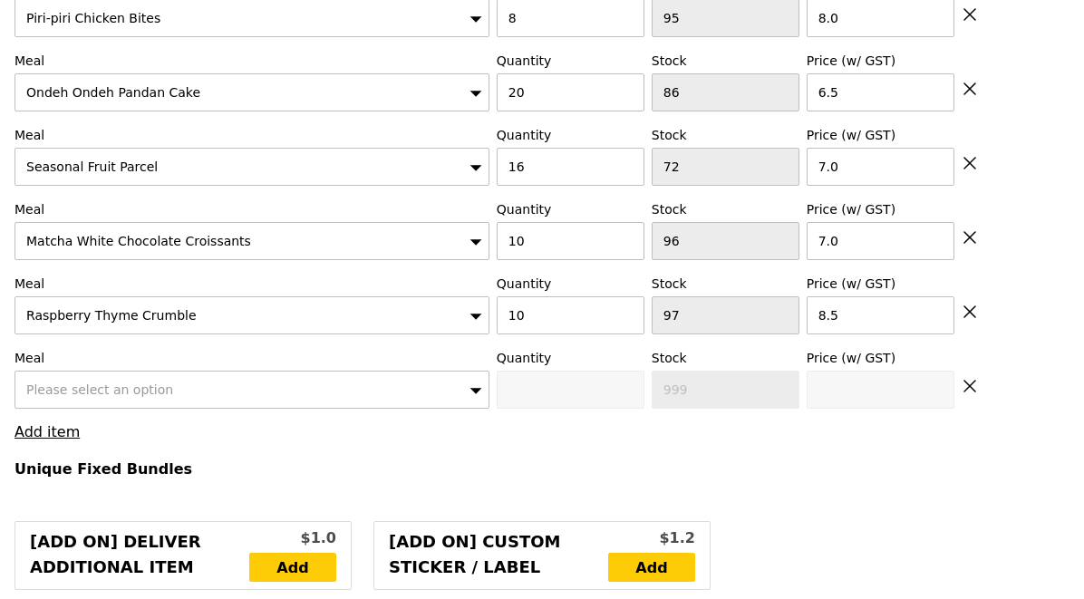
click at [98, 382] on span "Please select an option" at bounding box center [99, 389] width 147 height 14
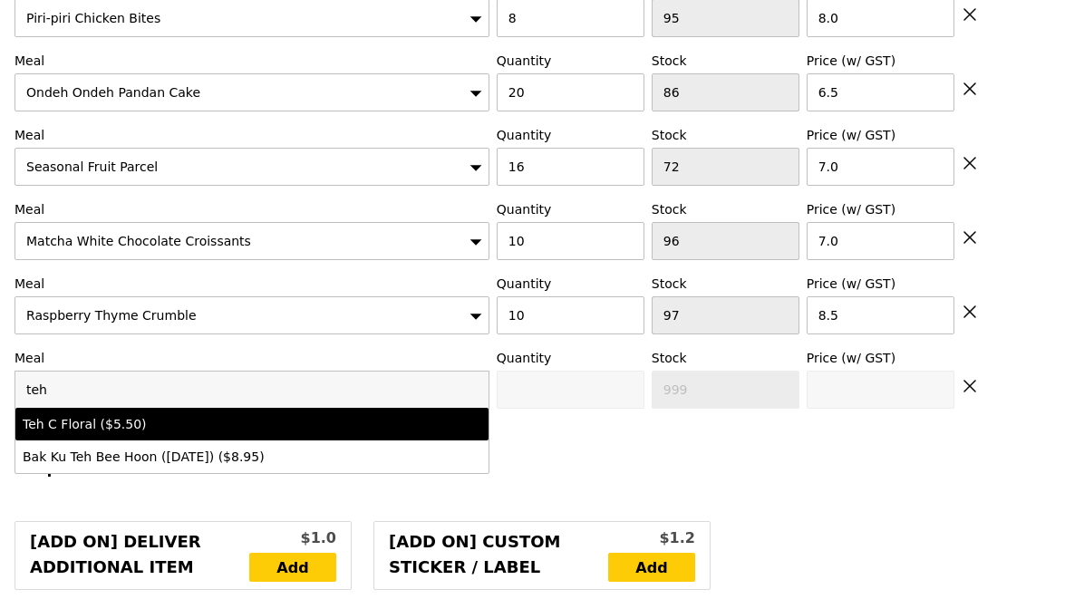
click at [136, 417] on li "Teh C Floral ($5.50)" at bounding box center [251, 424] width 473 height 33
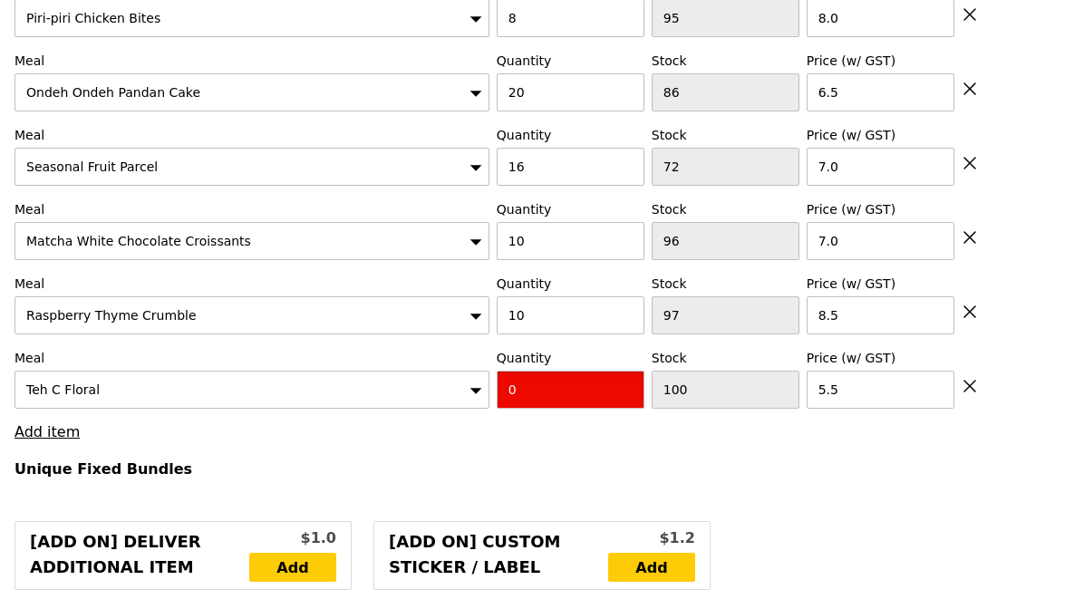
click at [537, 371] on input "0" at bounding box center [571, 390] width 148 height 38
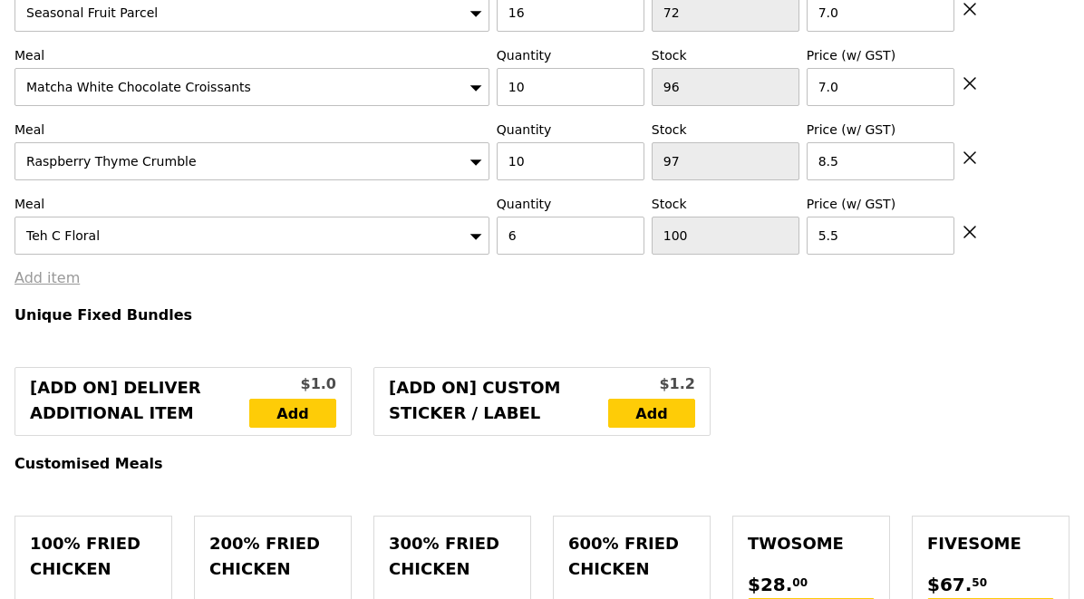
click at [65, 269] on link "Add item" at bounding box center [46, 277] width 65 height 17
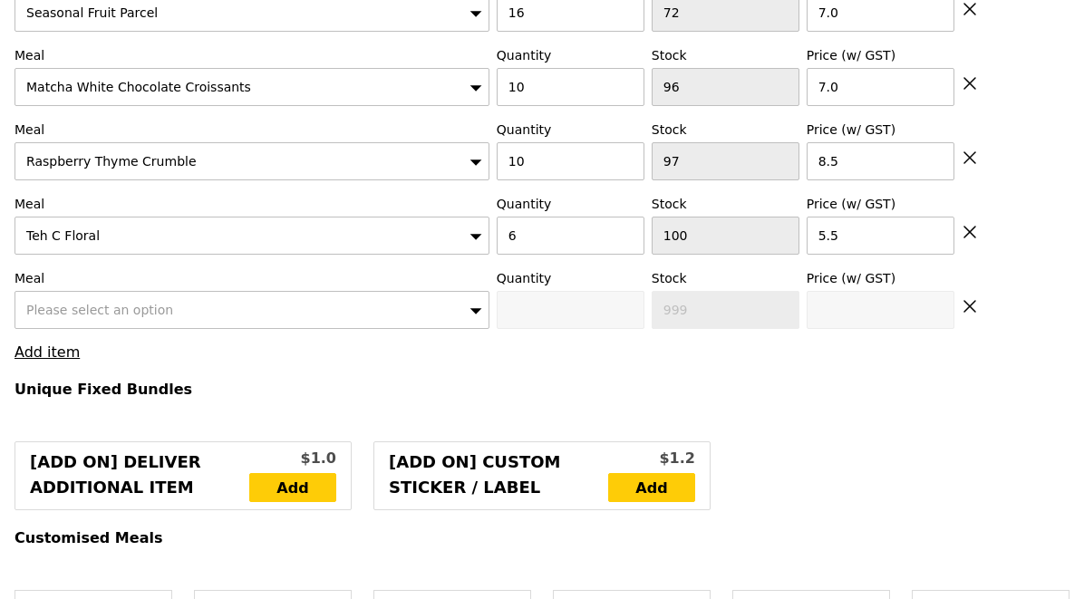
click at [86, 303] on span "Please select an option" at bounding box center [99, 310] width 147 height 14
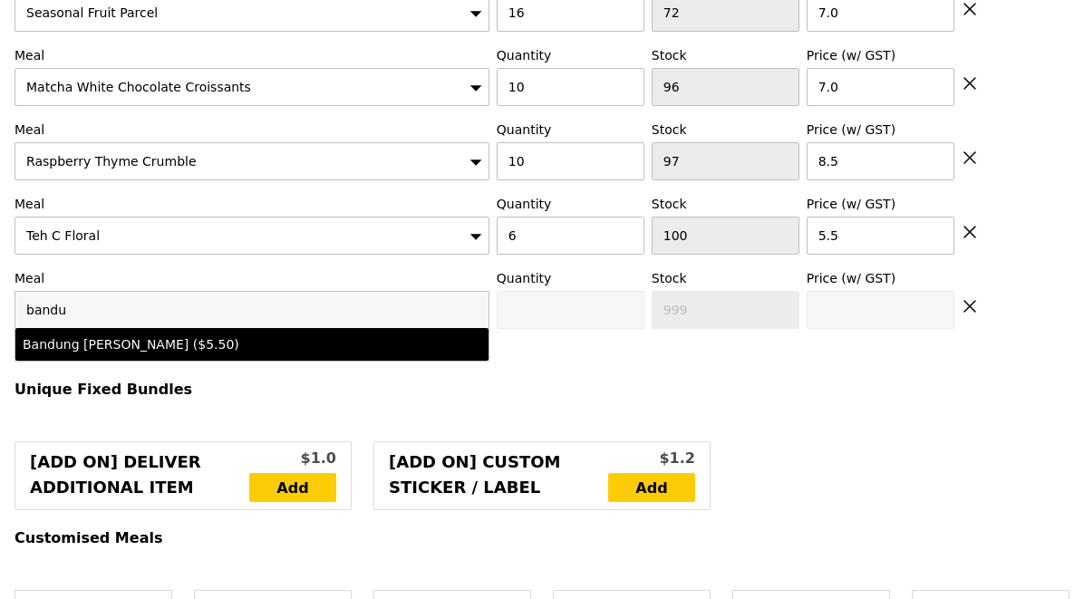
click at [131, 335] on div "Bandung [PERSON_NAME] ($5.50)" at bounding box center [194, 344] width 343 height 18
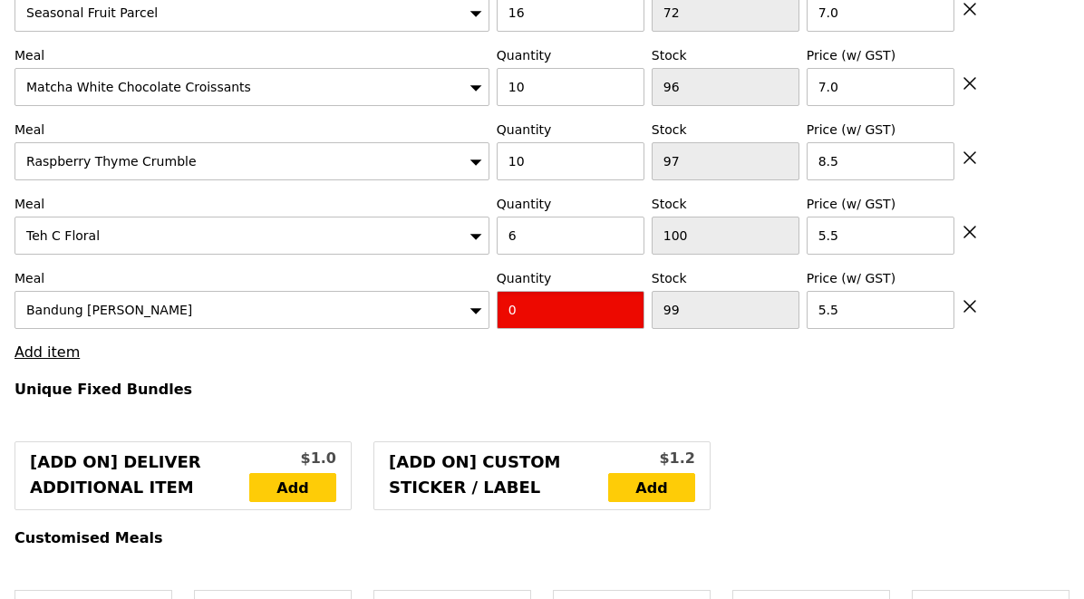
click at [557, 291] on input "0" at bounding box center [571, 310] width 148 height 38
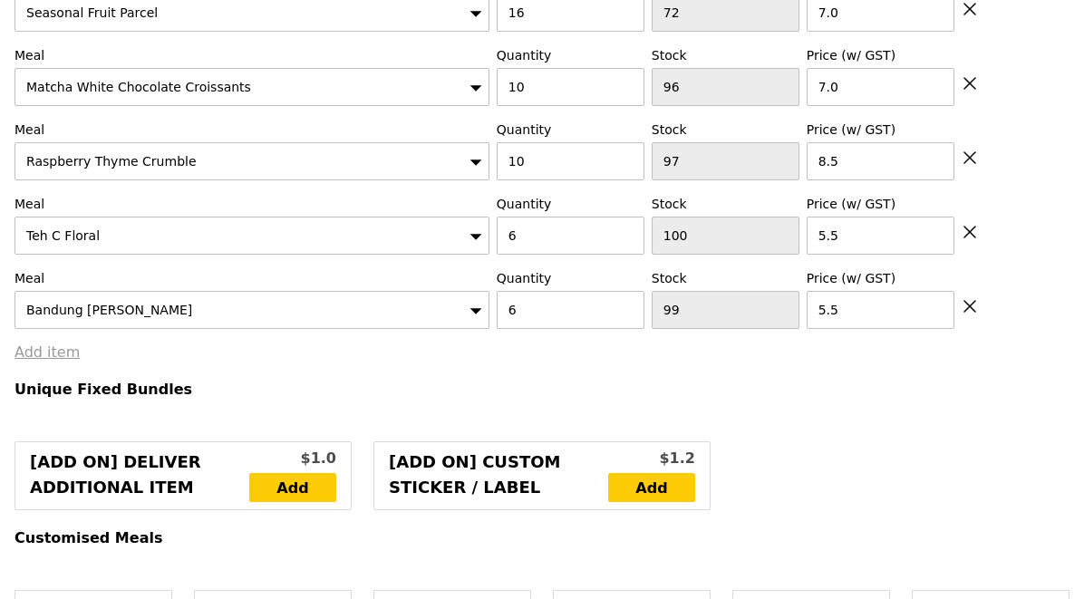
click at [41, 343] on link "Add item" at bounding box center [46, 351] width 65 height 17
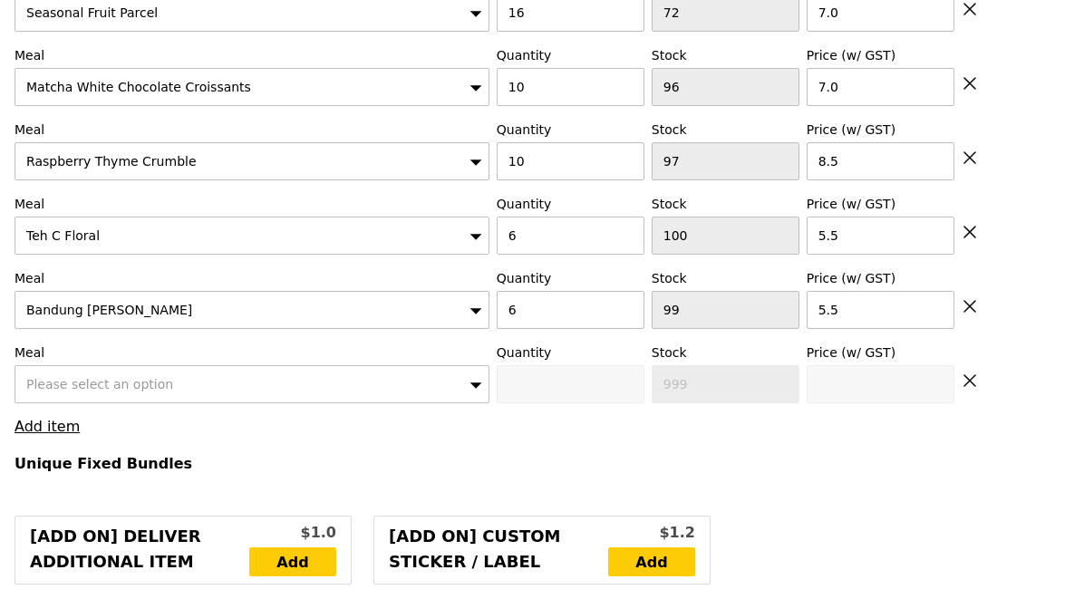
click at [62, 365] on div "Please select an option" at bounding box center [251, 384] width 475 height 38
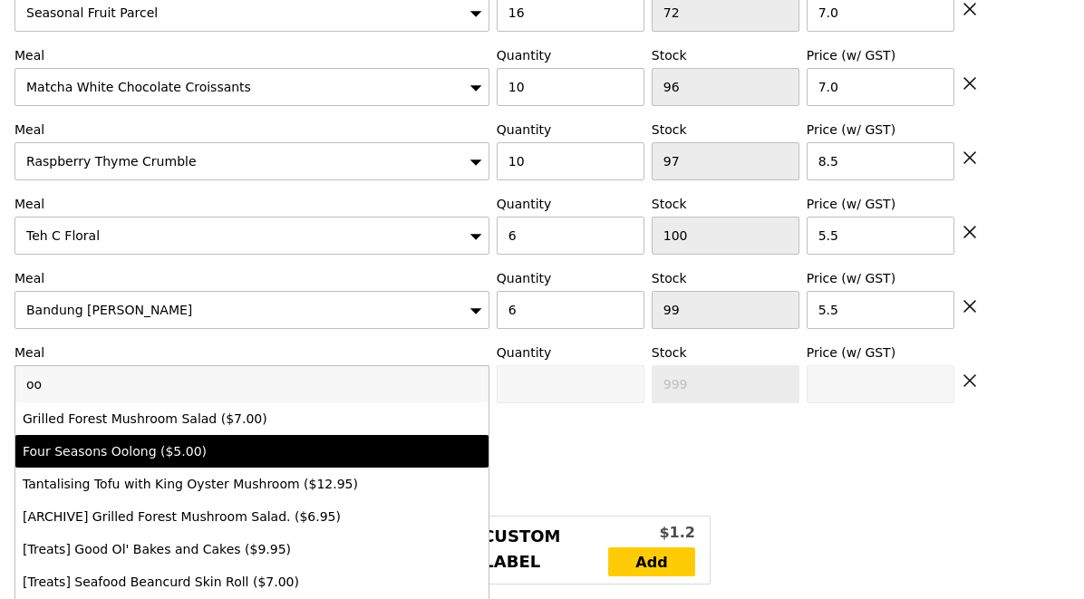
click at [123, 442] on div "Four Seasons Oolong ($5.00)" at bounding box center [194, 451] width 343 height 18
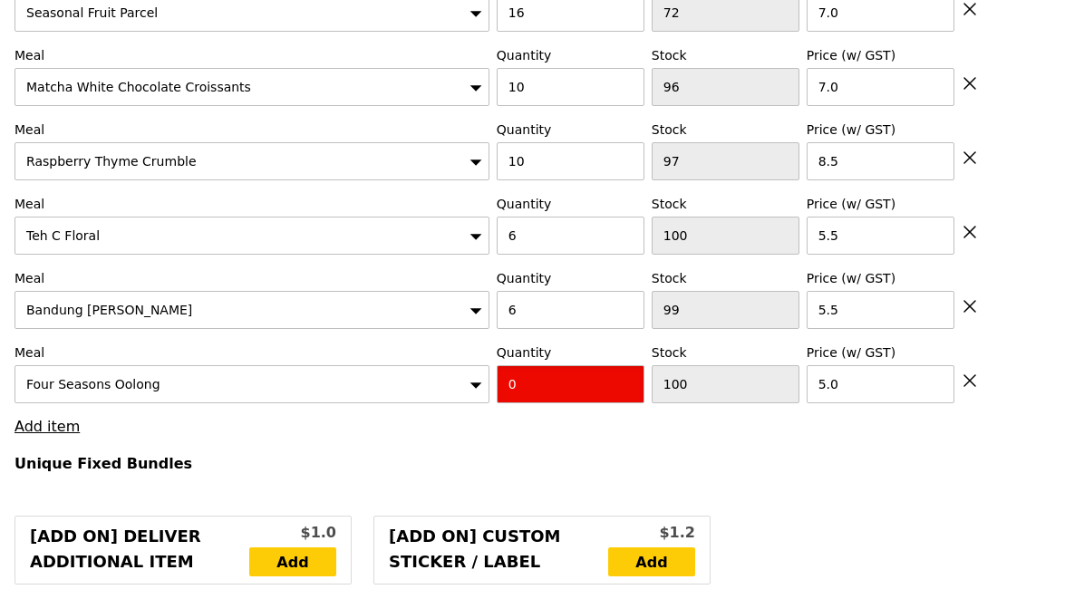
click at [529, 368] on input "0" at bounding box center [571, 384] width 148 height 38
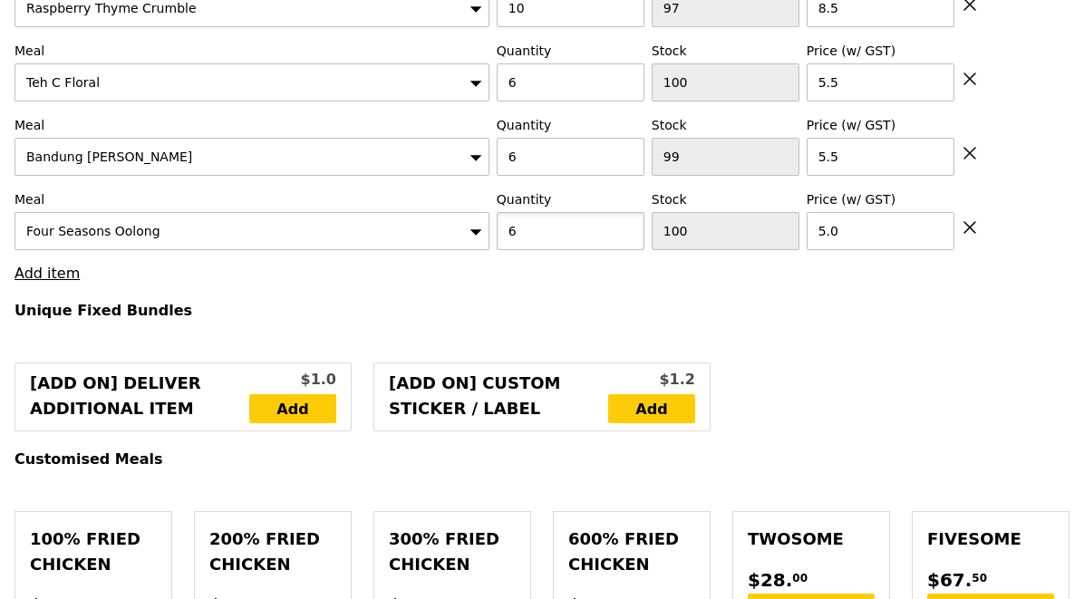
scroll to position [1979, 0]
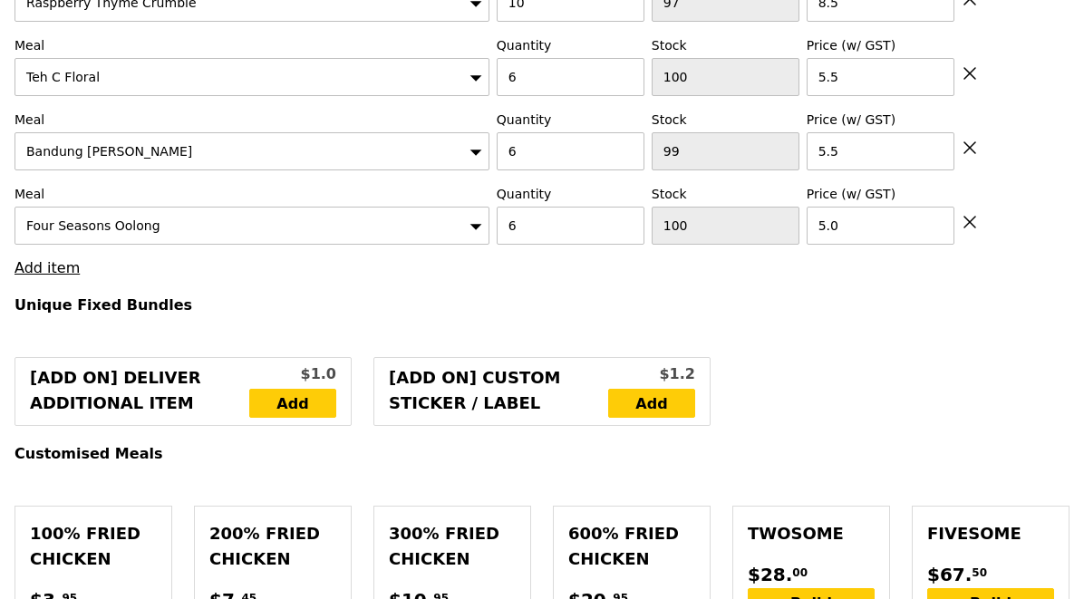
click at [53, 259] on link "Add item" at bounding box center [46, 267] width 65 height 17
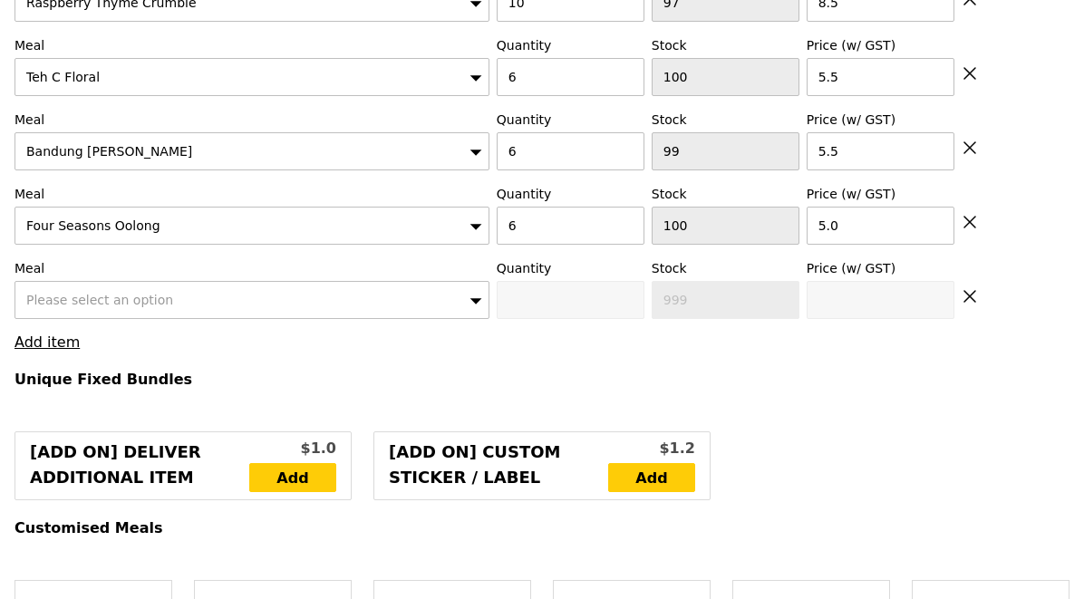
click at [69, 281] on div "Please select an option" at bounding box center [251, 300] width 475 height 38
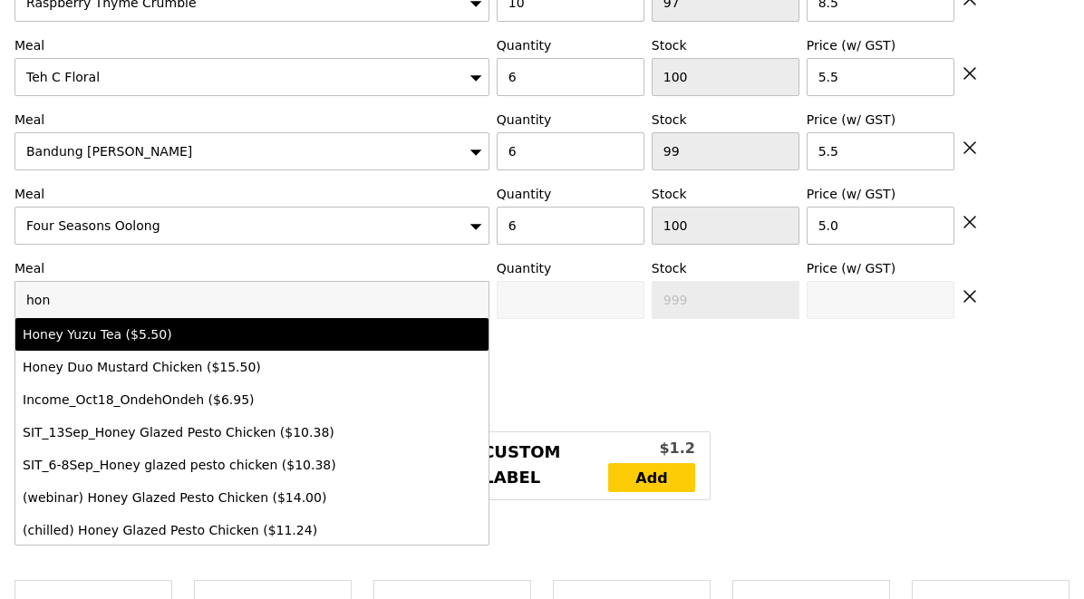
click at [145, 325] on div "Honey Yuzu Tea ($5.50)" at bounding box center [194, 334] width 343 height 18
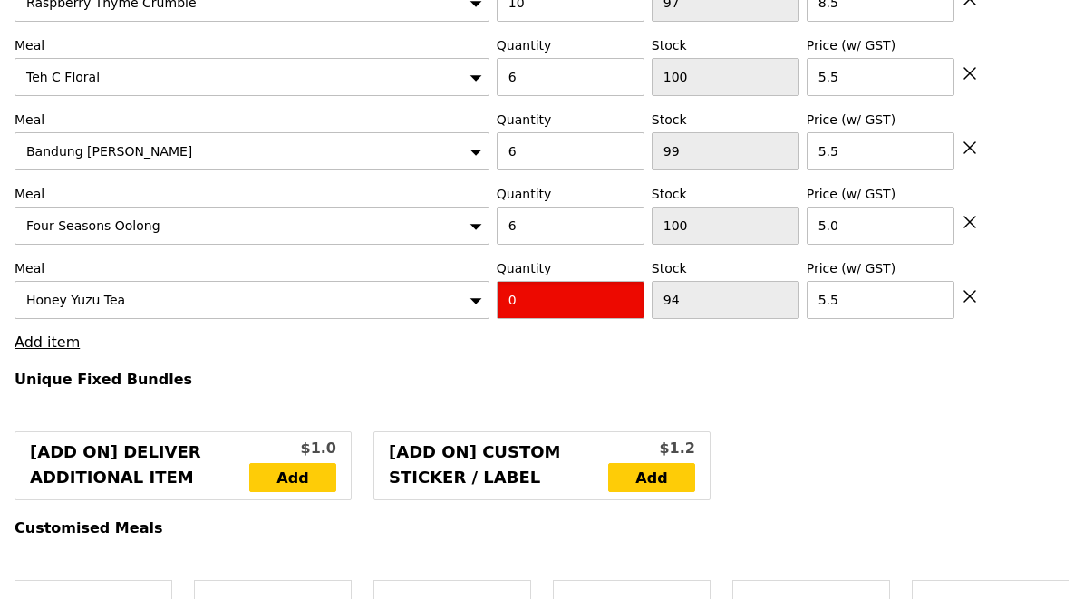
click at [537, 284] on input "0" at bounding box center [571, 300] width 148 height 38
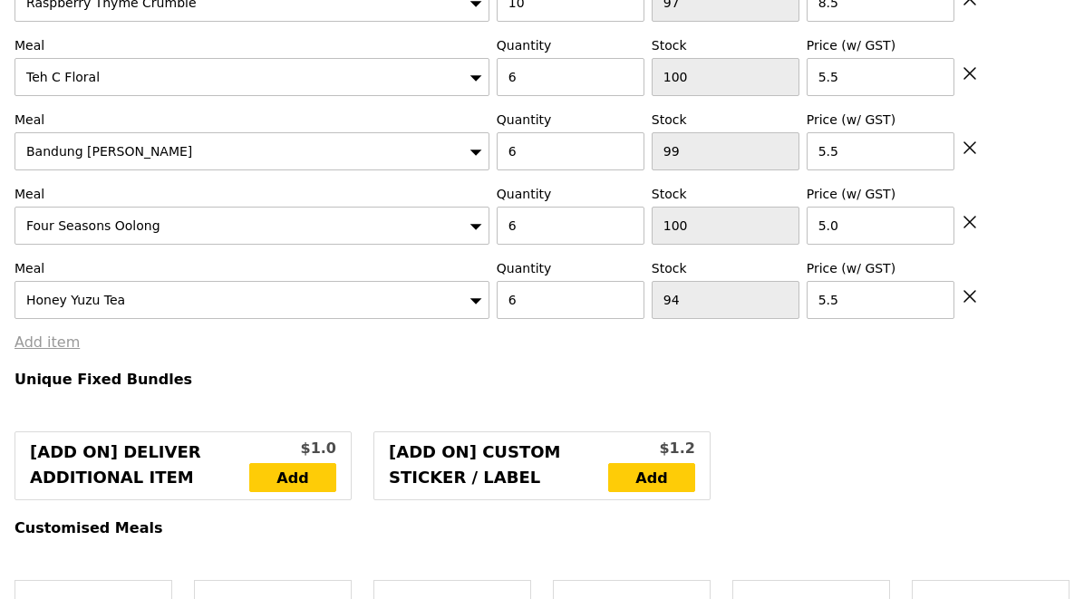
click at [47, 333] on link "Add item" at bounding box center [46, 341] width 65 height 17
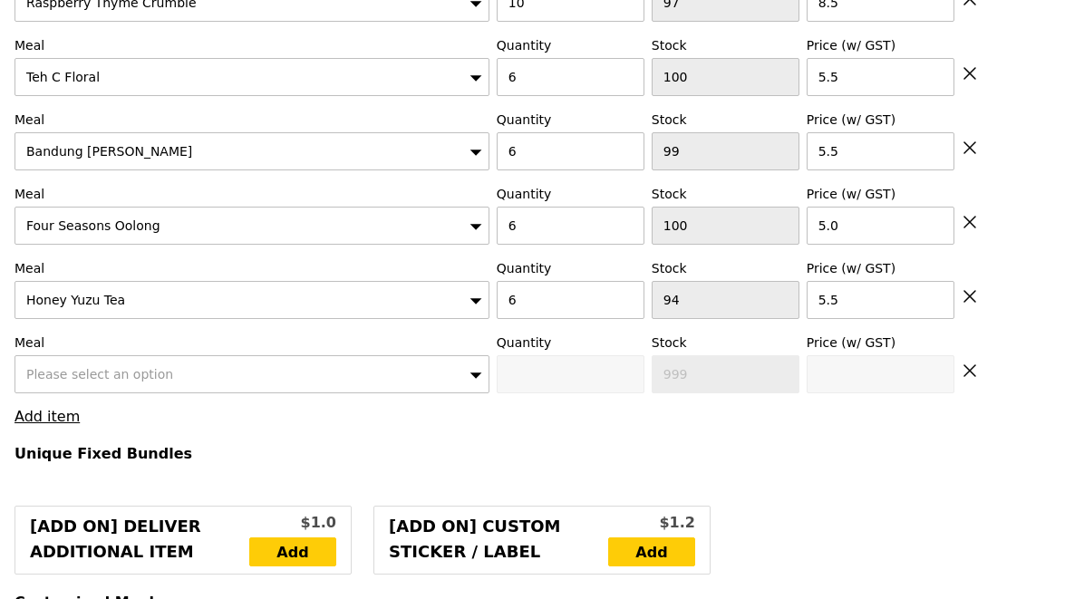
click at [57, 367] on span "Please select an option" at bounding box center [99, 374] width 147 height 14
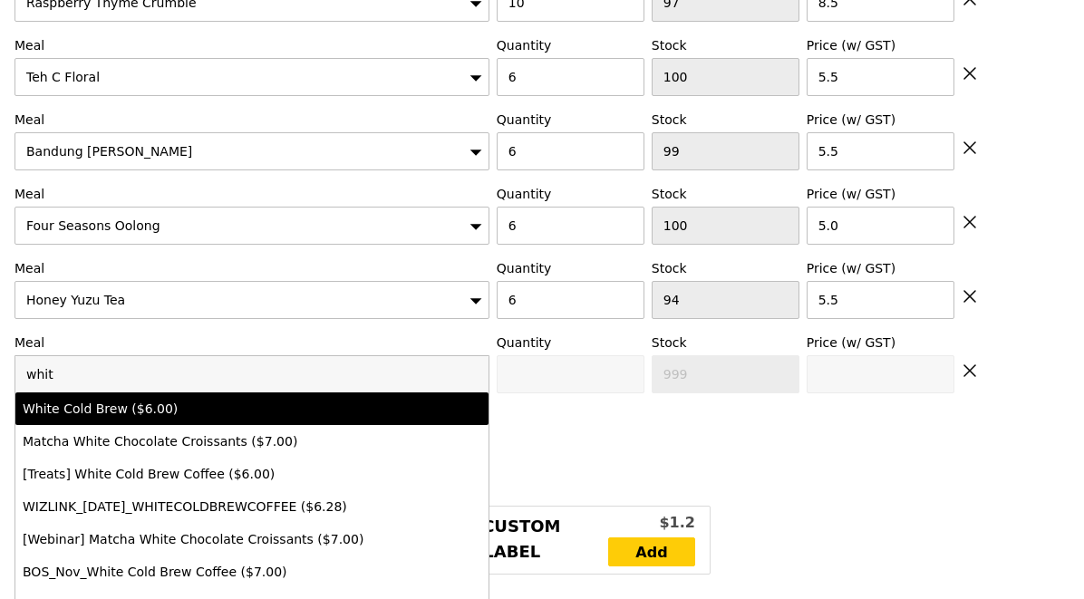
click at [122, 400] on div "White Cold Brew ($6.00)" at bounding box center [194, 409] width 343 height 18
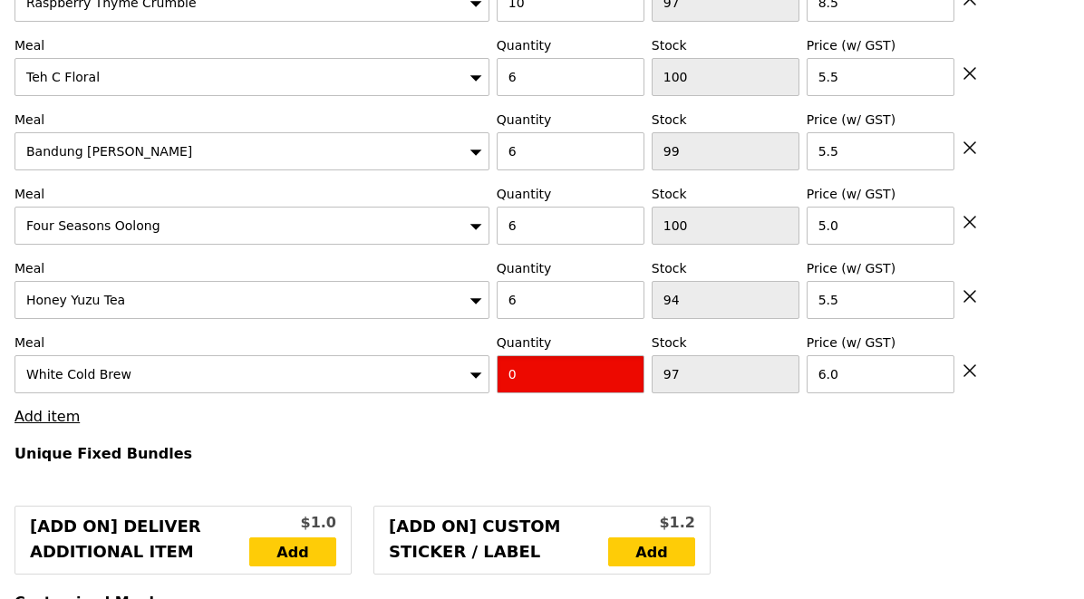
click at [524, 356] on input "0" at bounding box center [571, 374] width 148 height 38
click at [49, 408] on link "Add item" at bounding box center [46, 416] width 65 height 17
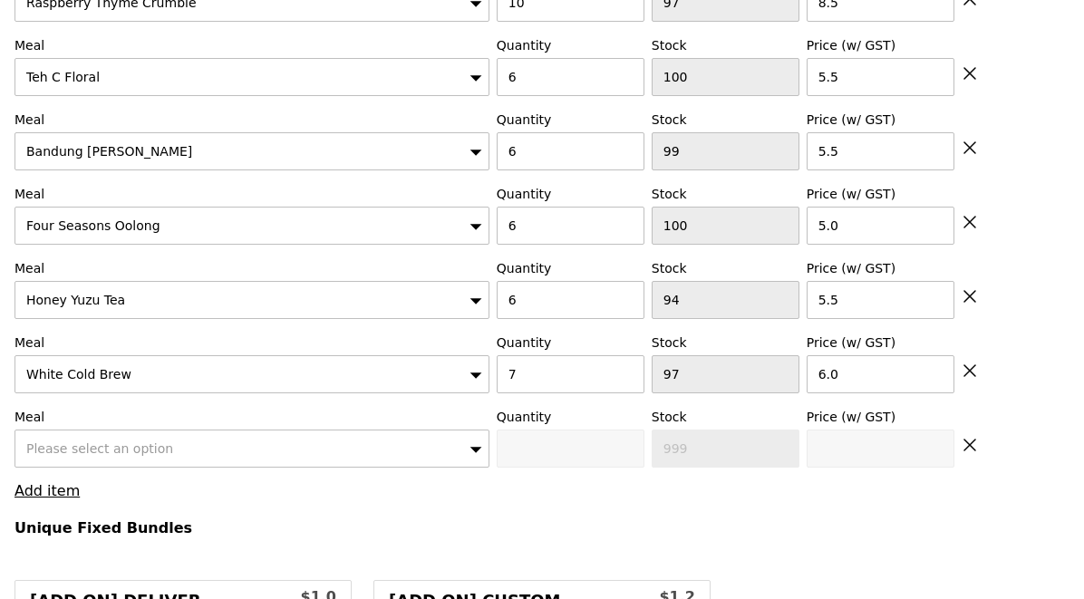
click at [52, 441] on span "Please select an option" at bounding box center [99, 448] width 147 height 14
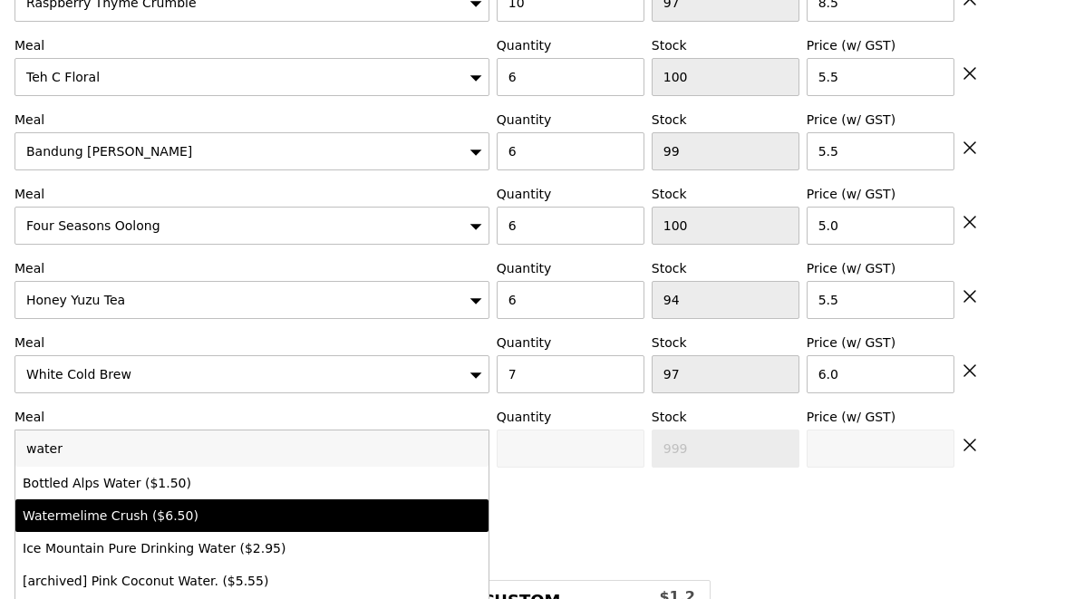
click at [126, 506] on div "Watermelime Crush ($6.50)" at bounding box center [194, 515] width 343 height 18
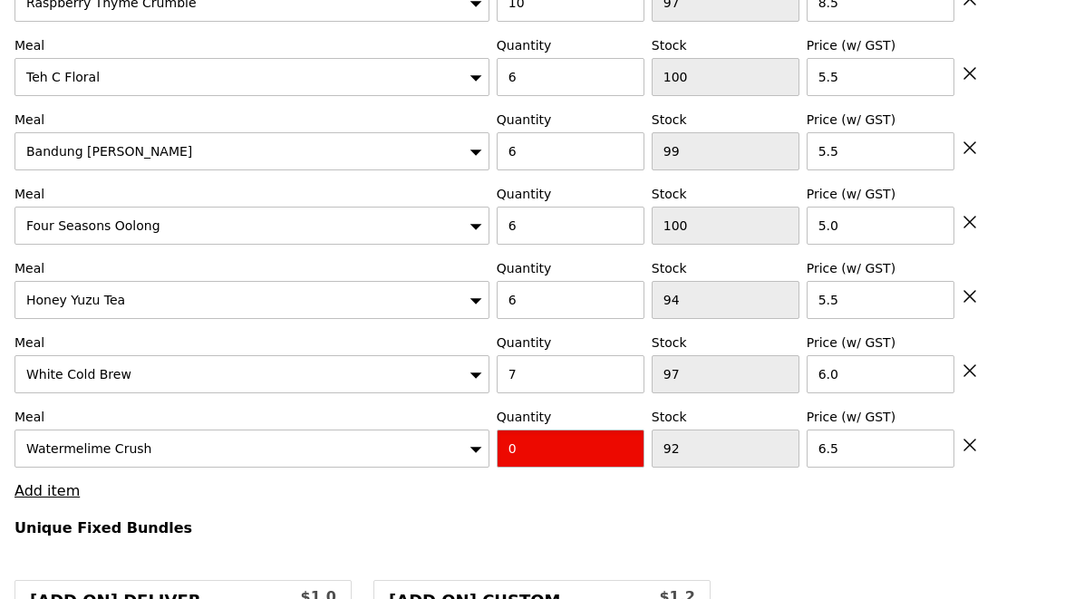
click at [520, 429] on input "0" at bounding box center [571, 448] width 148 height 38
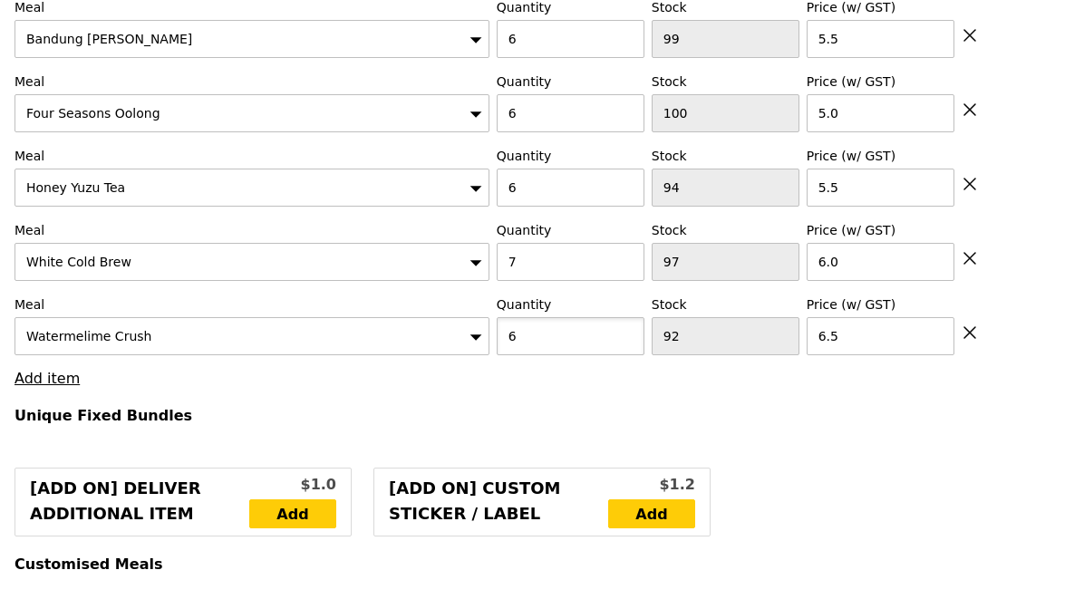
scroll to position [2115, 0]
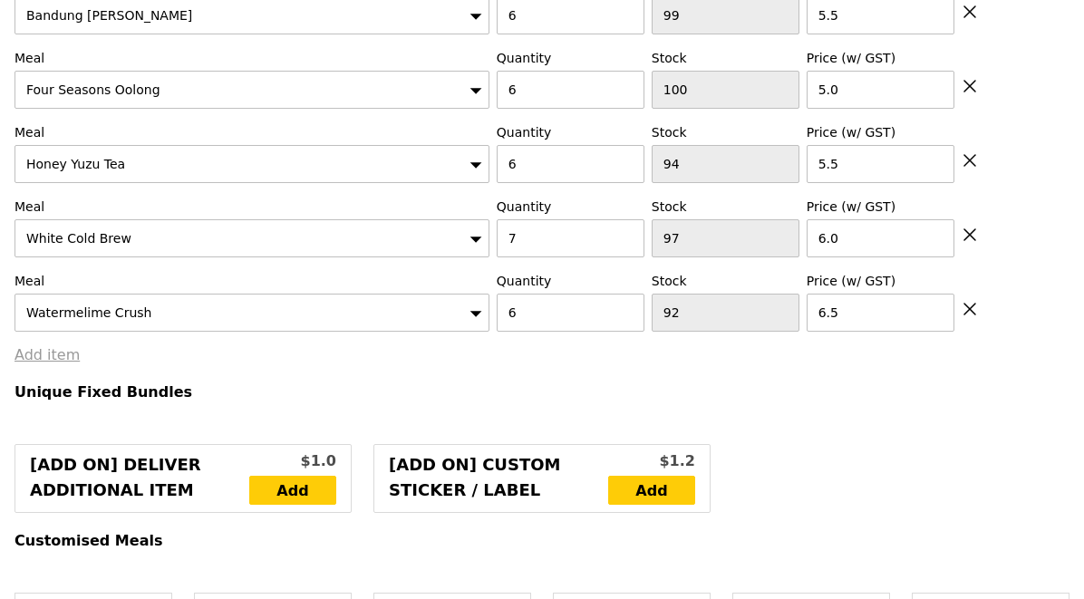
click at [64, 346] on link "Add item" at bounding box center [46, 354] width 65 height 17
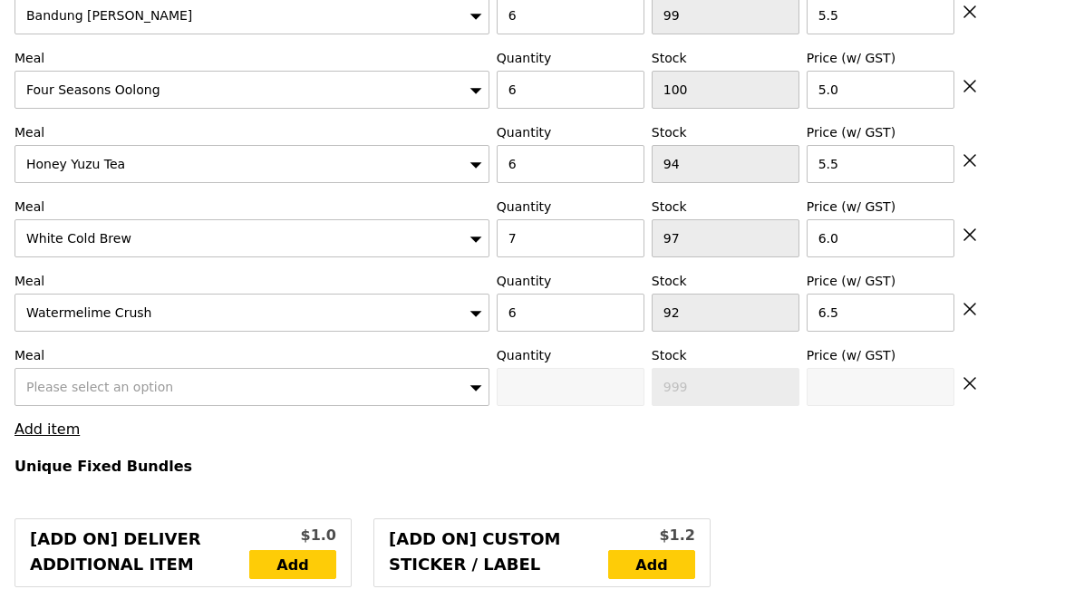
click at [76, 380] on span "Please select an option" at bounding box center [99, 387] width 147 height 14
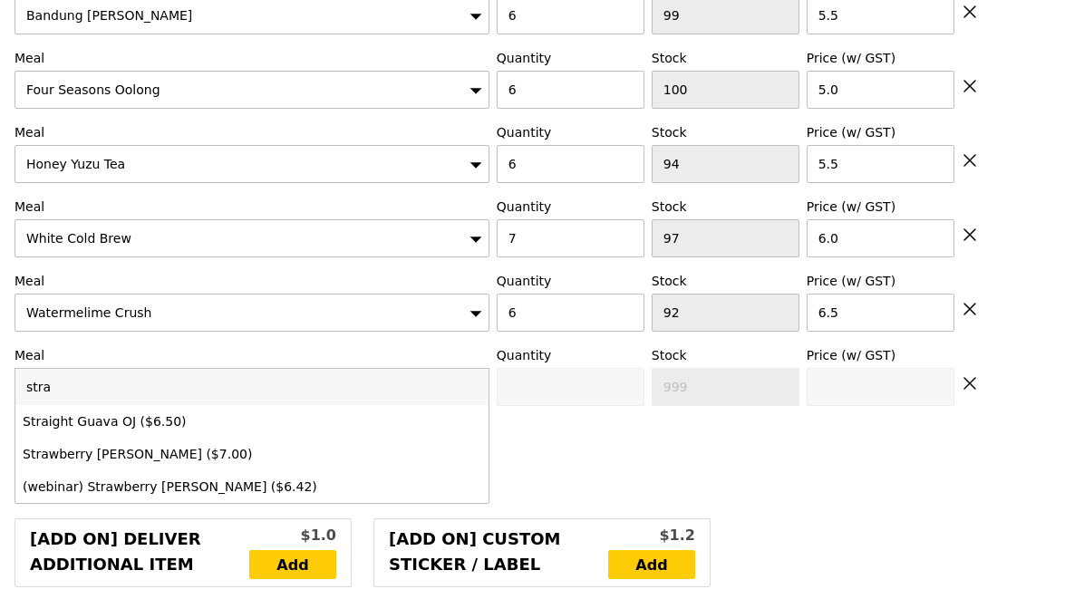
click at [144, 412] on div "Straight Guava OJ ($6.50)" at bounding box center [194, 421] width 343 height 18
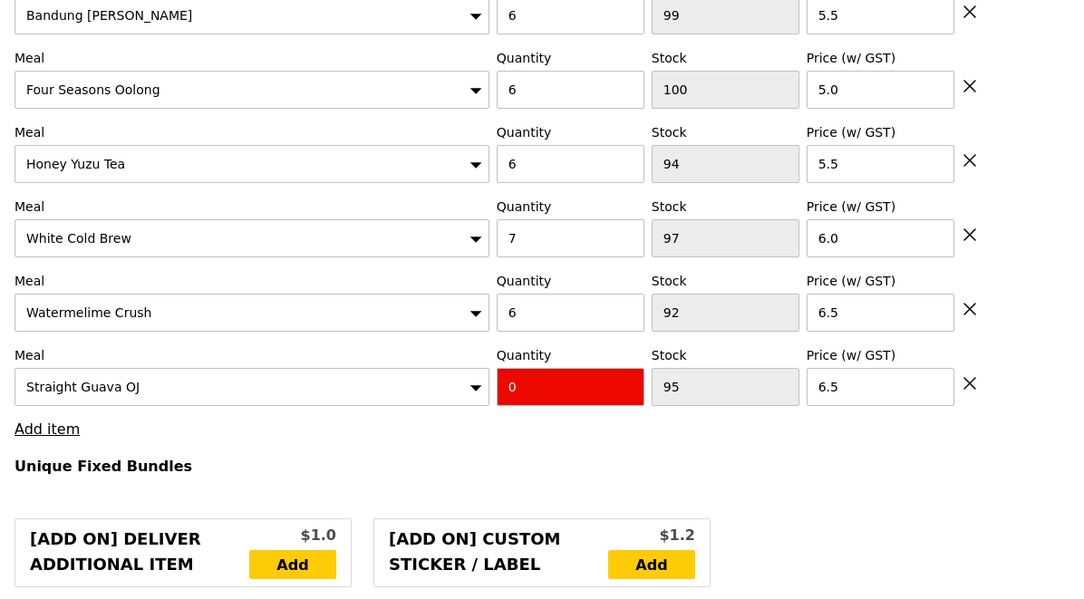
click at [562, 368] on input "0" at bounding box center [571, 387] width 148 height 38
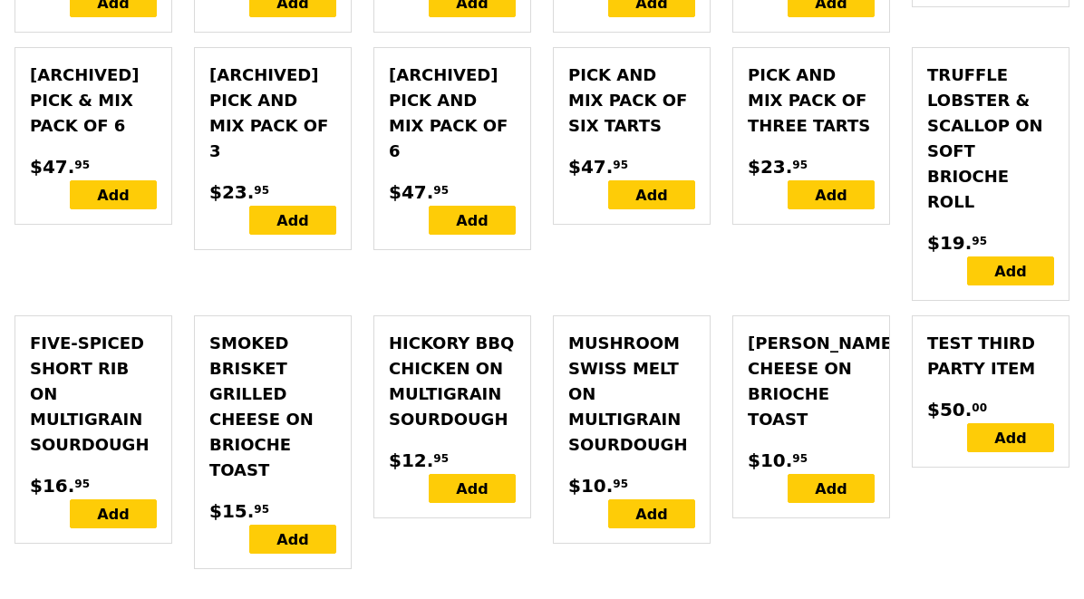
scroll to position [7382, 0]
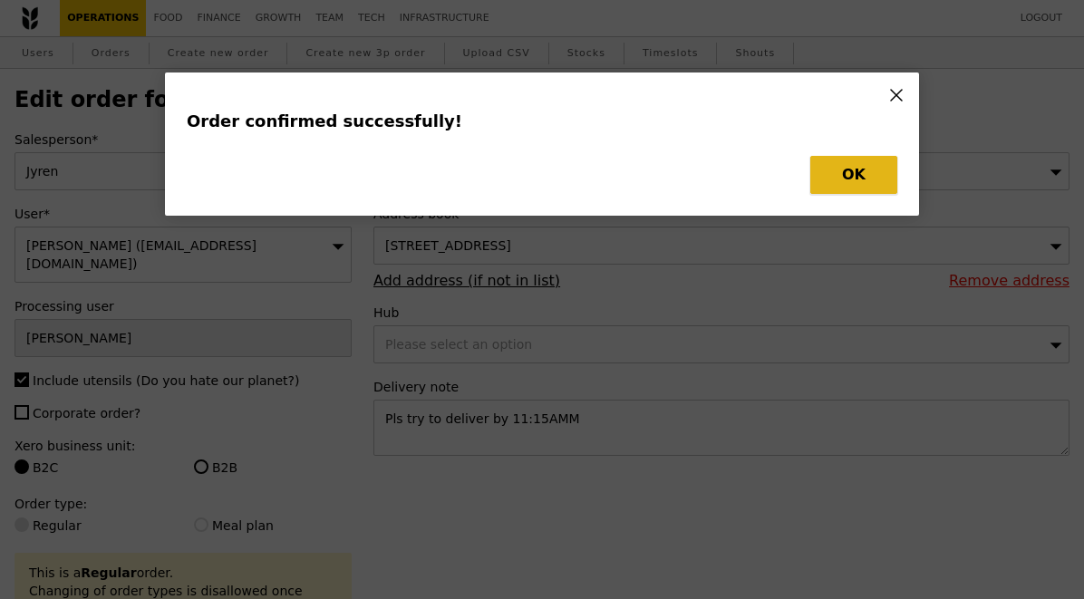
click at [845, 163] on button "OK" at bounding box center [853, 175] width 87 height 38
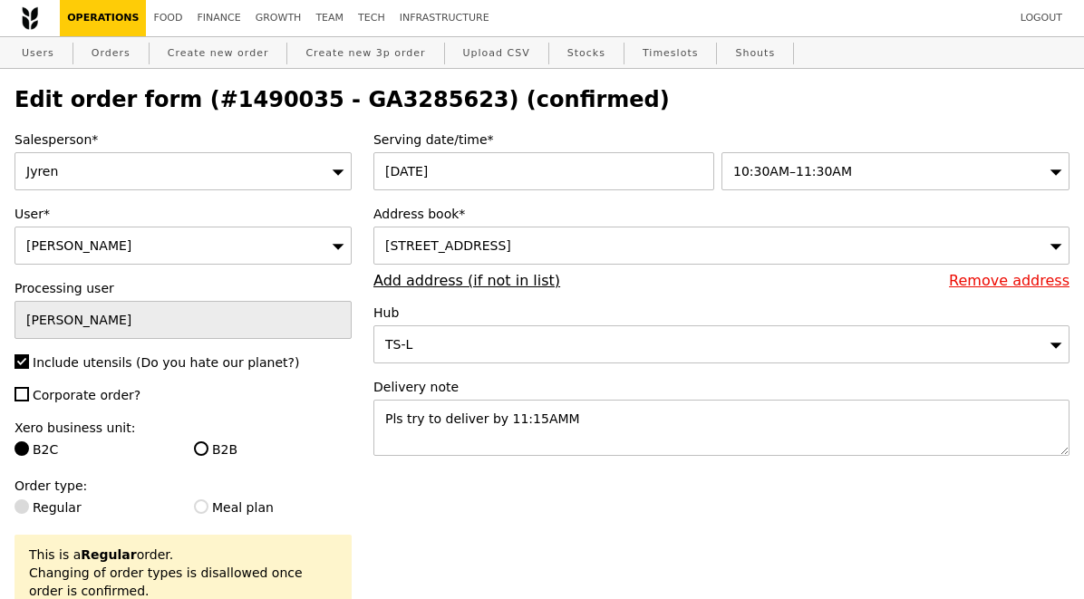
click at [423, 102] on h2 "Edit order form (#1490035 - GA3285623) (confirmed)" at bounding box center [541, 99] width 1055 height 25
copy h2 "GA3285623"
click at [114, 52] on link "Orders" at bounding box center [110, 53] width 53 height 33
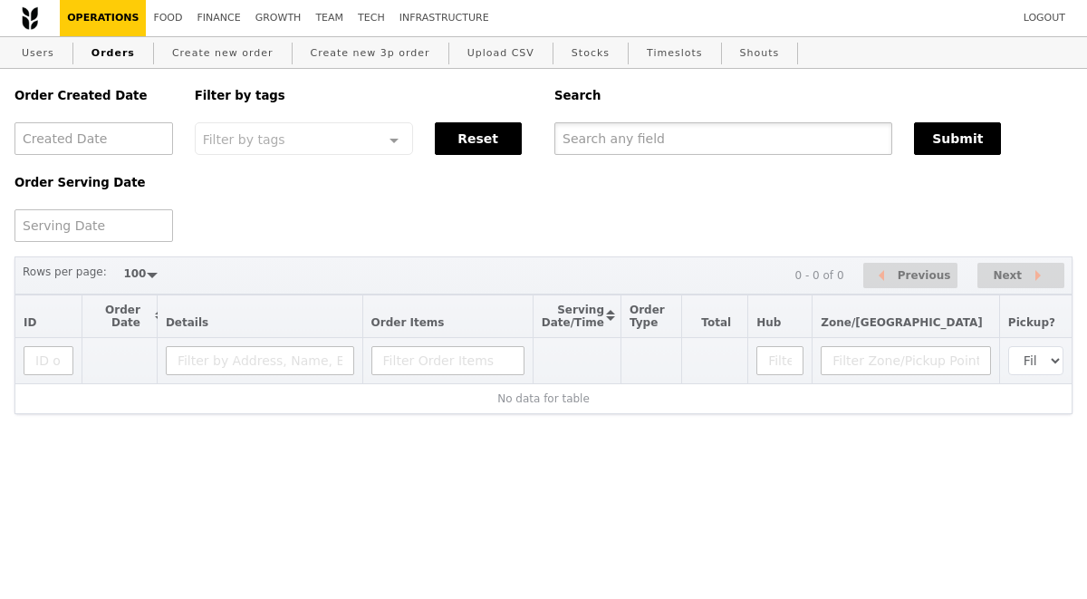
click at [610, 138] on input "text" at bounding box center [723, 138] width 338 height 33
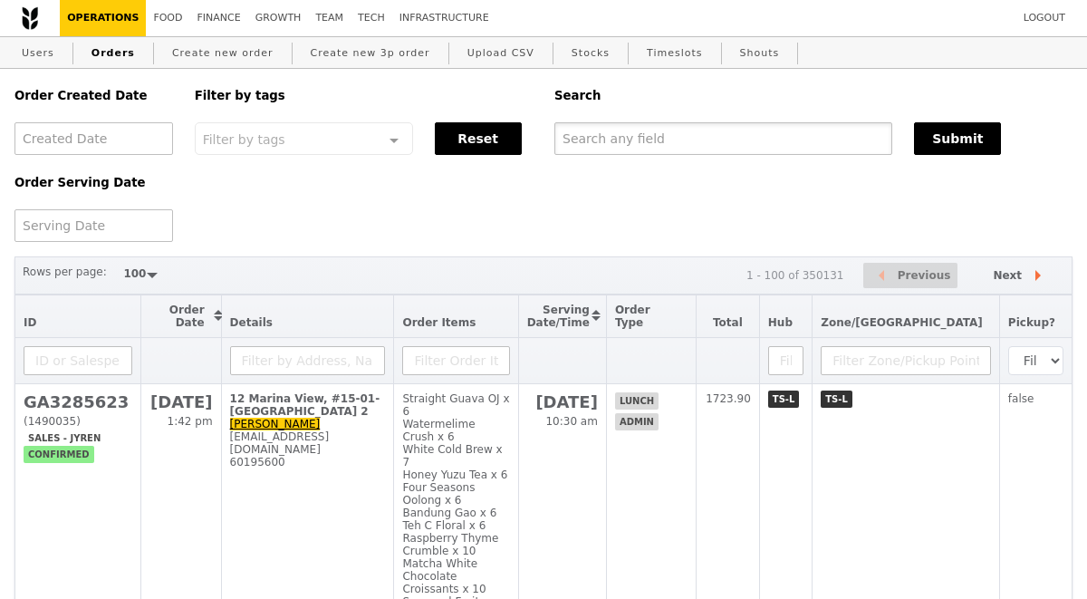
paste input "GA3285623"
